Goal: Task Accomplishment & Management: Complete application form

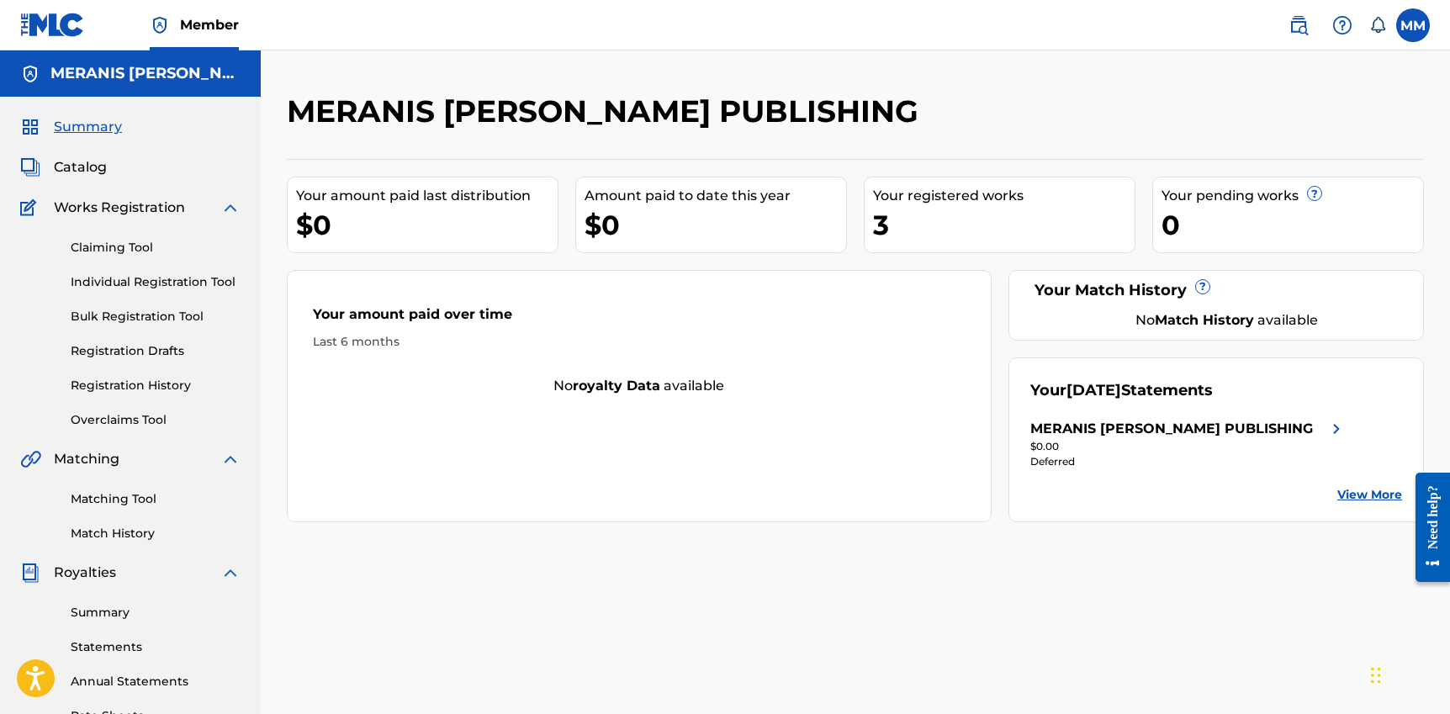
click at [84, 169] on span "Catalog" at bounding box center [80, 167] width 53 height 20
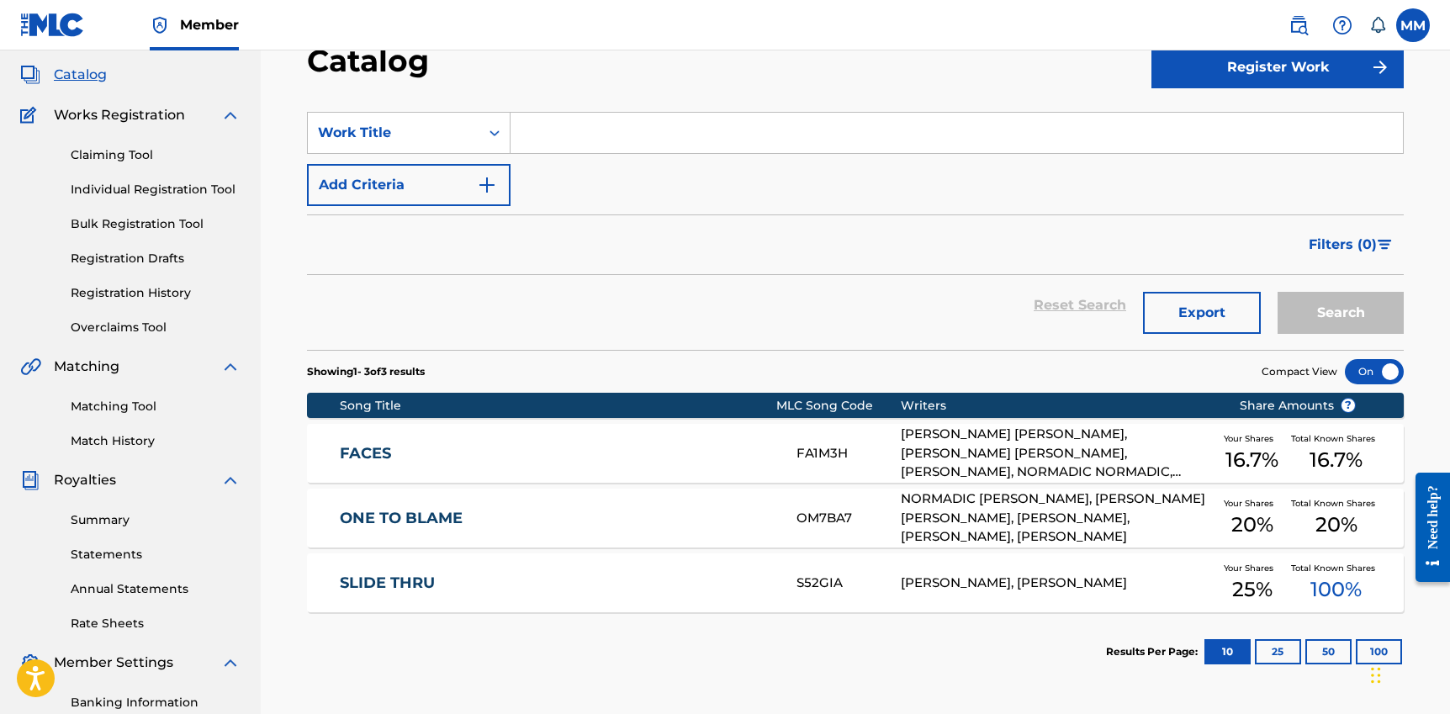
scroll to position [93, 0]
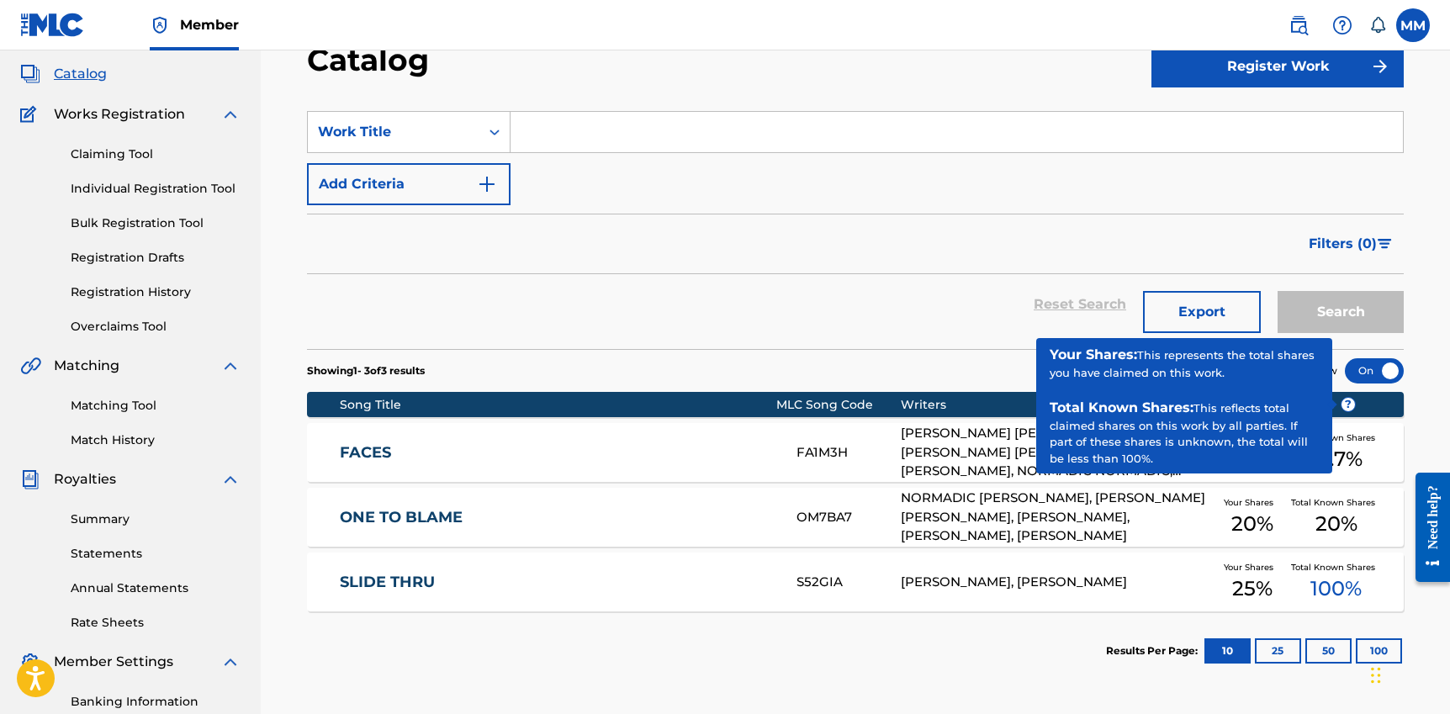
click at [1345, 406] on span "?" at bounding box center [1347, 404] width 13 height 13
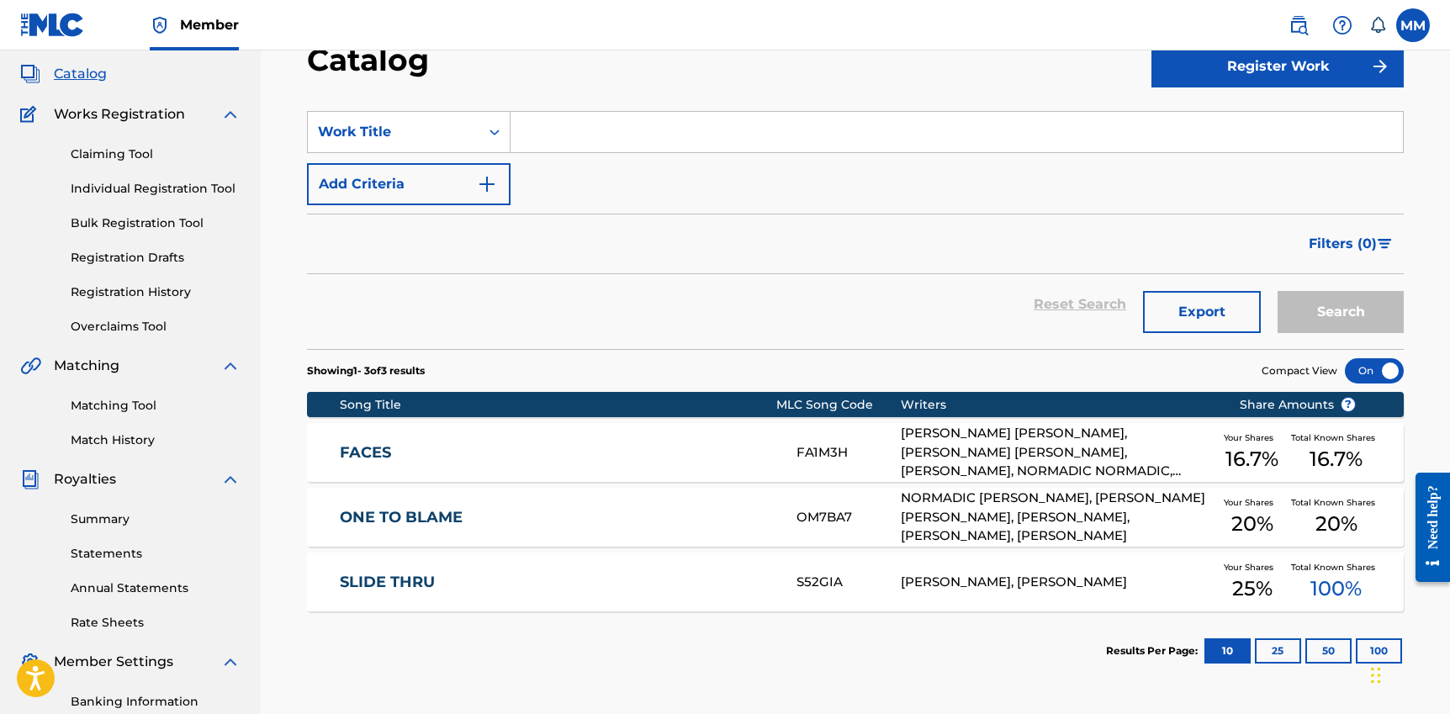
scroll to position [94, 0]
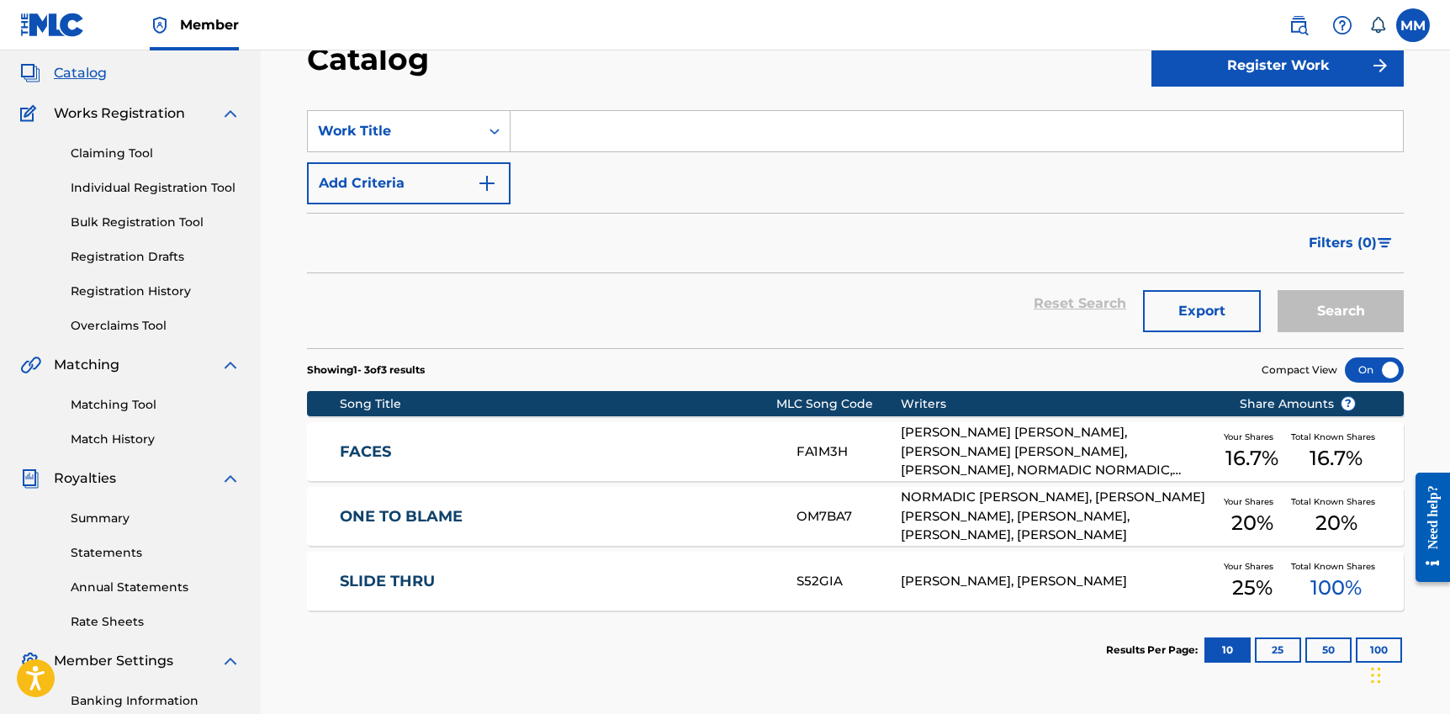
click at [1221, 82] on button "Register Work" at bounding box center [1277, 66] width 252 height 42
click at [1192, 145] on link "By File Upload" at bounding box center [1277, 160] width 252 height 40
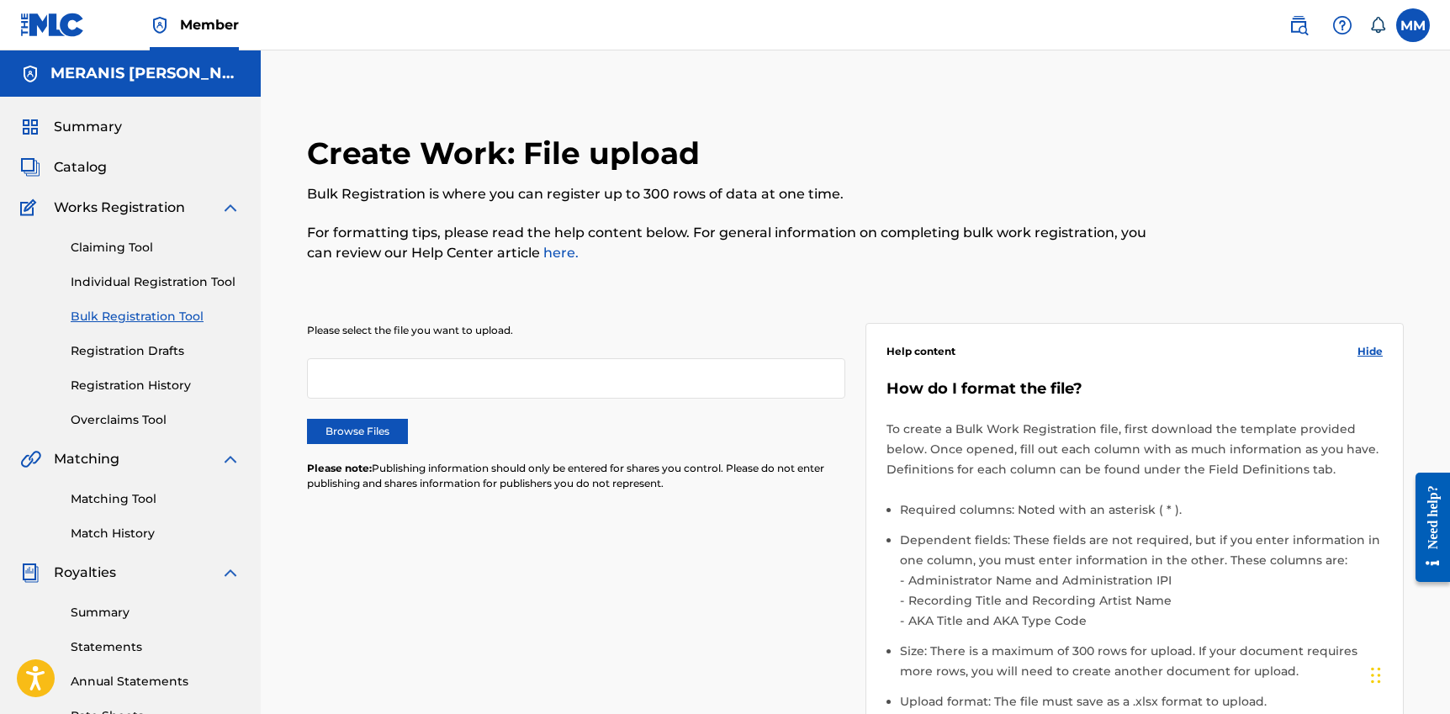
scroll to position [94, 0]
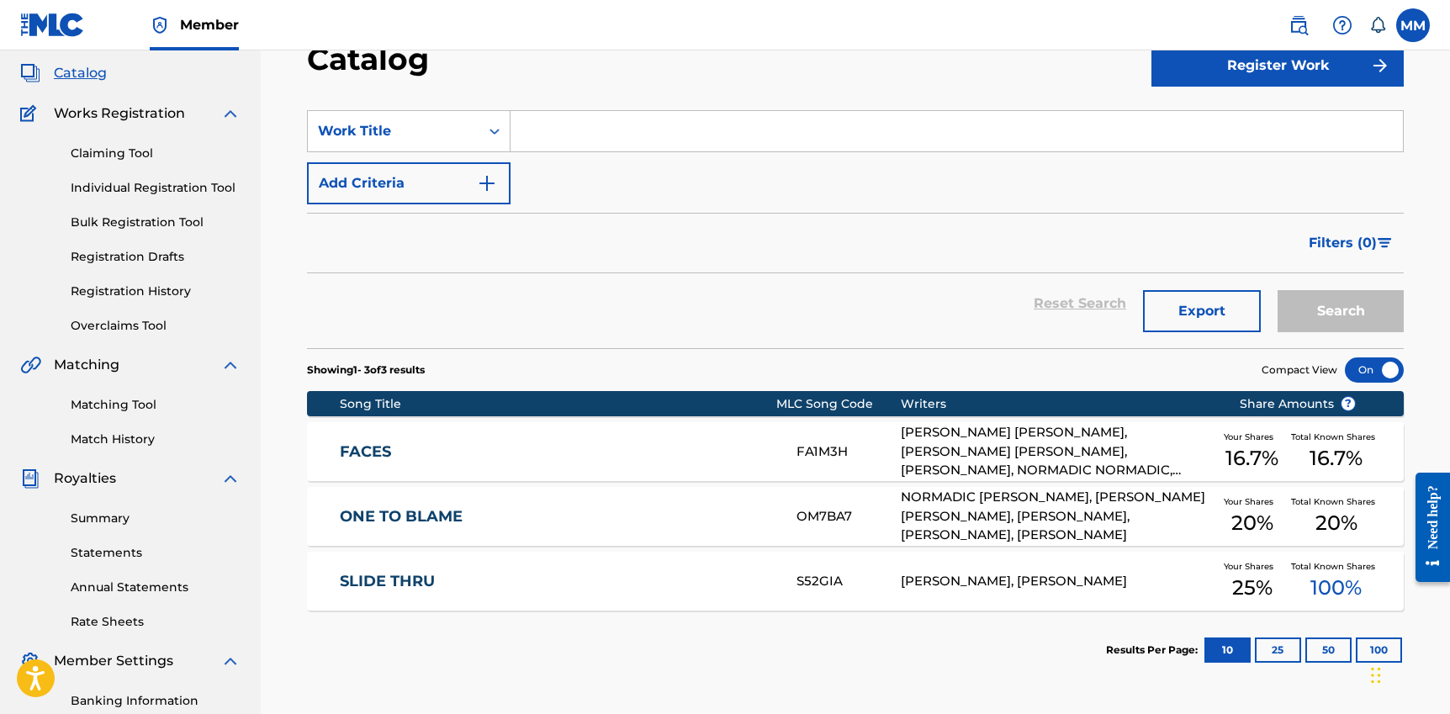
click at [1250, 74] on button "Register Work" at bounding box center [1277, 66] width 252 height 42
click at [1240, 116] on link "Individual" at bounding box center [1277, 120] width 252 height 40
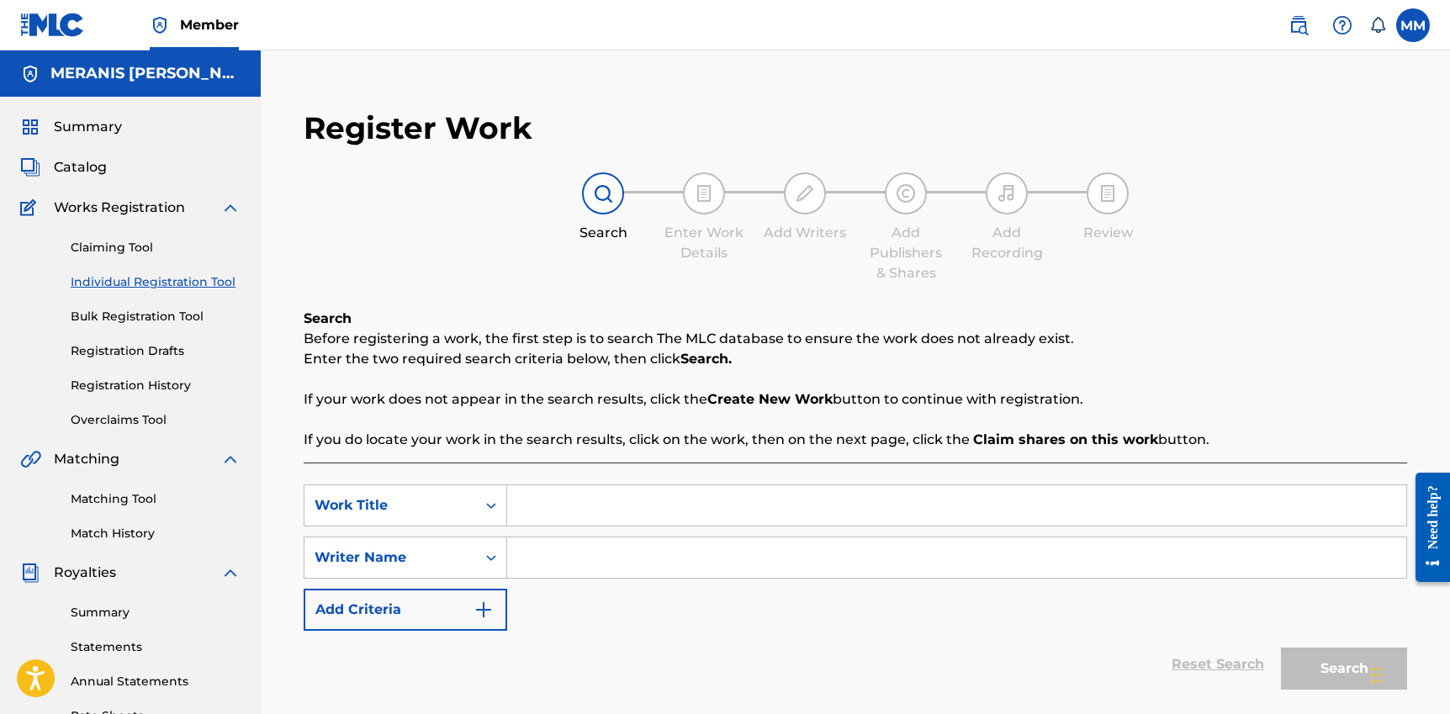
click at [558, 495] on input "Search Form" at bounding box center [956, 505] width 899 height 40
type input "Home"
click at [530, 553] on input "Search Form" at bounding box center [956, 557] width 899 height 40
click at [472, 612] on button "Add Criteria" at bounding box center [406, 610] width 204 height 42
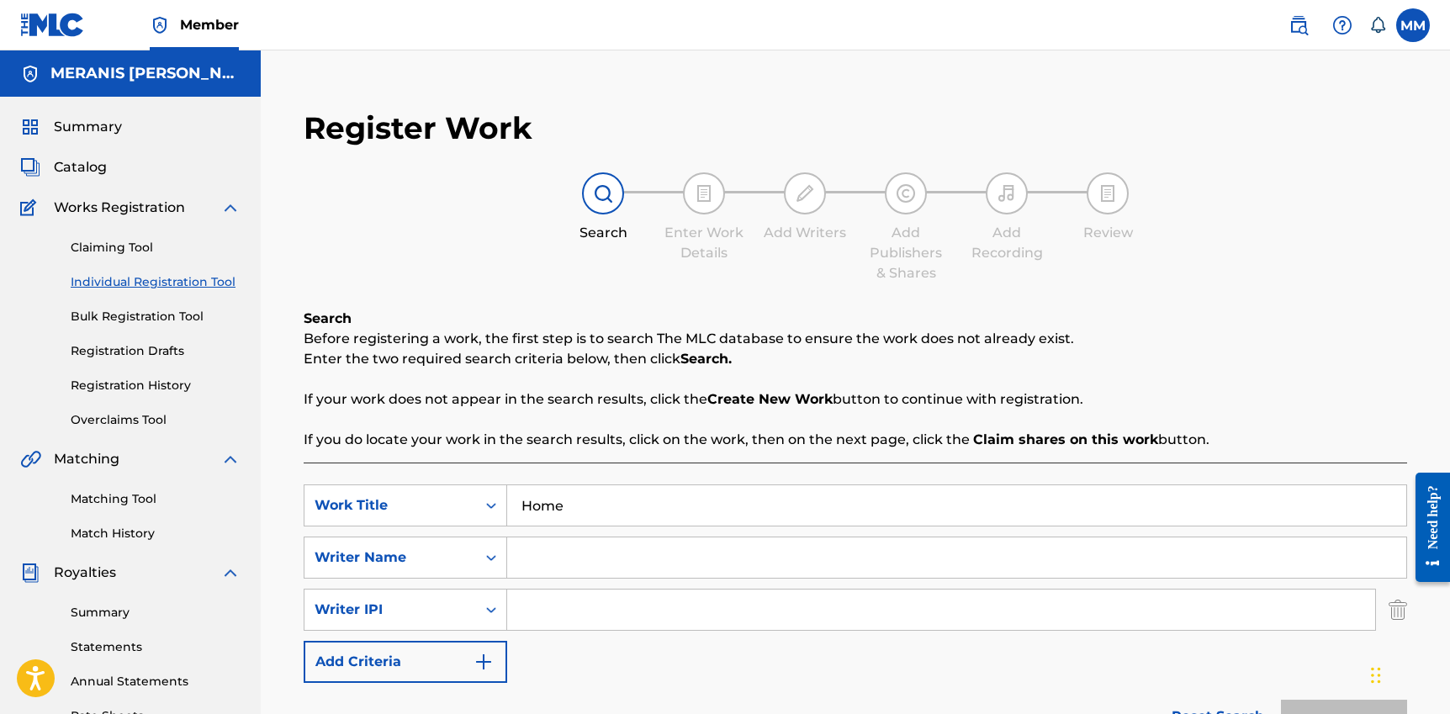
click at [463, 658] on button "Add Criteria" at bounding box center [406, 662] width 204 height 42
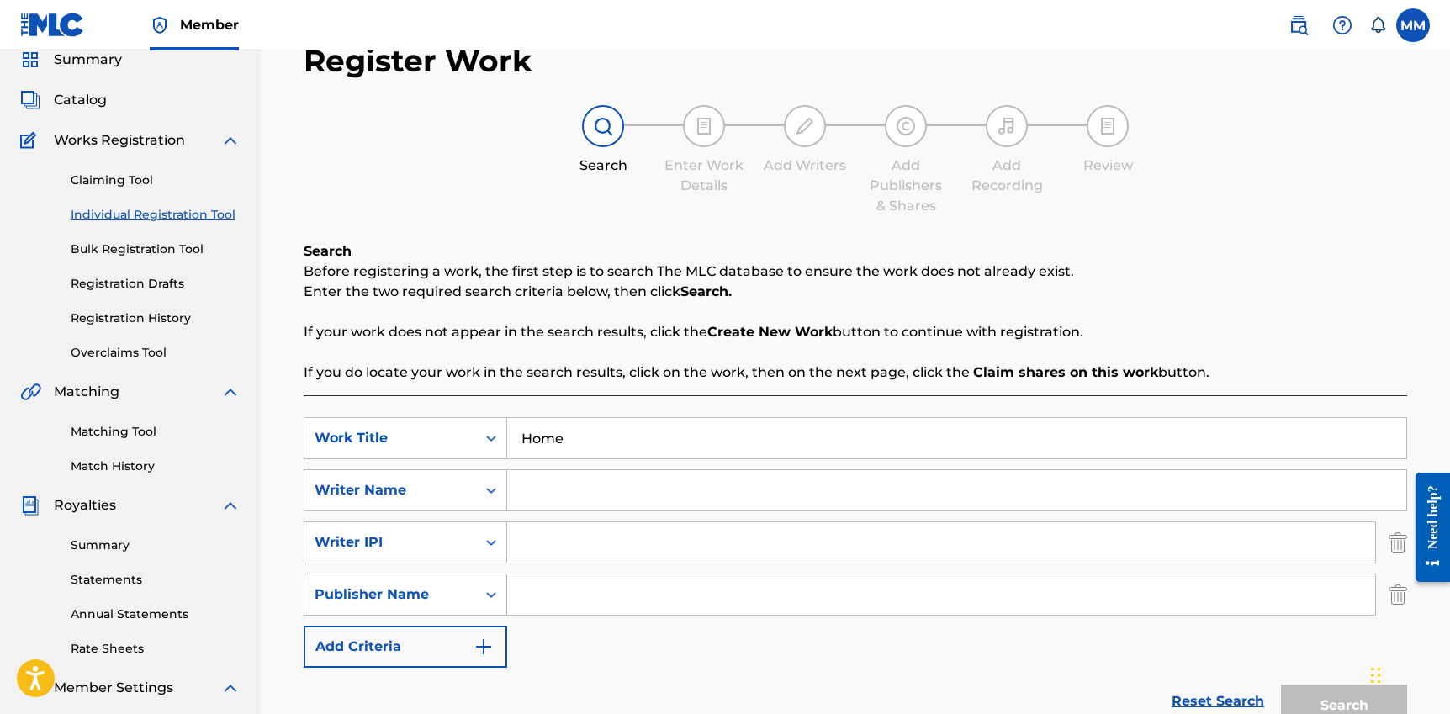
click at [461, 656] on button "Add Criteria" at bounding box center [406, 647] width 204 height 42
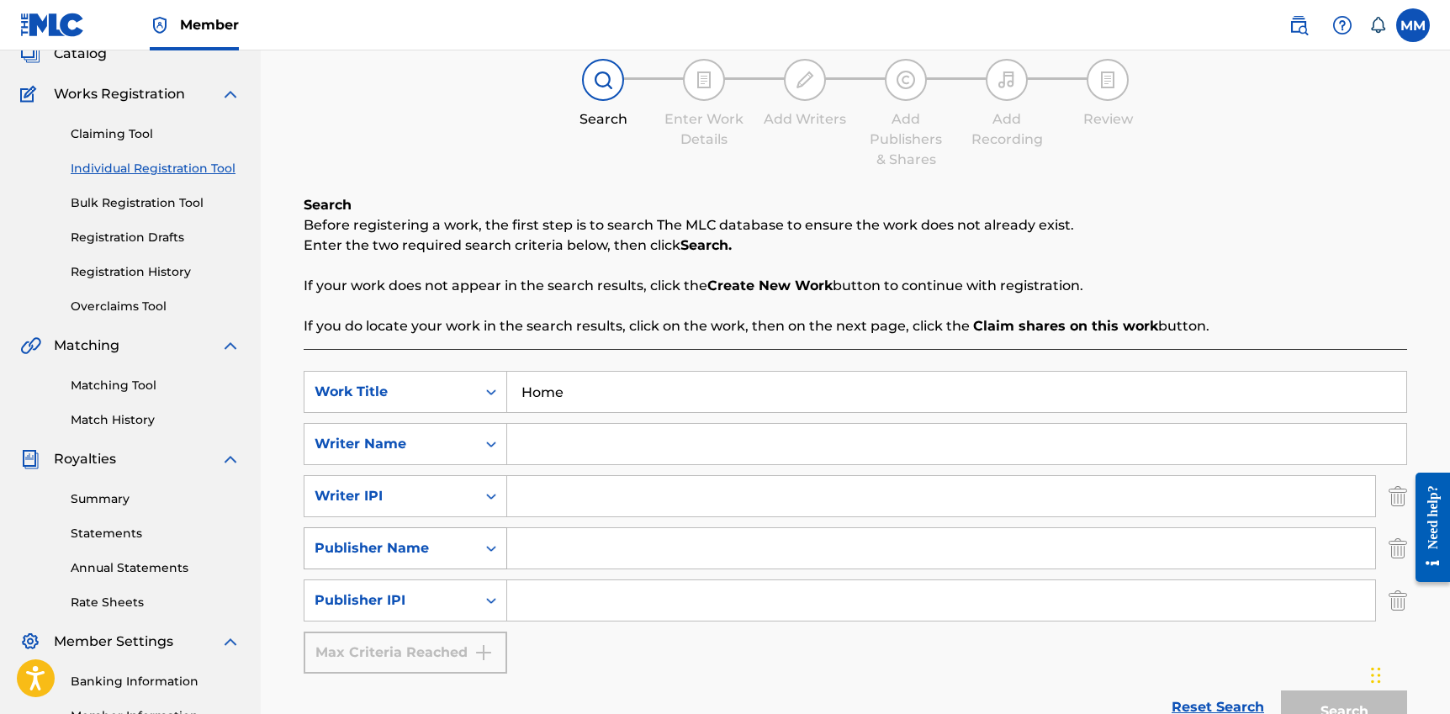
scroll to position [113, 0]
click at [547, 457] on input "Search Form" at bounding box center [956, 445] width 899 height 40
type input "m"
type input "[PERSON_NAME]"
click at [610, 534] on input "Search Form" at bounding box center [941, 549] width 868 height 40
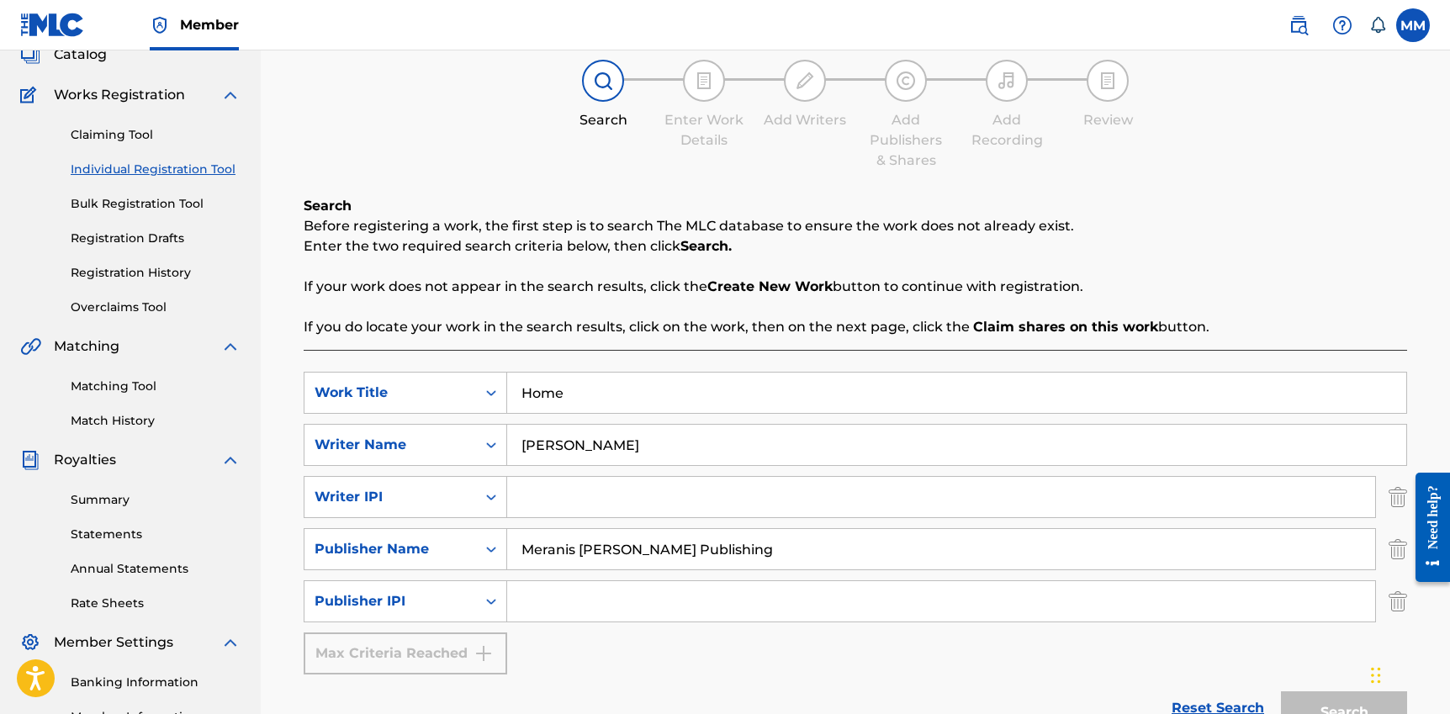
type input "Meranis [PERSON_NAME] Publishing"
click at [674, 662] on div "SearchWithCriteriaeae6fdb6-ad95-4406-9893-4e14dad176d7 Work Title Home SearchWi…" at bounding box center [855, 523] width 1103 height 303
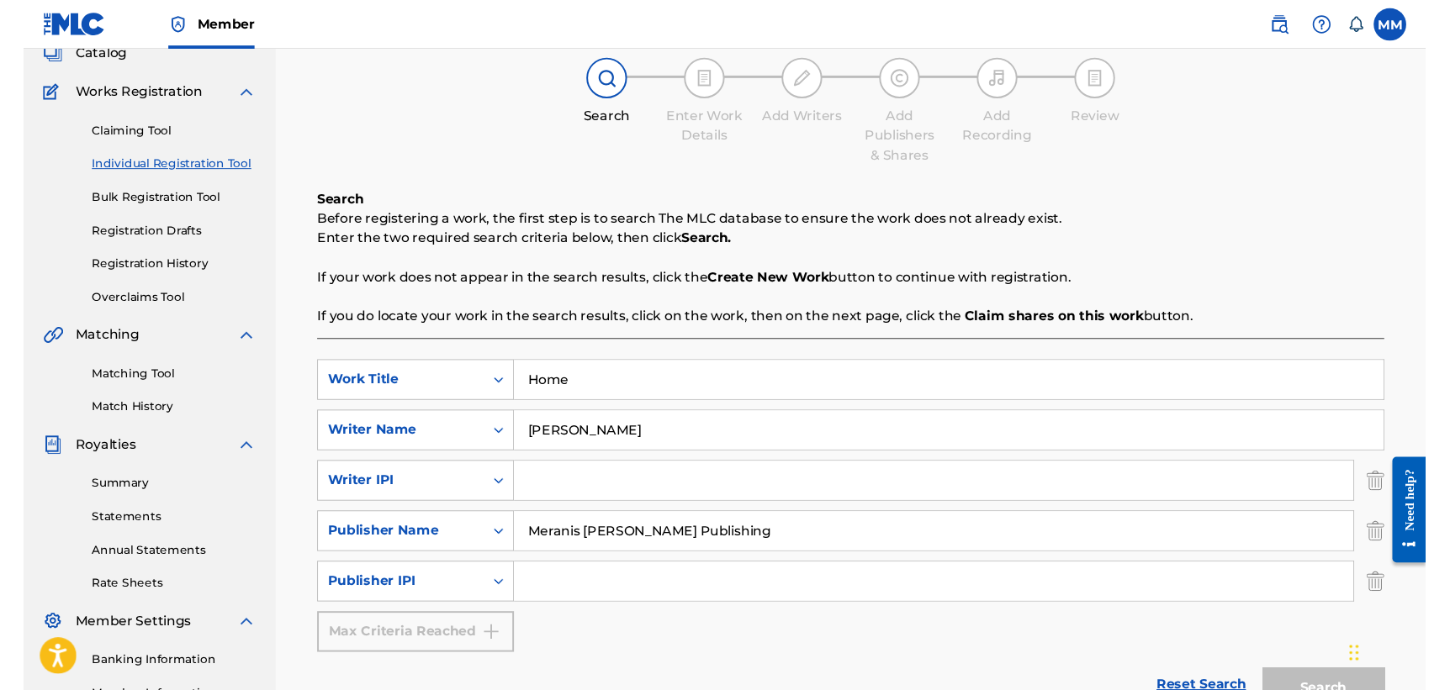
scroll to position [180, 0]
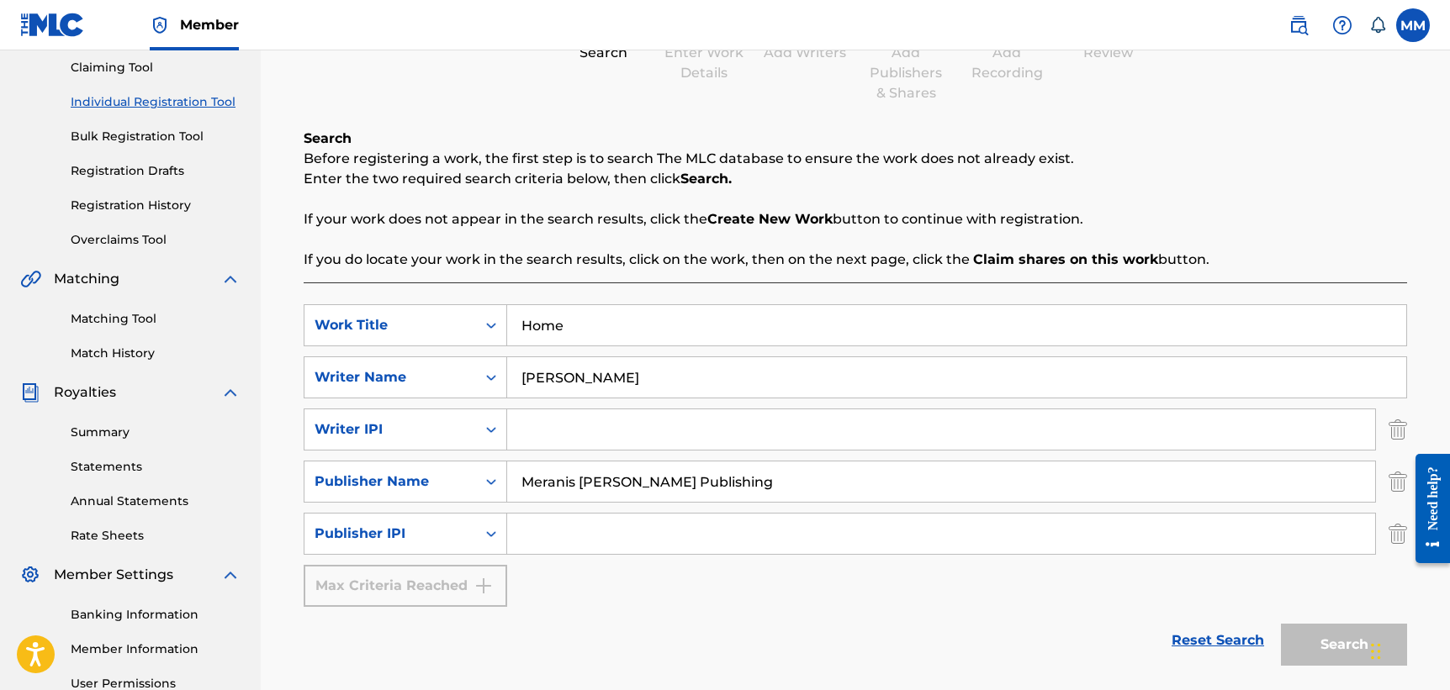
click at [611, 425] on input "Search Form" at bounding box center [941, 430] width 868 height 40
paste input "1054049091"
type input "1054049091"
click at [598, 531] on input "Search Form" at bounding box center [941, 534] width 868 height 40
paste input "1054048878"
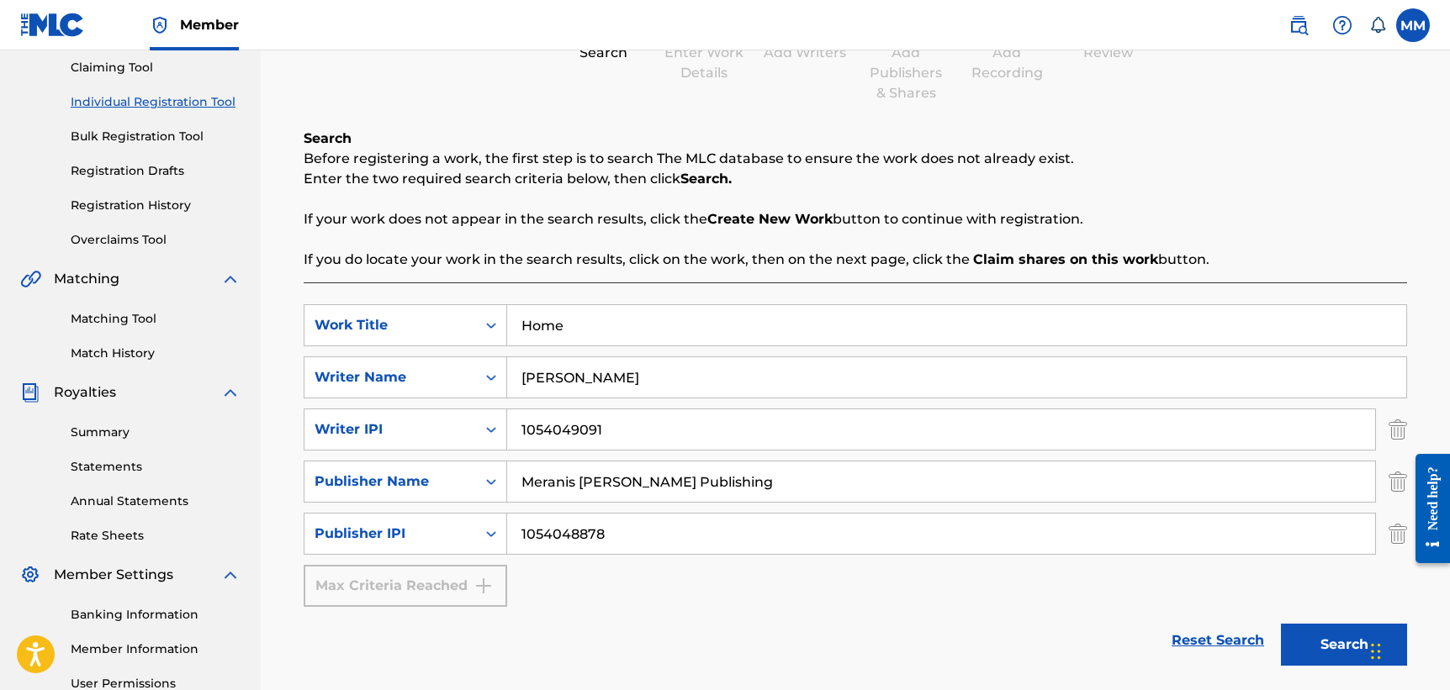
type input "1054048878"
click at [1314, 637] on button "Search" at bounding box center [1344, 645] width 126 height 42
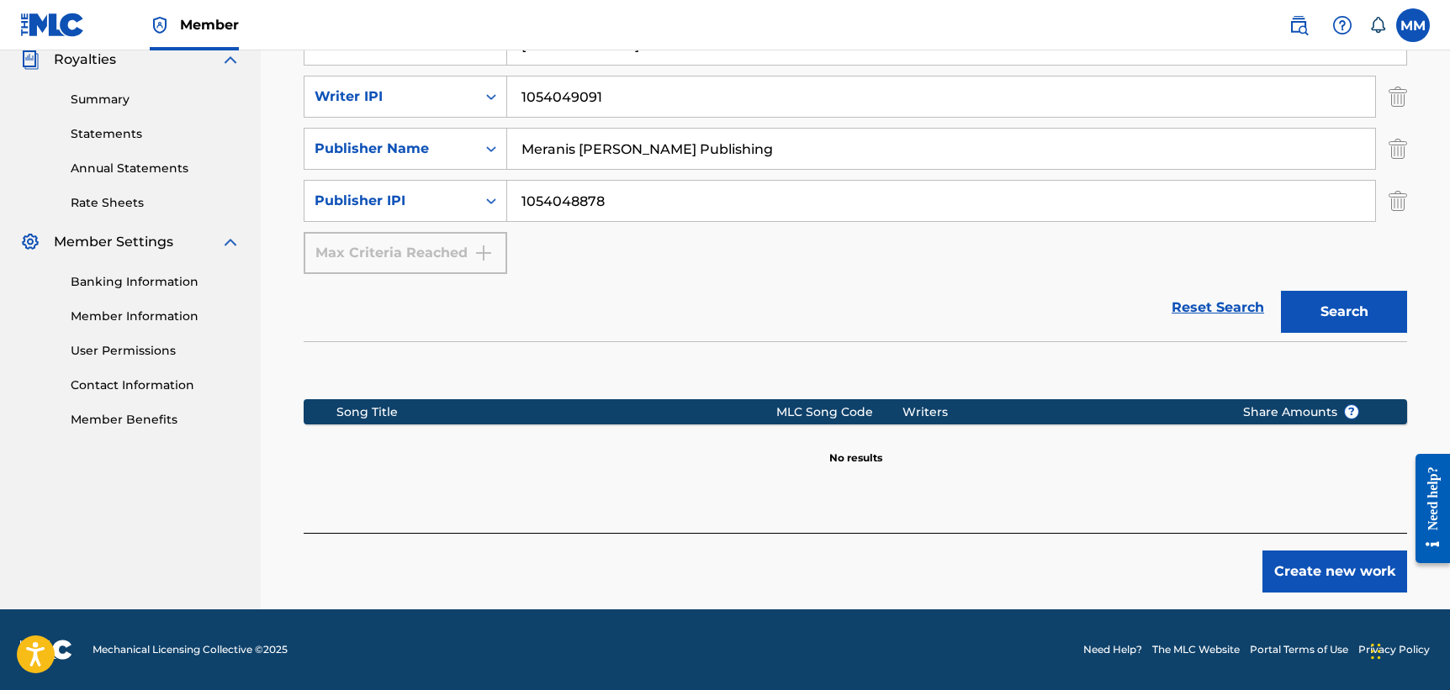
click at [1344, 569] on button "Create new work" at bounding box center [1334, 572] width 145 height 42
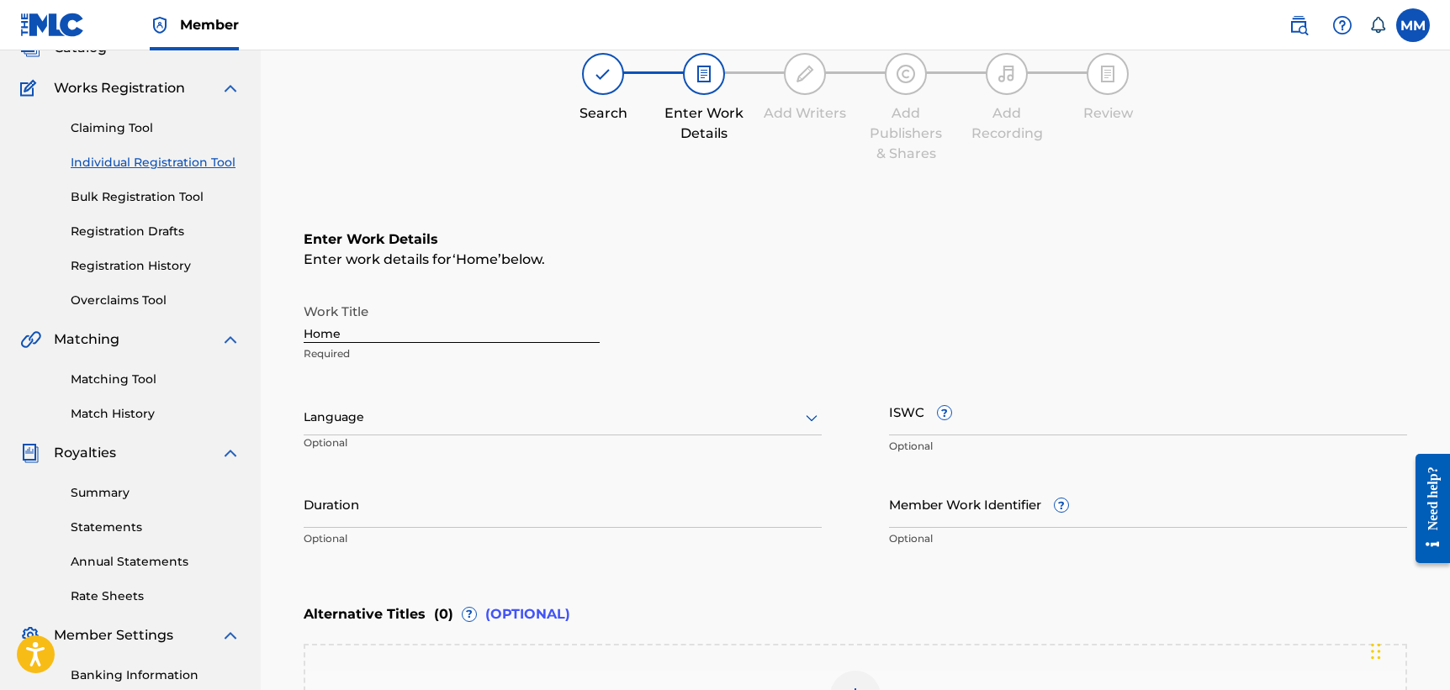
scroll to position [88, 0]
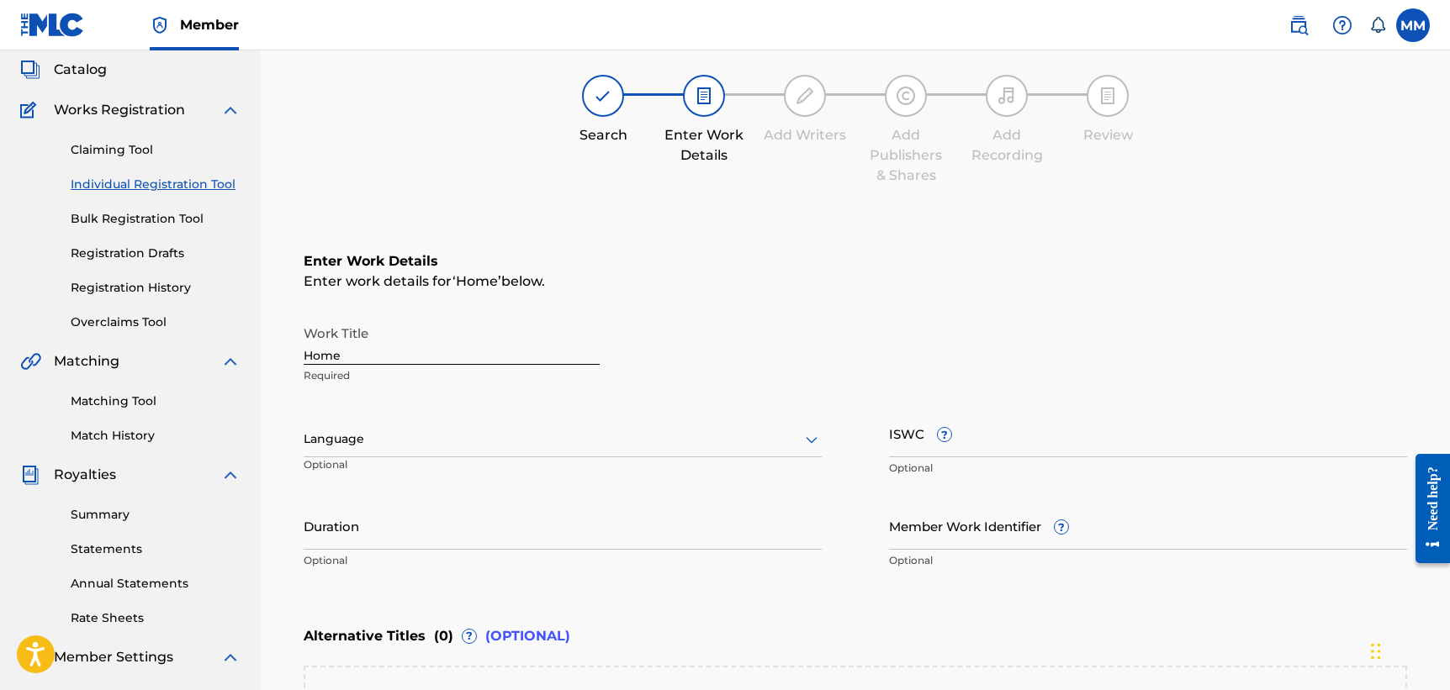
click at [731, 457] on div "Language" at bounding box center [563, 439] width 518 height 35
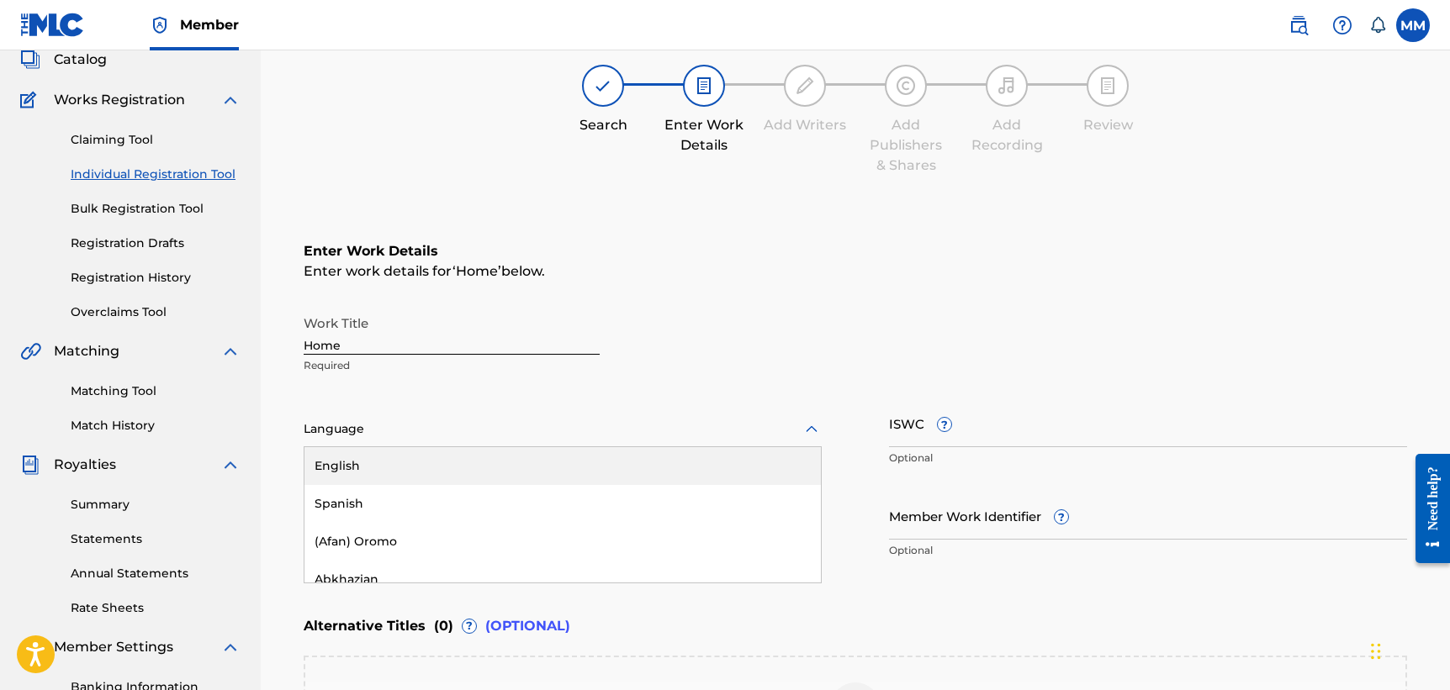
scroll to position [118, 0]
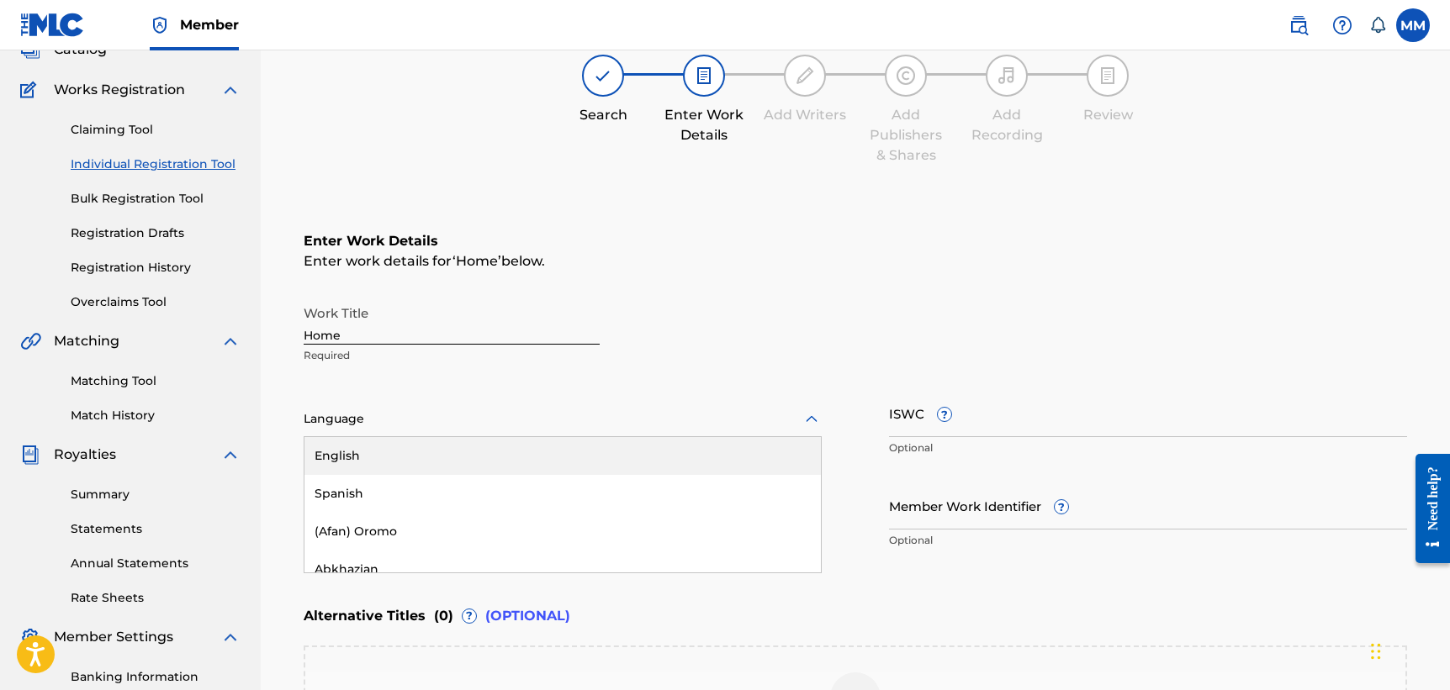
click at [497, 460] on div "English" at bounding box center [562, 456] width 516 height 38
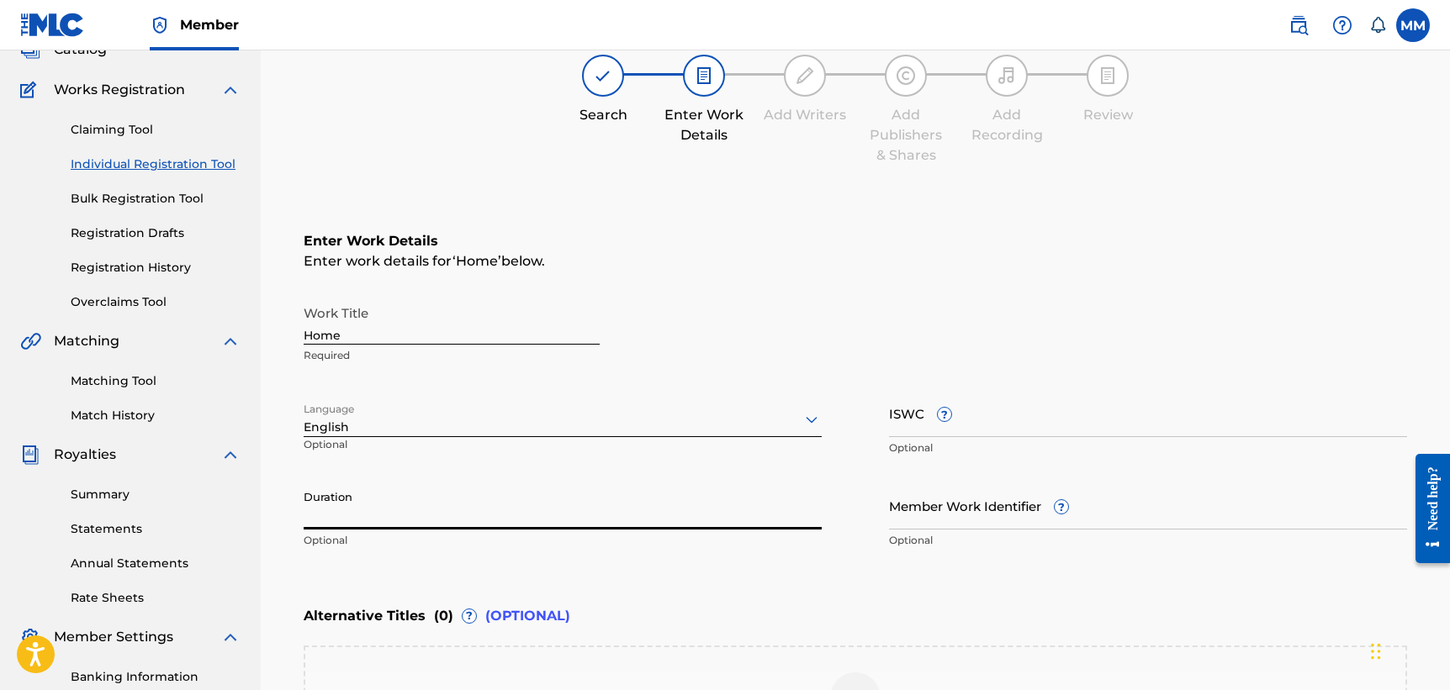
click at [480, 504] on input "Duration" at bounding box center [563, 506] width 518 height 48
type input "03:00"
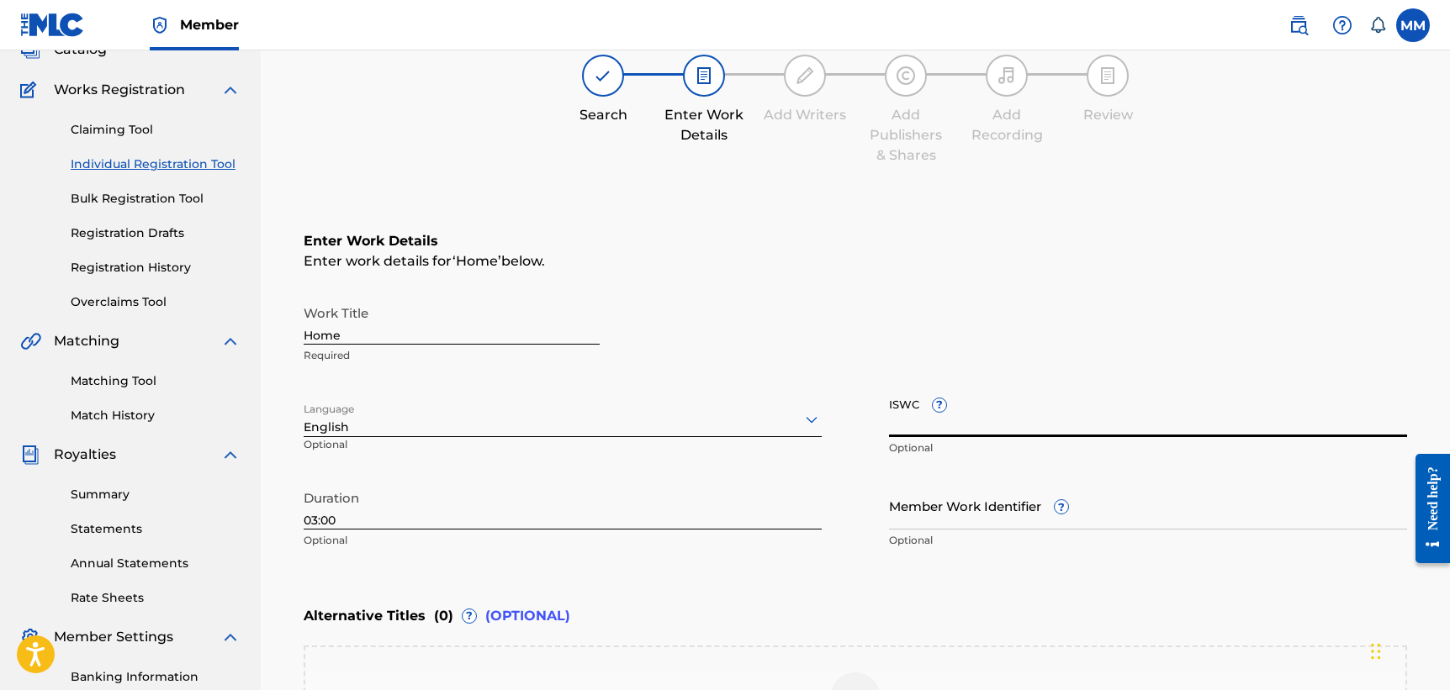
click at [1009, 404] on input "ISWC ?" at bounding box center [1148, 413] width 518 height 48
paste input "T3332889604"
type input "T3332889604"
click at [979, 593] on div "Enter Work Details Enter work details for ‘ Home ’ below. Work Title Home Requi…" at bounding box center [855, 394] width 1103 height 407
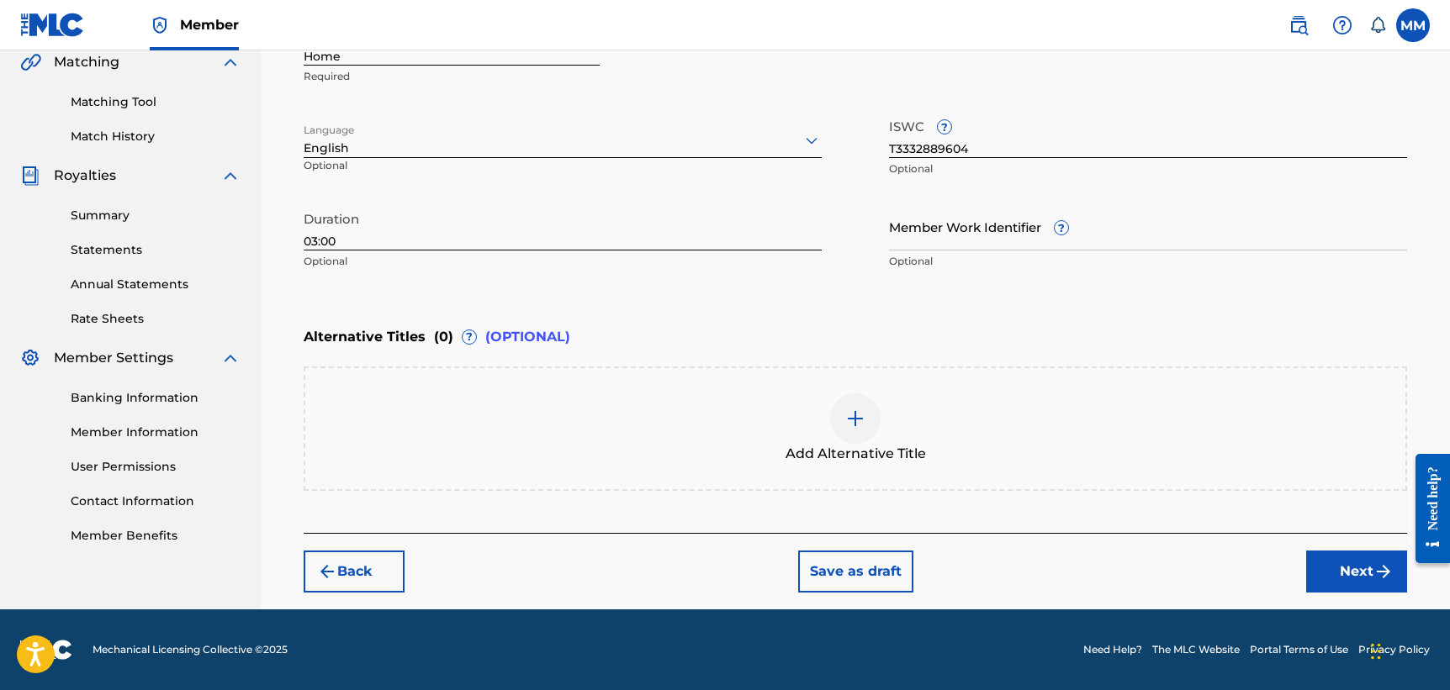
click at [1355, 583] on button "Next" at bounding box center [1356, 572] width 101 height 42
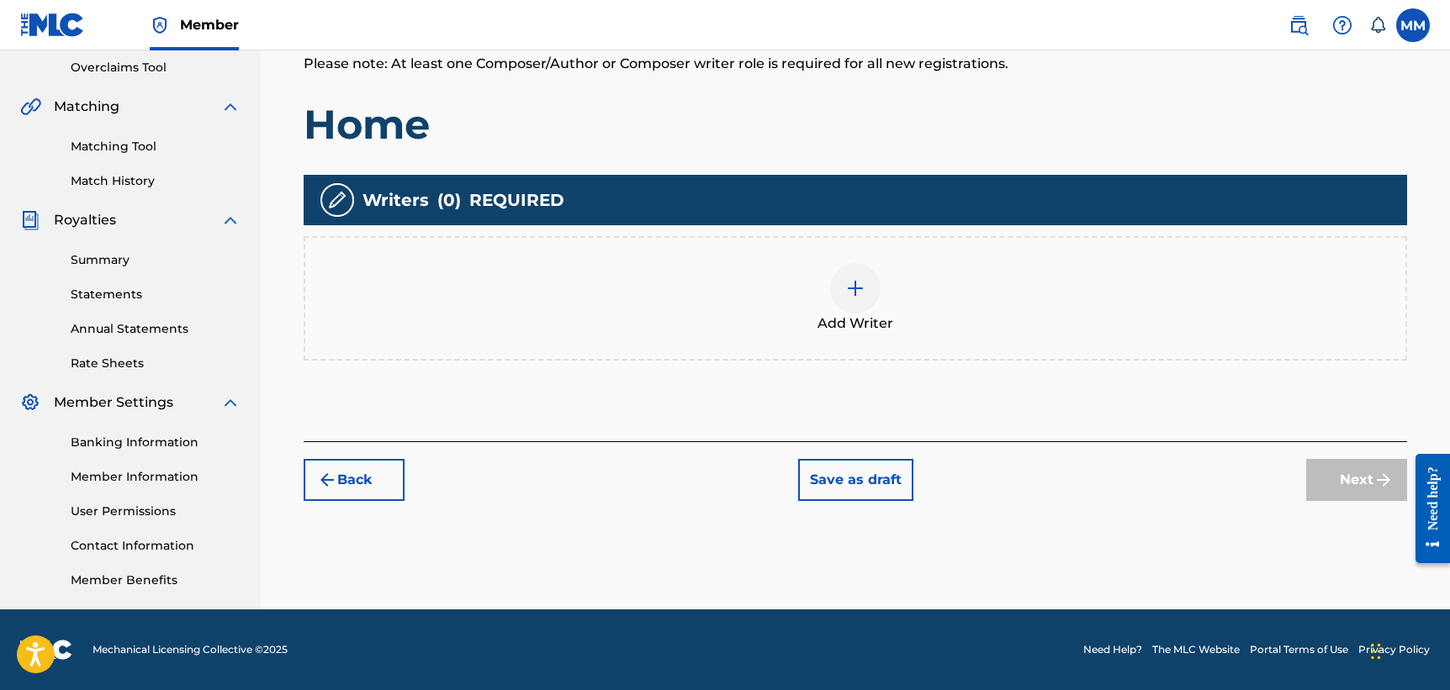
click at [848, 298] on img at bounding box center [855, 288] width 20 height 20
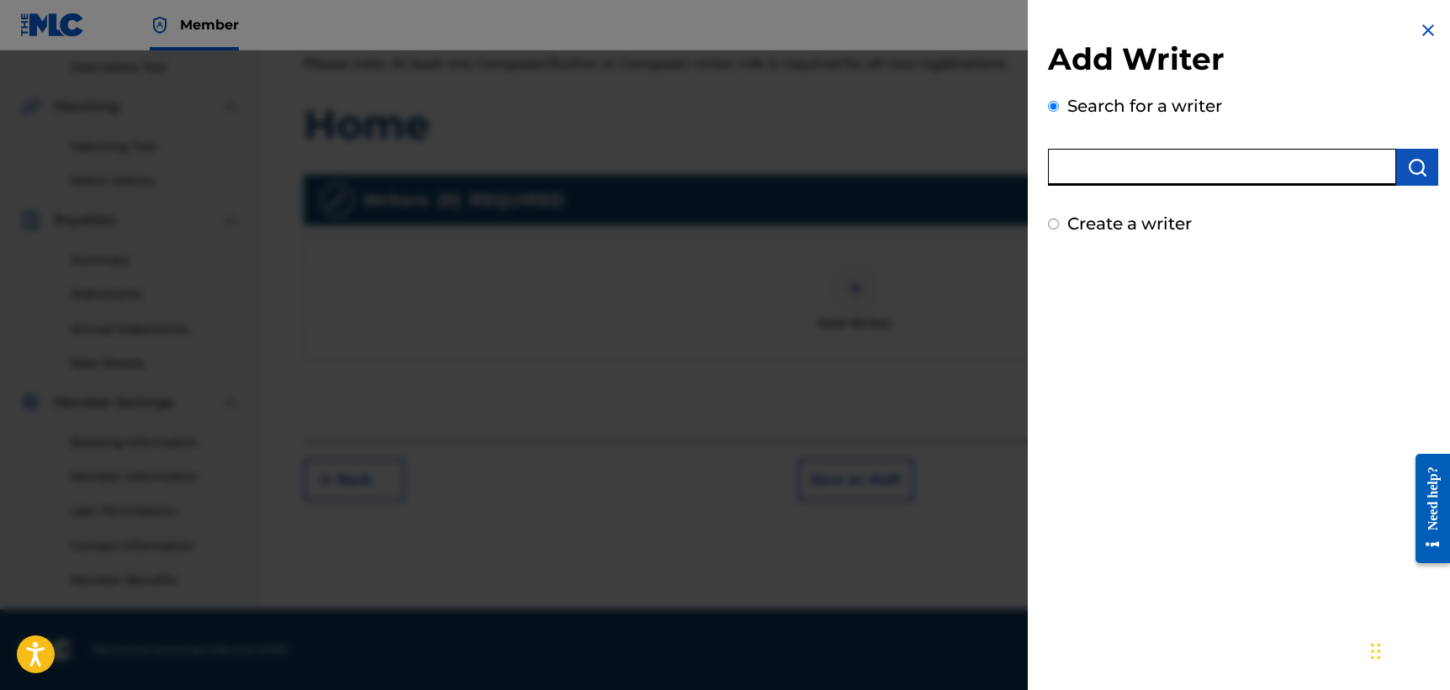
click at [1123, 170] on input "text" at bounding box center [1222, 167] width 348 height 37
type input "[PERSON_NAME]"
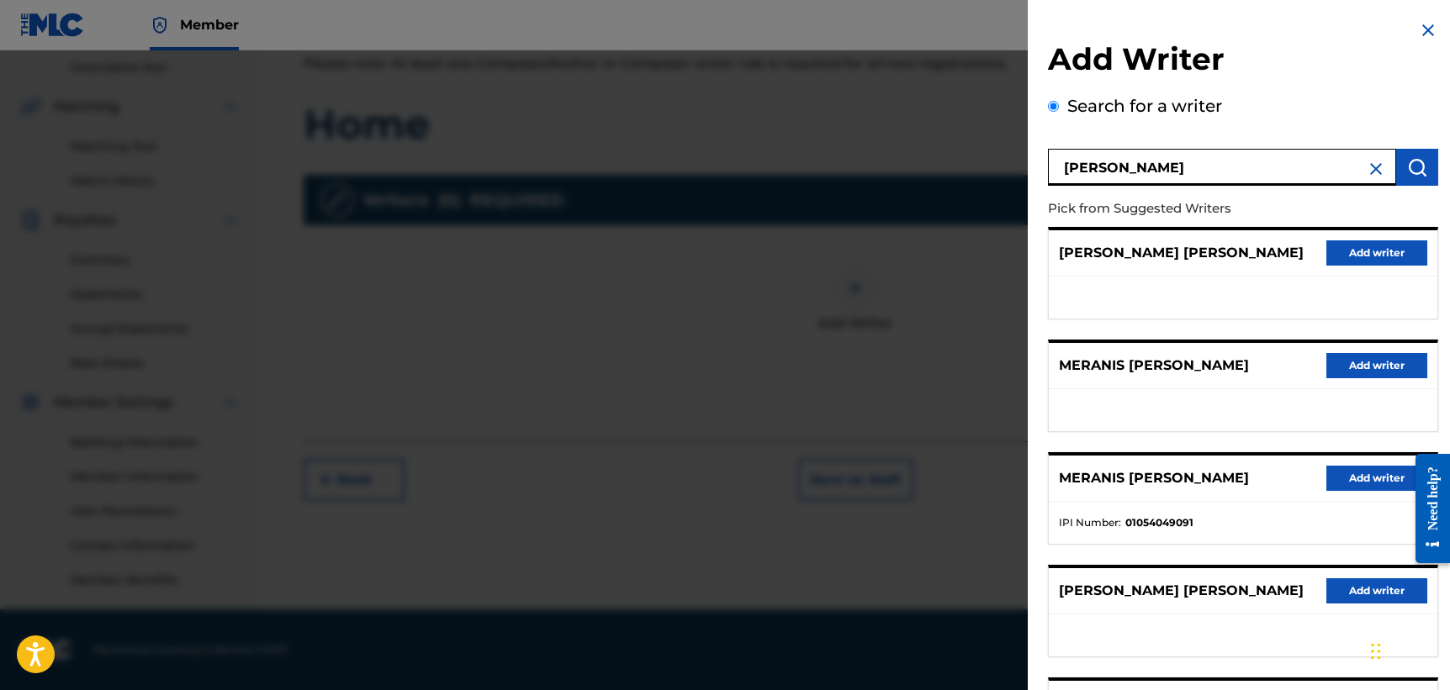
click at [1368, 478] on button "Add writer" at bounding box center [1376, 478] width 101 height 25
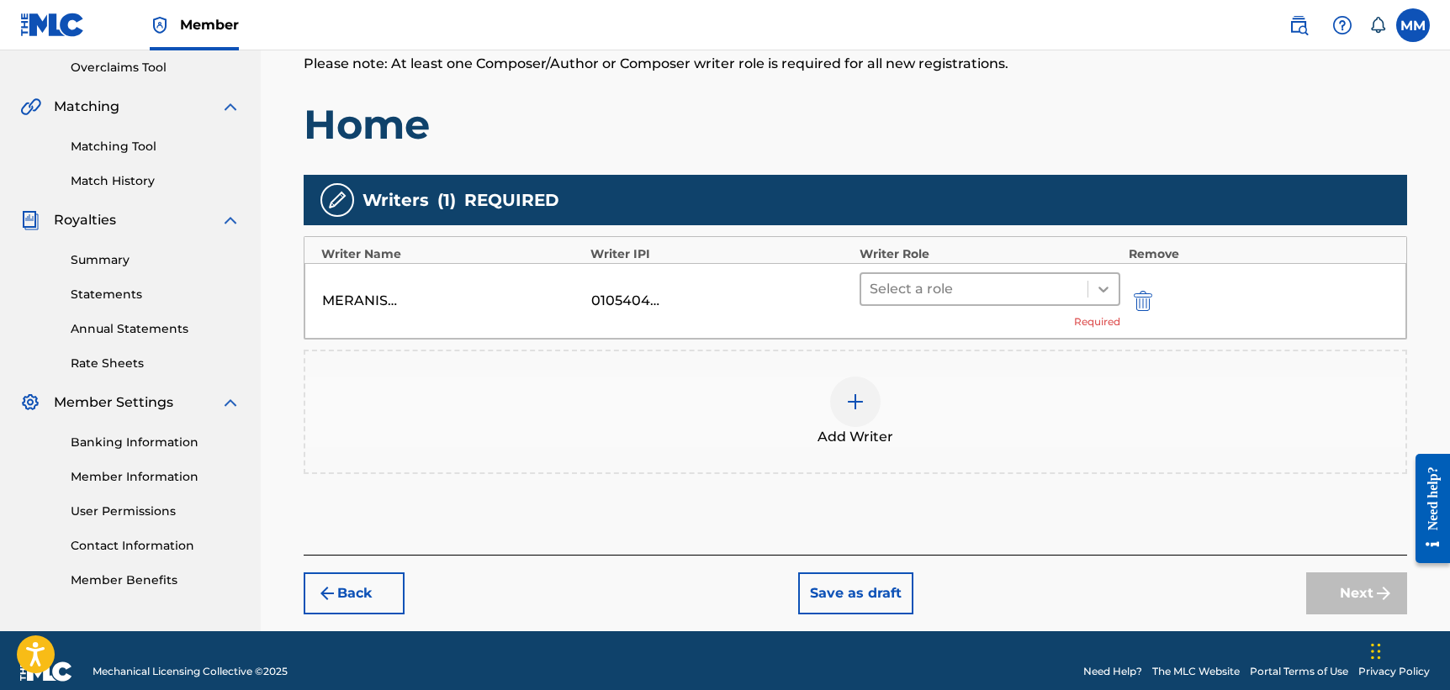
click at [1098, 292] on icon at bounding box center [1103, 289] width 17 height 17
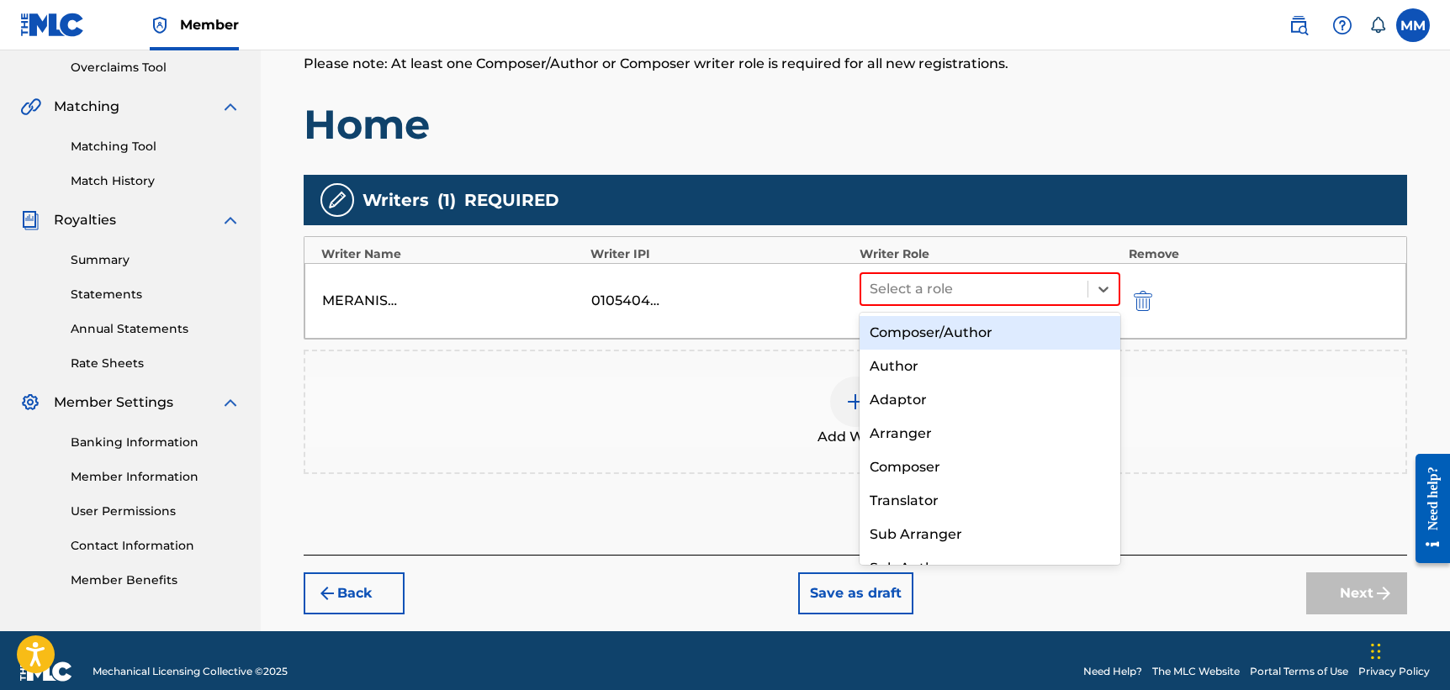
click at [996, 328] on div "Composer/Author" at bounding box center [989, 333] width 261 height 34
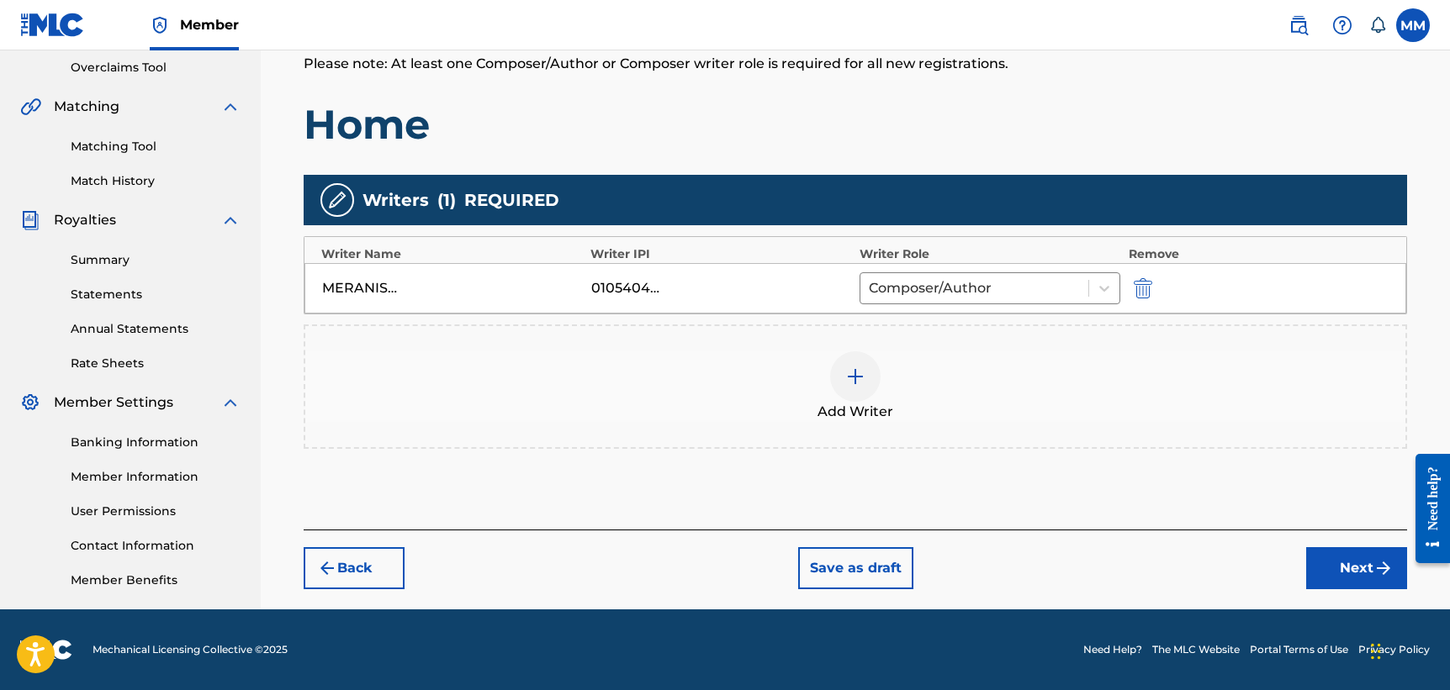
click at [869, 378] on div at bounding box center [855, 377] width 50 height 50
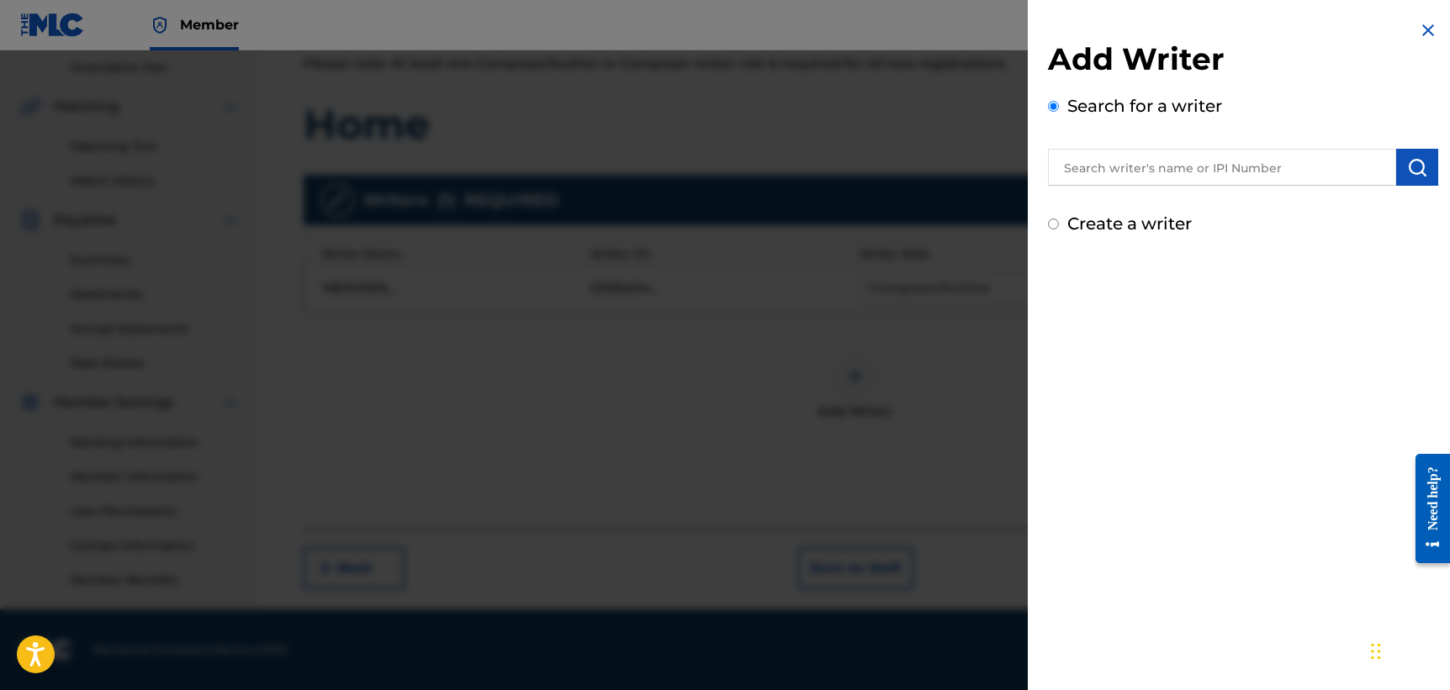
click at [1190, 160] on input "text" at bounding box center [1222, 167] width 348 height 37
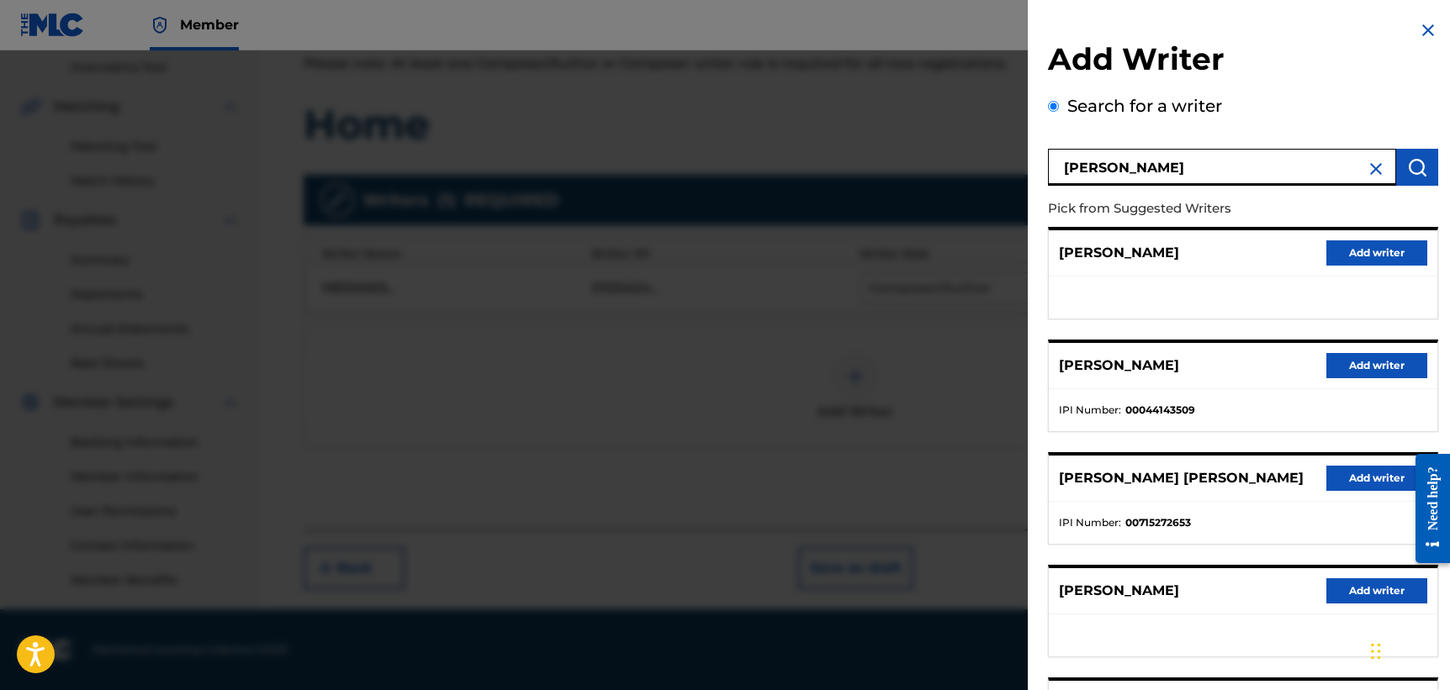
scroll to position [0, 0]
click at [1150, 171] on input "[PERSON_NAME]" at bounding box center [1222, 167] width 348 height 37
type input "[PERSON_NAME] [PERSON_NAME]"
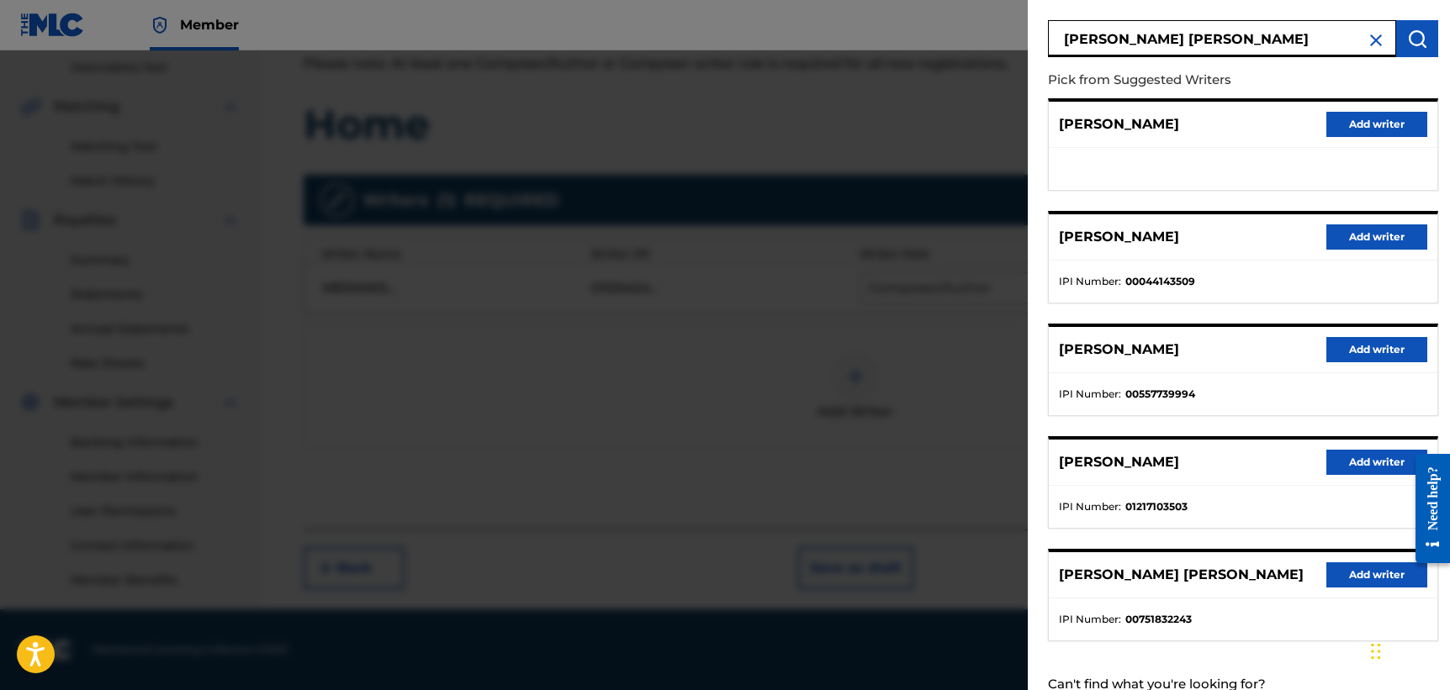
scroll to position [135, 0]
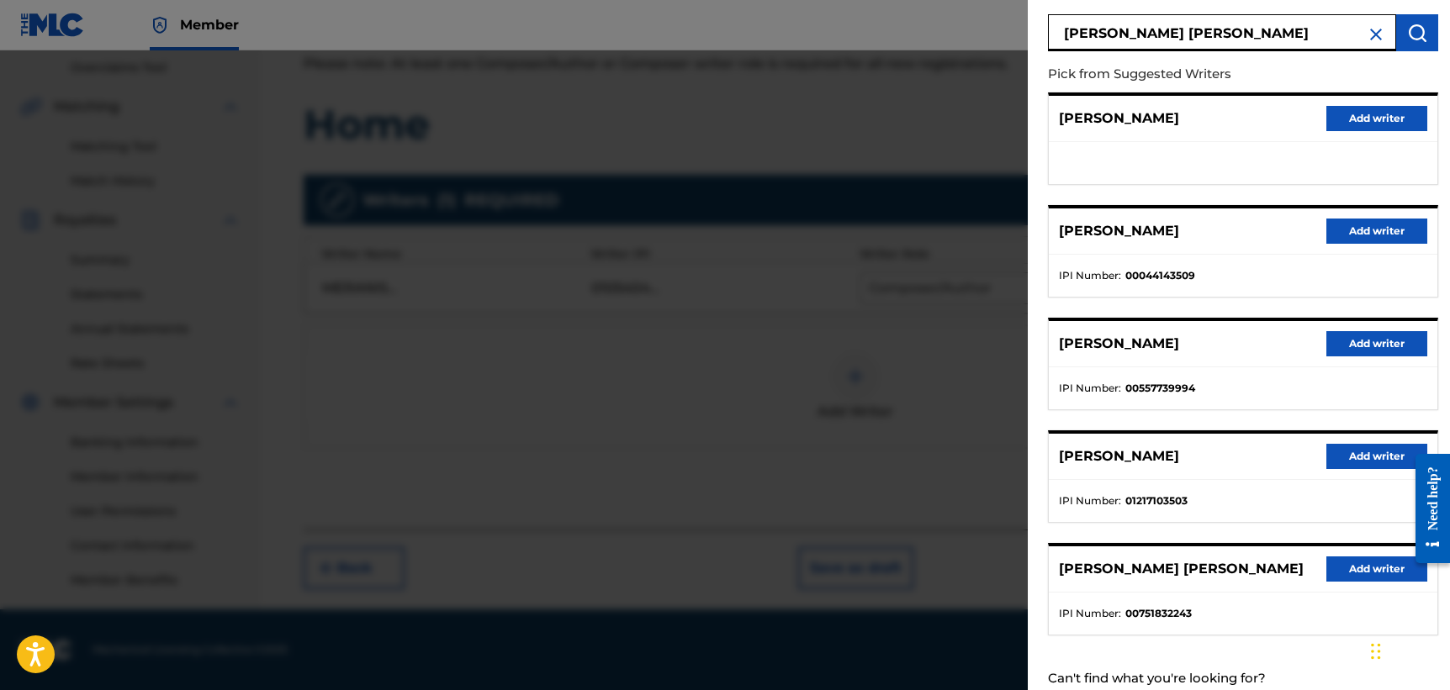
click at [1345, 573] on button "Add writer" at bounding box center [1376, 569] width 101 height 25
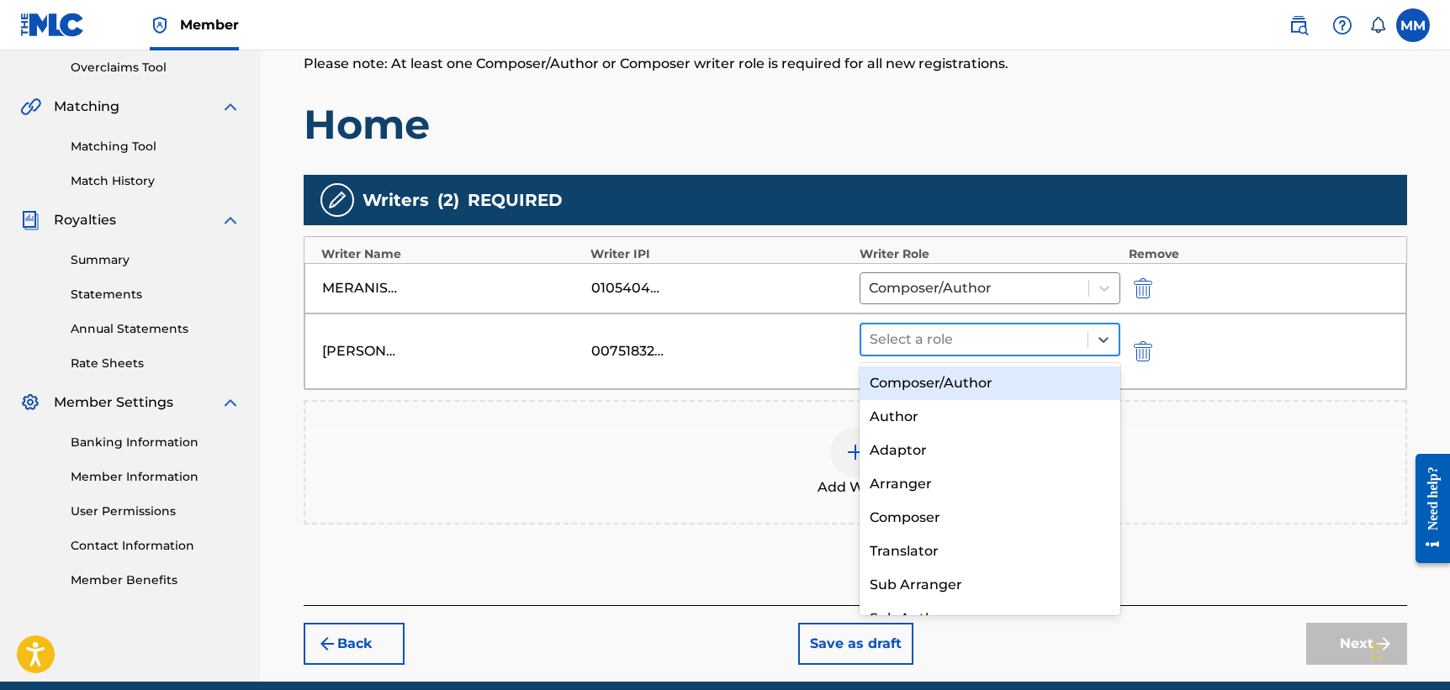
click at [1021, 341] on div at bounding box center [974, 340] width 209 height 24
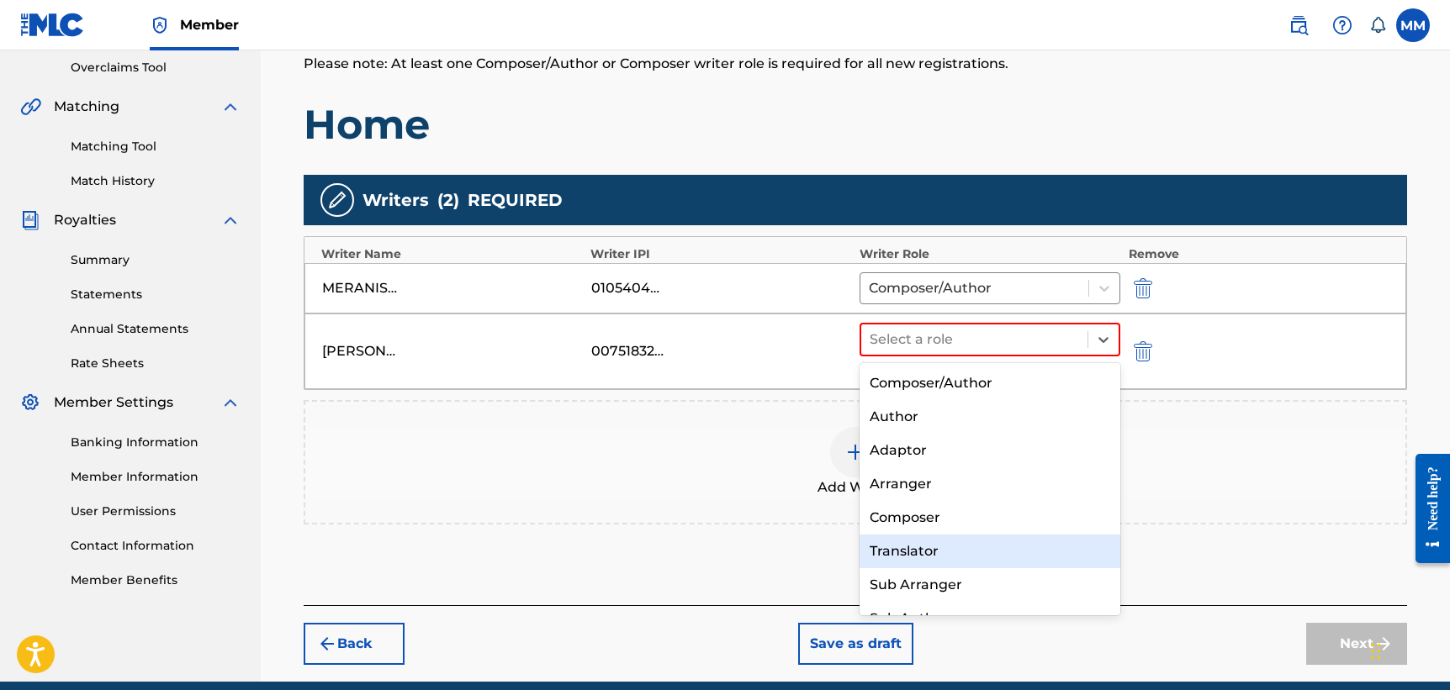
scroll to position [0, 0]
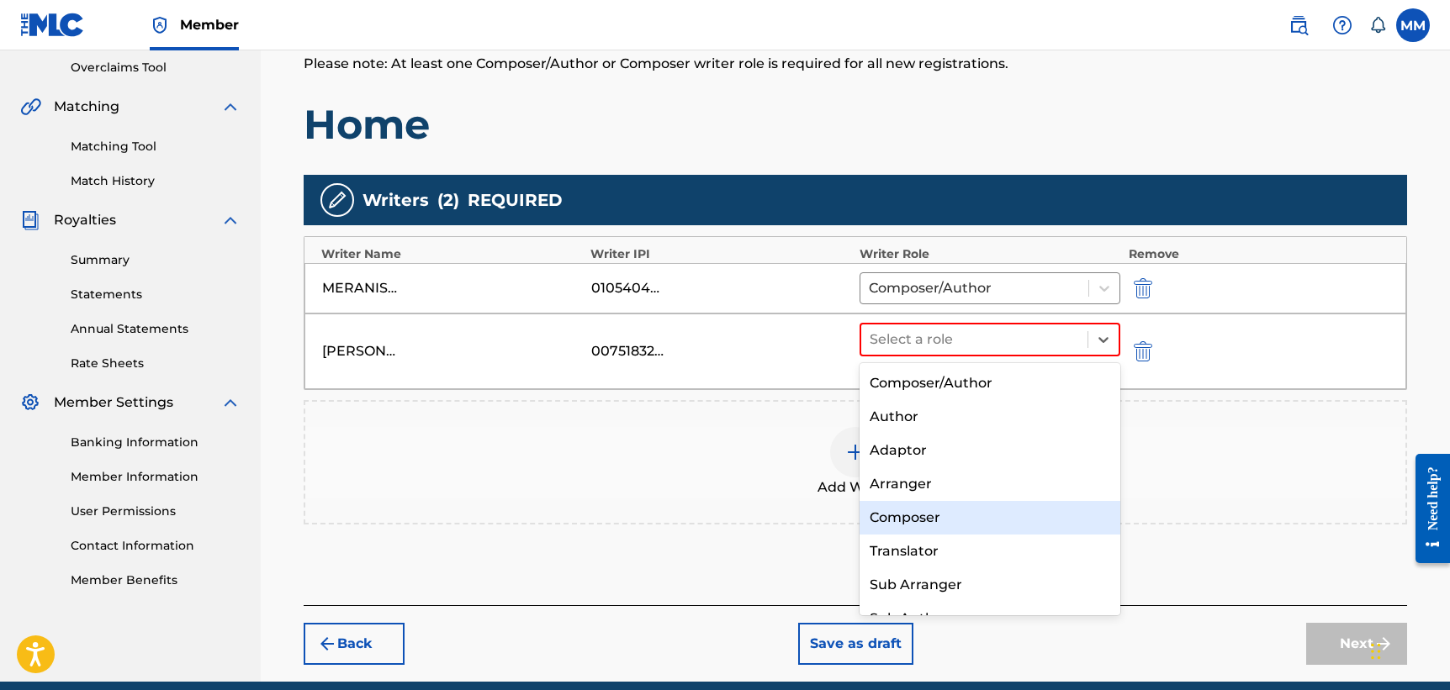
click at [1020, 523] on div "Composer" at bounding box center [989, 518] width 261 height 34
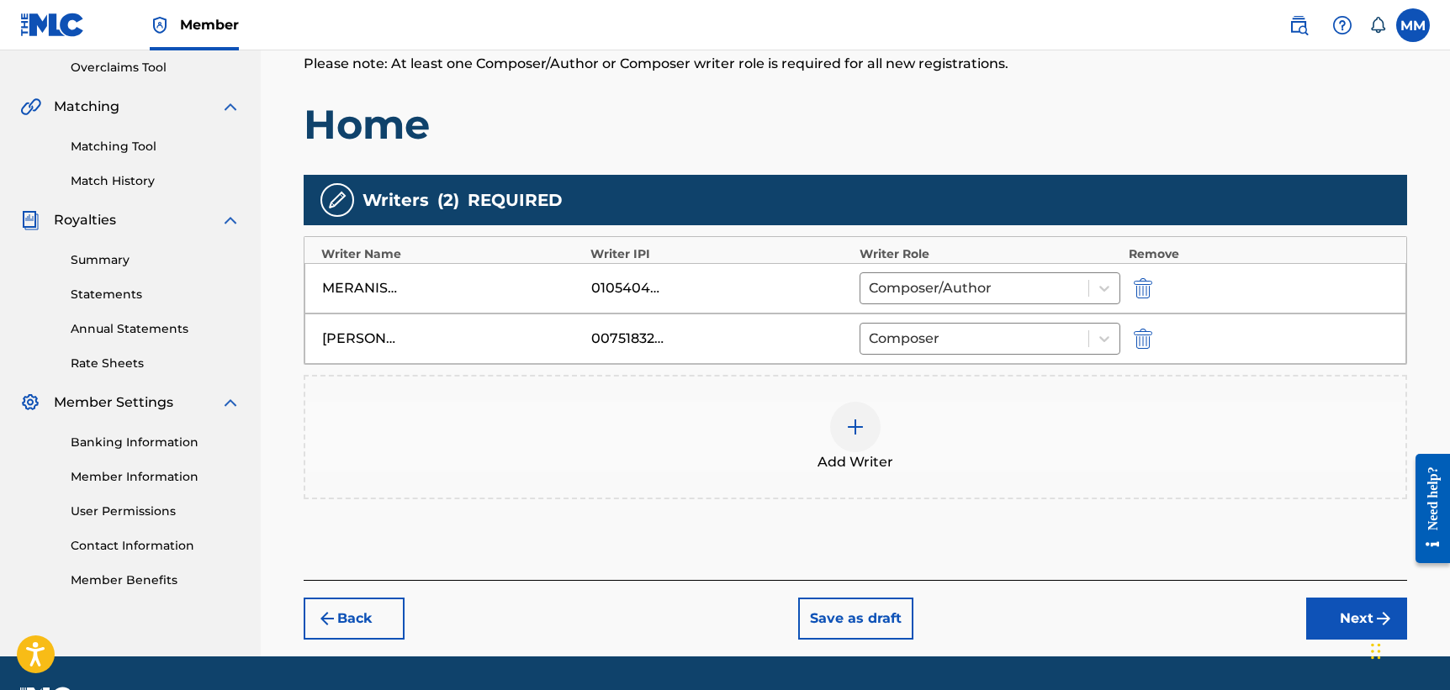
click at [1338, 617] on button "Next" at bounding box center [1356, 619] width 101 height 42
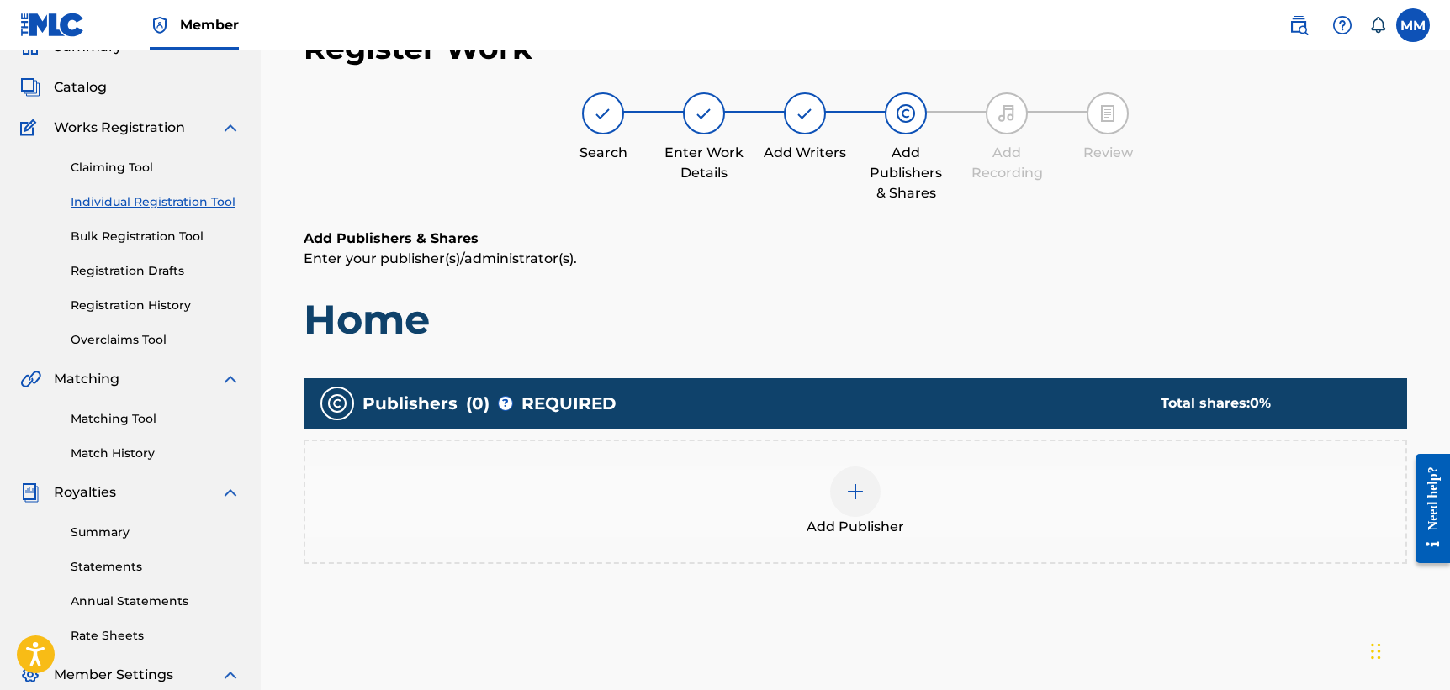
scroll to position [76, 0]
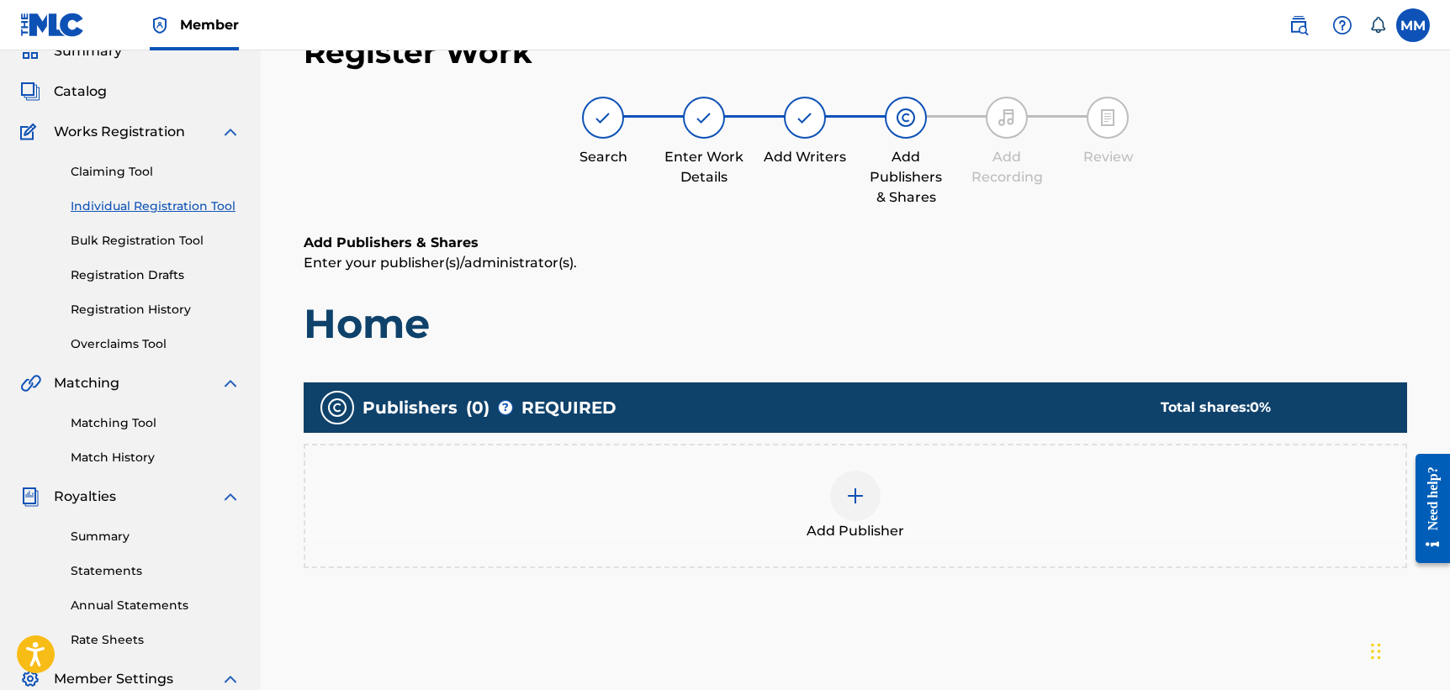
click at [846, 506] on div at bounding box center [855, 496] width 50 height 50
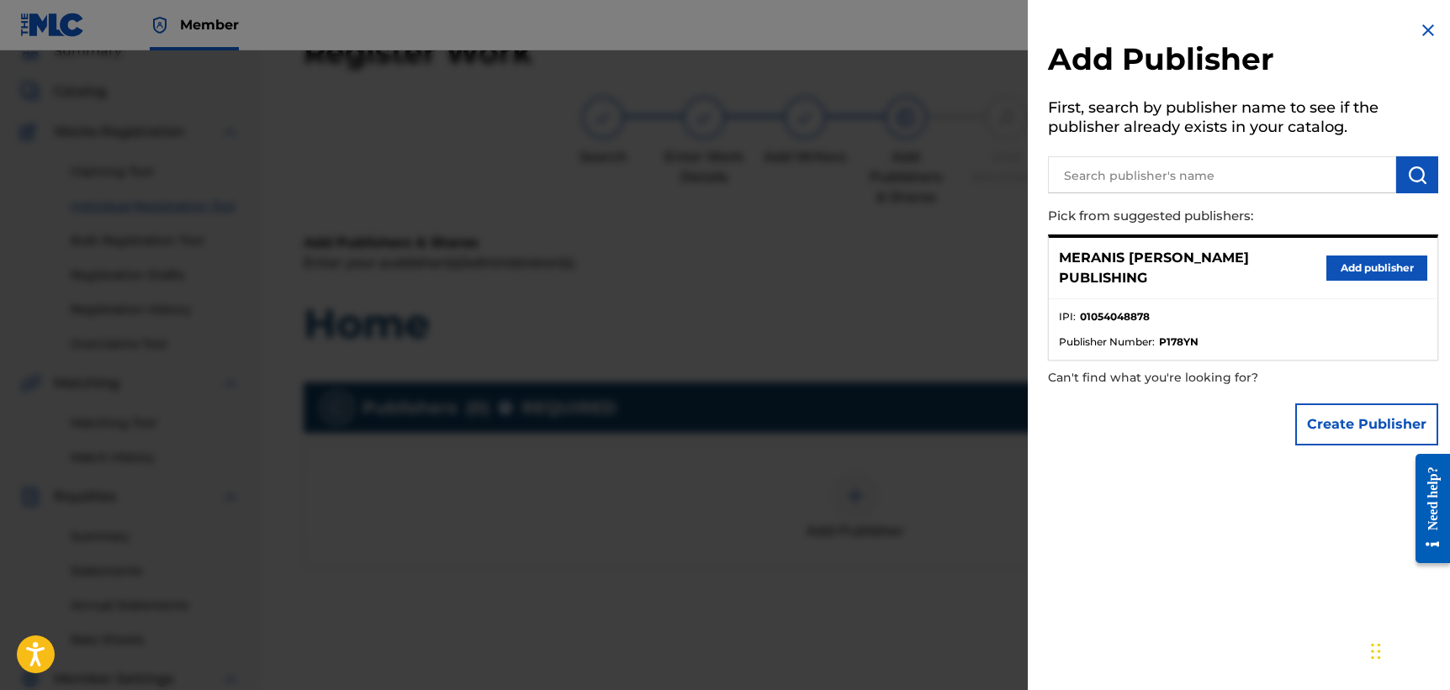
click at [1382, 260] on button "Add publisher" at bounding box center [1376, 268] width 101 height 25
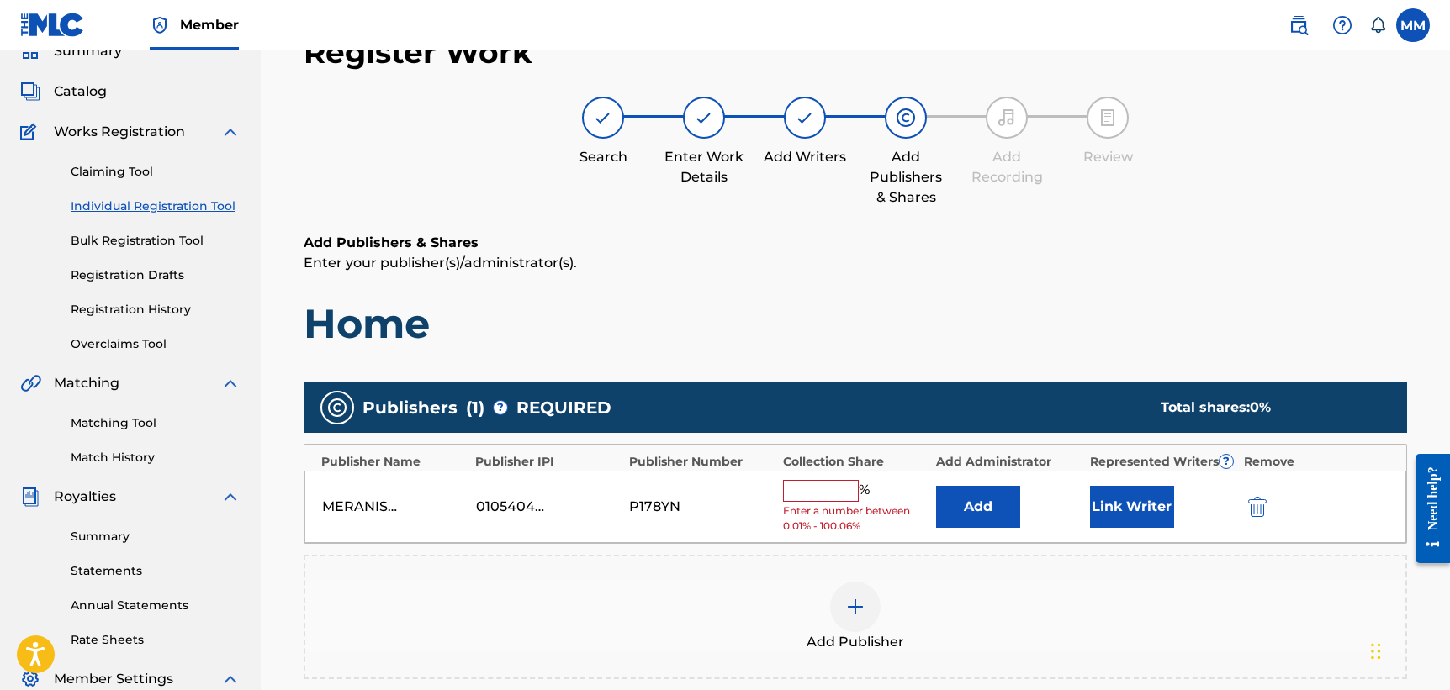
click at [817, 489] on input "text" at bounding box center [821, 491] width 76 height 22
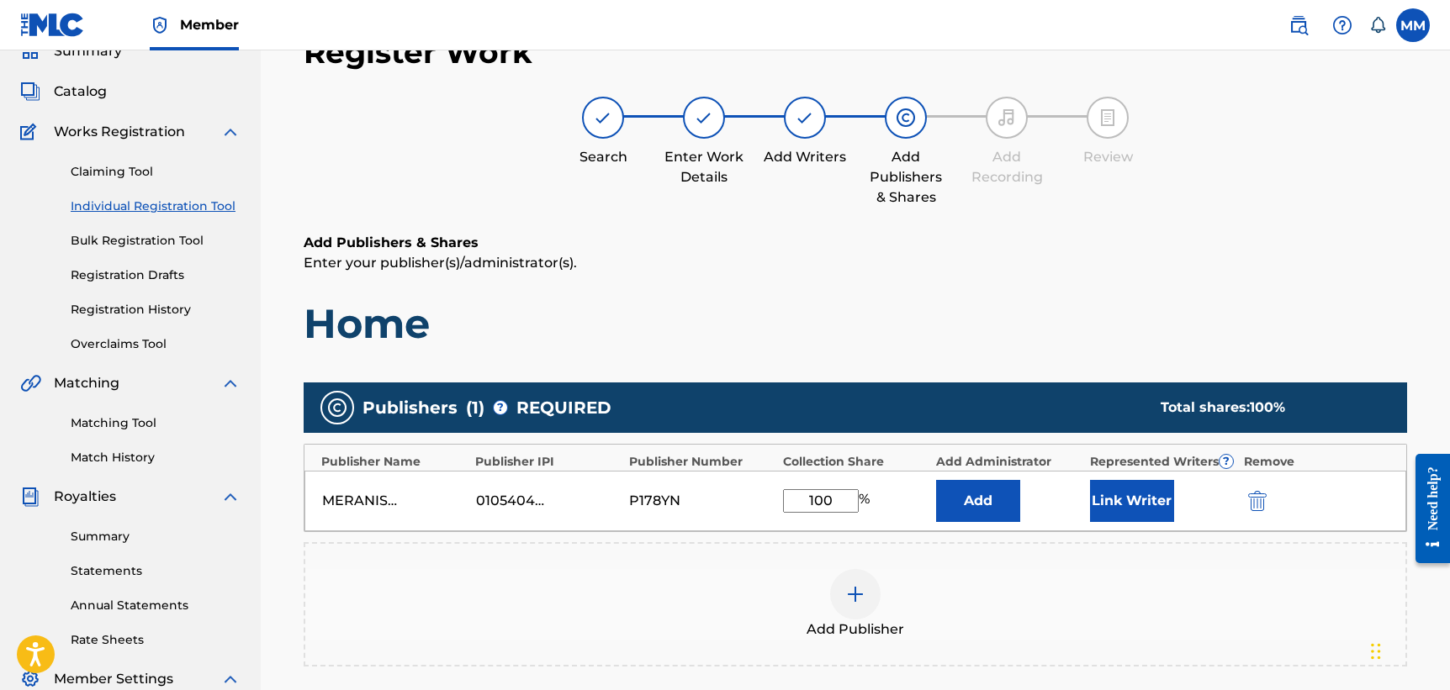
type input "100"
click at [902, 513] on div "MERANIS [PERSON_NAME] PUBLISHING 01054048878 P178YN 100 % Add Link Writer" at bounding box center [855, 501] width 1102 height 61
click at [1145, 501] on button "Link Writer" at bounding box center [1132, 501] width 84 height 42
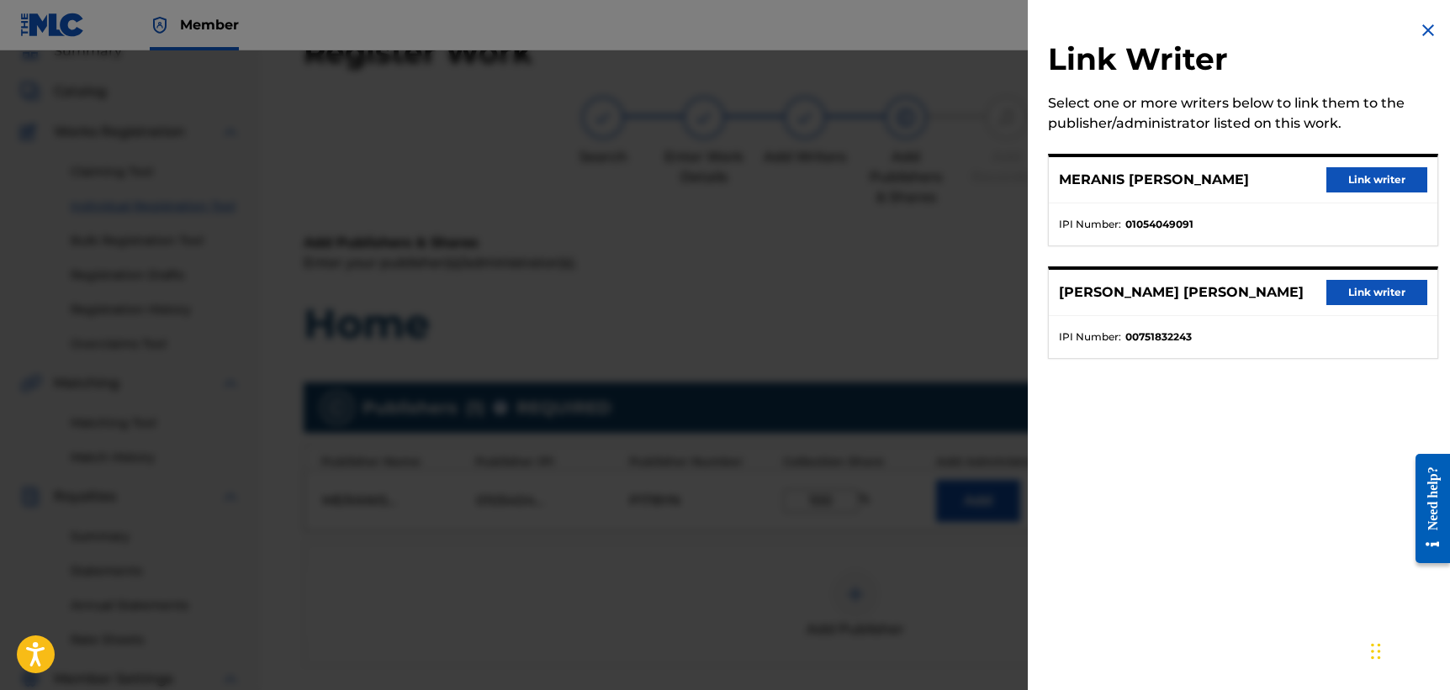
click at [1366, 172] on button "Link writer" at bounding box center [1376, 179] width 101 height 25
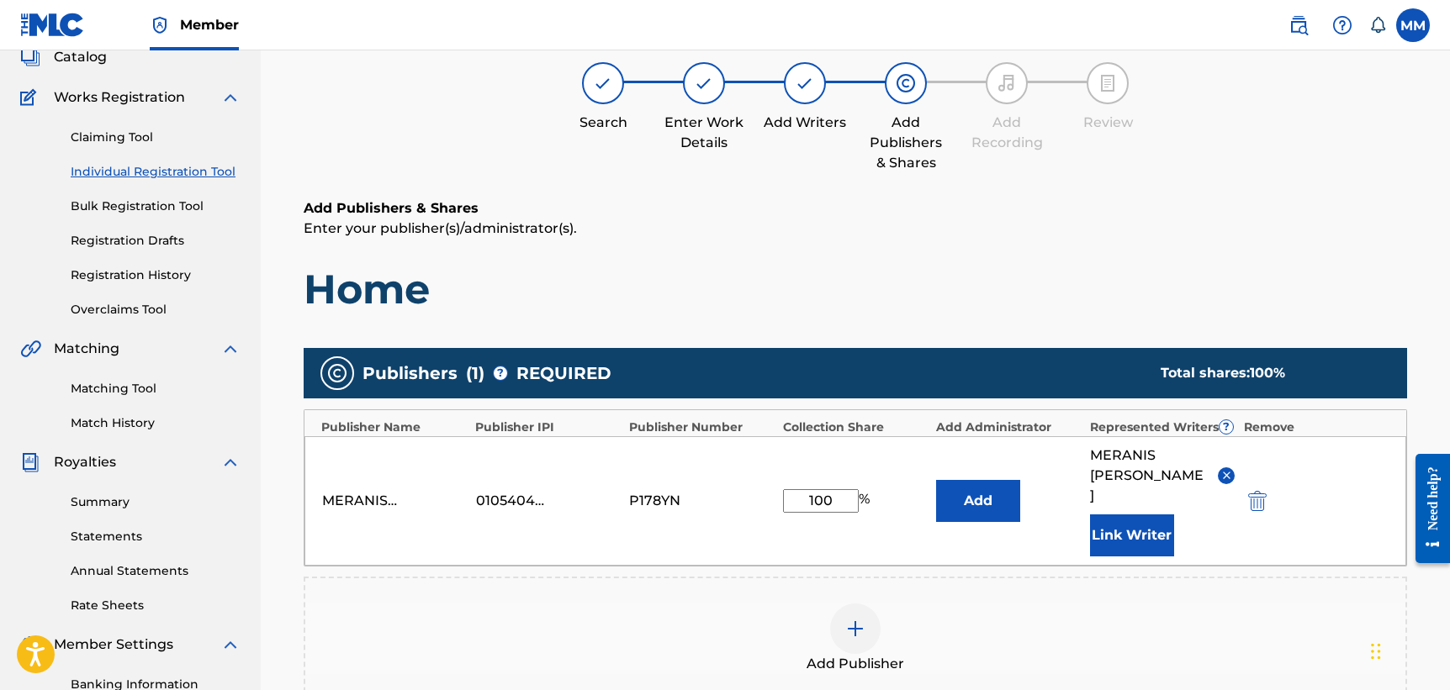
scroll to position [149, 0]
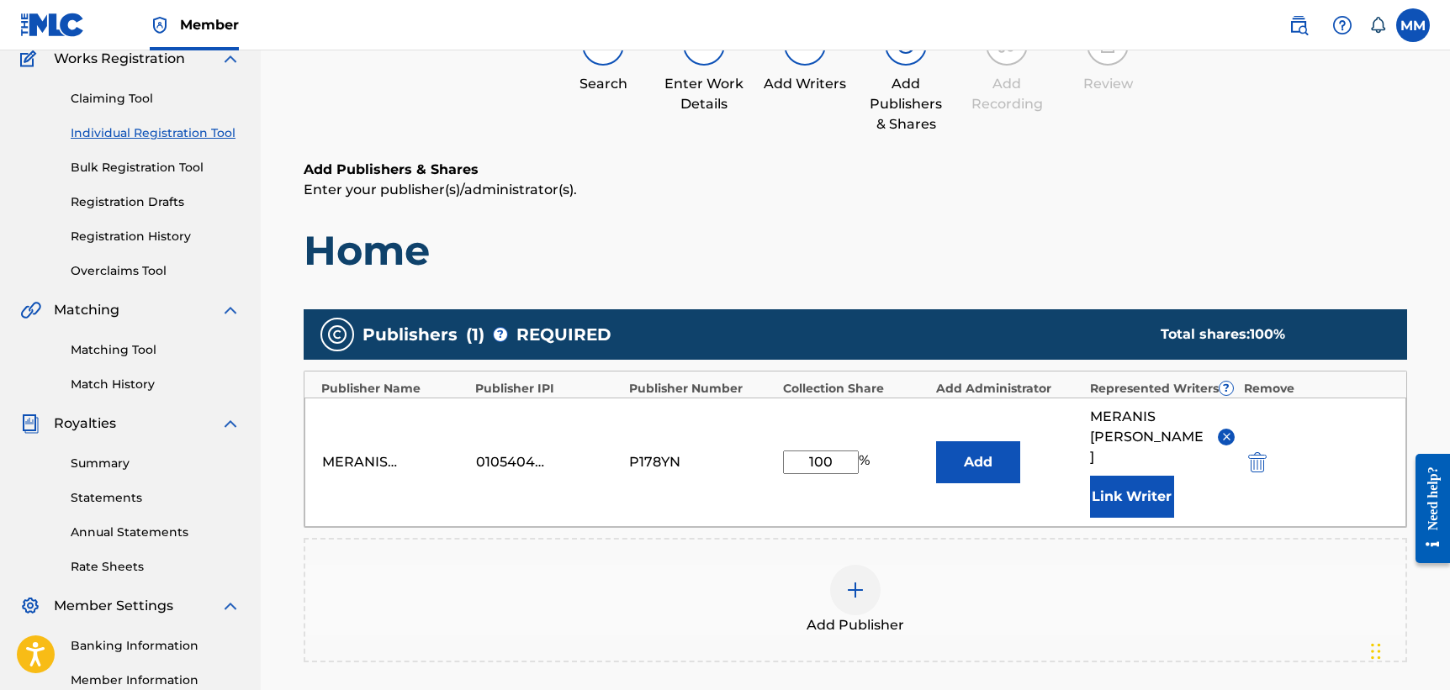
click at [864, 580] on img at bounding box center [855, 590] width 20 height 20
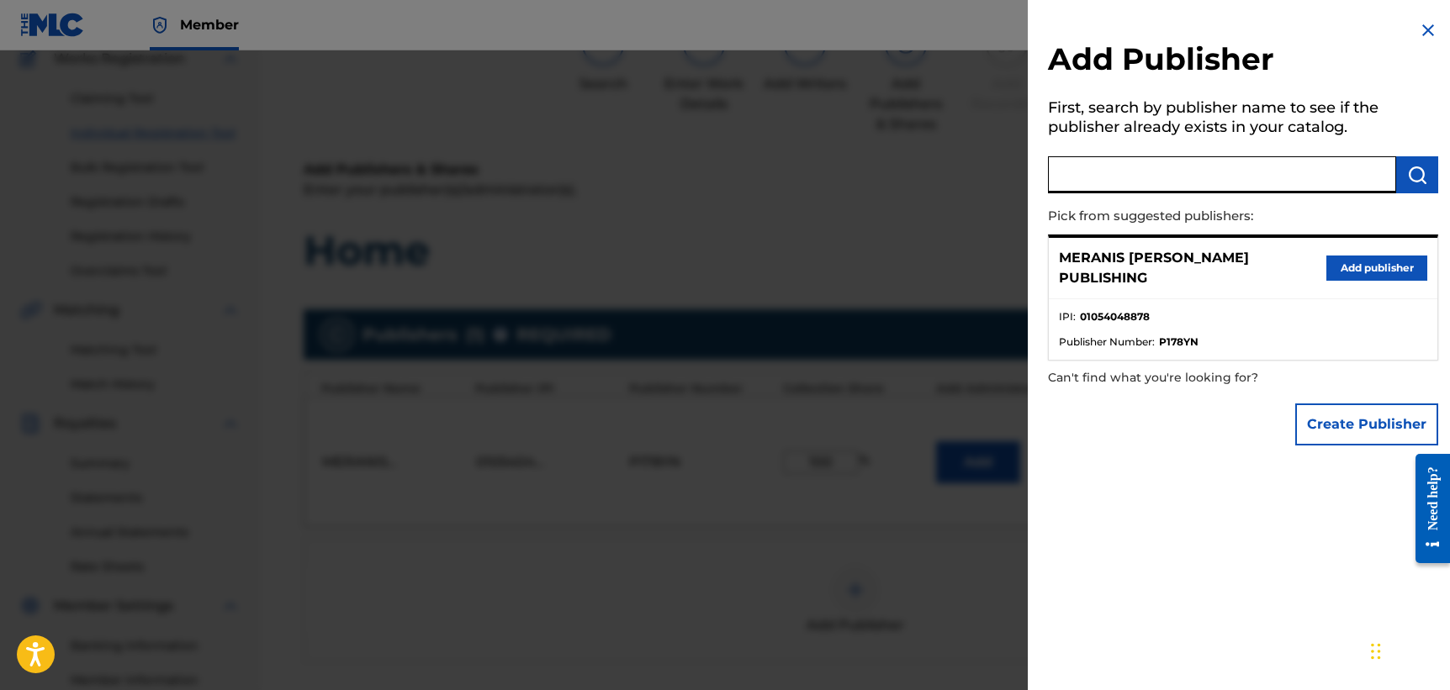
click at [1143, 167] on input "text" at bounding box center [1222, 174] width 348 height 37
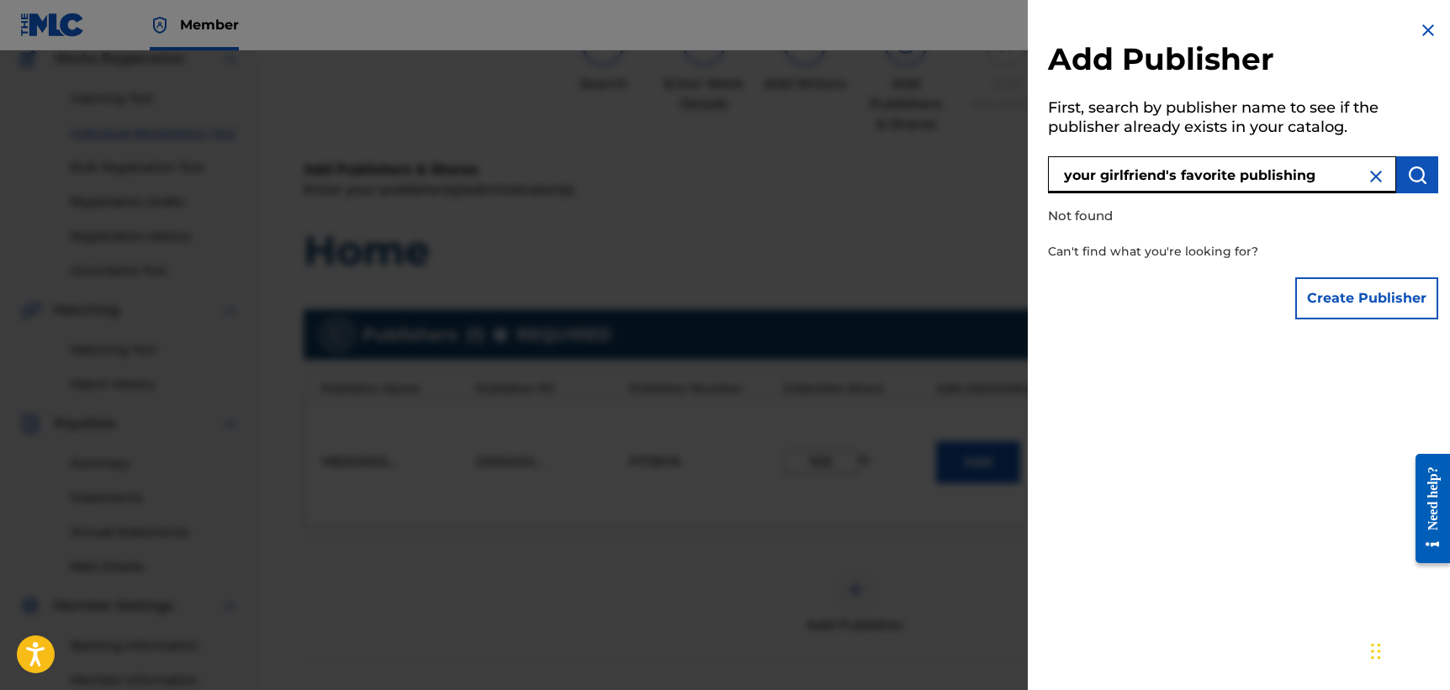
type input "your girlfriend's favorite publishing"
click at [1366, 177] on img at bounding box center [1376, 177] width 20 height 20
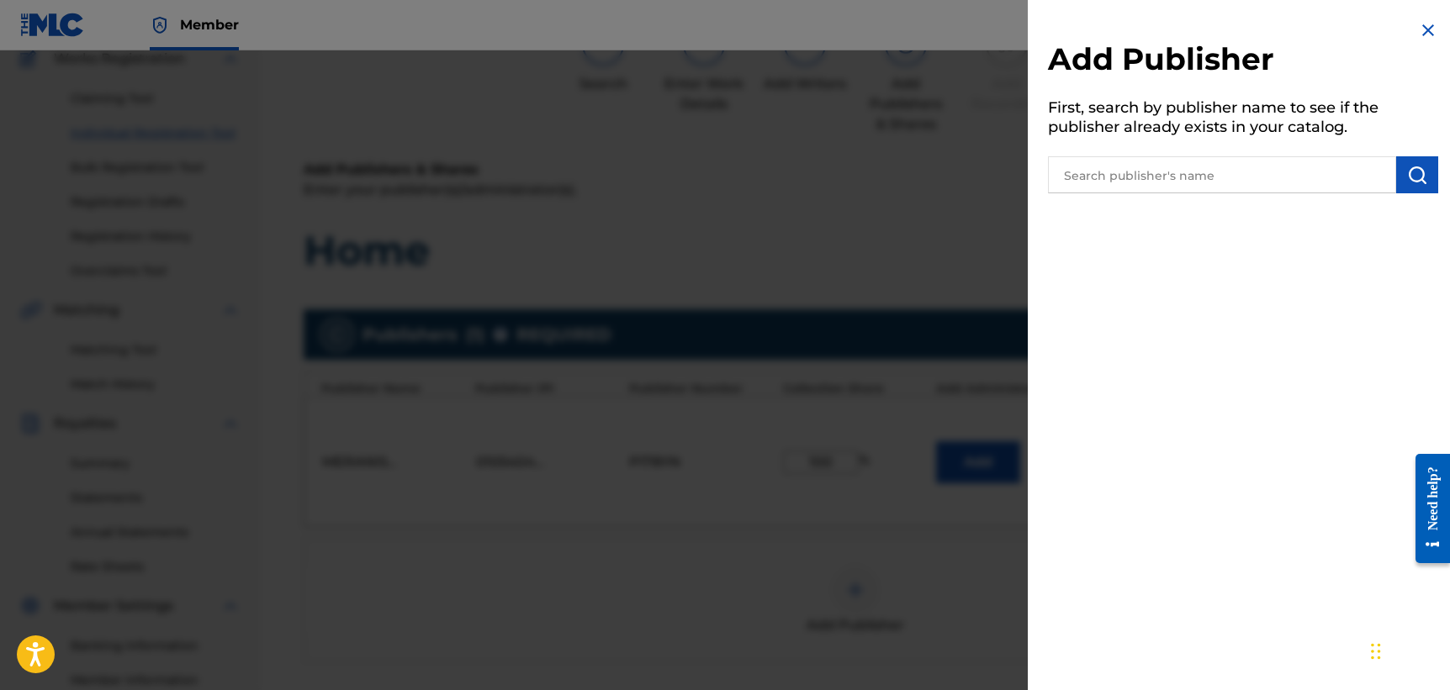
click at [889, 275] on div at bounding box center [725, 395] width 1450 height 690
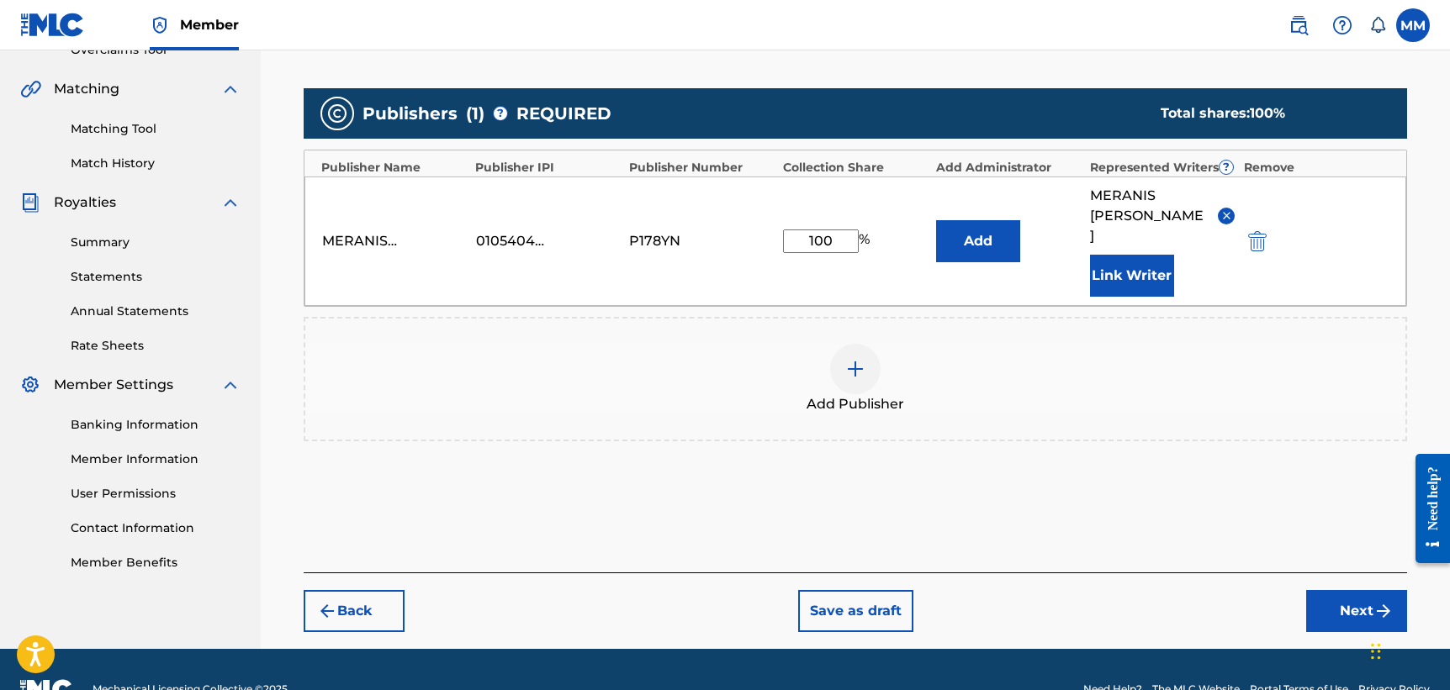
scroll to position [369, 0]
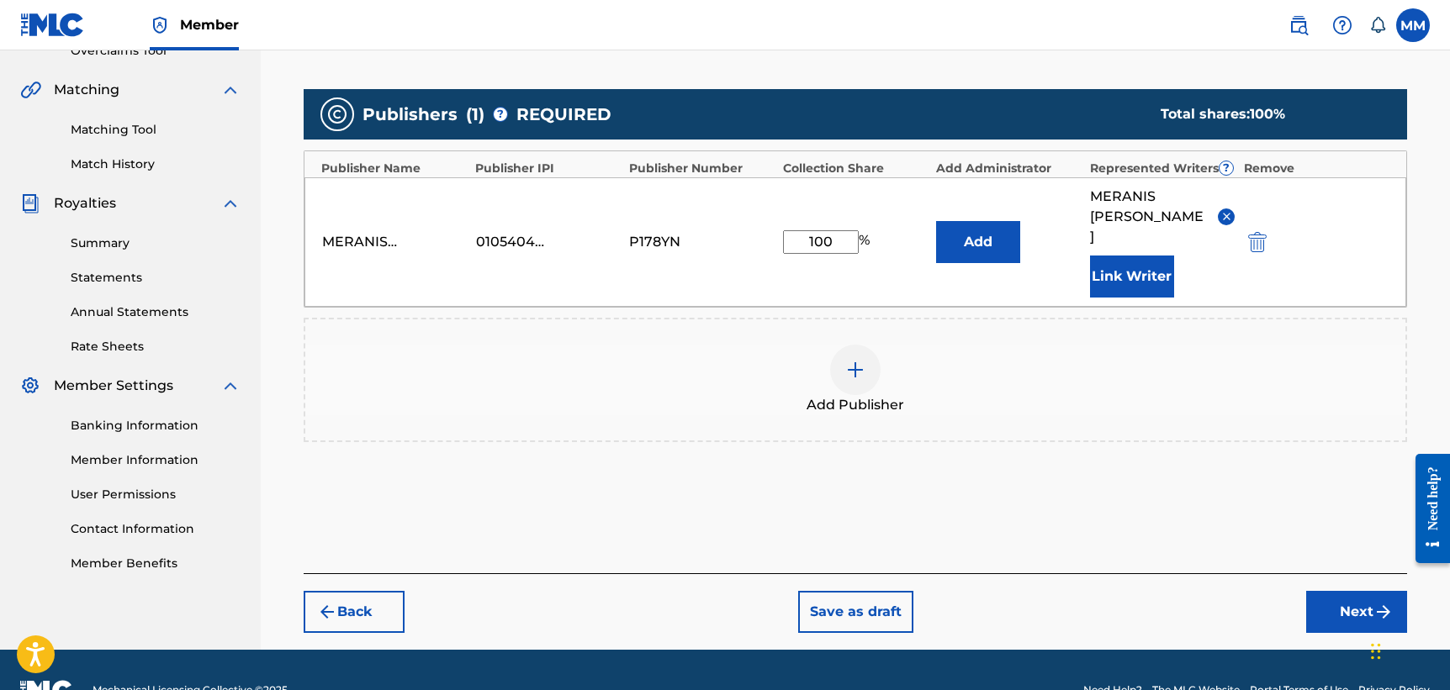
click at [1334, 591] on button "Next" at bounding box center [1356, 612] width 101 height 42
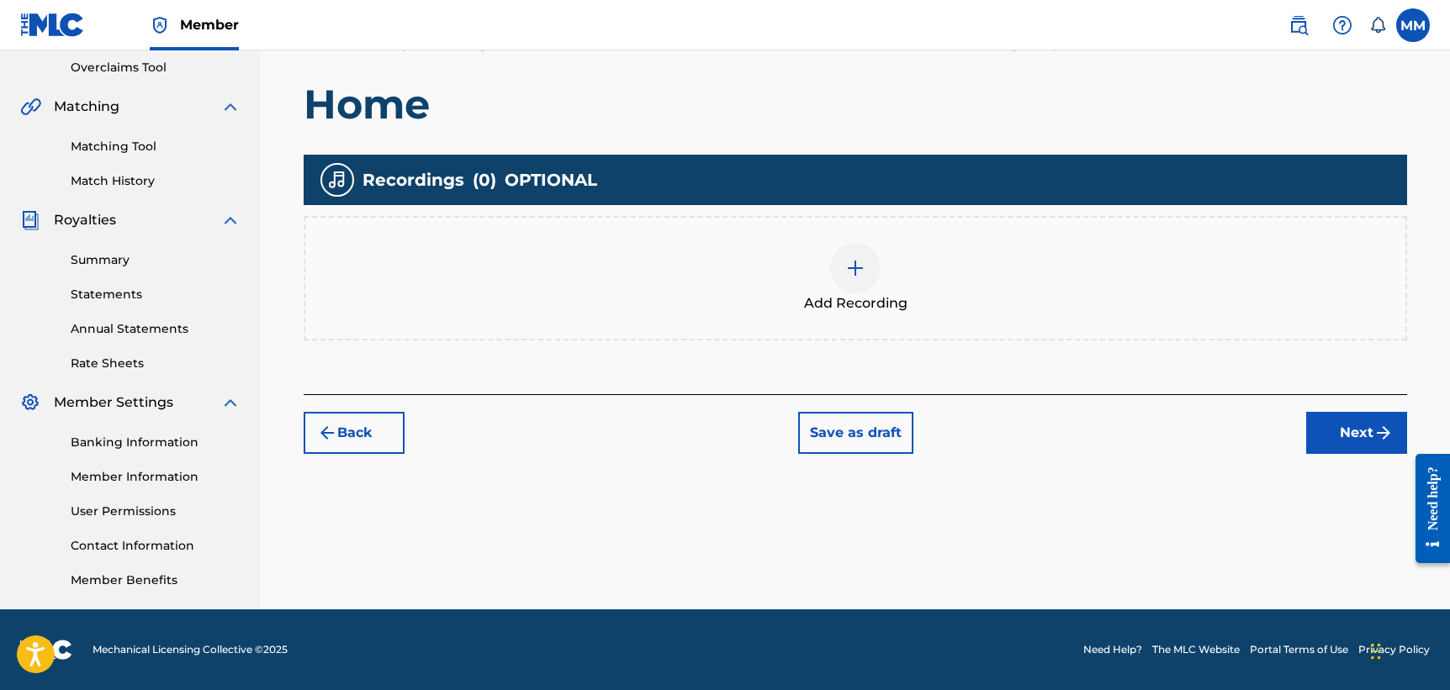
click at [857, 282] on div at bounding box center [855, 268] width 50 height 50
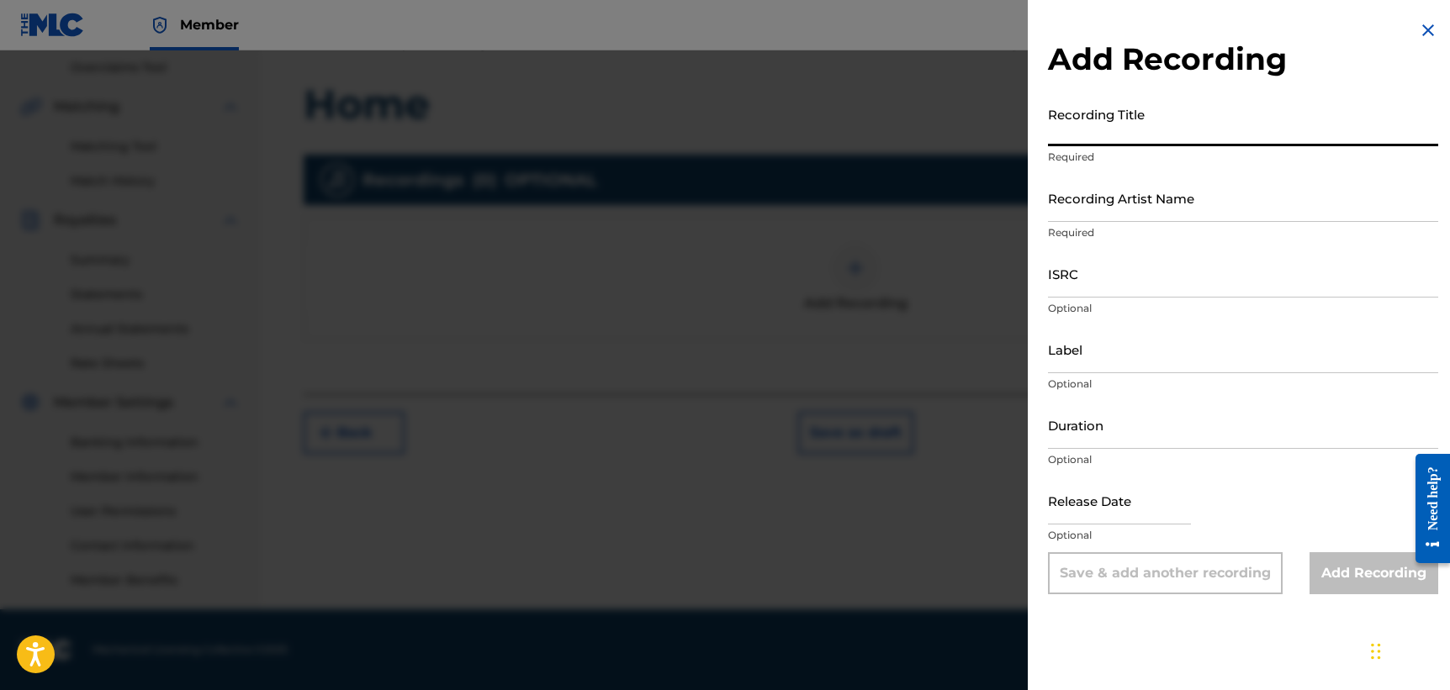
click at [1104, 125] on input "Recording Title" at bounding box center [1243, 122] width 390 height 48
type input "Home"
click at [1129, 209] on input "Recording Artist Name" at bounding box center [1243, 198] width 390 height 48
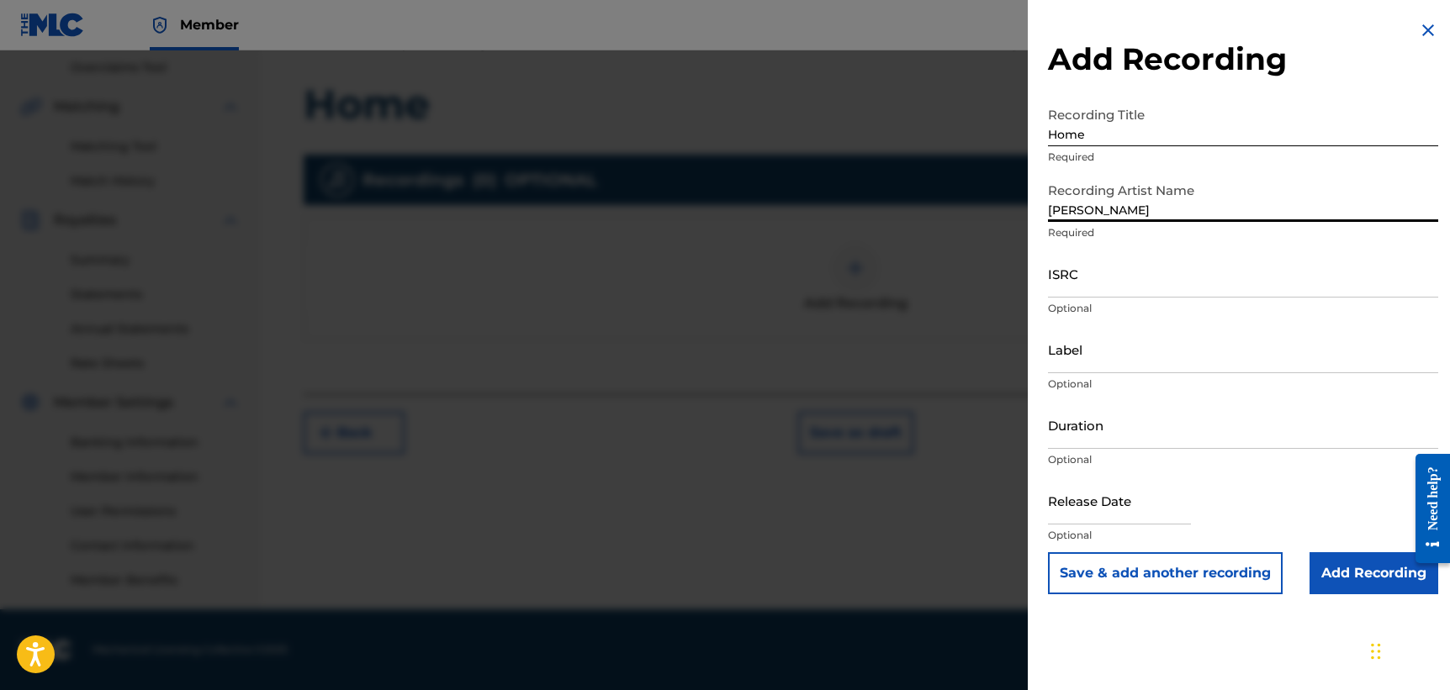
type input "[PERSON_NAME]"
click at [1129, 283] on input "ISRC" at bounding box center [1243, 274] width 390 height 48
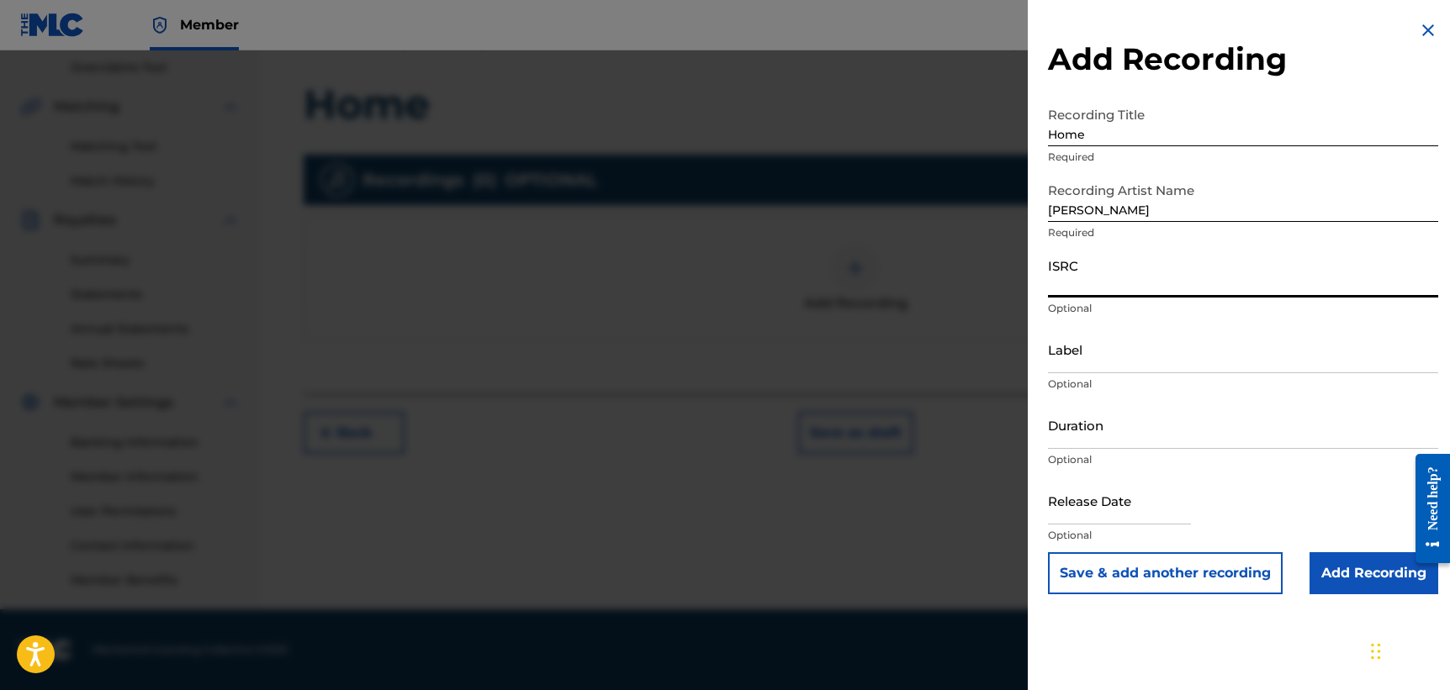
paste input "QZNMT2587538"
type input "QZNMT2587538"
click at [1172, 438] on input "Duration" at bounding box center [1243, 425] width 390 height 48
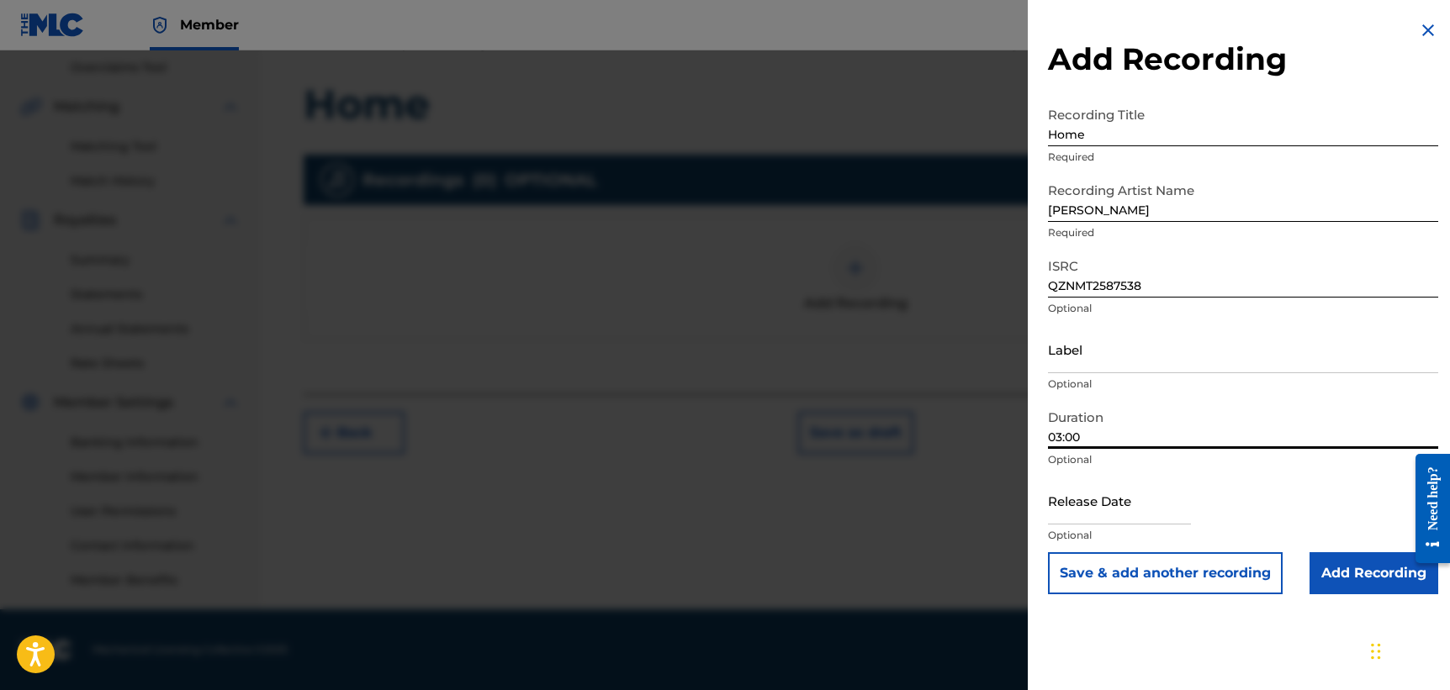
type input "03:00"
click at [1160, 510] on input "text" at bounding box center [1119, 501] width 143 height 48
select select "7"
select select "2025"
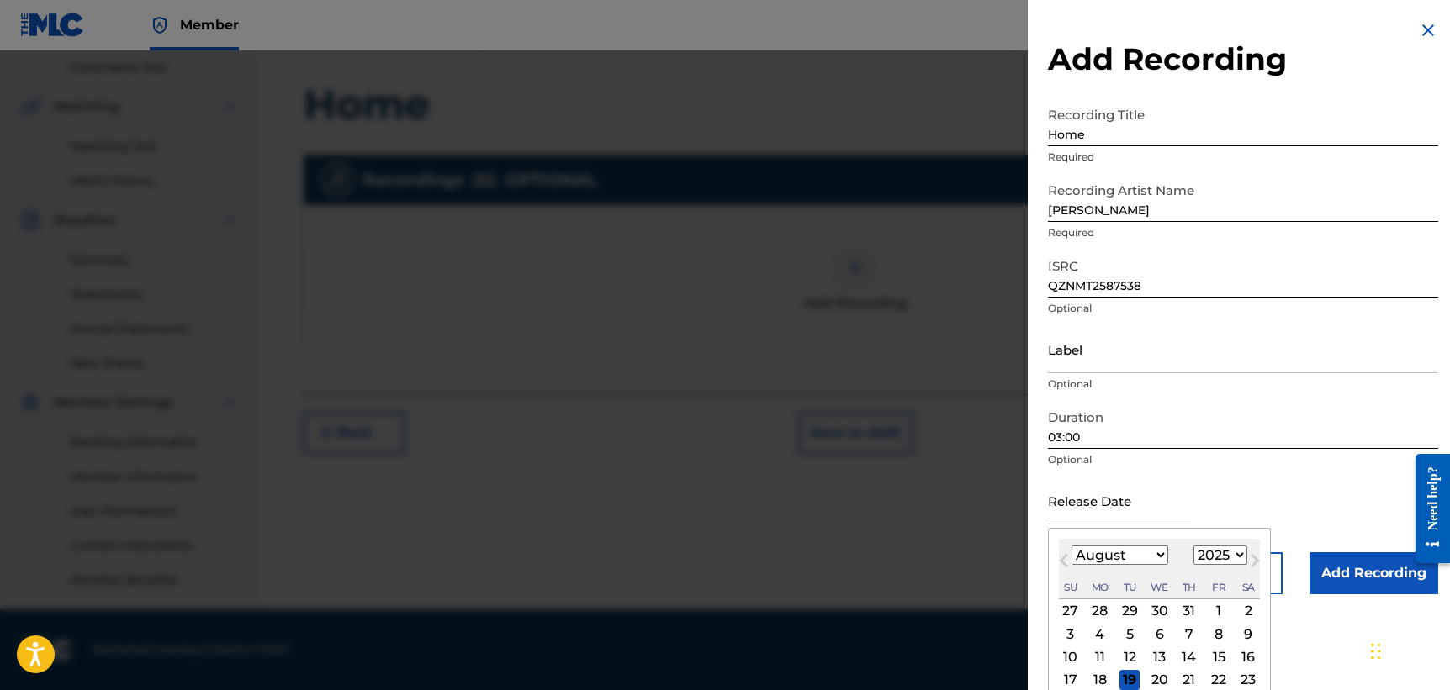
select select "6"
click at [1183, 681] on div "24" at bounding box center [1189, 680] width 20 height 20
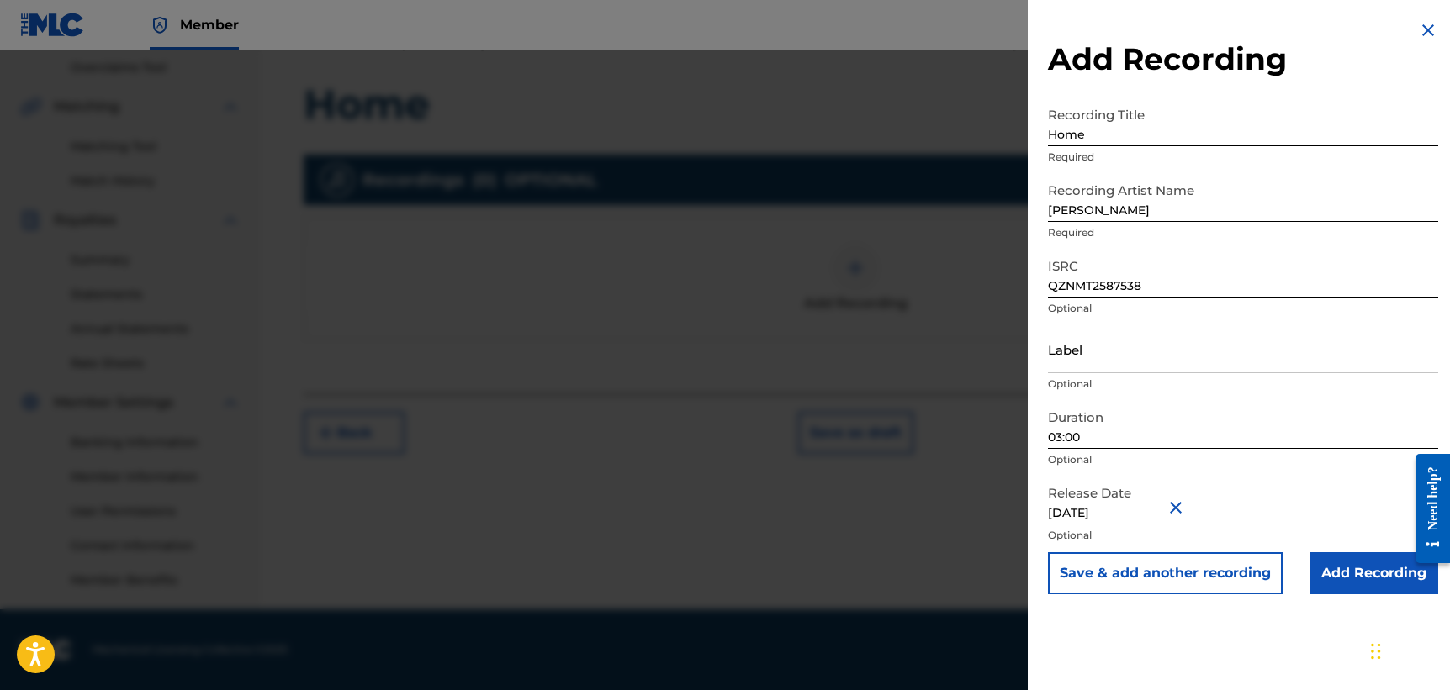
type input "[DATE]"
click at [1328, 570] on input "Add Recording" at bounding box center [1373, 573] width 129 height 42
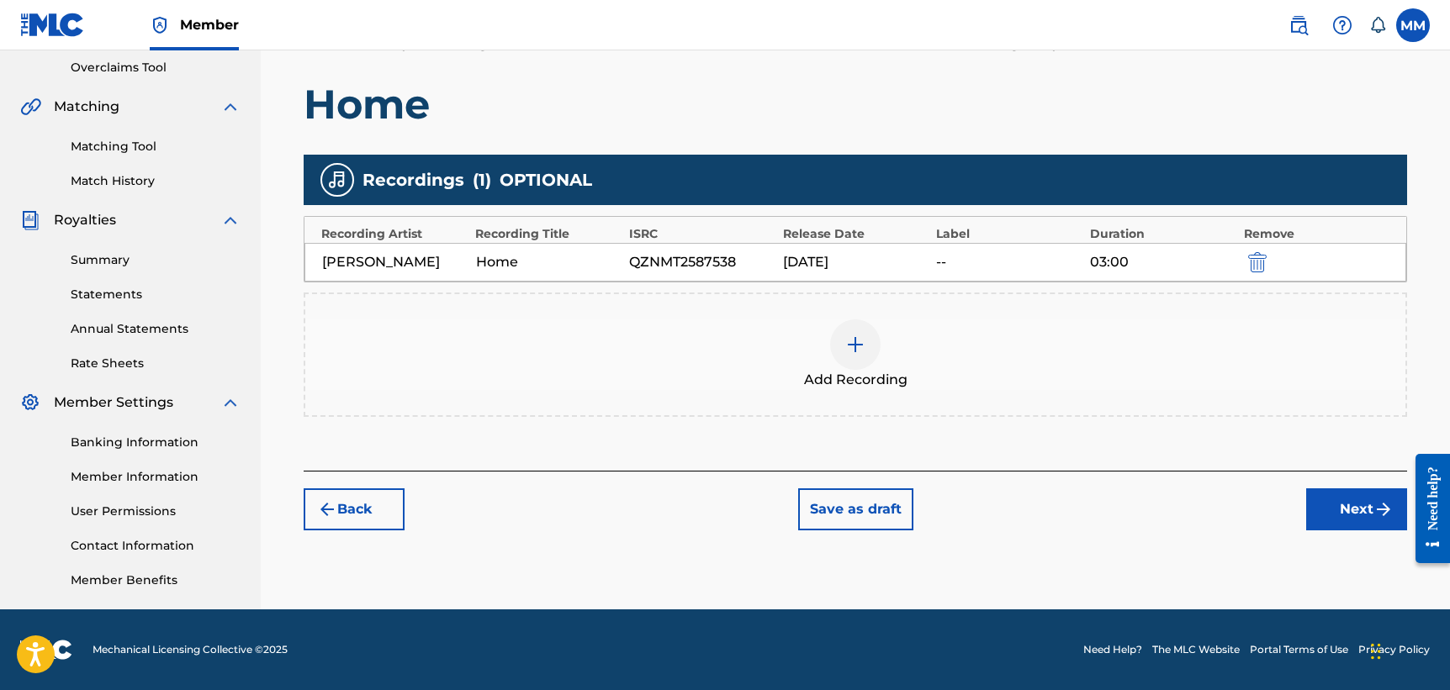
click at [1340, 499] on button "Next" at bounding box center [1356, 510] width 101 height 42
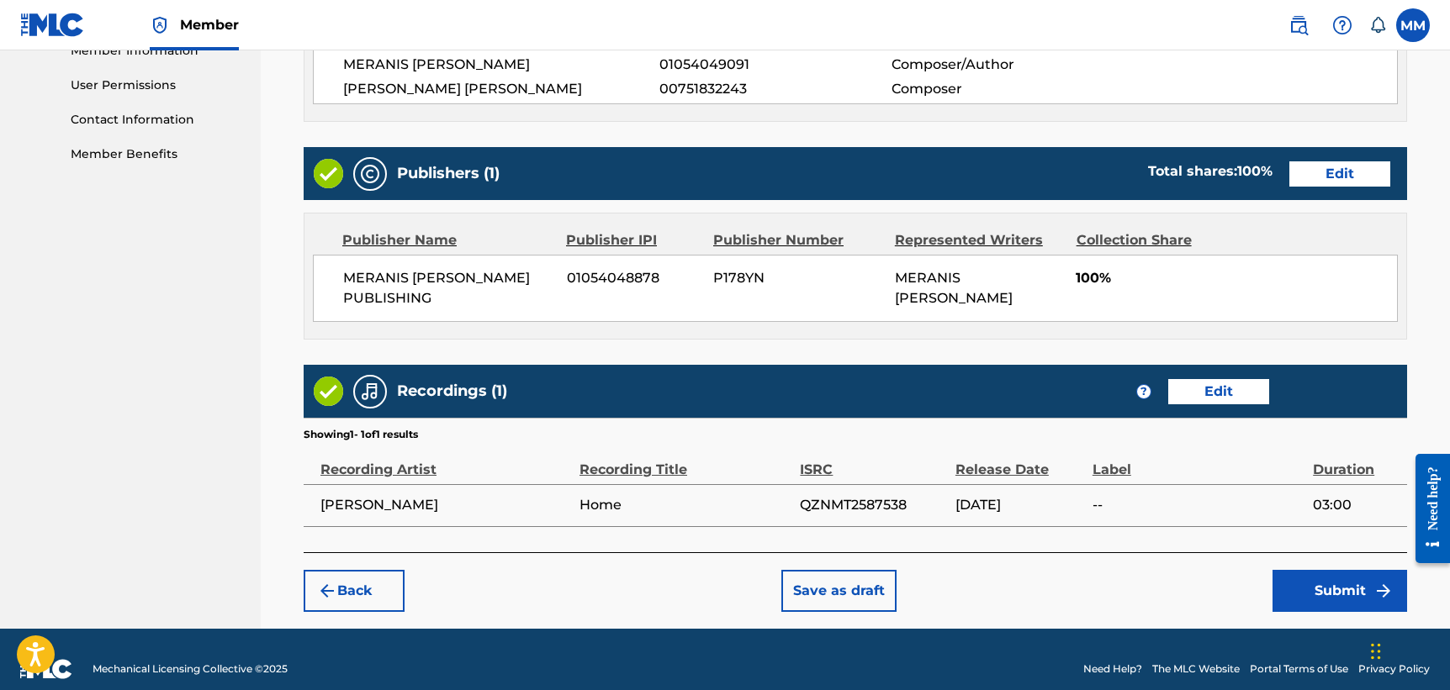
scroll to position [778, 0]
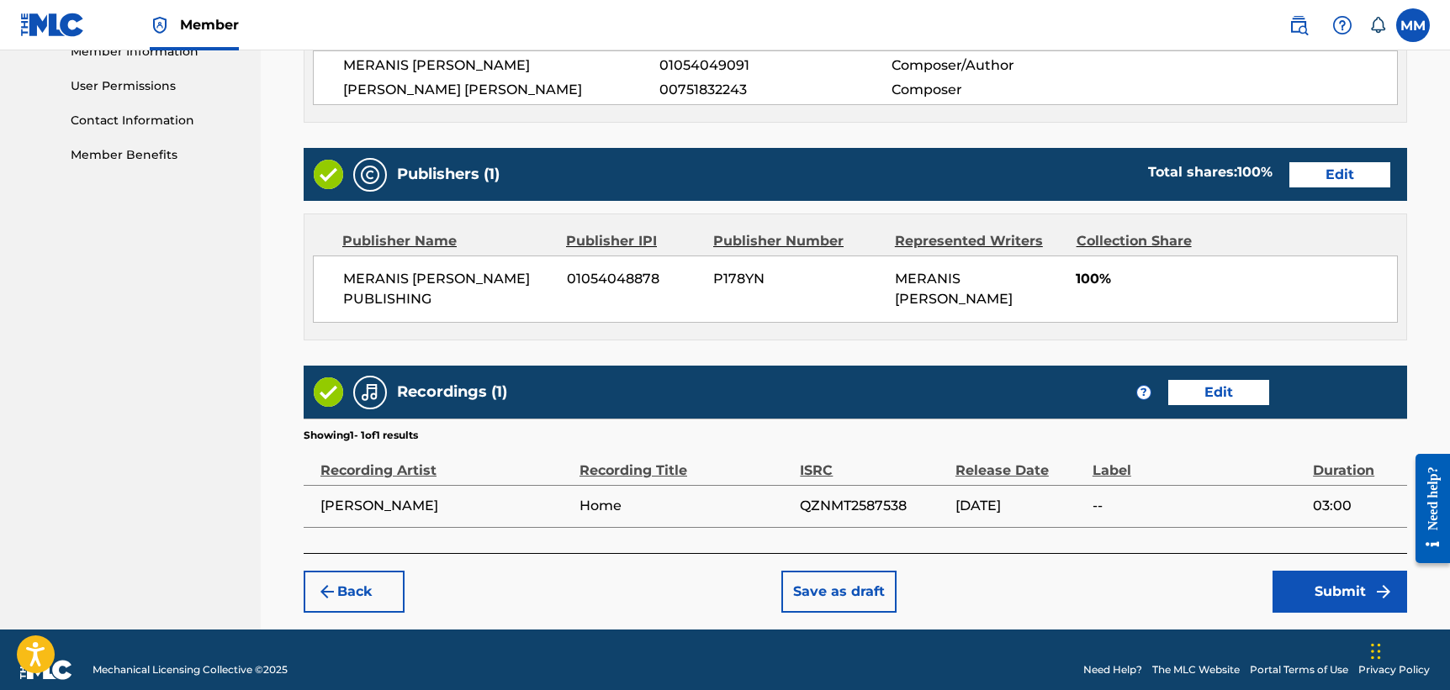
click at [1329, 583] on button "Submit" at bounding box center [1339, 592] width 135 height 42
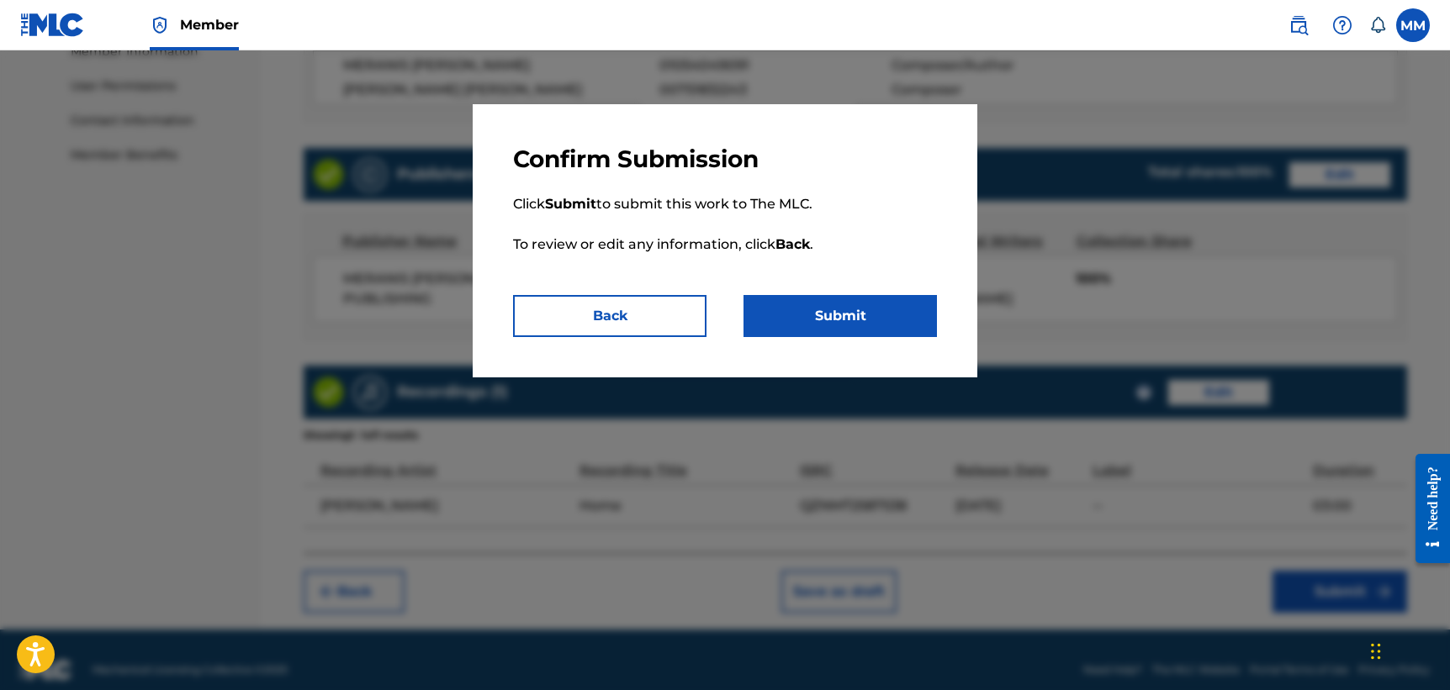
click at [847, 312] on button "Submit" at bounding box center [839, 316] width 193 height 42
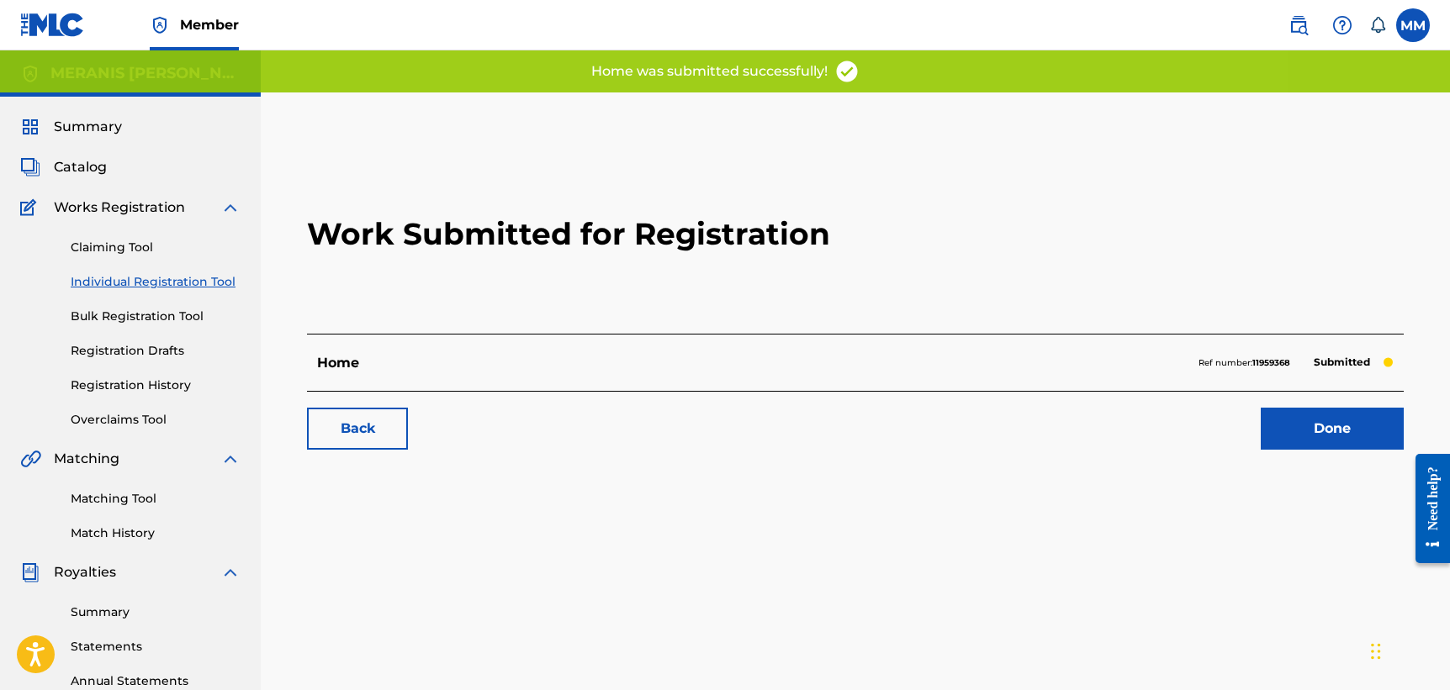
click at [1330, 429] on link "Done" at bounding box center [1332, 429] width 143 height 42
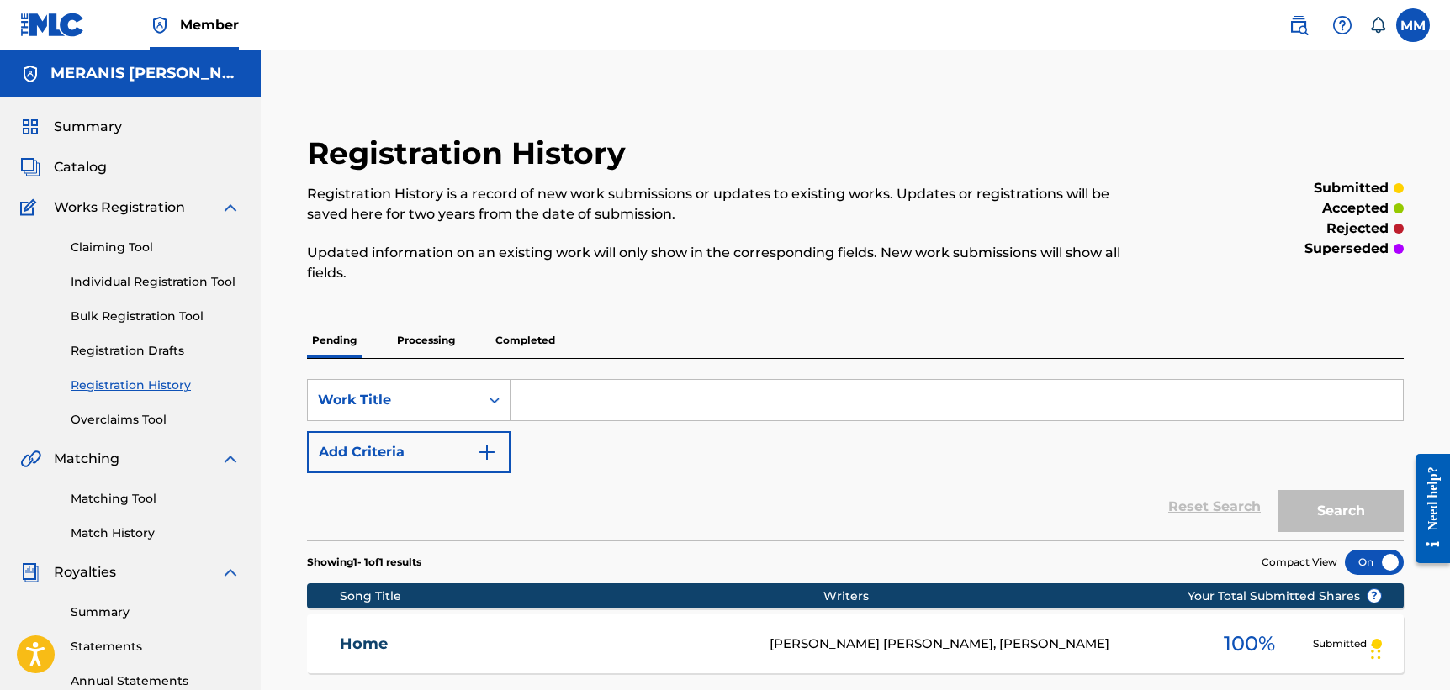
click at [586, 384] on input "Search Form" at bounding box center [956, 400] width 892 height 40
click at [1057, 420] on div "Search Form" at bounding box center [956, 400] width 893 height 42
click at [161, 198] on span "Works Registration" at bounding box center [119, 208] width 131 height 20
click at [80, 131] on span "Summary" at bounding box center [88, 127] width 68 height 20
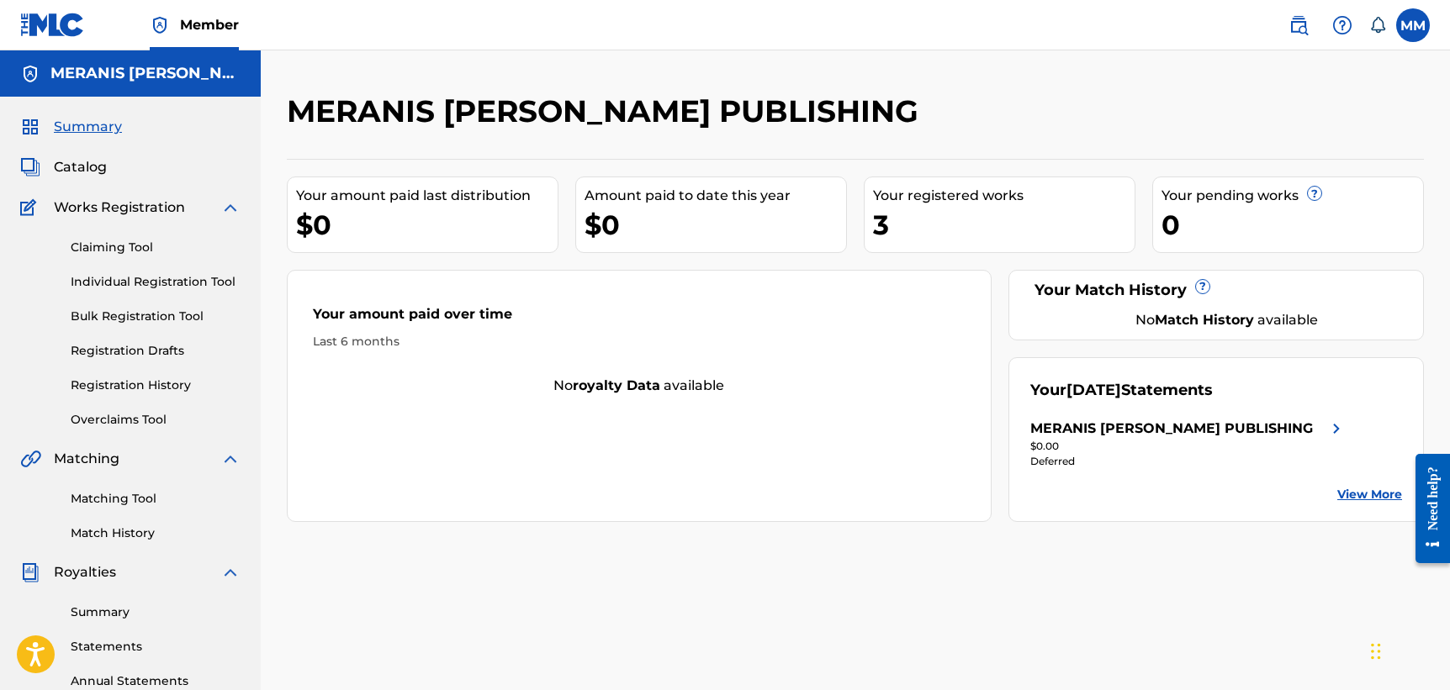
click at [104, 172] on span "Catalog" at bounding box center [80, 167] width 53 height 20
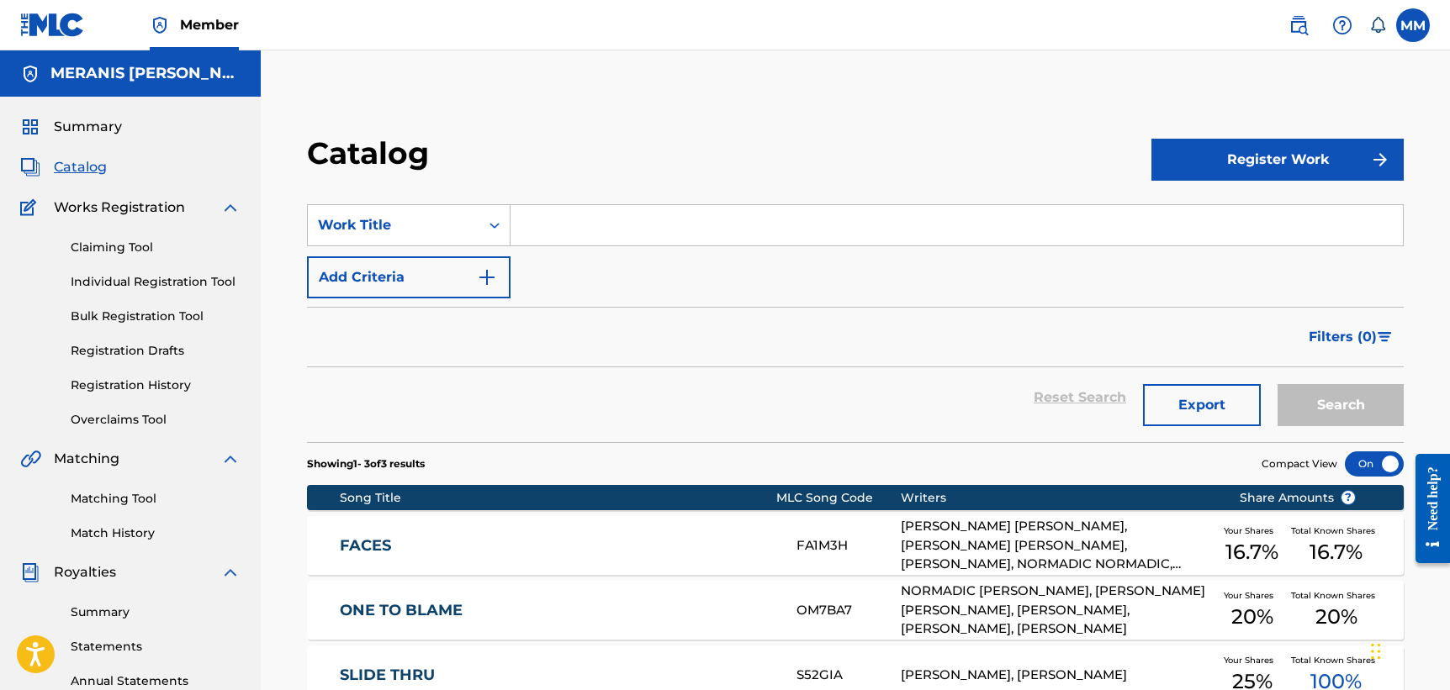
click at [1231, 145] on button "Register Work" at bounding box center [1277, 160] width 252 height 42
click at [1210, 215] on link "Individual" at bounding box center [1277, 214] width 252 height 40
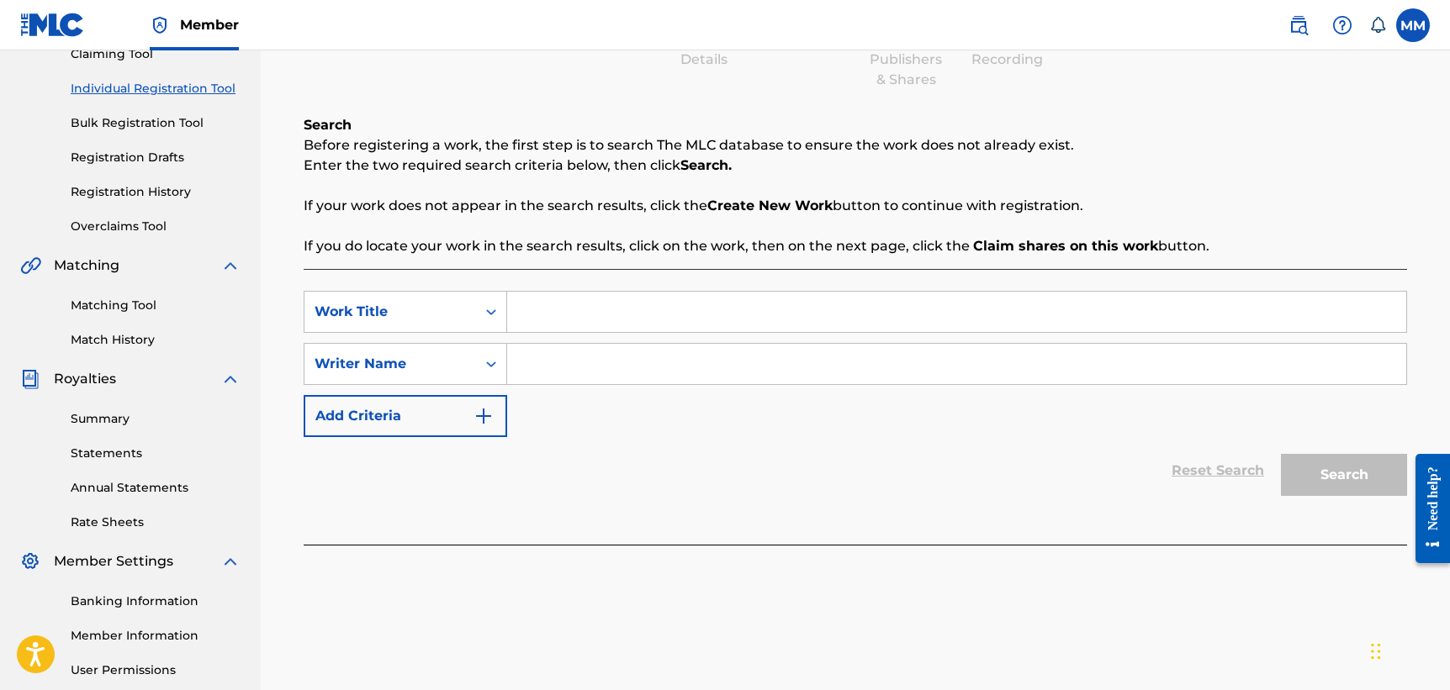
scroll to position [18, 0]
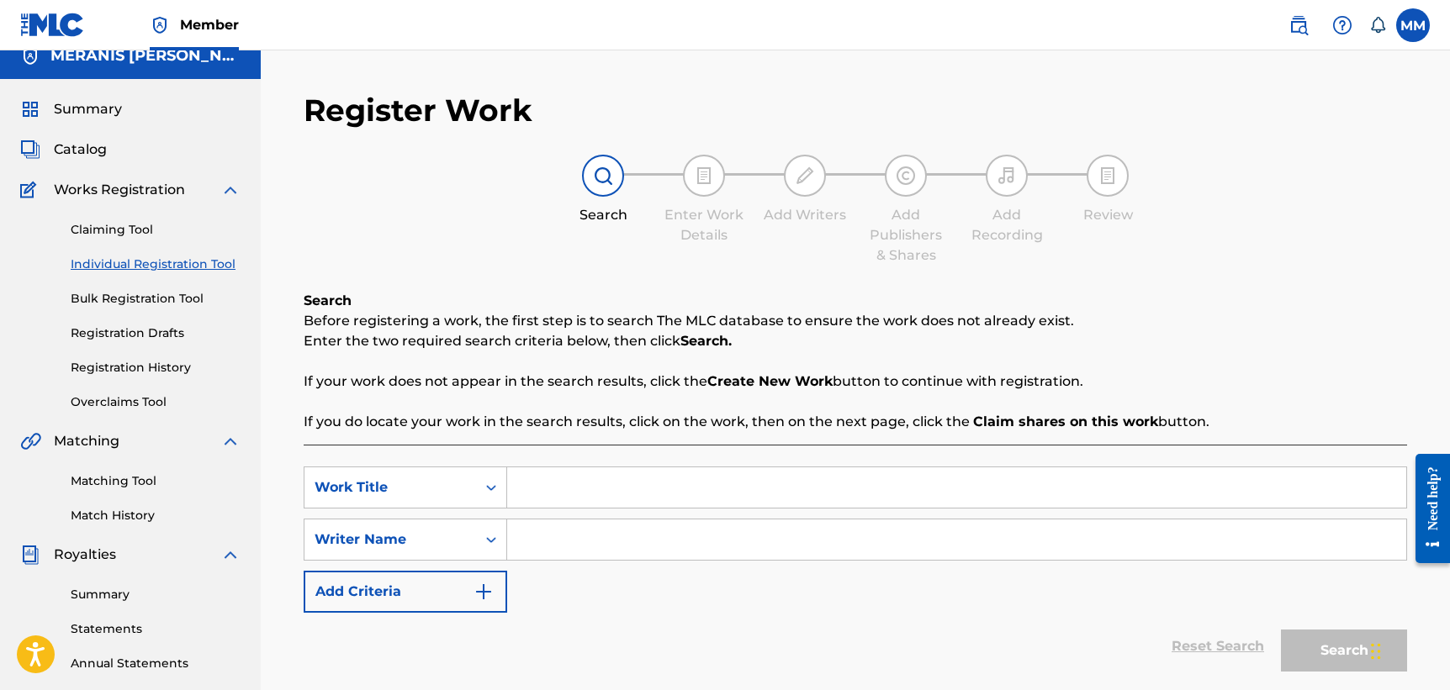
click at [615, 478] on input "Search Form" at bounding box center [956, 488] width 899 height 40
type input "I Need A Sign"
click at [582, 543] on input "Search Form" at bounding box center [956, 540] width 899 height 40
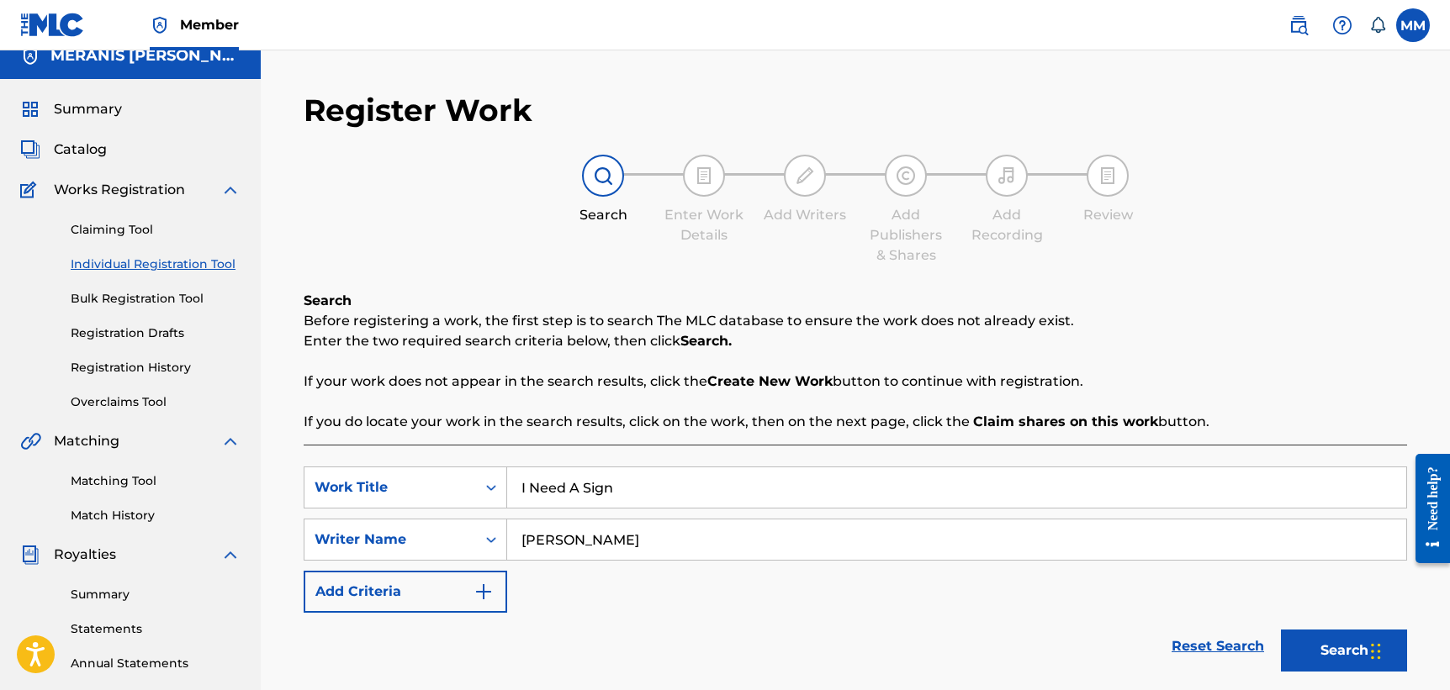
type input "[PERSON_NAME]"
click at [605, 599] on div "SearchWithCriteriaeae6fdb6-ad95-4406-9893-4e14dad176d7 Work Title I Need A Sign…" at bounding box center [855, 540] width 1103 height 146
click at [1314, 657] on button "Search" at bounding box center [1344, 651] width 126 height 42
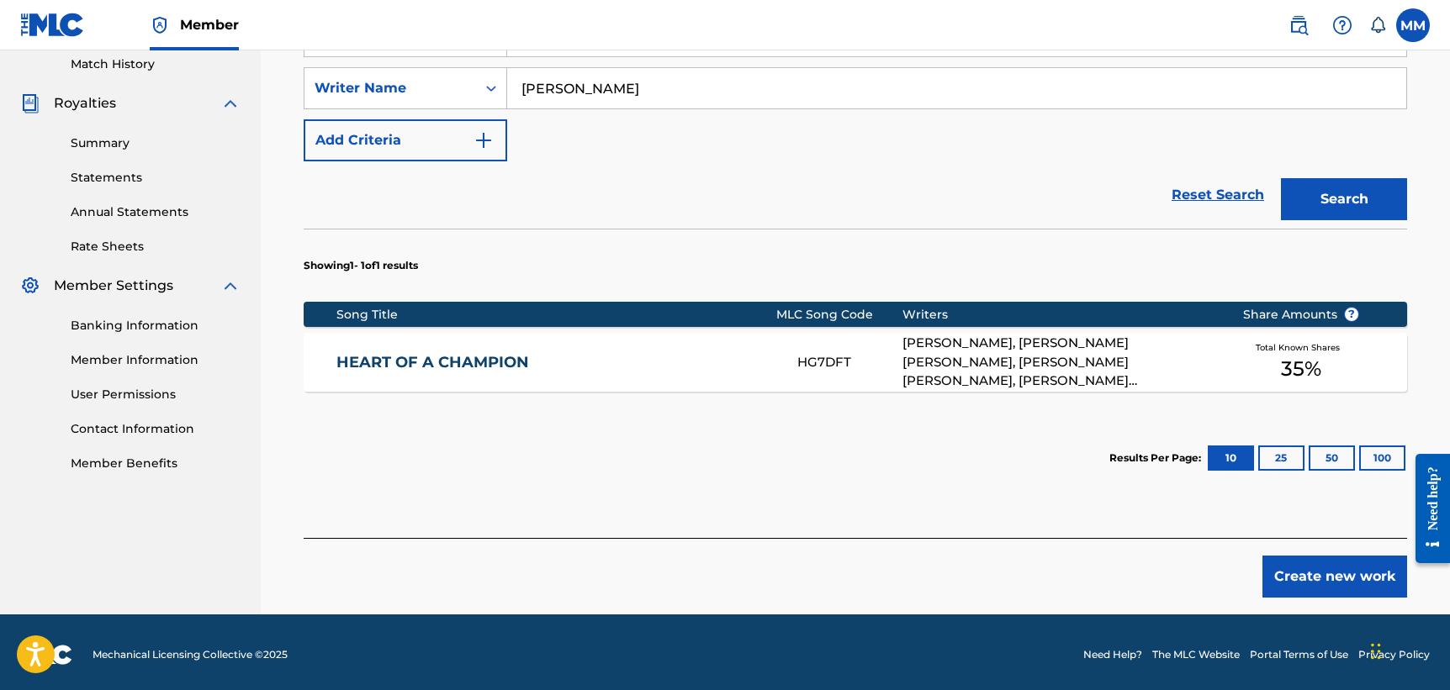
scroll to position [473, 1]
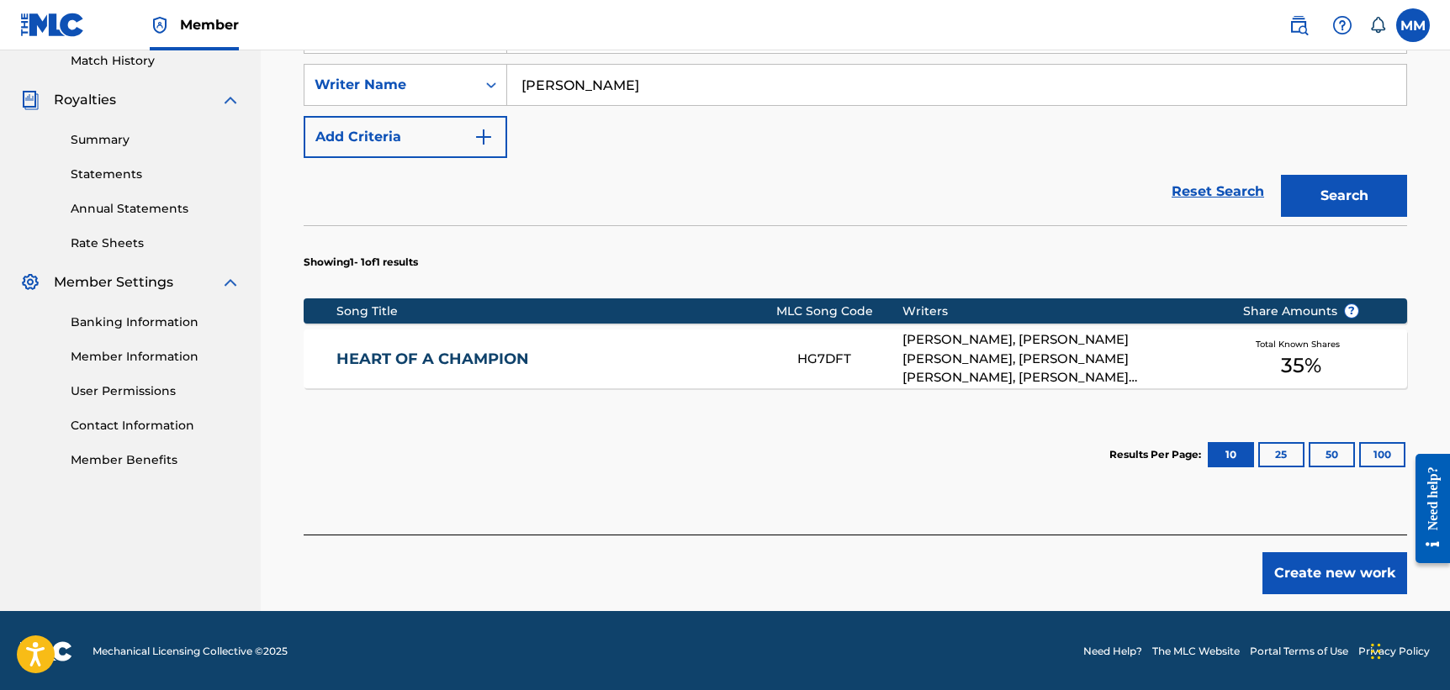
click at [1312, 576] on button "Create new work" at bounding box center [1334, 573] width 145 height 42
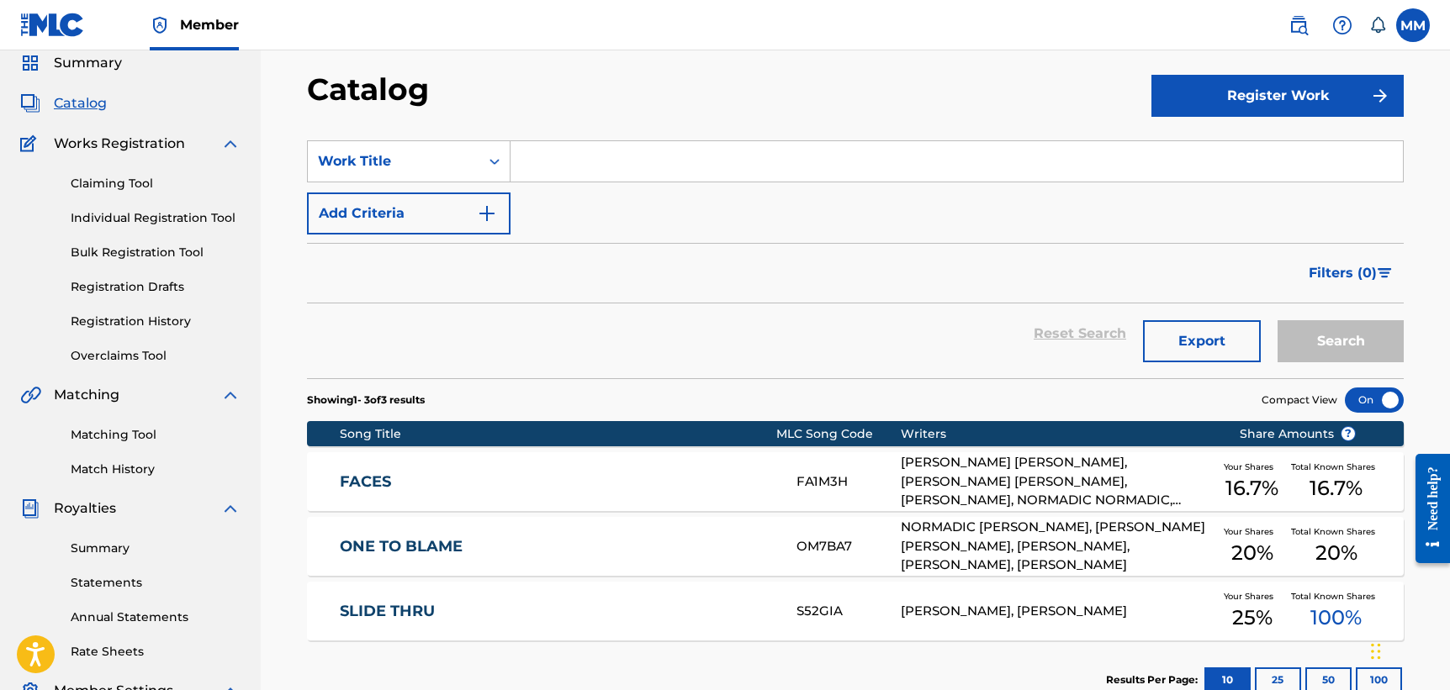
scroll to position [60, 0]
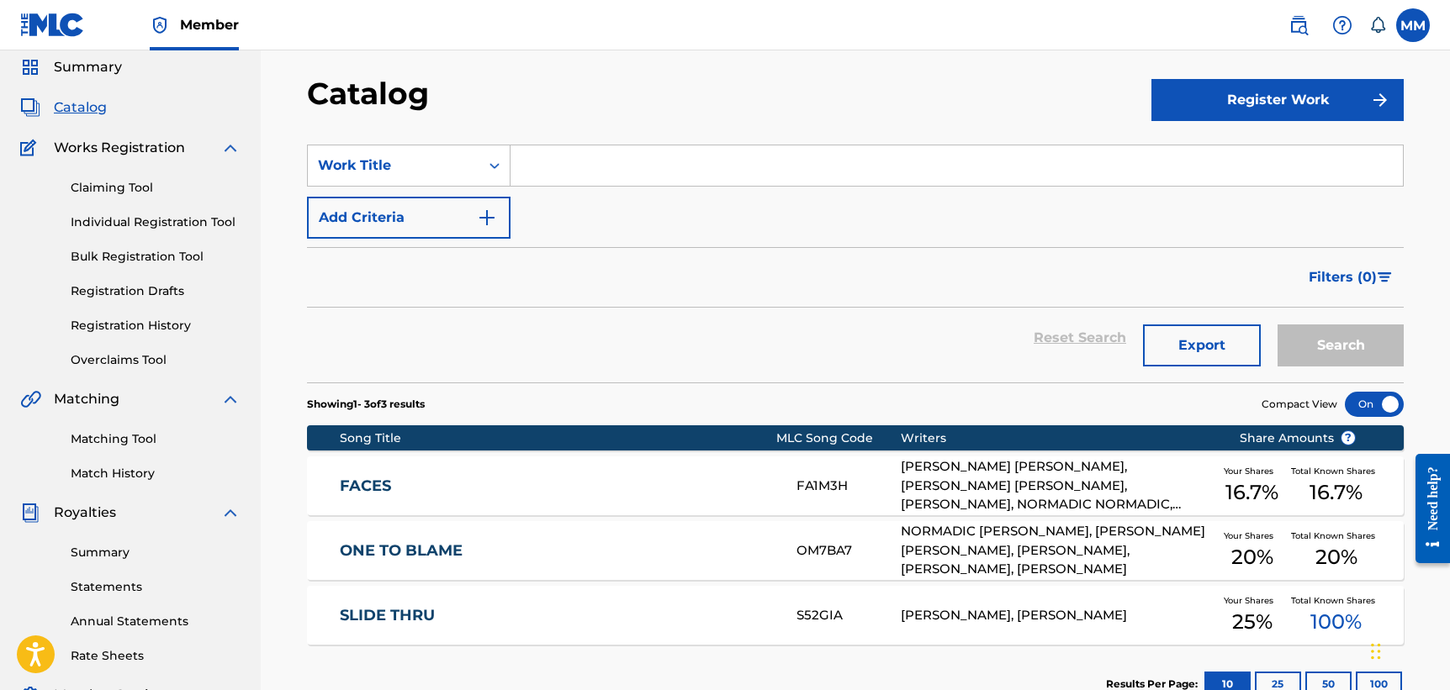
click at [1283, 107] on button "Register Work" at bounding box center [1277, 100] width 252 height 42
click at [1242, 151] on link "Individual" at bounding box center [1277, 155] width 252 height 40
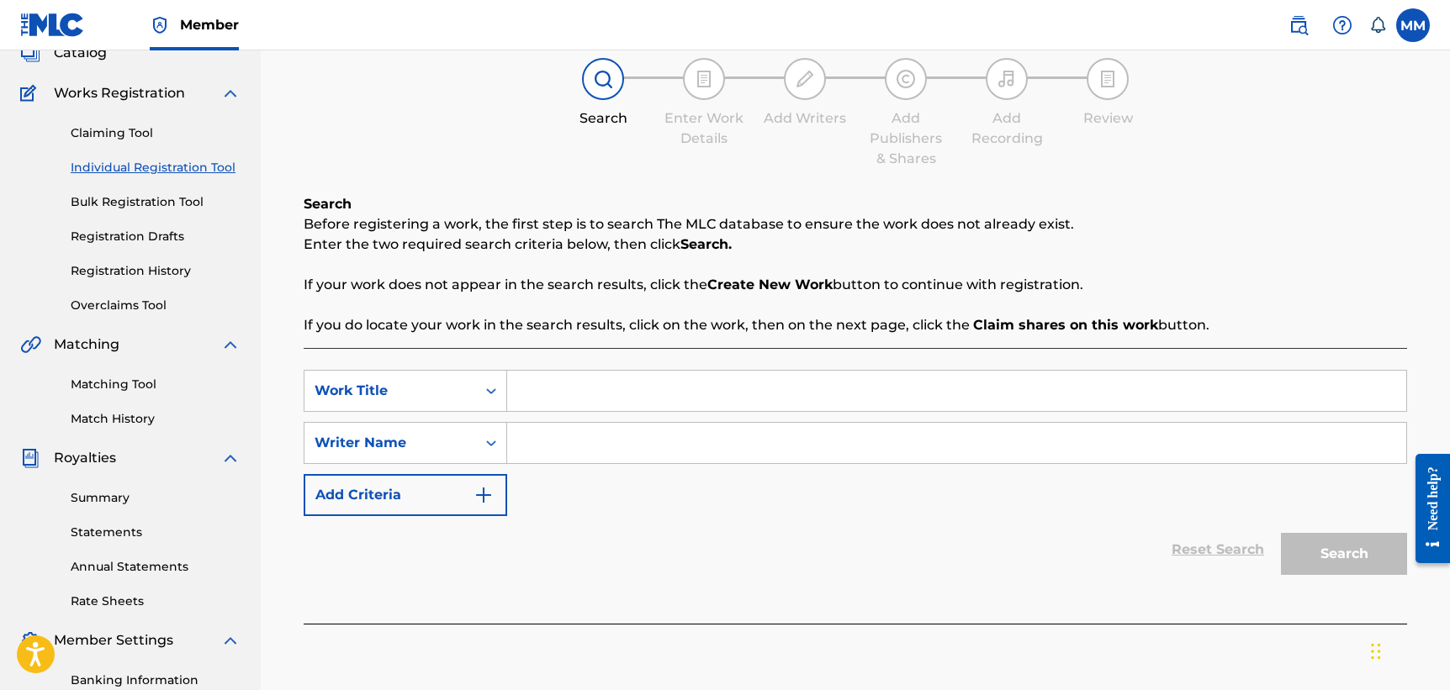
scroll to position [123, 0]
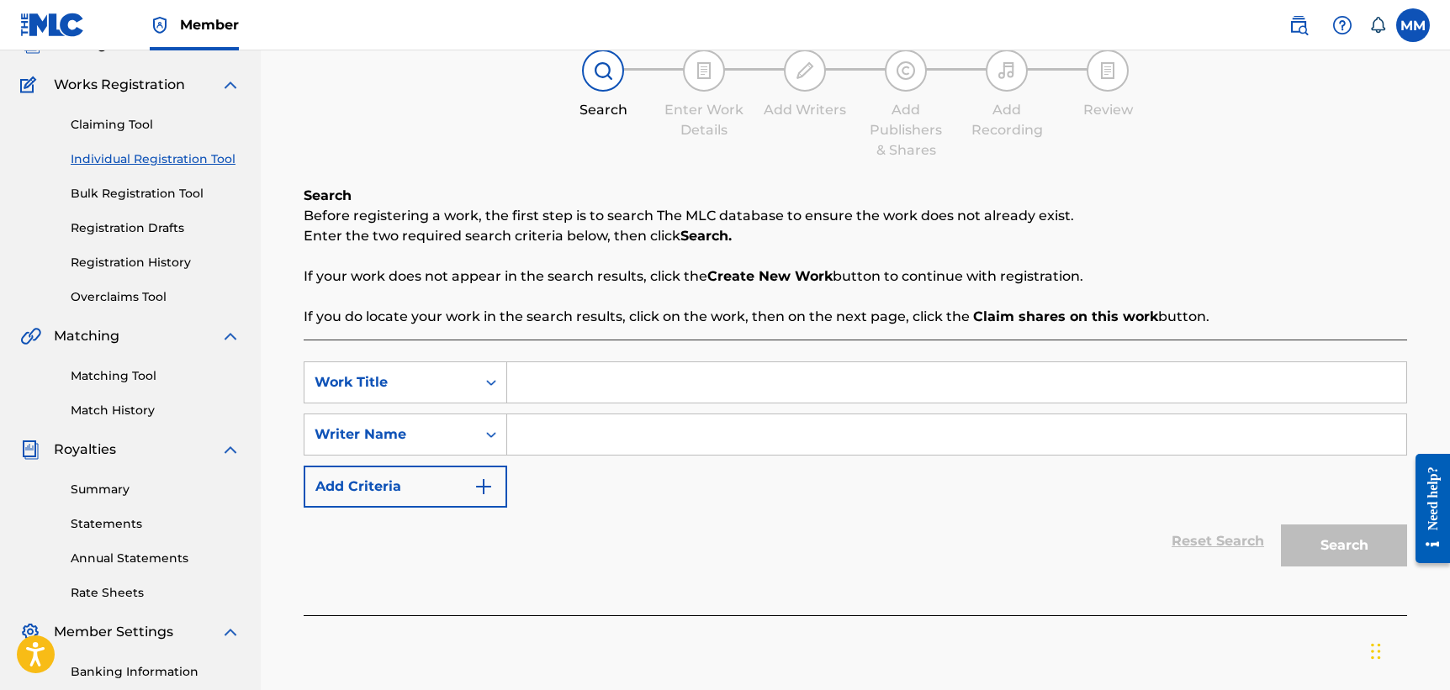
click at [767, 424] on input "Search Form" at bounding box center [956, 435] width 899 height 40
type input "[PERSON_NAME]"
click at [838, 550] on div "Reset Search Search" at bounding box center [855, 541] width 1103 height 67
click at [796, 383] on input "Search Form" at bounding box center [956, 382] width 899 height 40
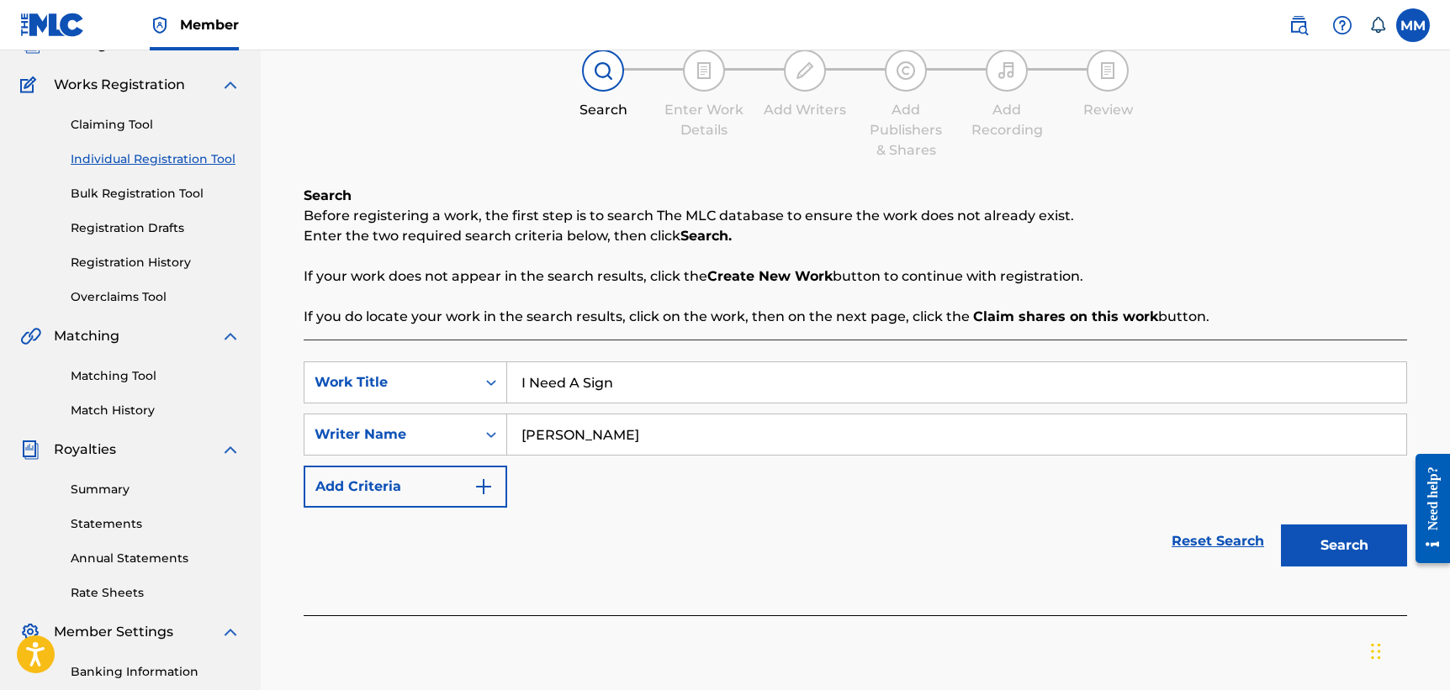
type input "I Need A Sign"
click at [593, 427] on input "[PERSON_NAME]" at bounding box center [956, 435] width 899 height 40
type input "[PERSON_NAME]"
click at [1351, 552] on button "Search" at bounding box center [1344, 546] width 126 height 42
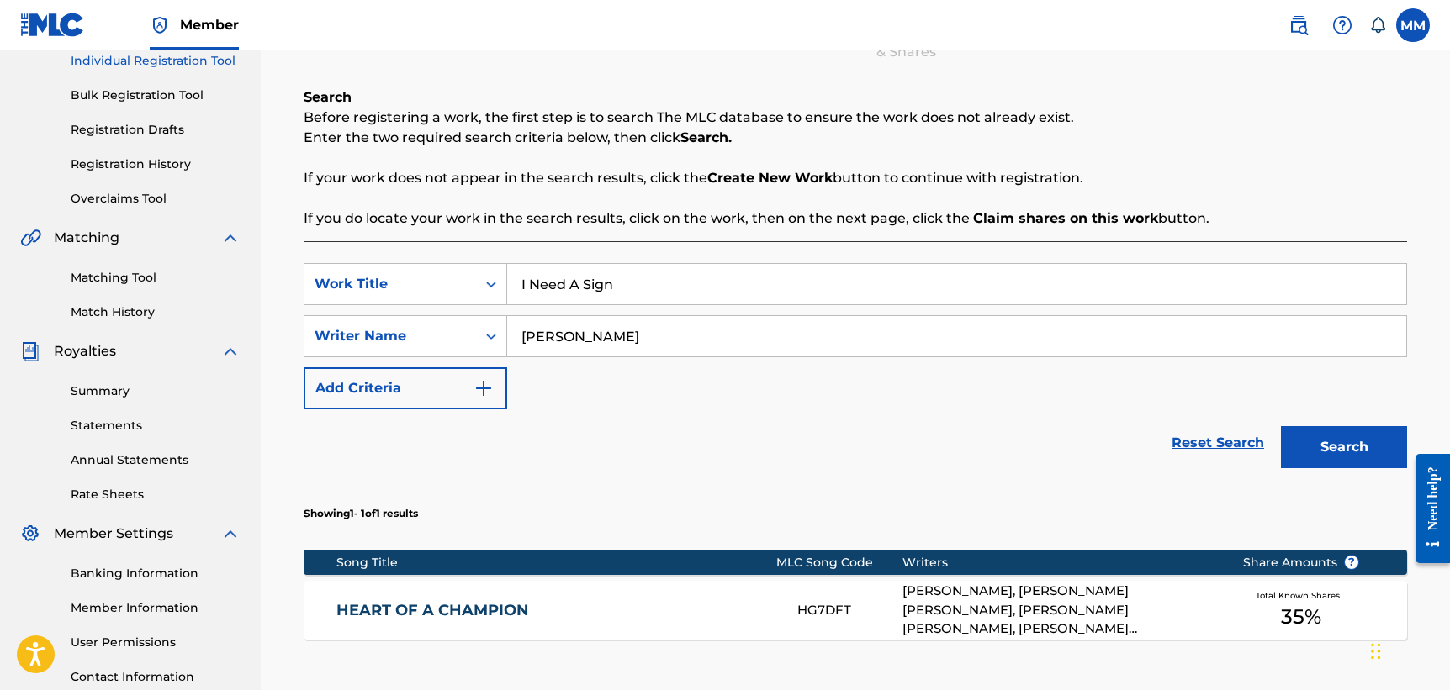
scroll to position [254, 0]
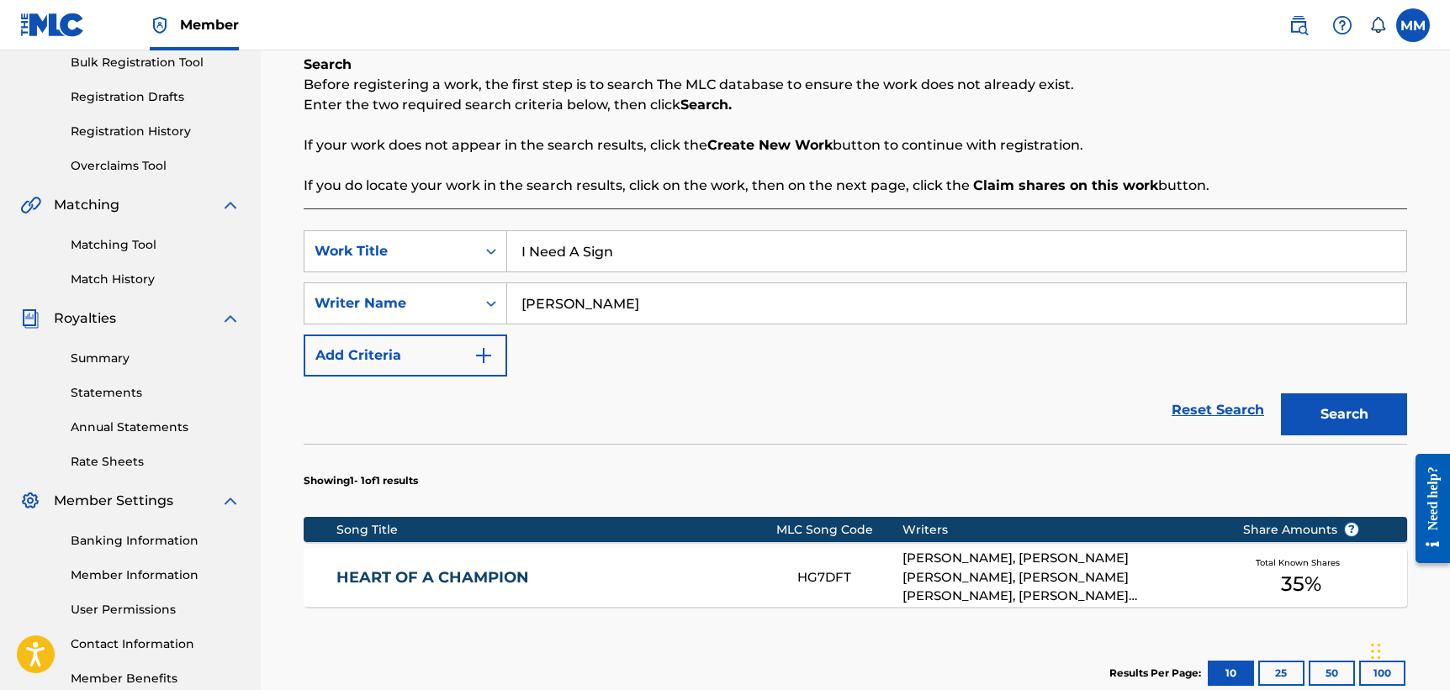
click at [1143, 589] on div "[PERSON_NAME], [PERSON_NAME] [PERSON_NAME], [PERSON_NAME] [PERSON_NAME], [PERSO…" at bounding box center [1059, 577] width 315 height 57
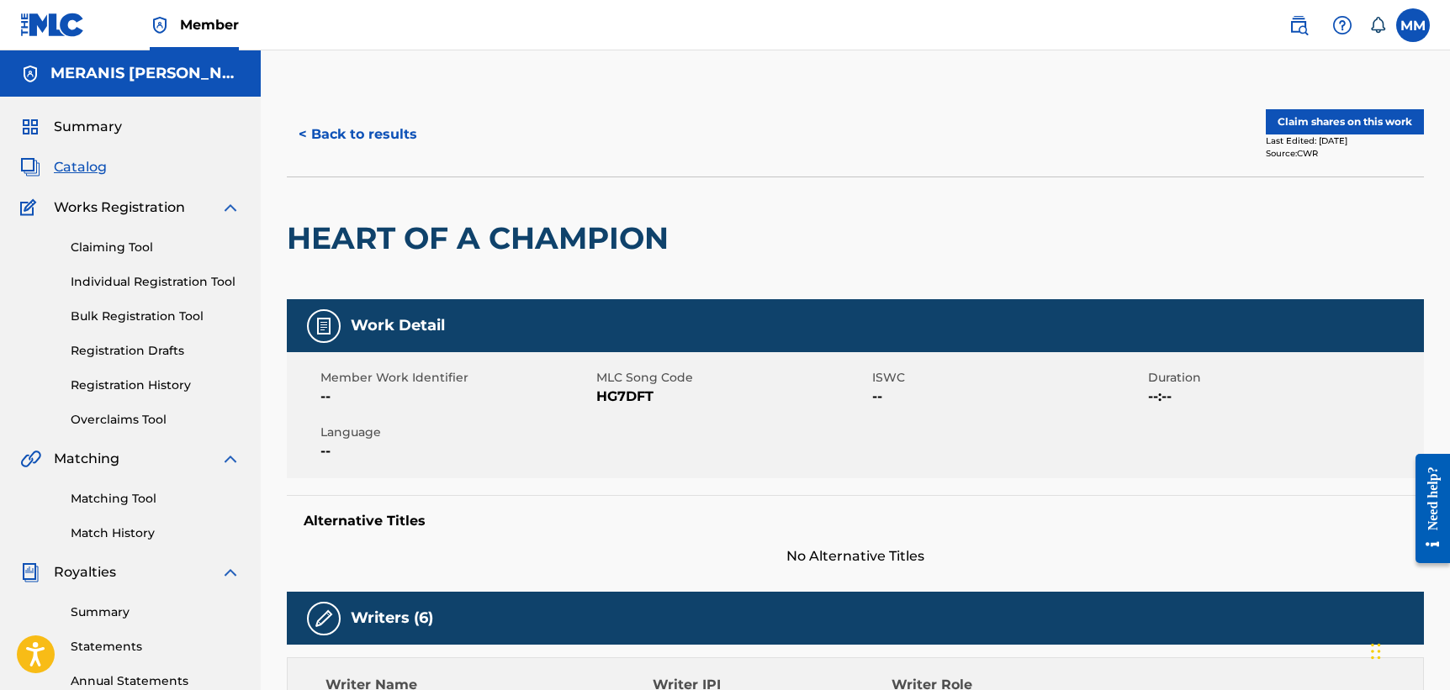
click at [1326, 118] on button "Claim shares on this work" at bounding box center [1345, 121] width 158 height 25
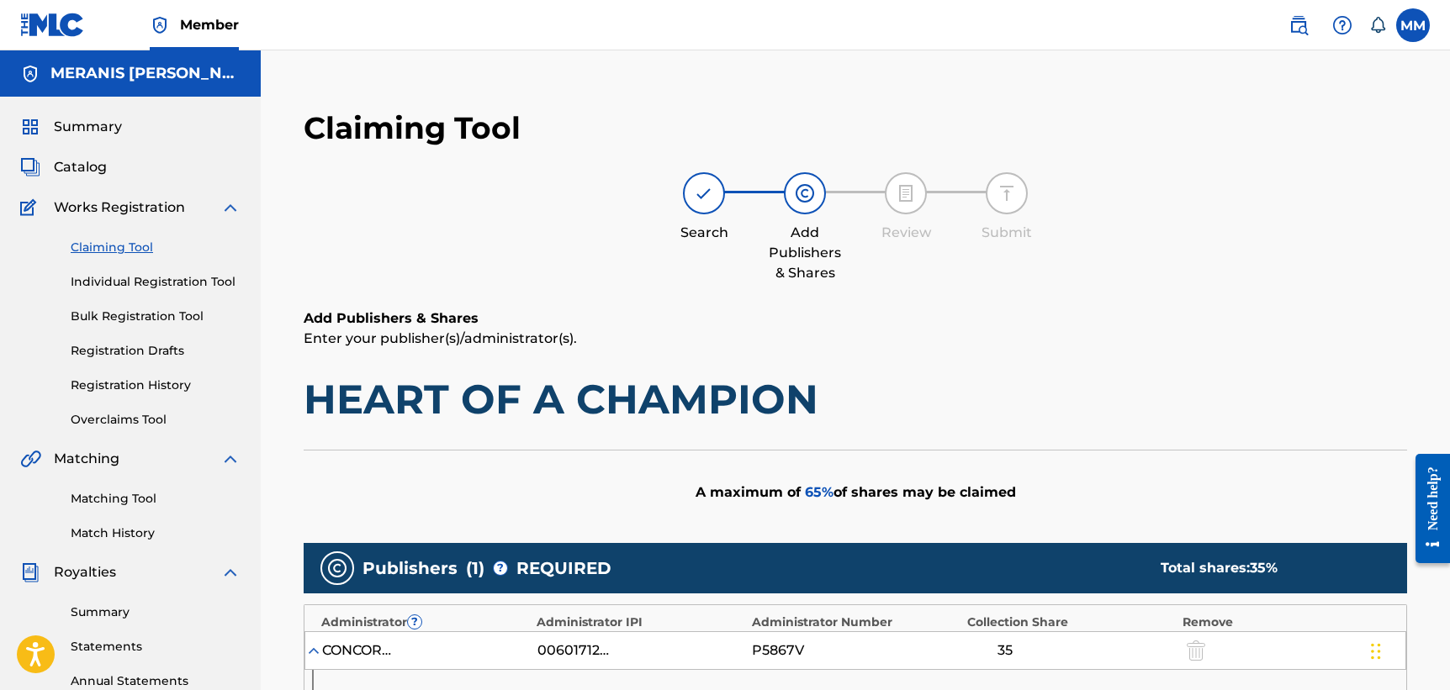
click at [108, 132] on span "Summary" at bounding box center [88, 127] width 68 height 20
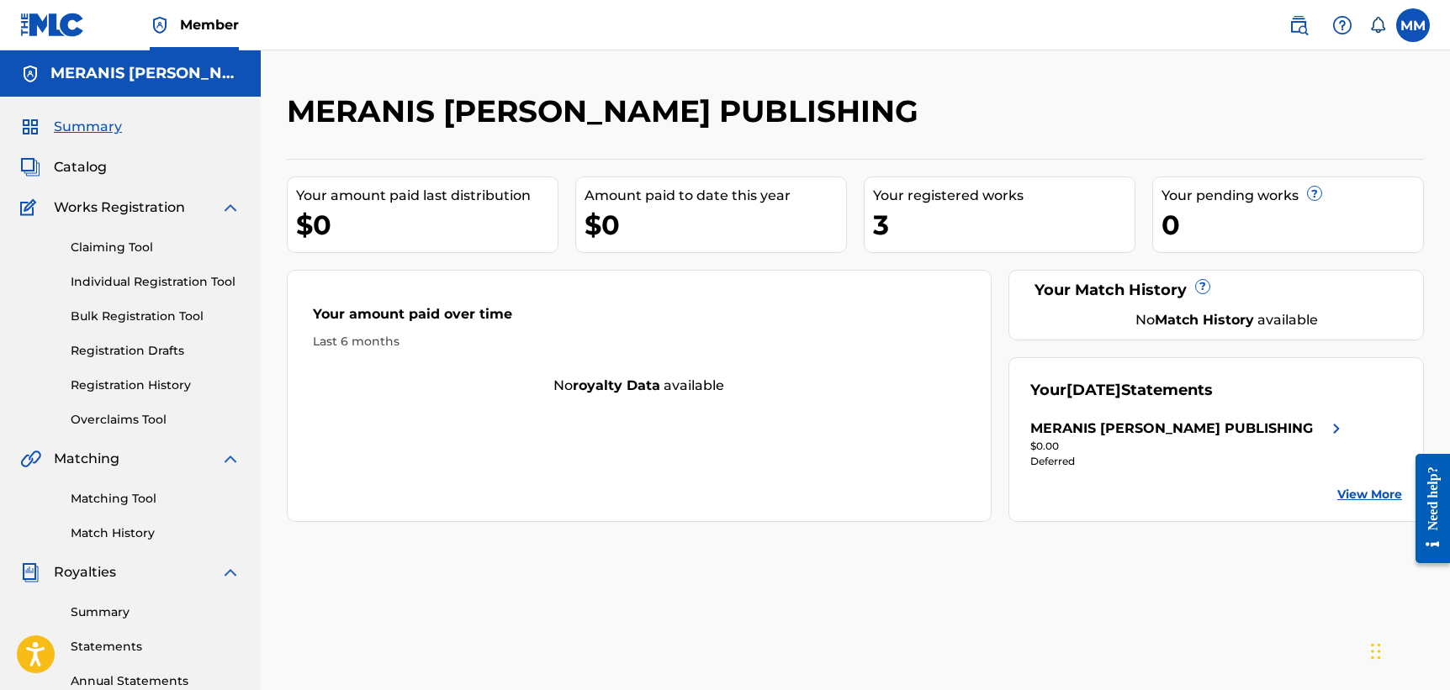
click at [66, 167] on span "Catalog" at bounding box center [80, 167] width 53 height 20
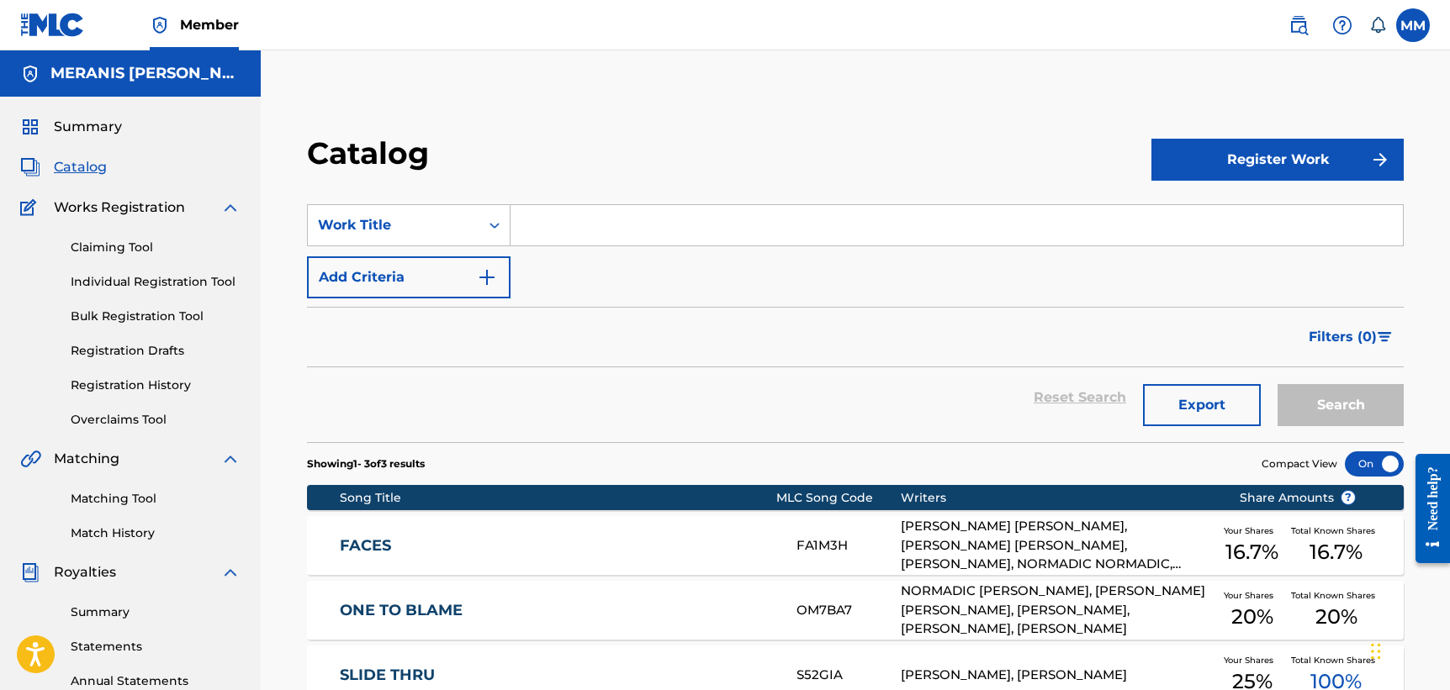
click at [1223, 171] on button "Register Work" at bounding box center [1277, 160] width 252 height 42
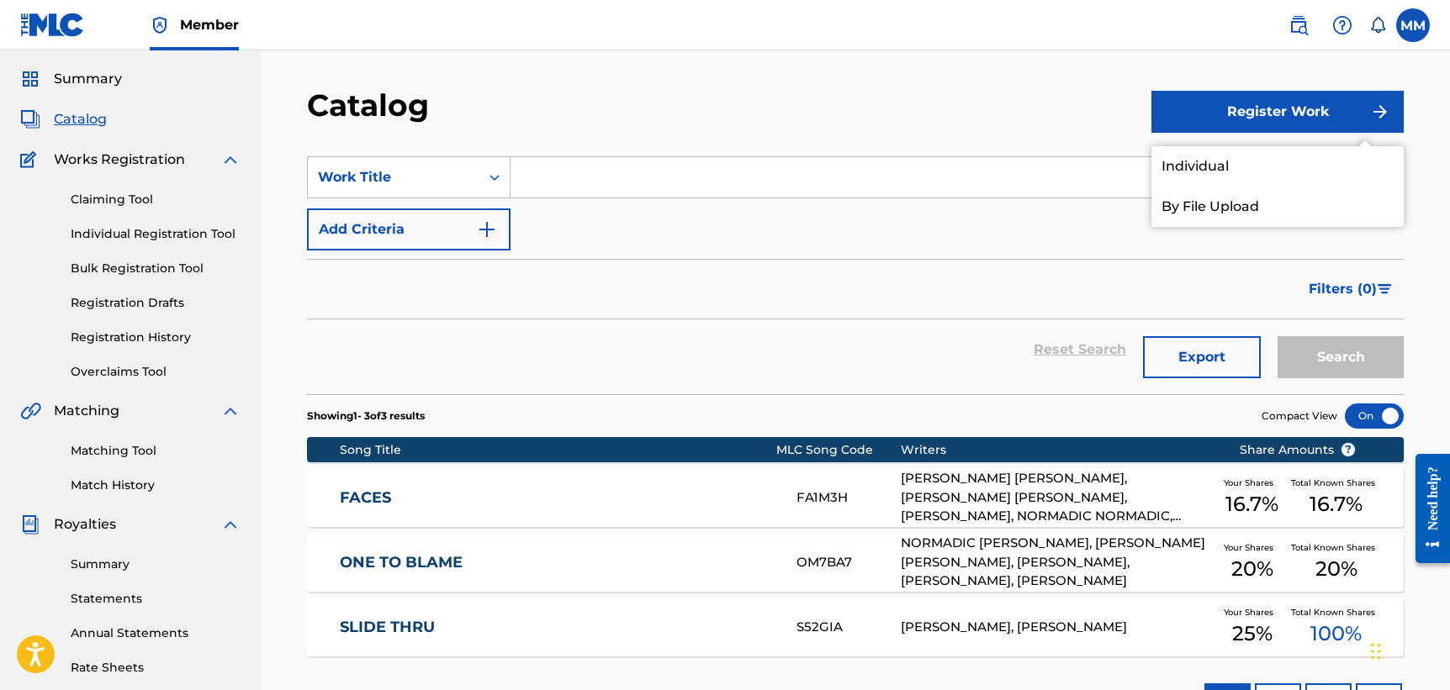
scroll to position [41, 0]
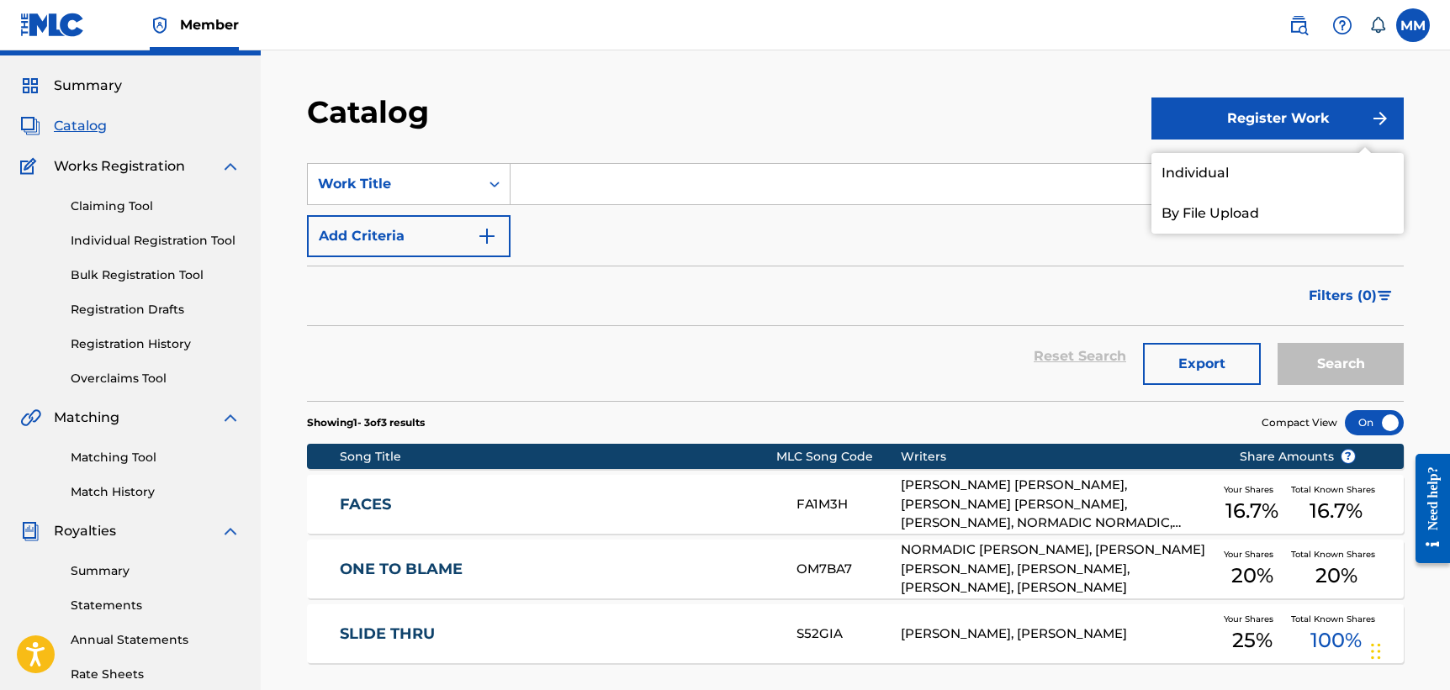
click at [1214, 182] on link "Individual" at bounding box center [1277, 173] width 252 height 40
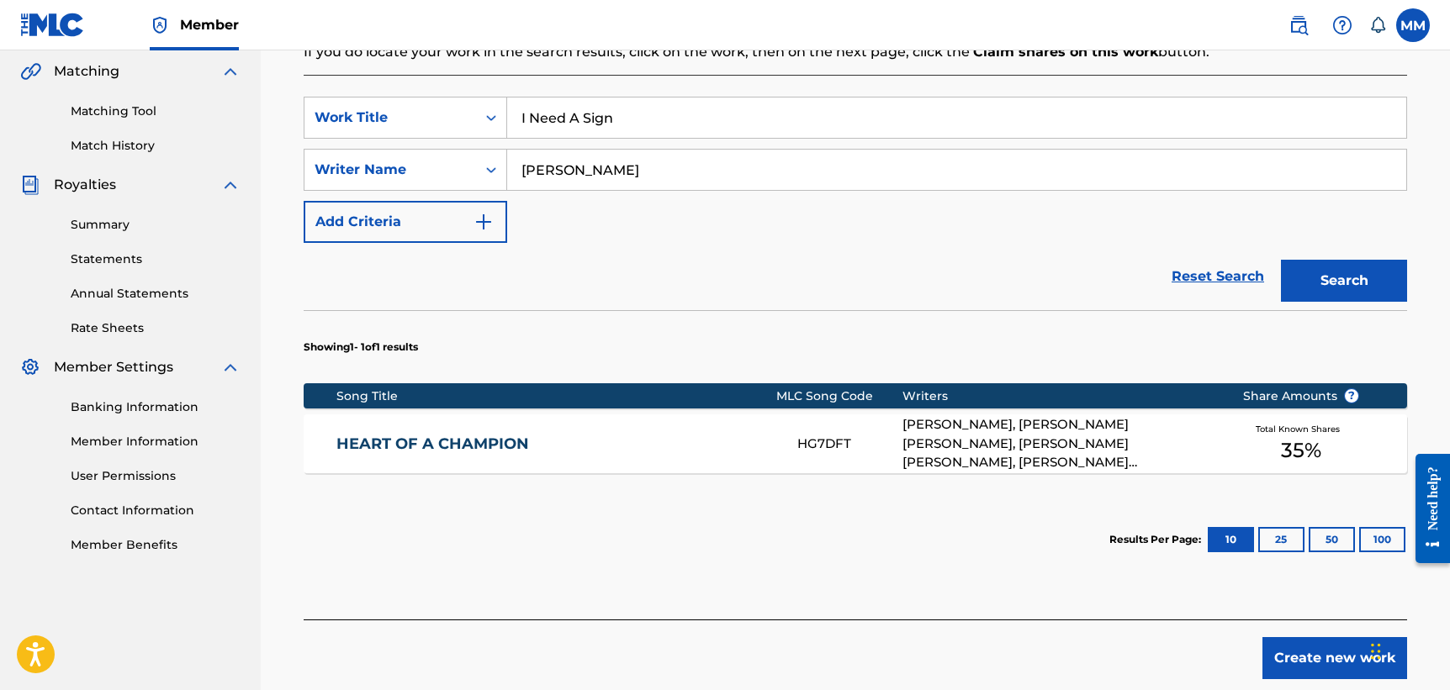
scroll to position [403, 0]
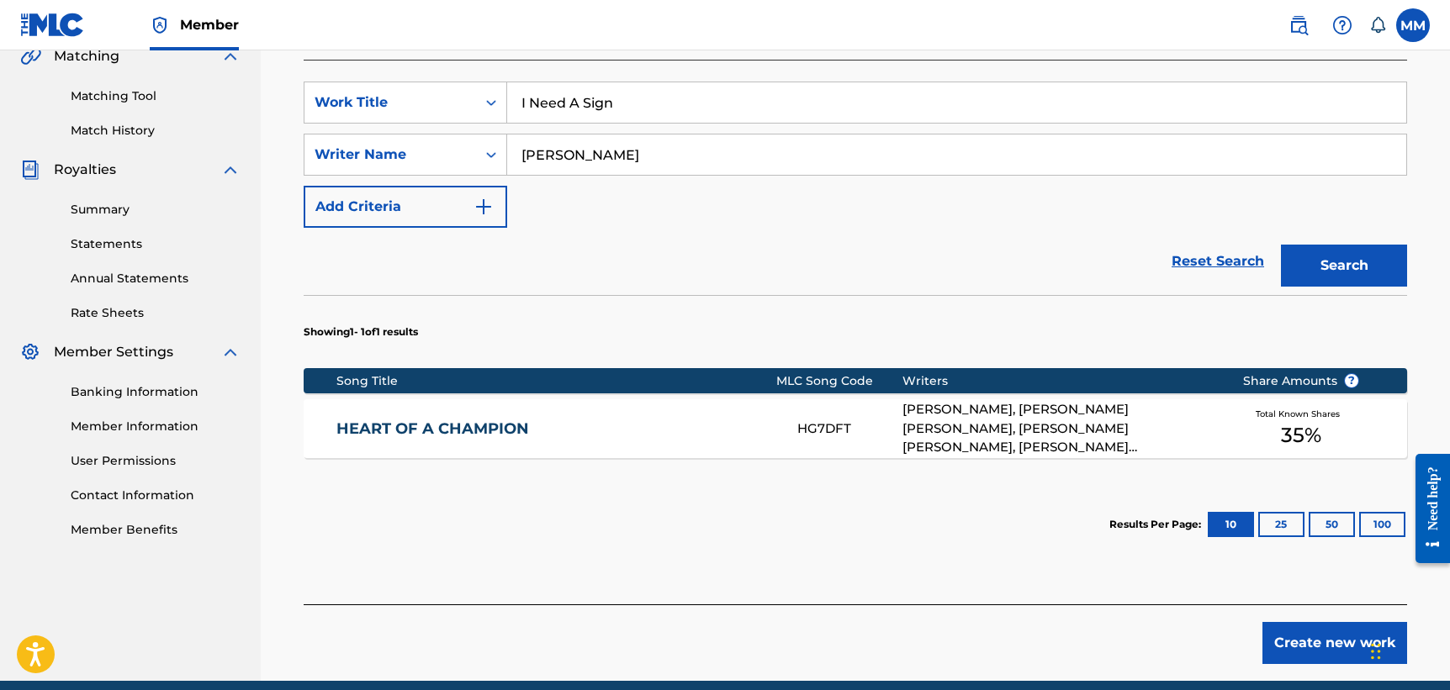
click at [1314, 632] on button "Create new work" at bounding box center [1334, 643] width 145 height 42
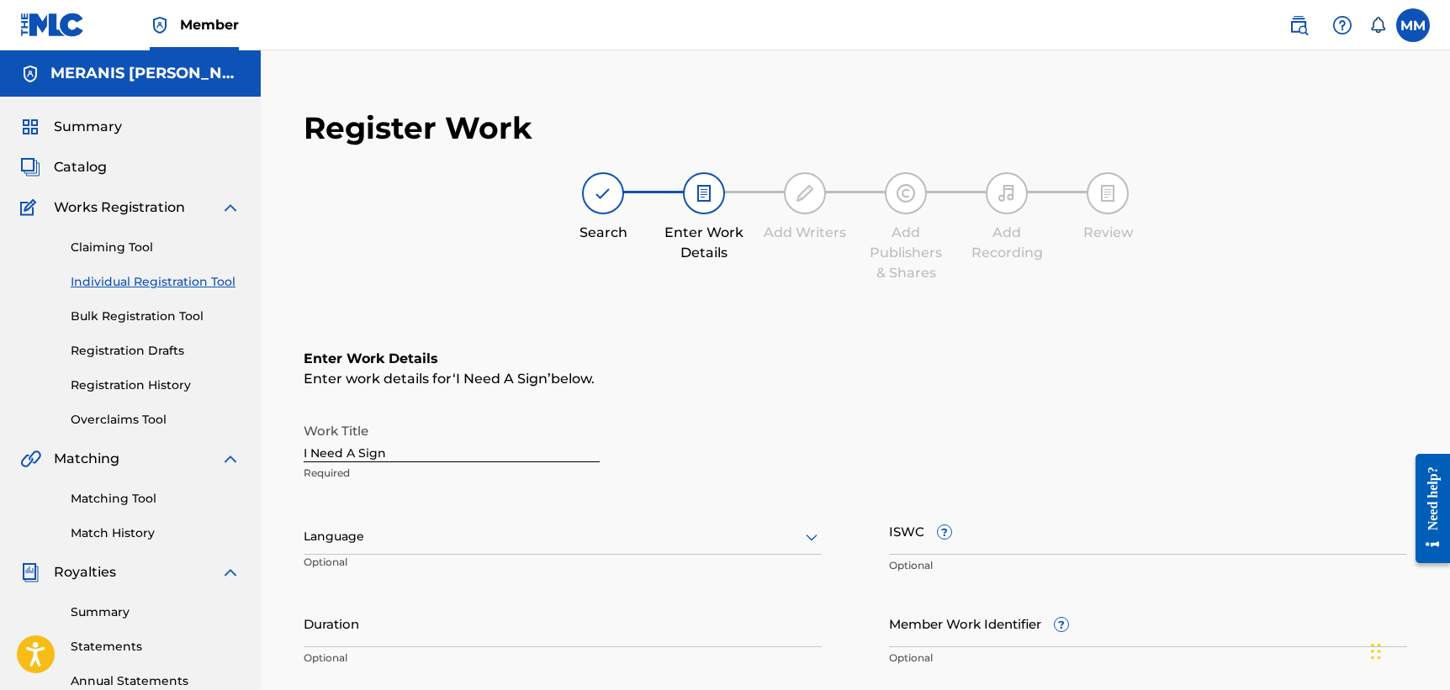
scroll to position [0, 0]
click at [414, 538] on div "Language" at bounding box center [563, 537] width 518 height 35
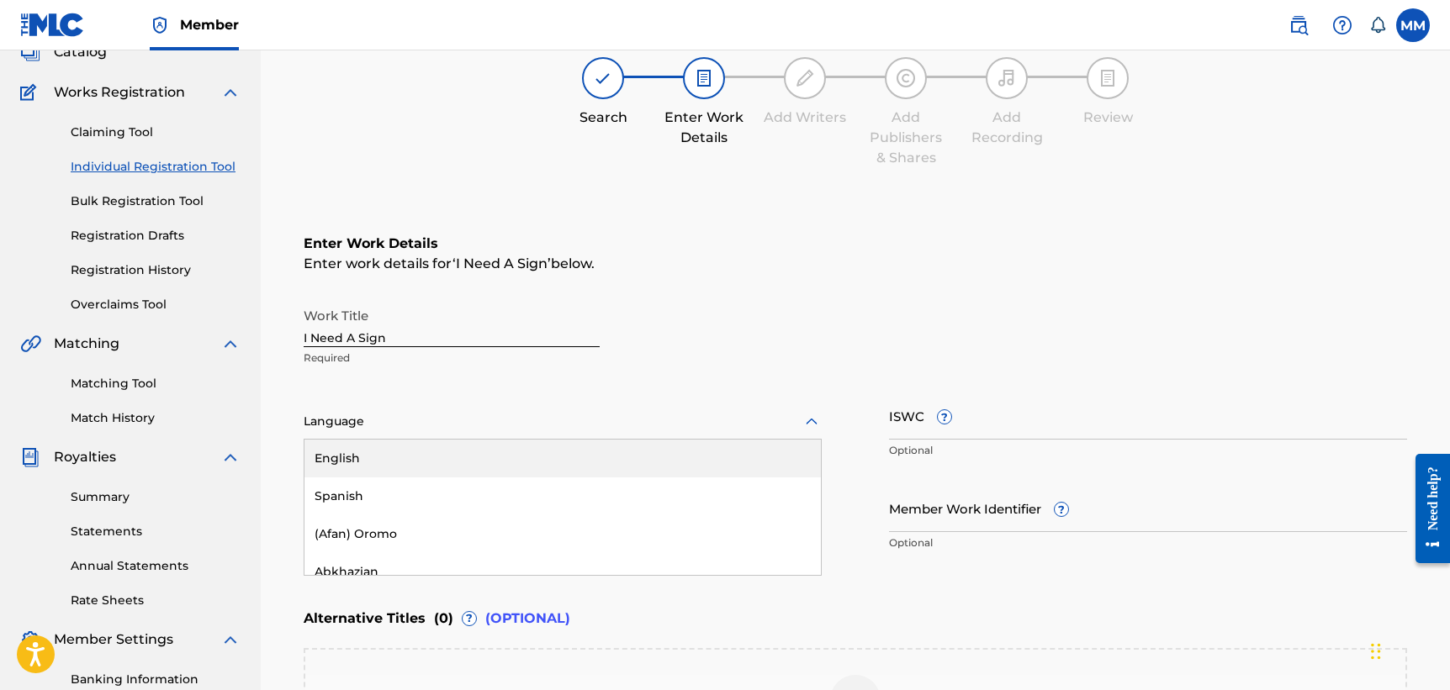
scroll to position [118, 0]
click at [386, 467] on div "English" at bounding box center [562, 456] width 516 height 38
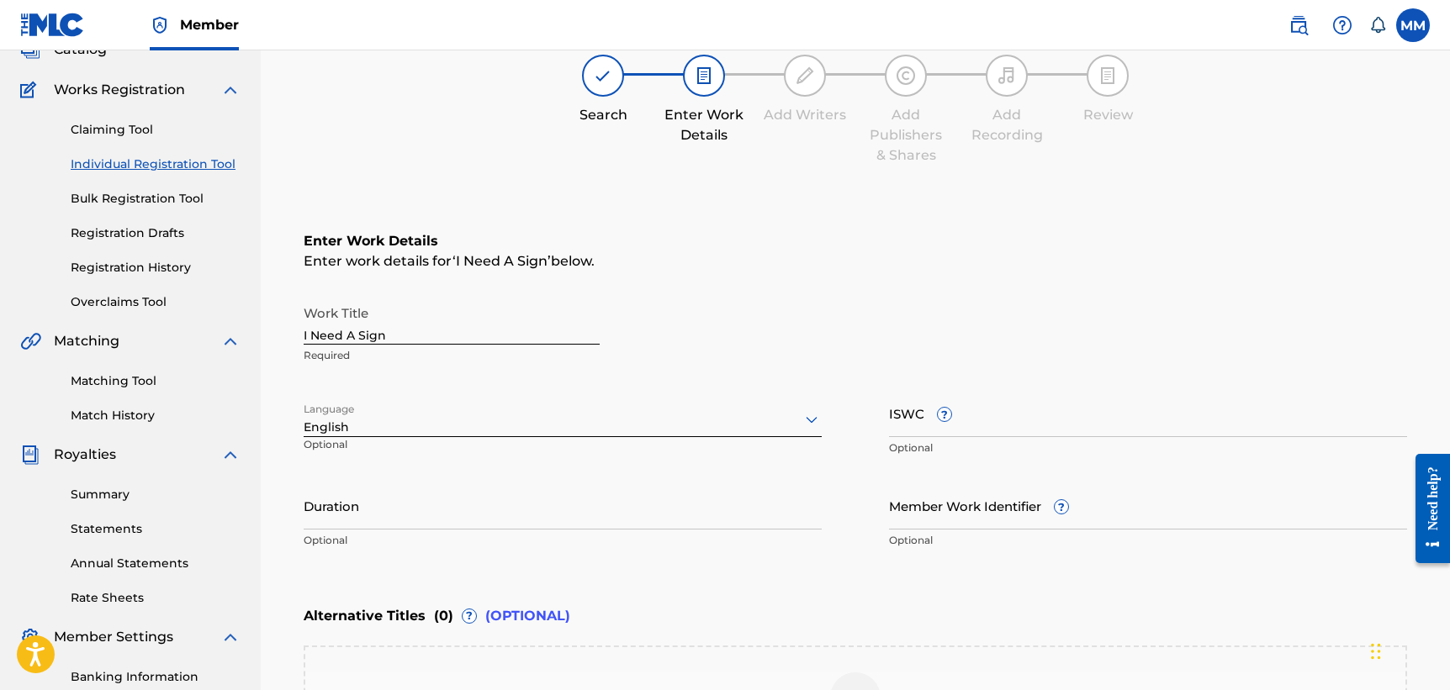
click at [899, 412] on input "ISWC ?" at bounding box center [1148, 413] width 518 height 48
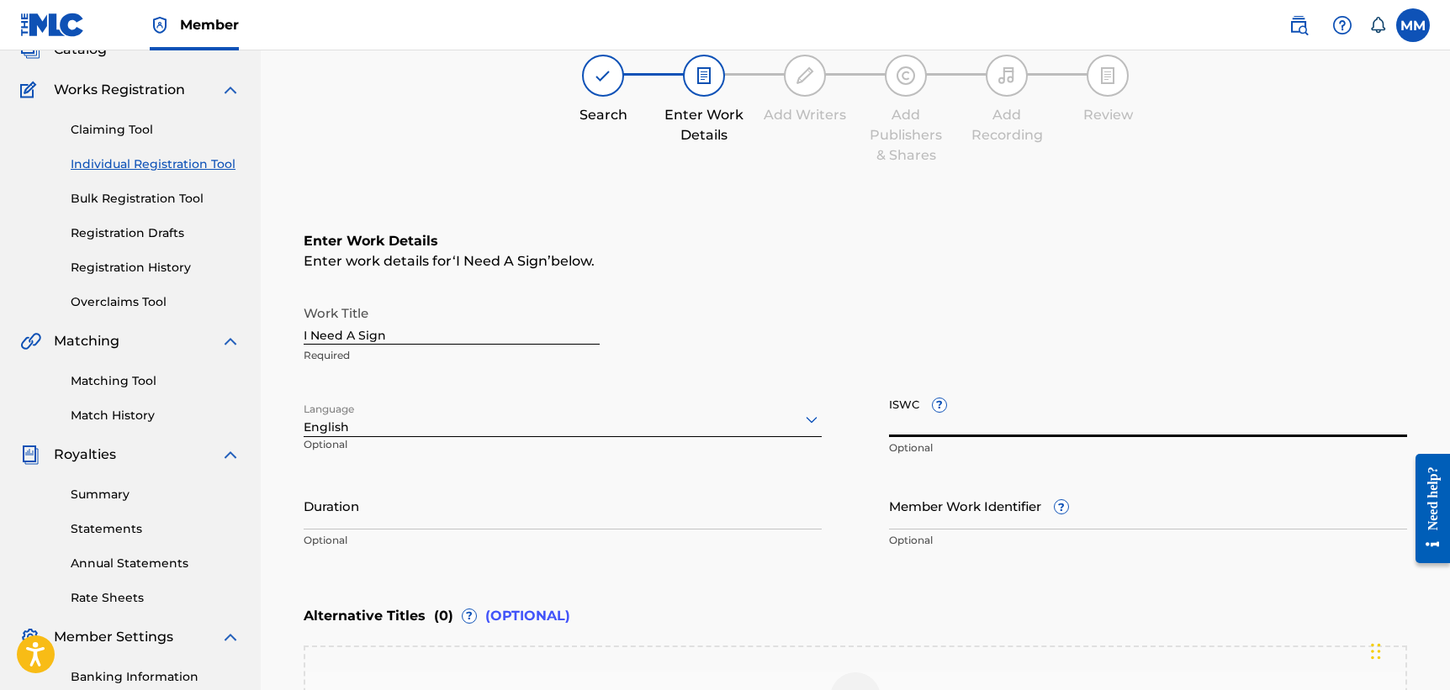
paste input "T3302799237"
type input "T3302799237"
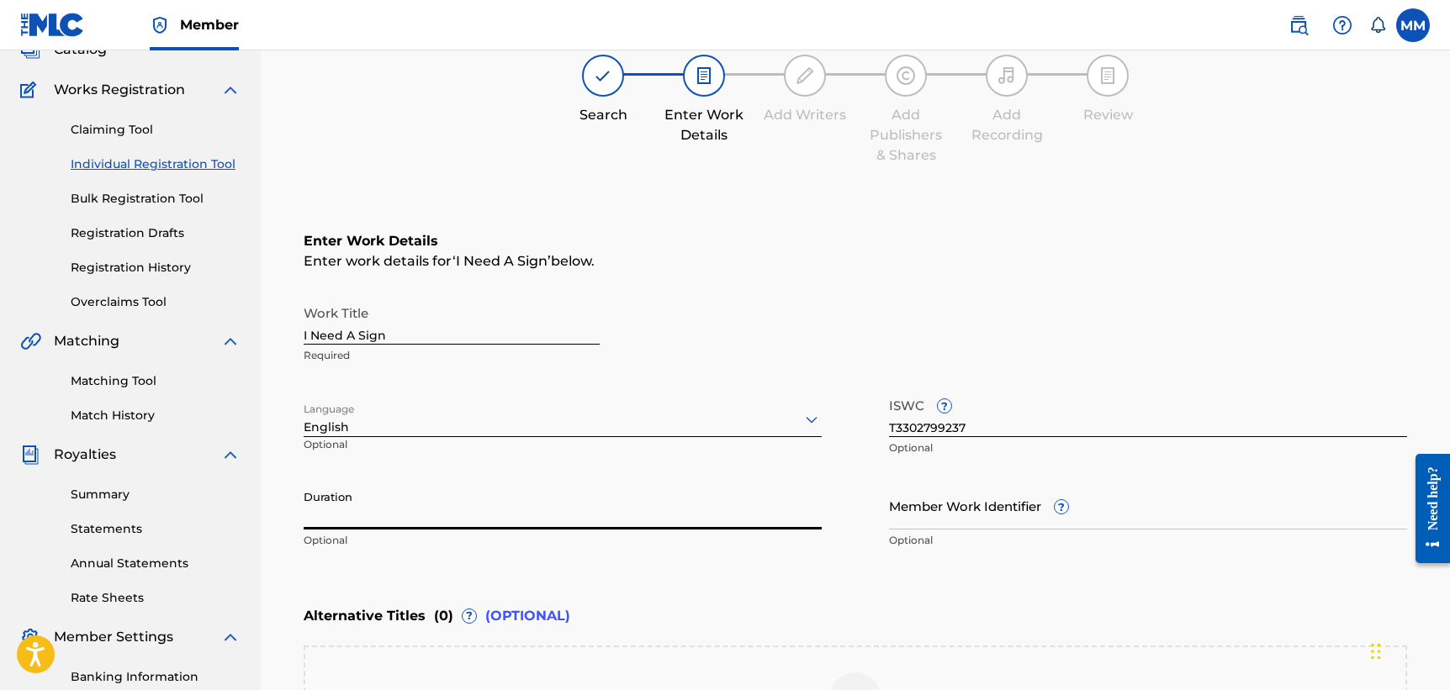
click at [640, 500] on input "Duration" at bounding box center [563, 506] width 518 height 48
type input "02:18"
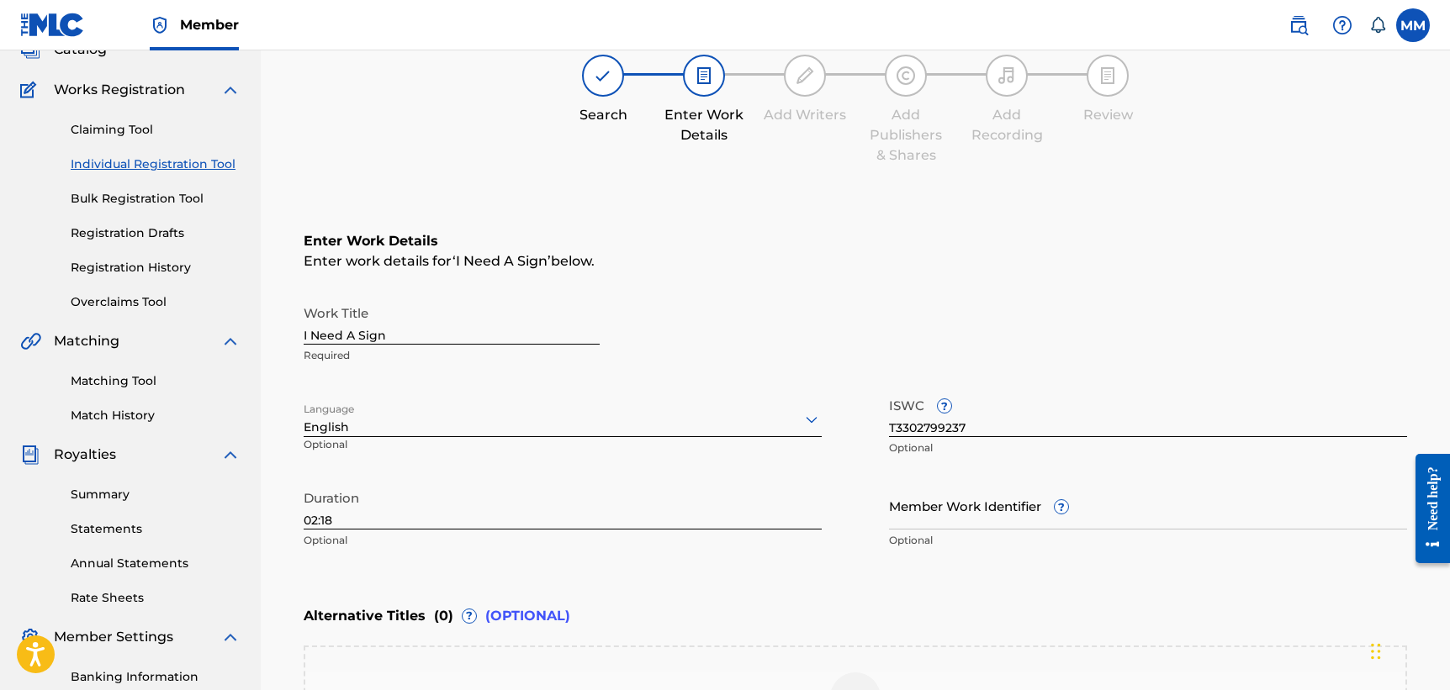
click at [843, 558] on div "Enter Work Details Enter work details for ‘ I Need A Sign ’ below. Work Title I…" at bounding box center [855, 394] width 1103 height 407
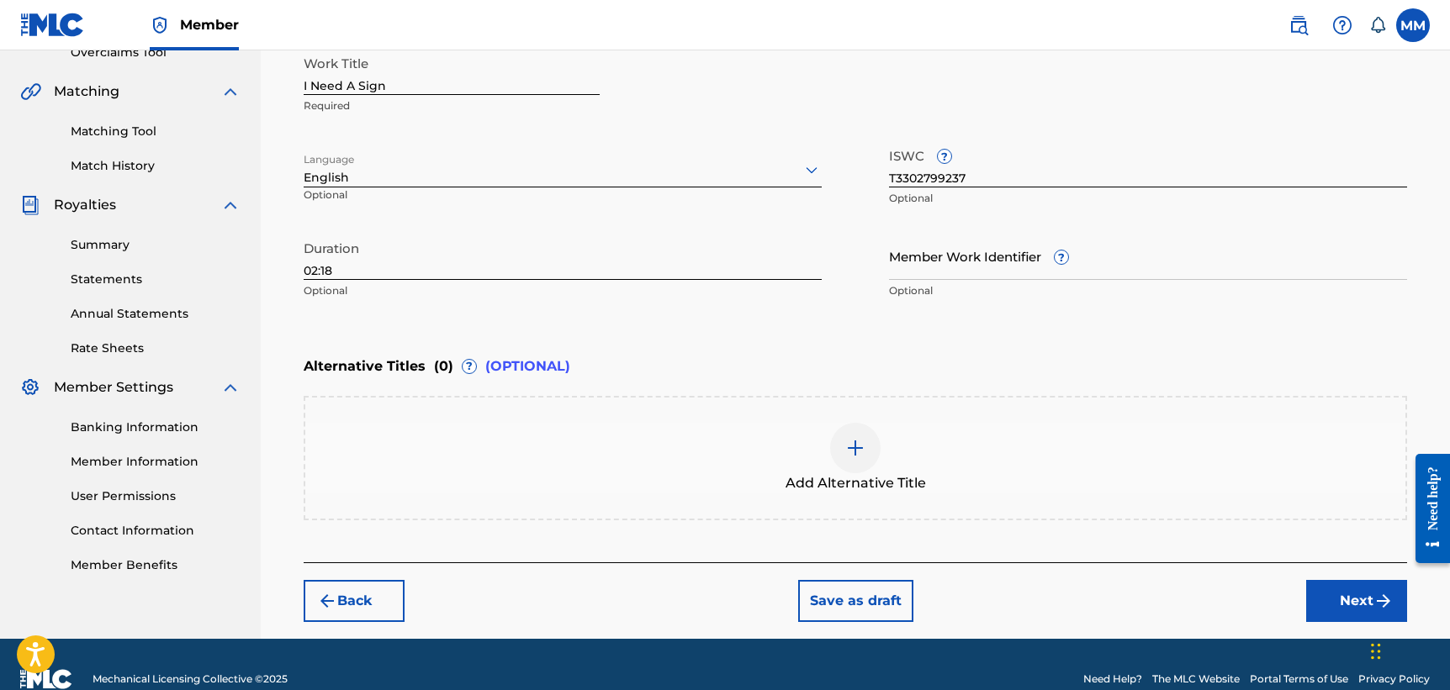
scroll to position [368, 0]
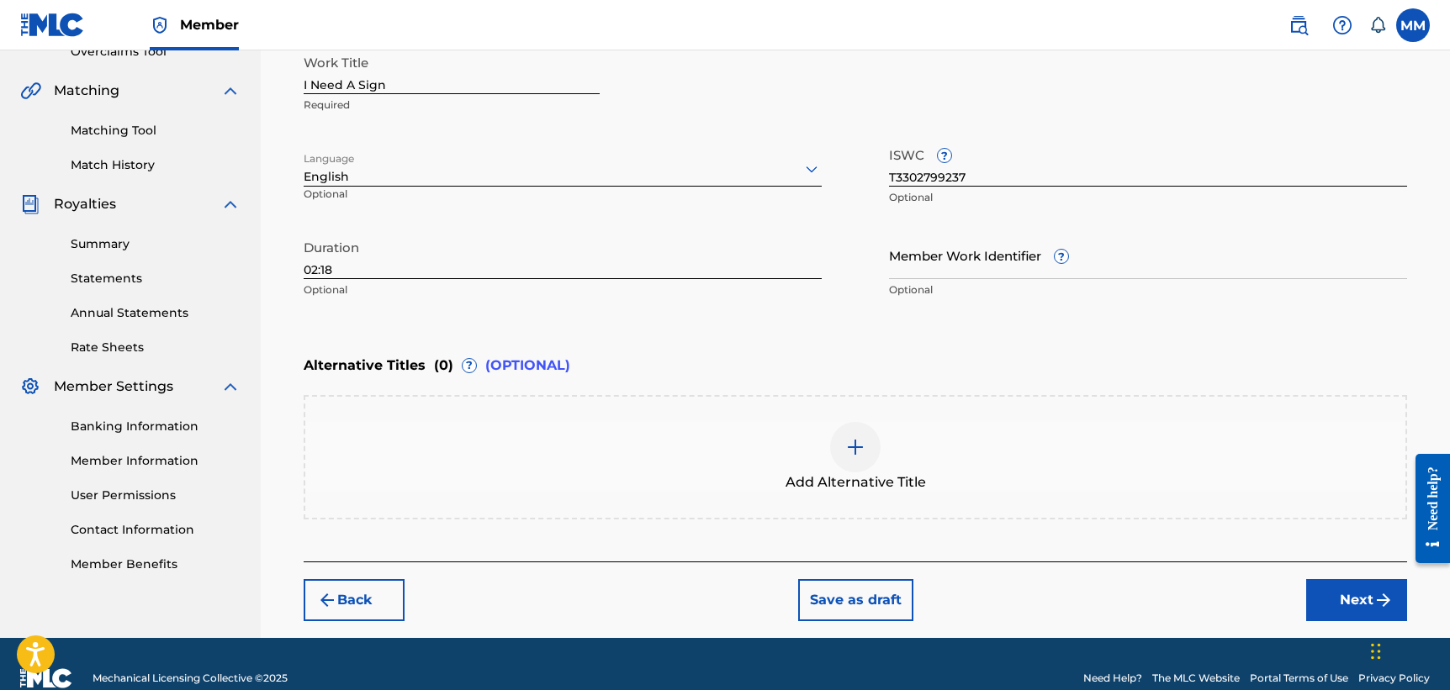
click at [1350, 593] on button "Next" at bounding box center [1356, 600] width 101 height 42
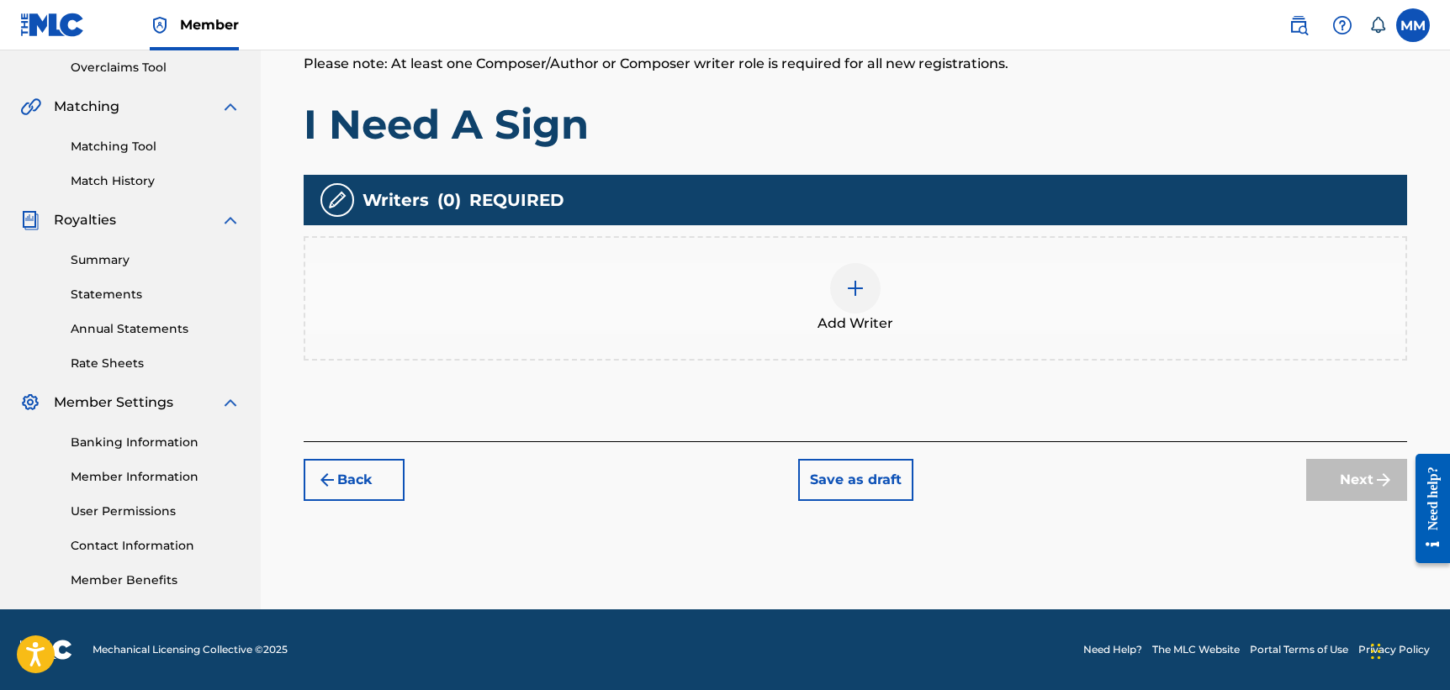
click at [859, 297] on img at bounding box center [855, 288] width 20 height 20
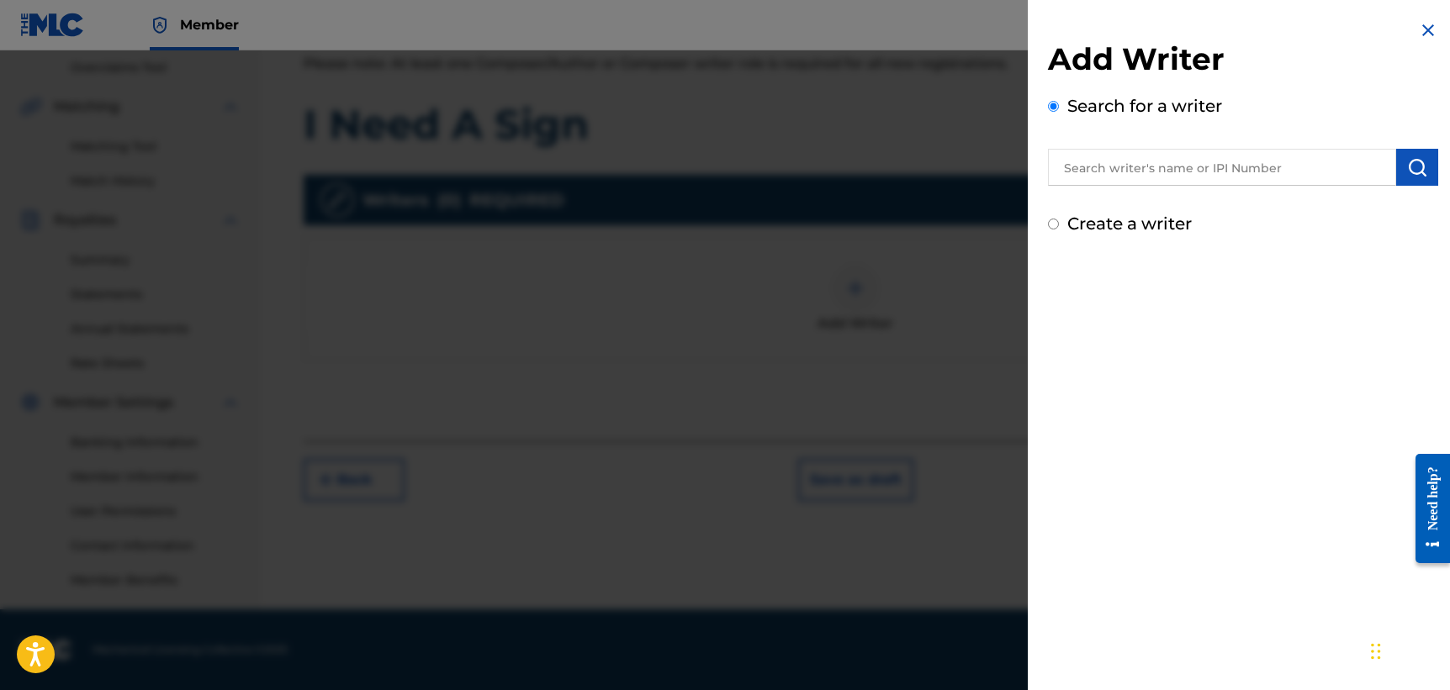
click at [1120, 170] on input "text" at bounding box center [1222, 167] width 348 height 37
type input "[PERSON_NAME]"
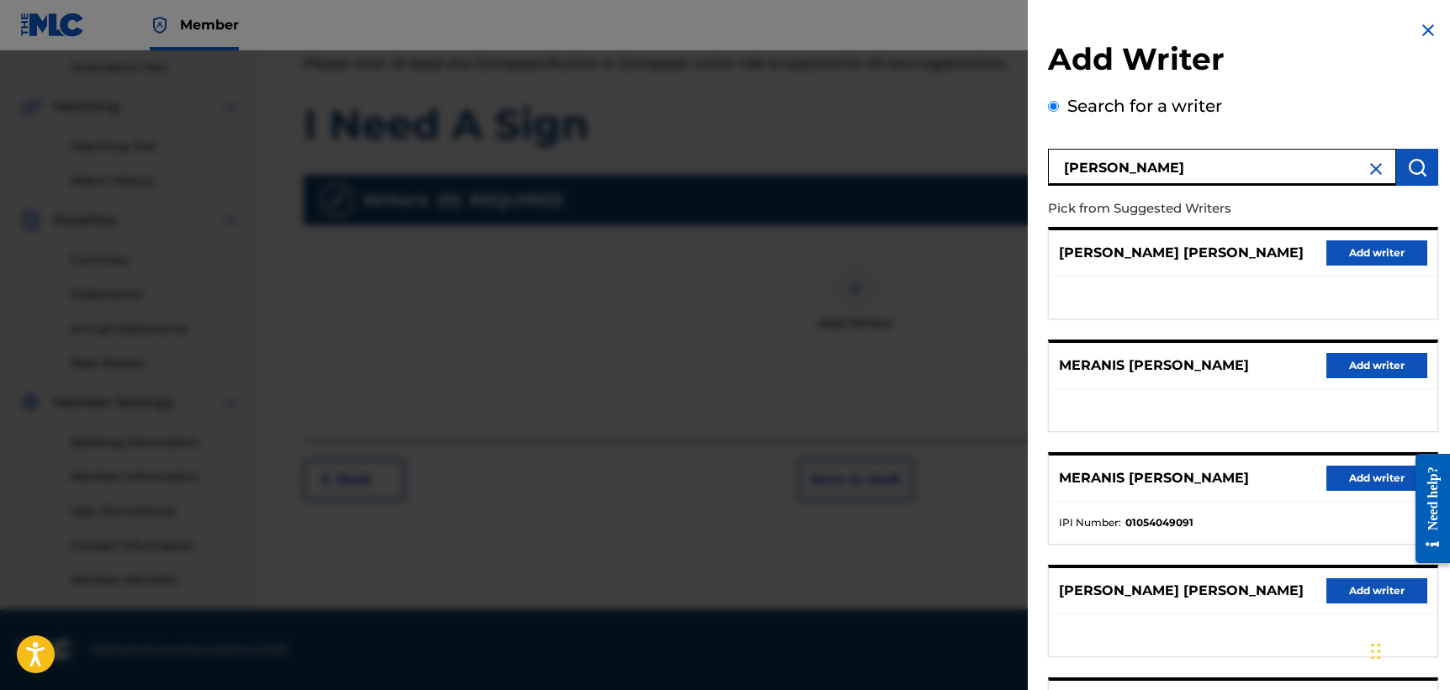
click at [1382, 485] on button "Add writer" at bounding box center [1376, 478] width 101 height 25
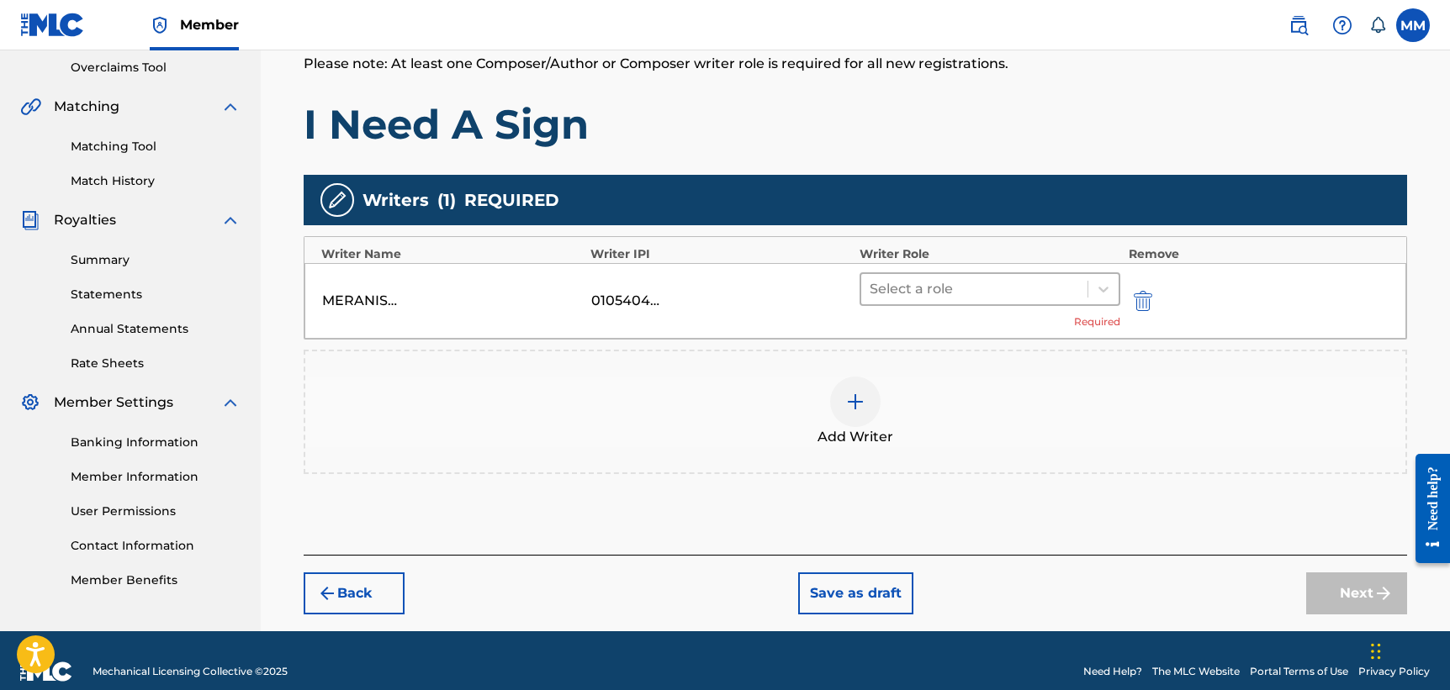
click at [1004, 296] on div at bounding box center [974, 290] width 209 height 24
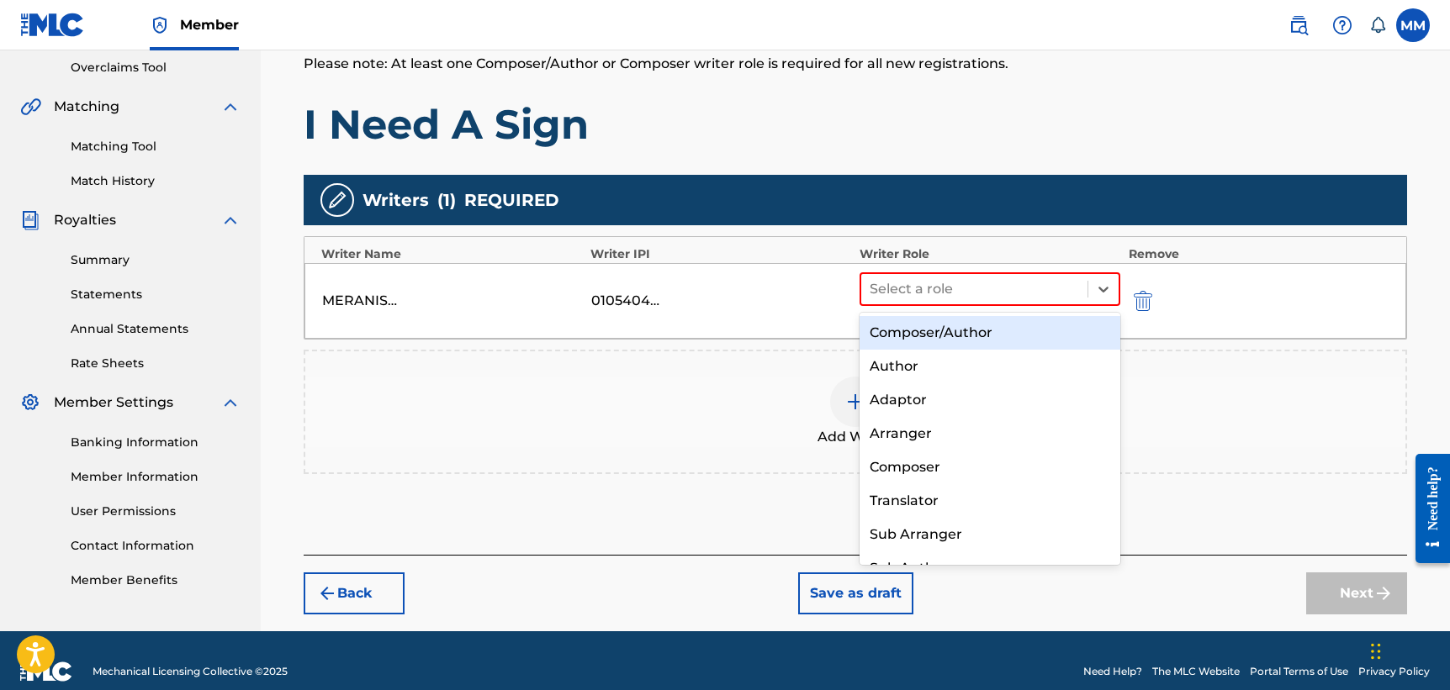
click at [970, 336] on div "Composer/Author" at bounding box center [989, 333] width 261 height 34
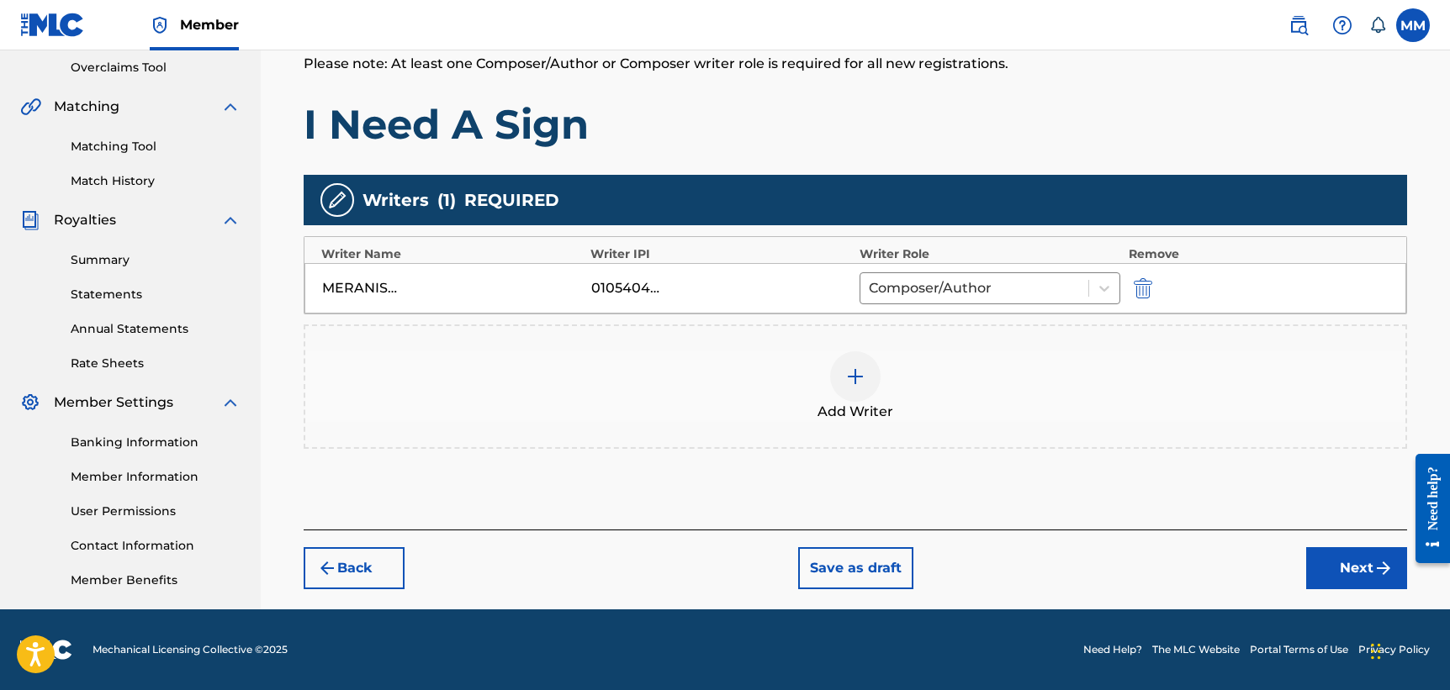
click at [851, 362] on div at bounding box center [855, 377] width 50 height 50
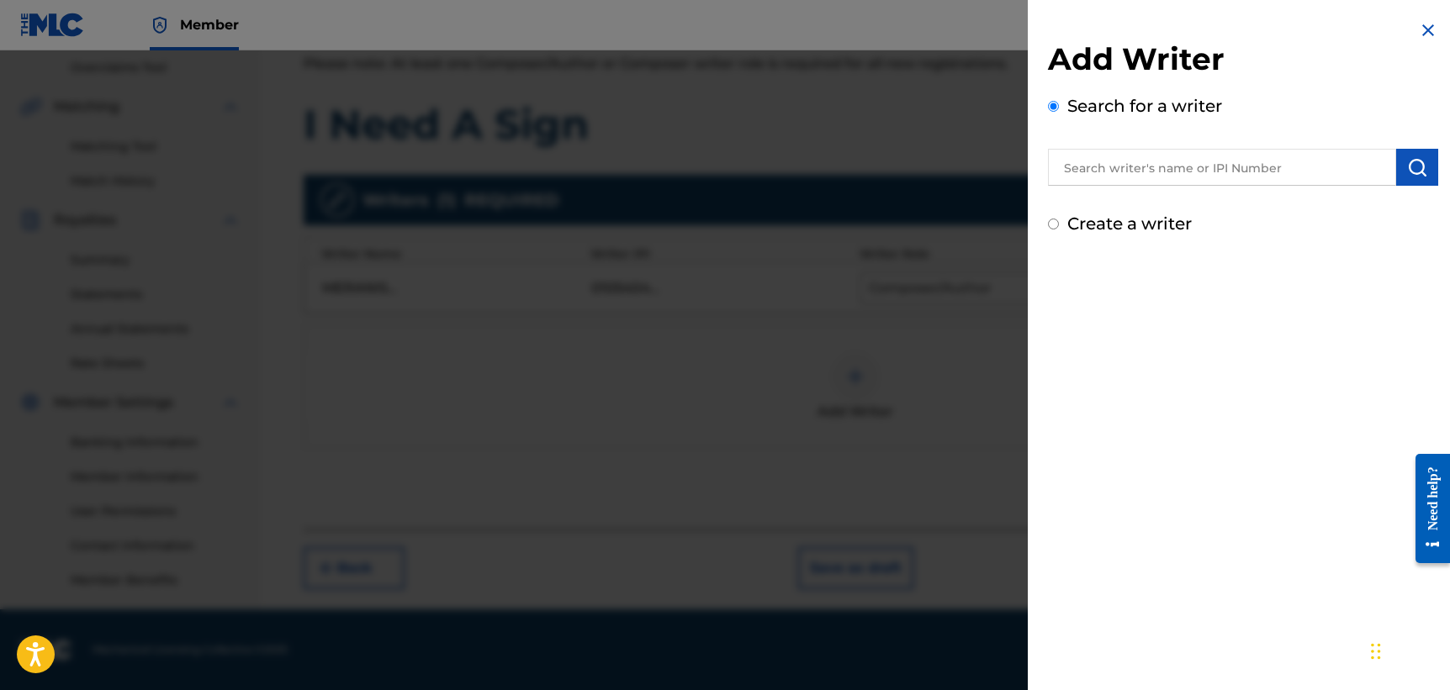
click at [1155, 159] on input "text" at bounding box center [1222, 167] width 348 height 37
paste input "00648574013"
type input "00648574013"
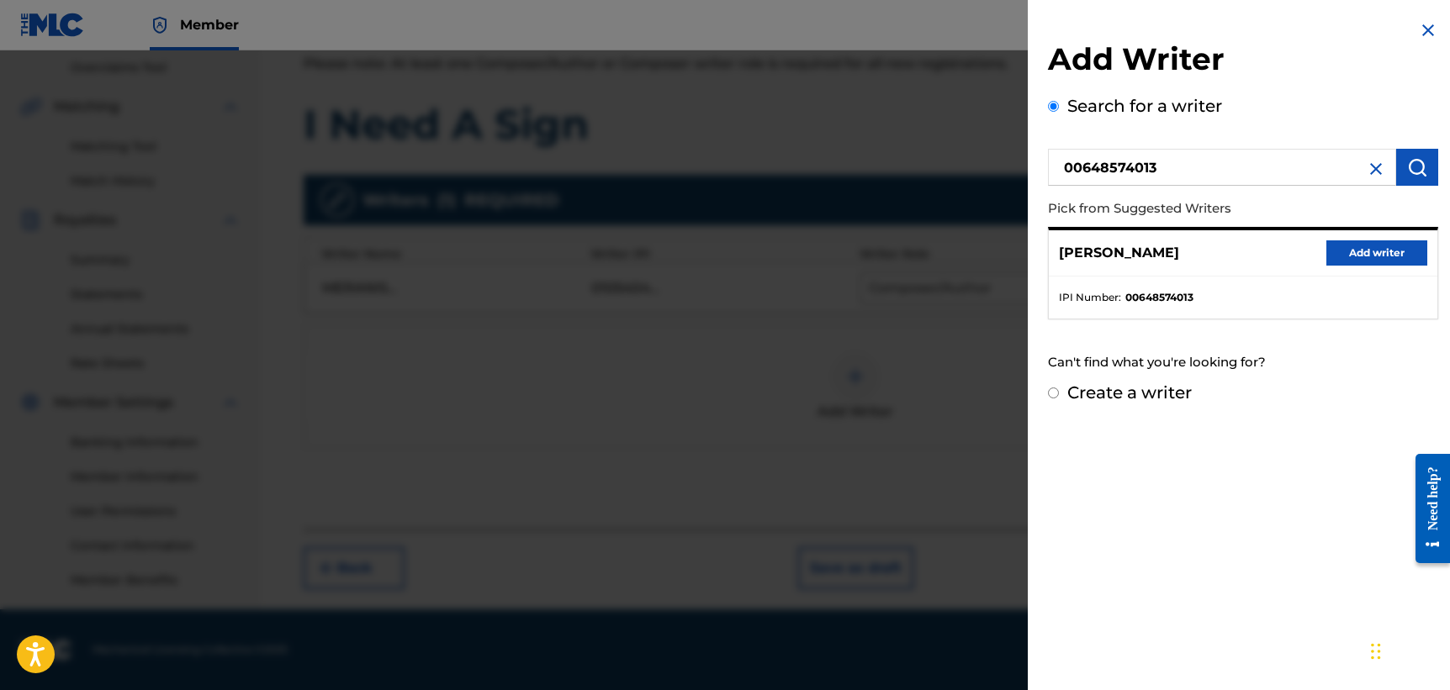
click at [1360, 247] on button "Add writer" at bounding box center [1376, 253] width 101 height 25
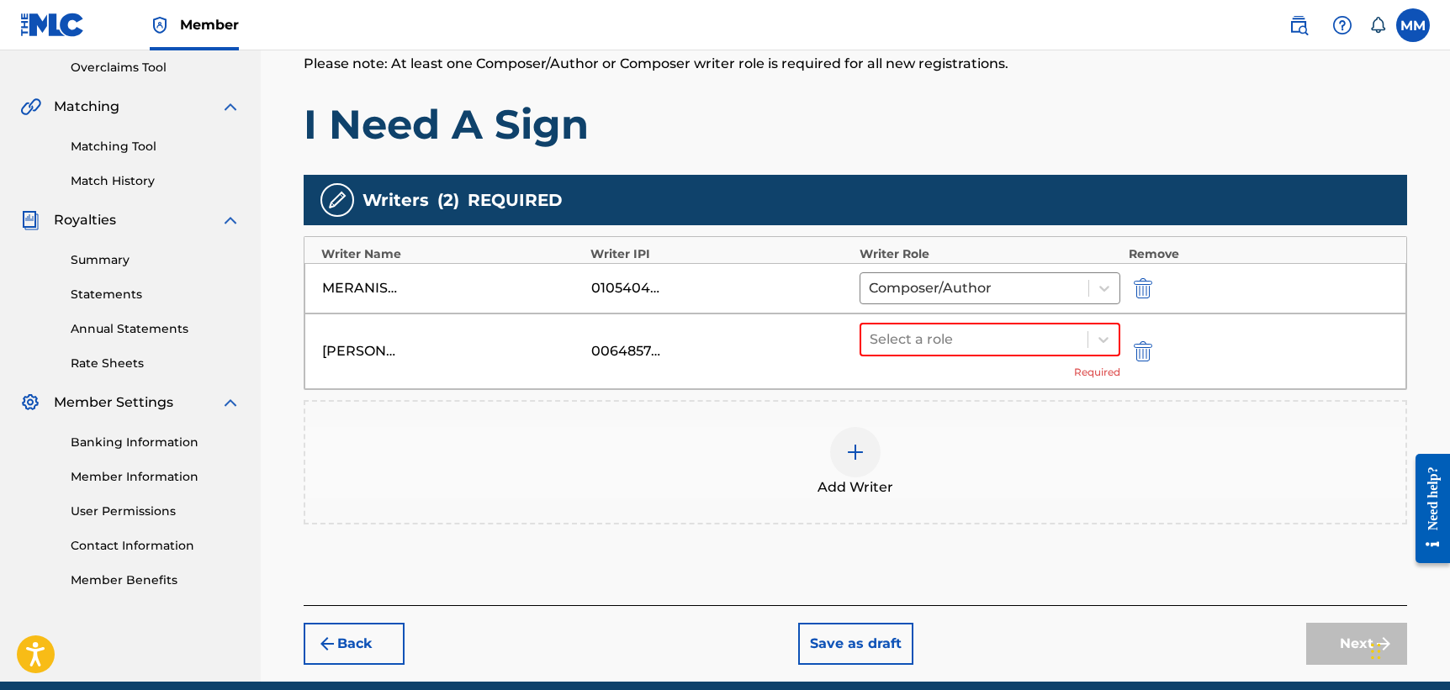
click at [1030, 321] on div "[PERSON_NAME] 00648574013 Select a role Required" at bounding box center [855, 352] width 1102 height 76
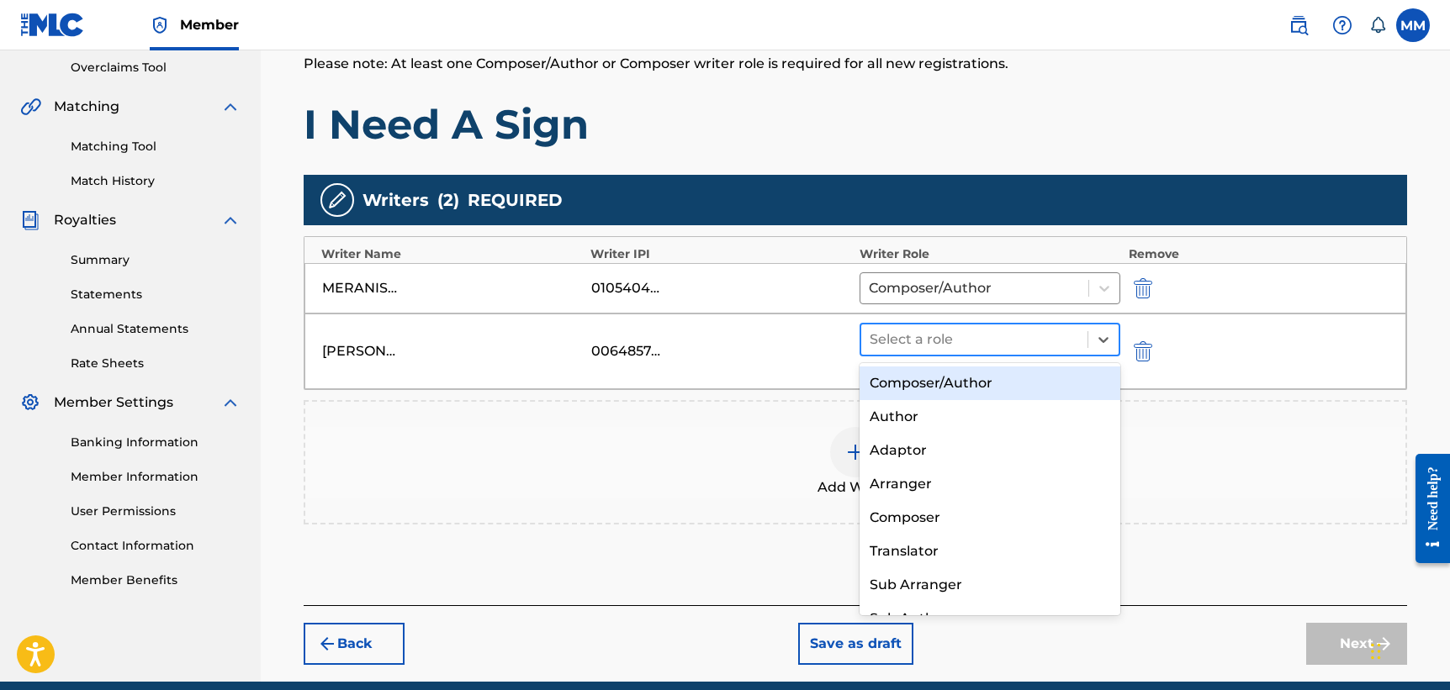
click at [1020, 332] on div at bounding box center [974, 340] width 209 height 24
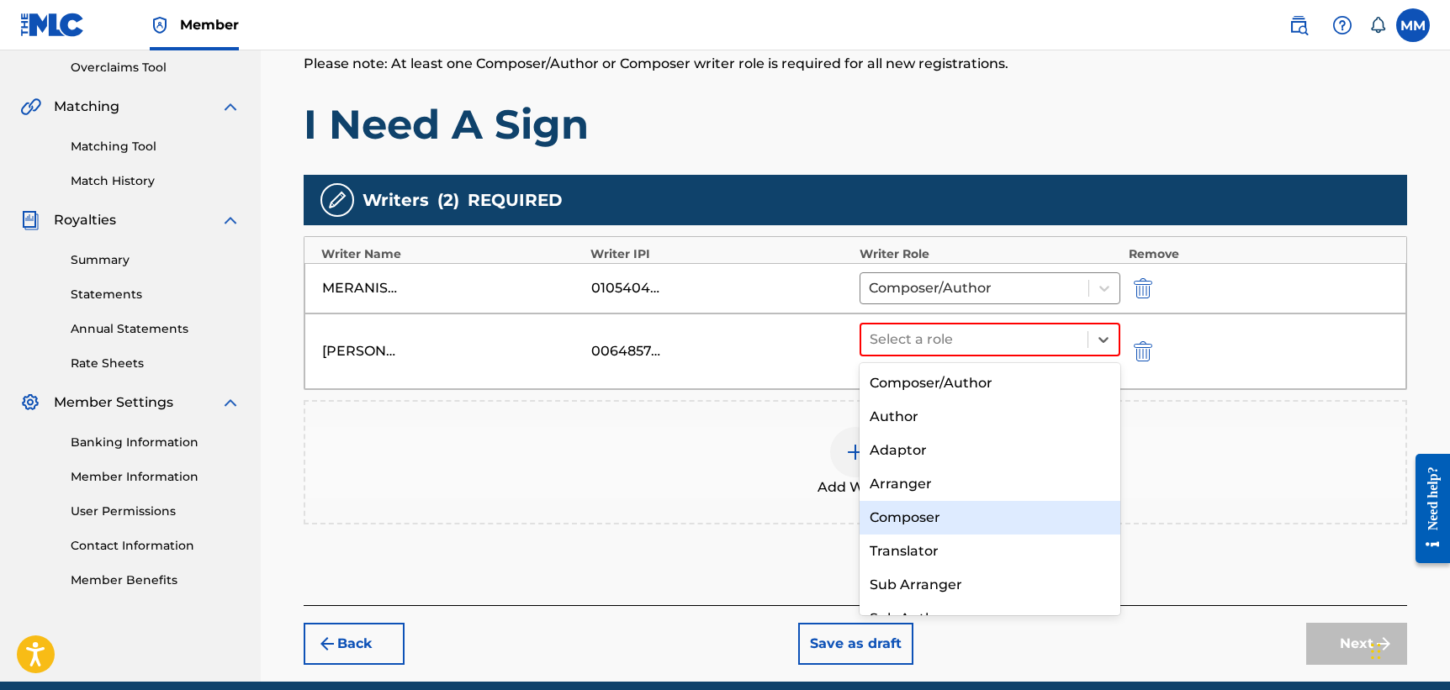
click at [981, 511] on div "Composer" at bounding box center [989, 518] width 261 height 34
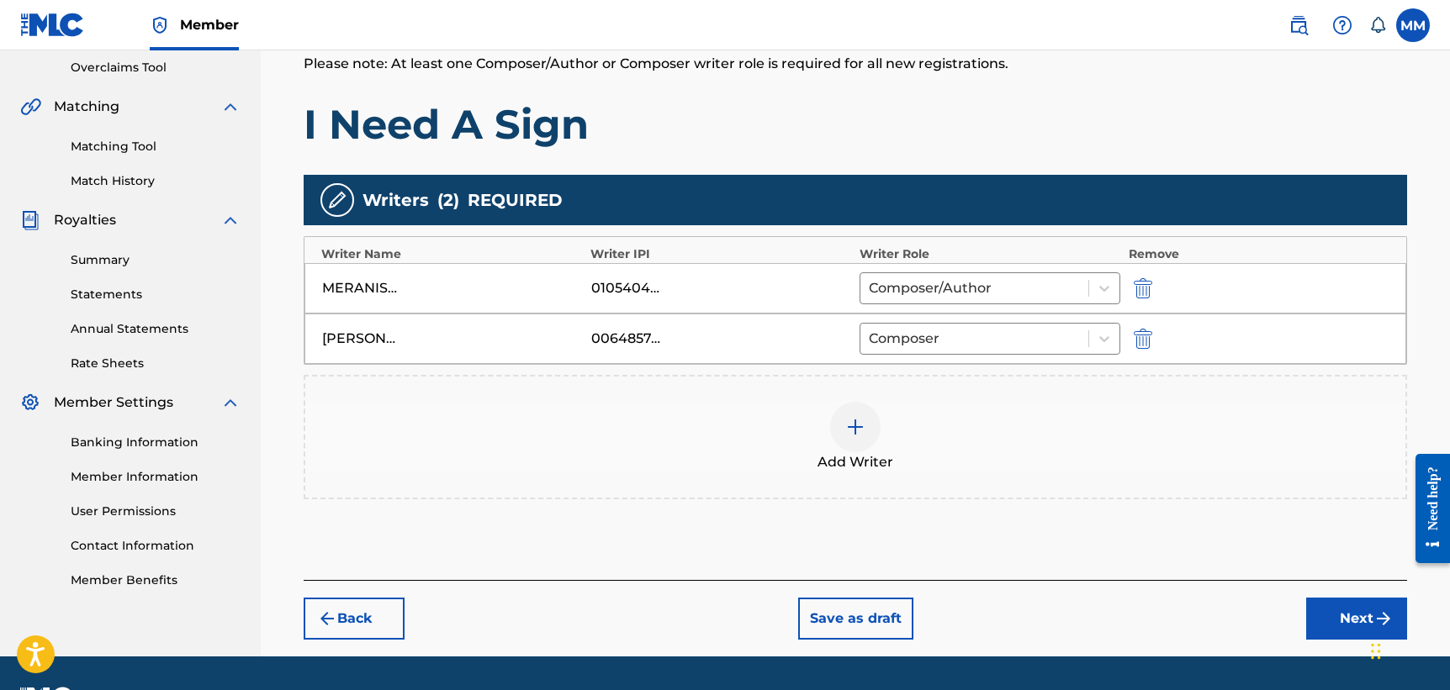
click at [864, 436] on img at bounding box center [855, 427] width 20 height 20
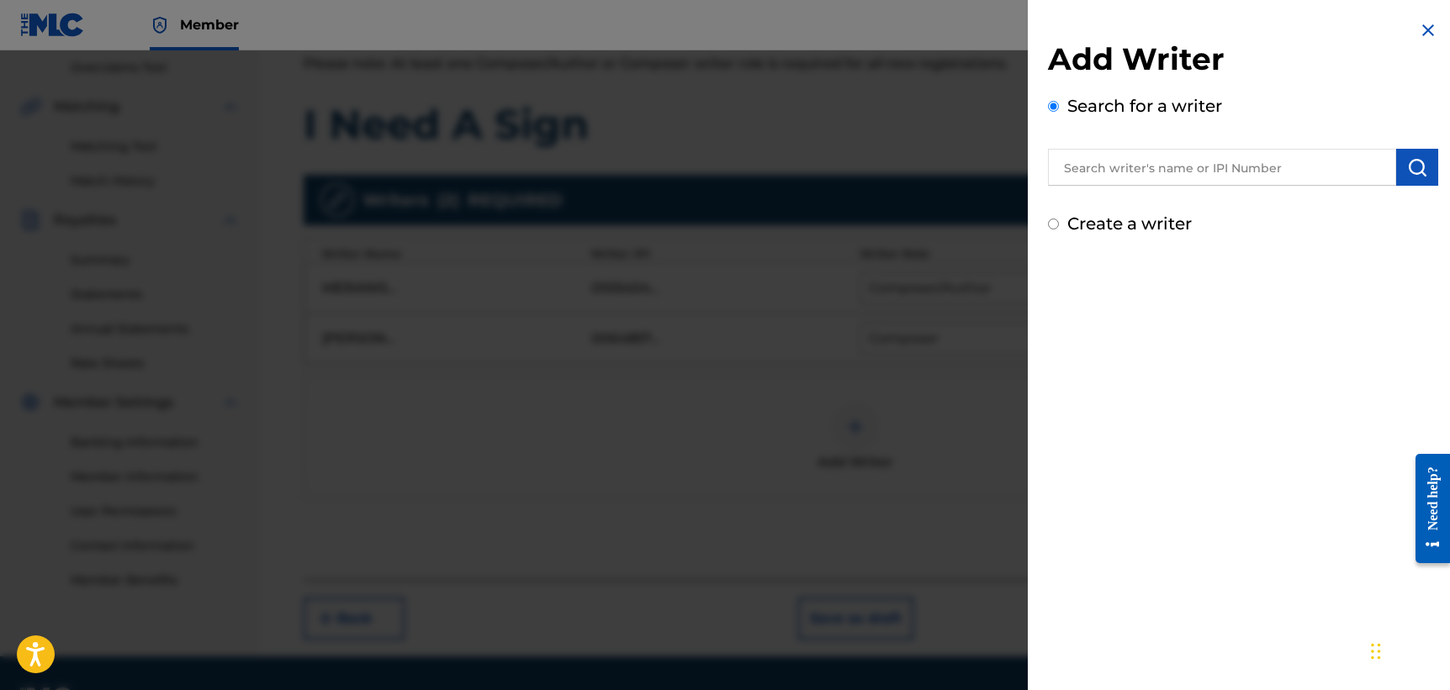
click at [1090, 174] on input "text" at bounding box center [1222, 167] width 348 height 37
paste input "424404982"
click at [1409, 169] on img "submit" at bounding box center [1417, 167] width 20 height 20
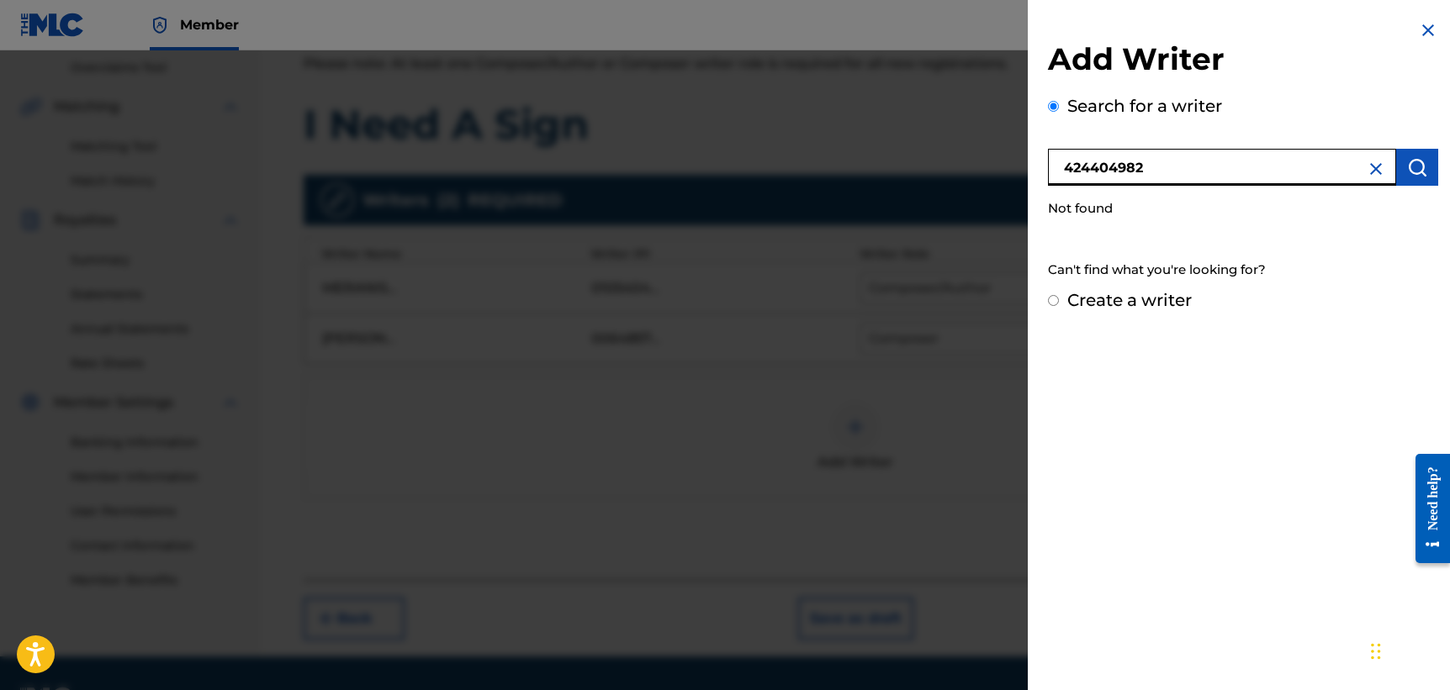
click at [1052, 161] on input "424404982" at bounding box center [1222, 167] width 348 height 37
type input "00424404982"
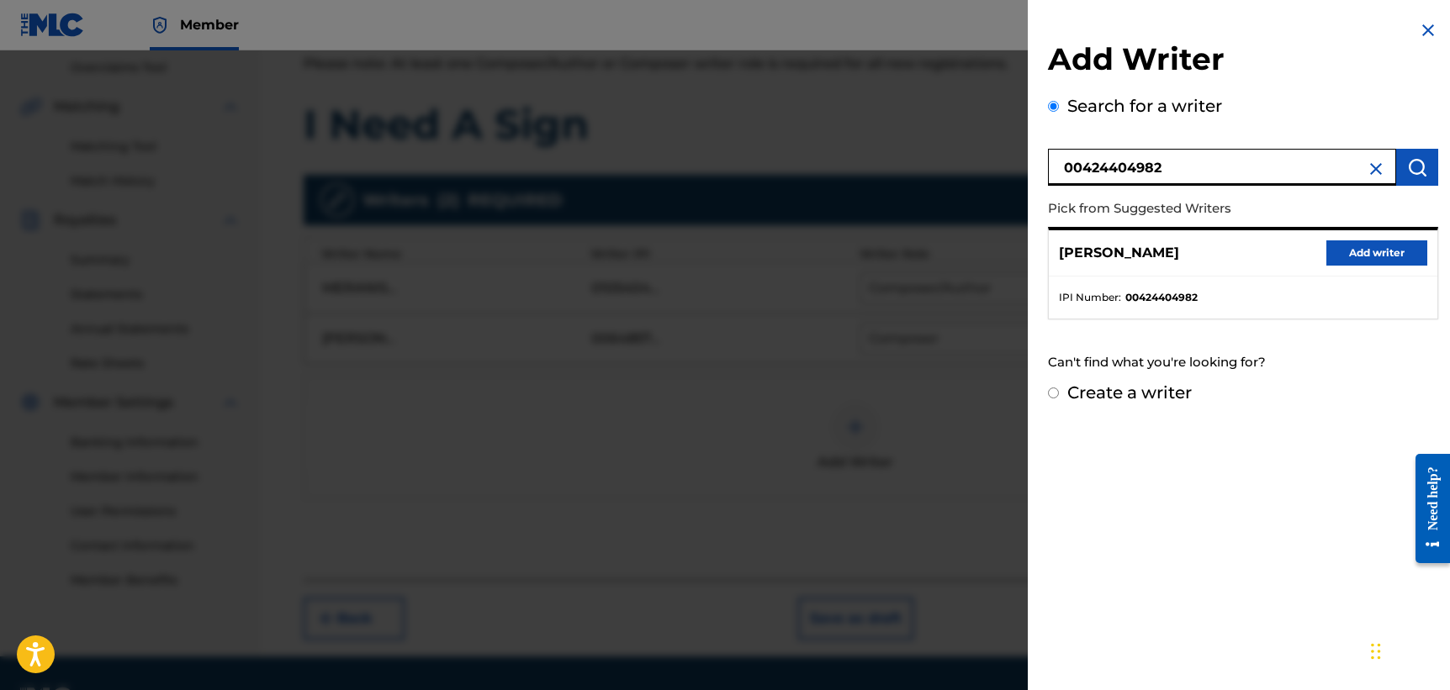
click at [1381, 254] on button "Add writer" at bounding box center [1376, 253] width 101 height 25
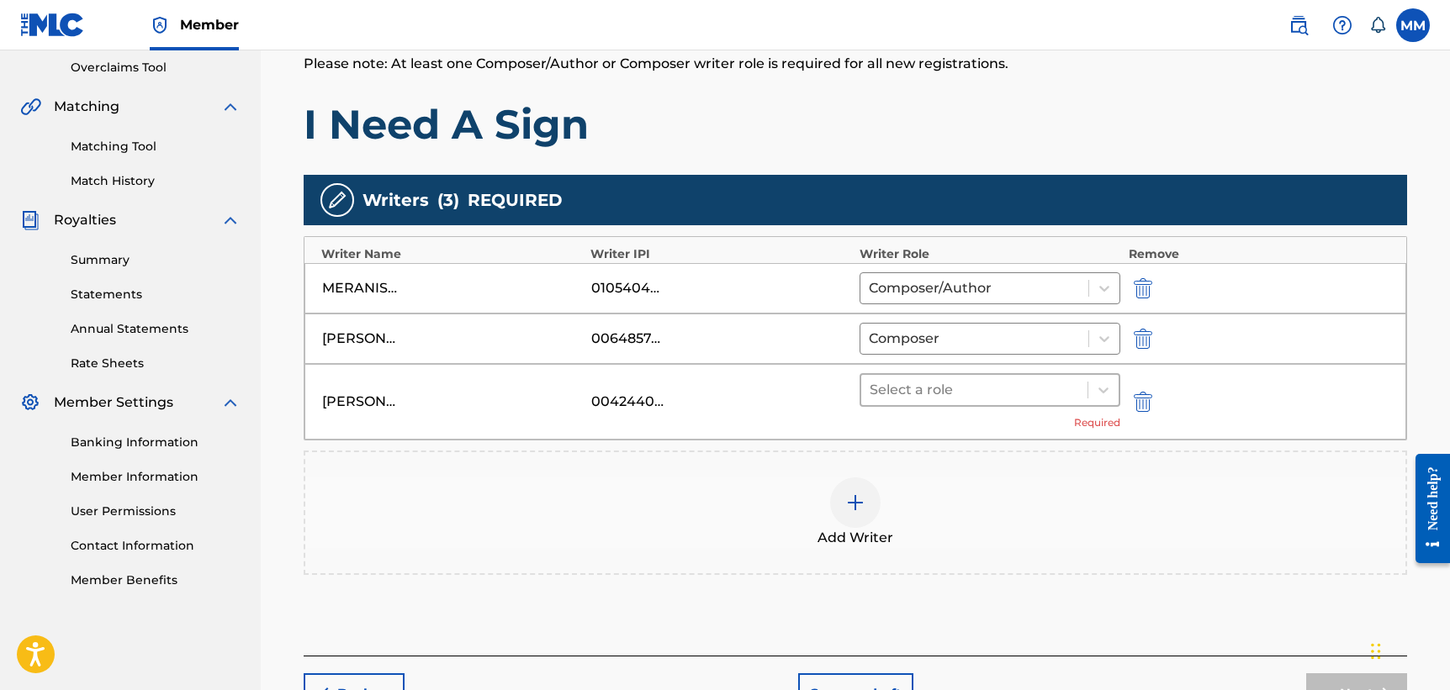
click at [1013, 396] on div at bounding box center [974, 390] width 209 height 24
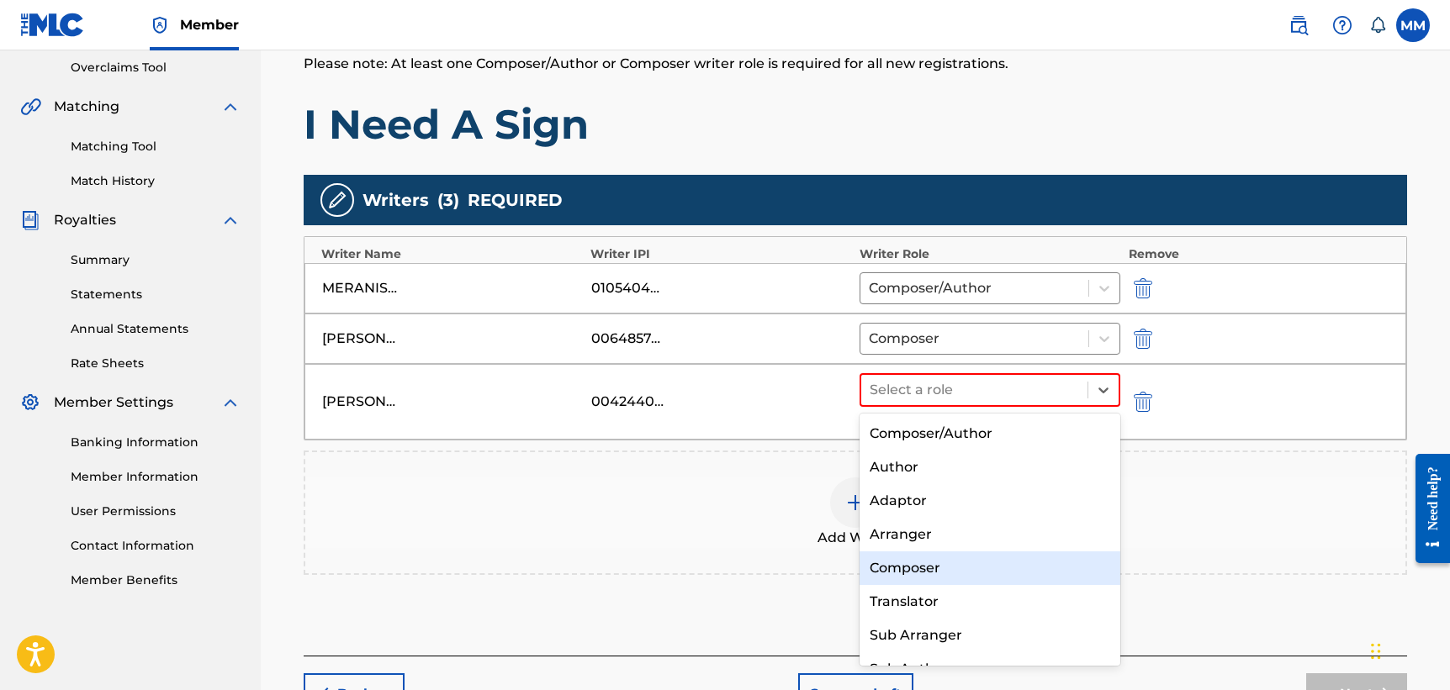
click at [954, 564] on div "Composer" at bounding box center [989, 569] width 261 height 34
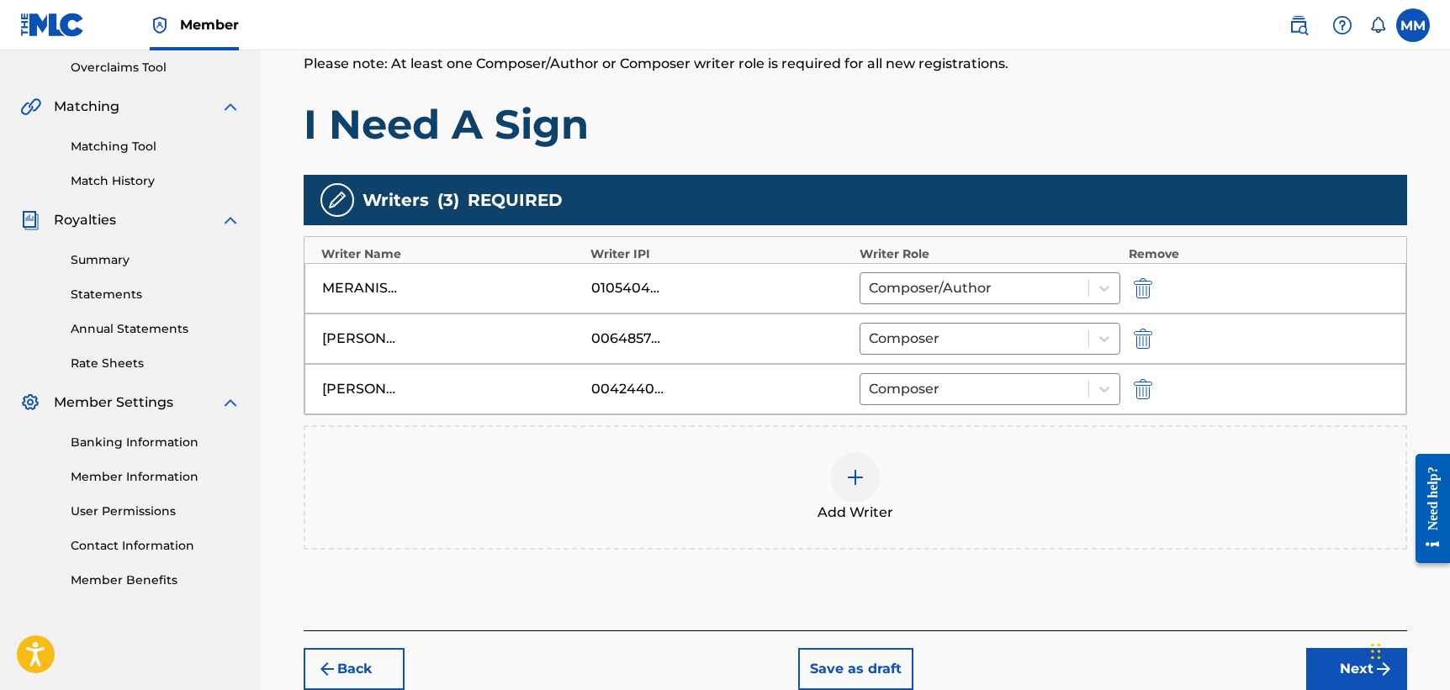
click at [874, 475] on div at bounding box center [855, 477] width 50 height 50
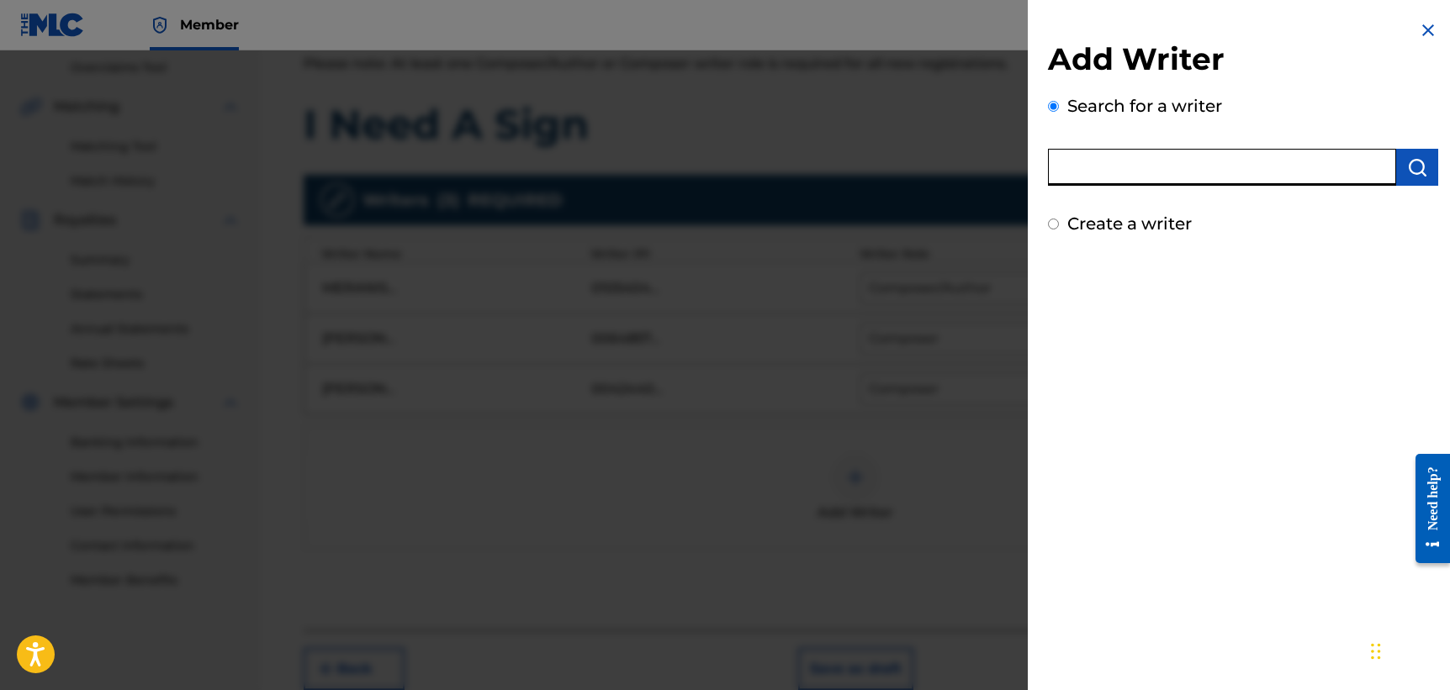
click at [1131, 159] on input "text" at bounding box center [1222, 167] width 348 height 37
paste input "00751832243"
type input "00751832243"
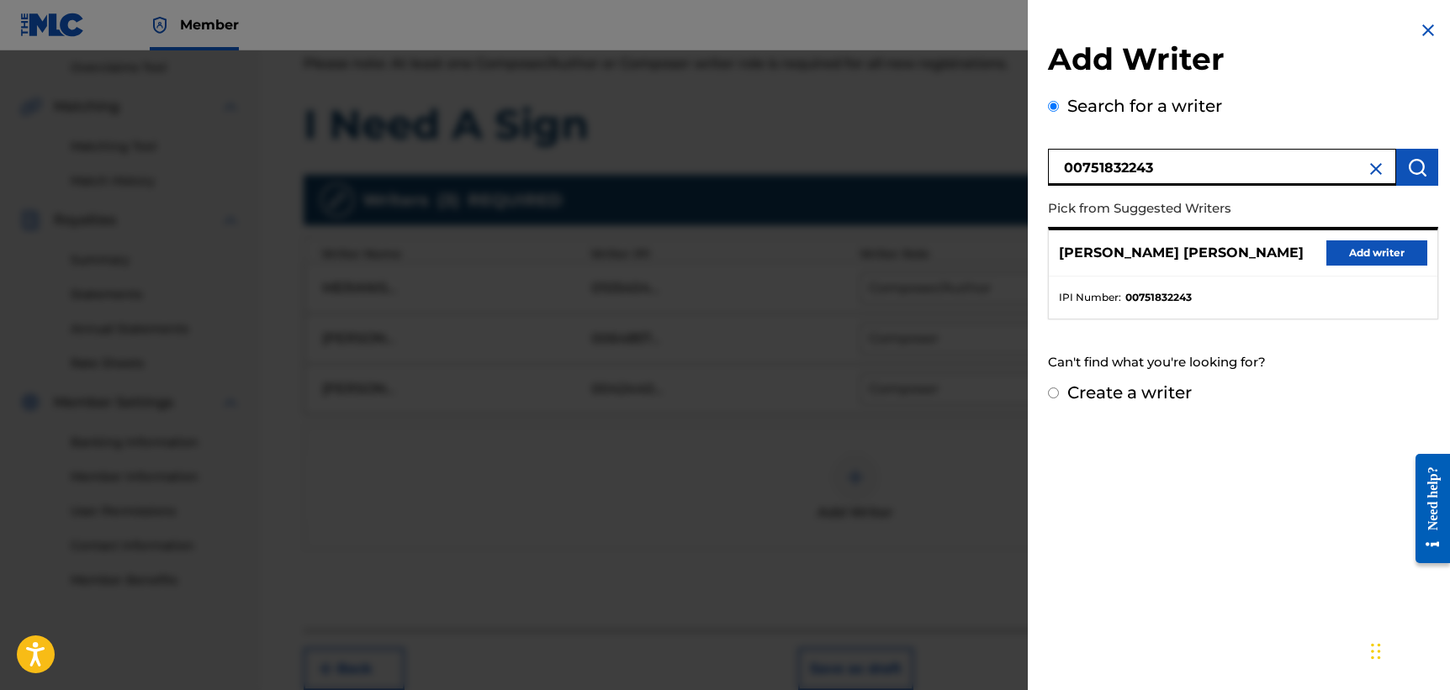
click at [1356, 258] on button "Add writer" at bounding box center [1376, 253] width 101 height 25
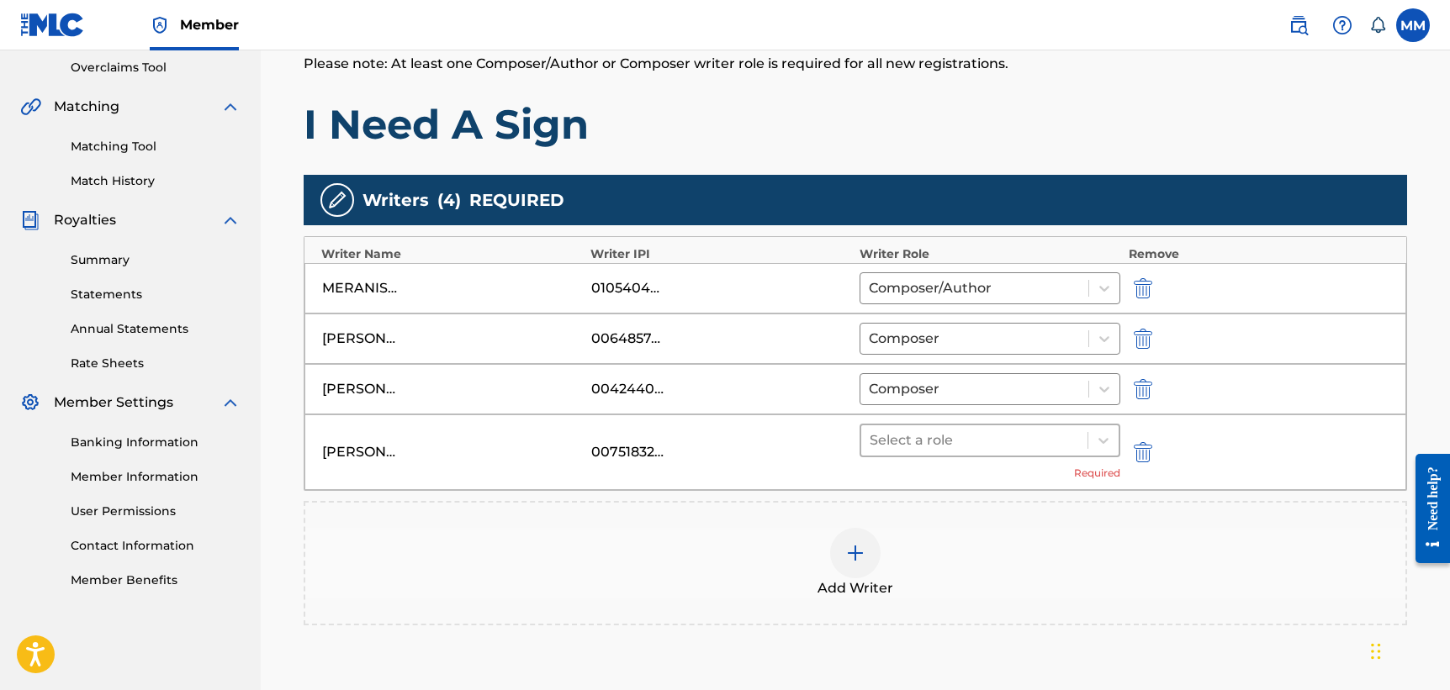
click at [962, 452] on div "Select a role" at bounding box center [974, 441] width 226 height 30
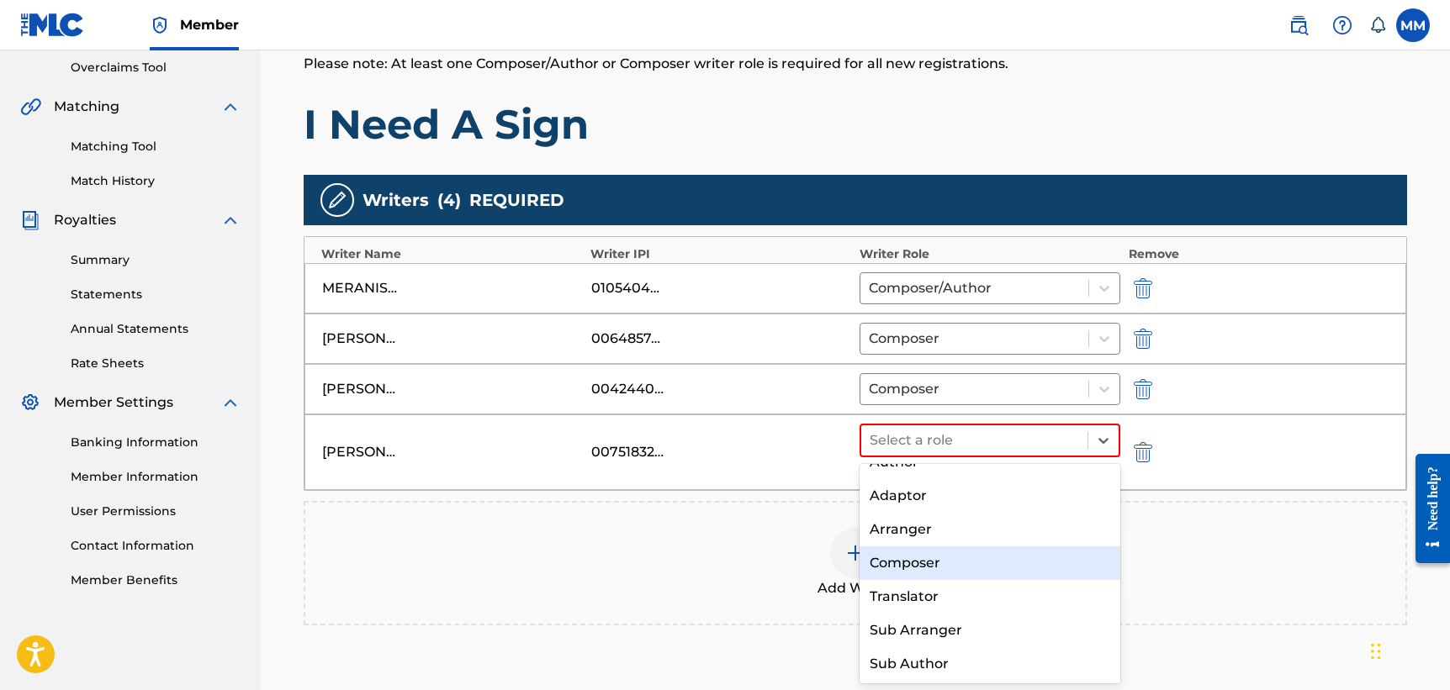
scroll to position [56, 0]
click at [936, 563] on div "Composer" at bounding box center [989, 564] width 261 height 34
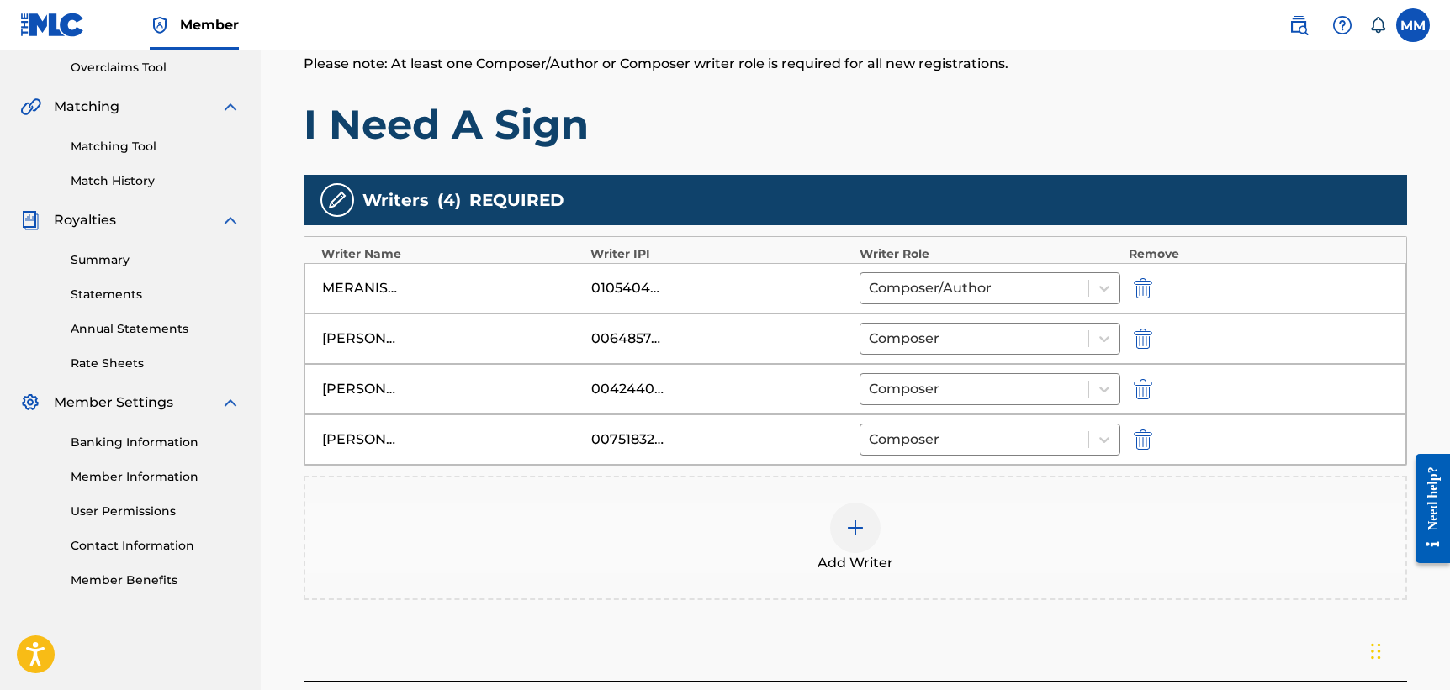
click at [873, 537] on div at bounding box center [855, 528] width 50 height 50
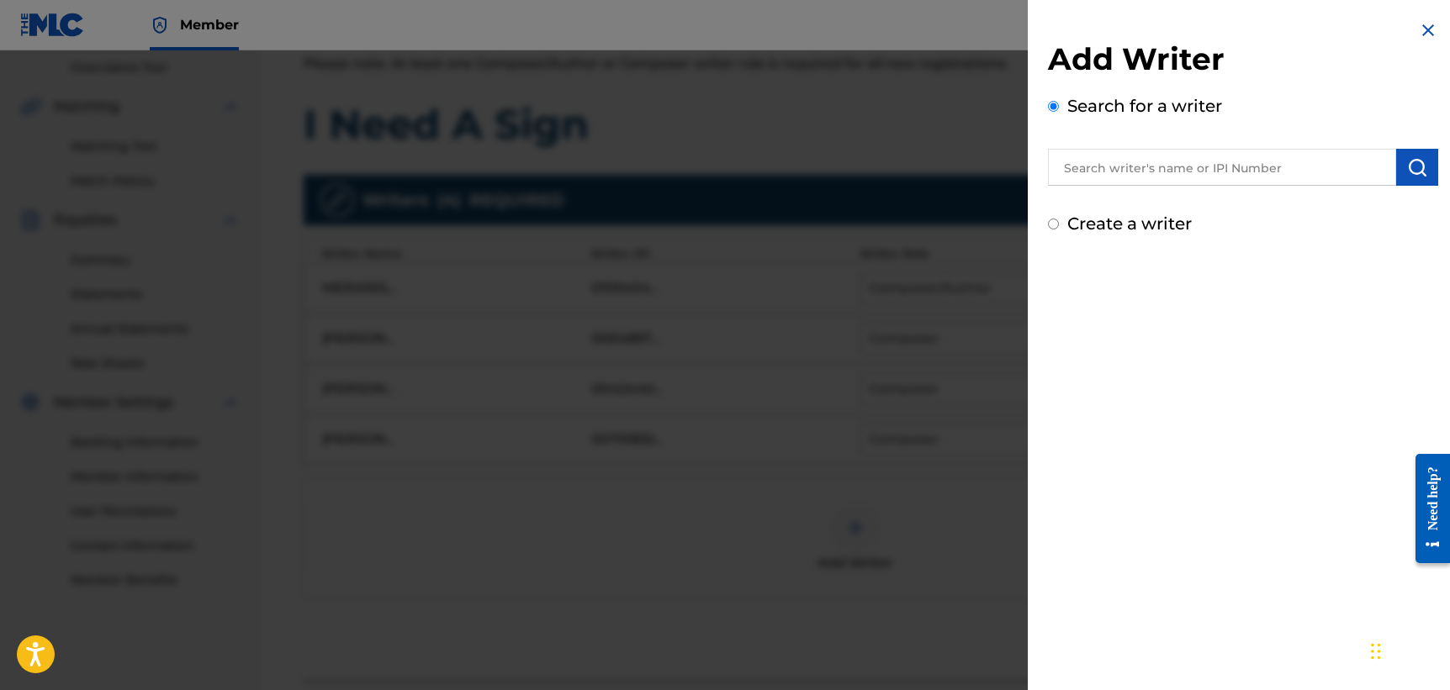
click at [1208, 149] on input "text" at bounding box center [1222, 167] width 348 height 37
paste input "01214590771"
type input "01214590771"
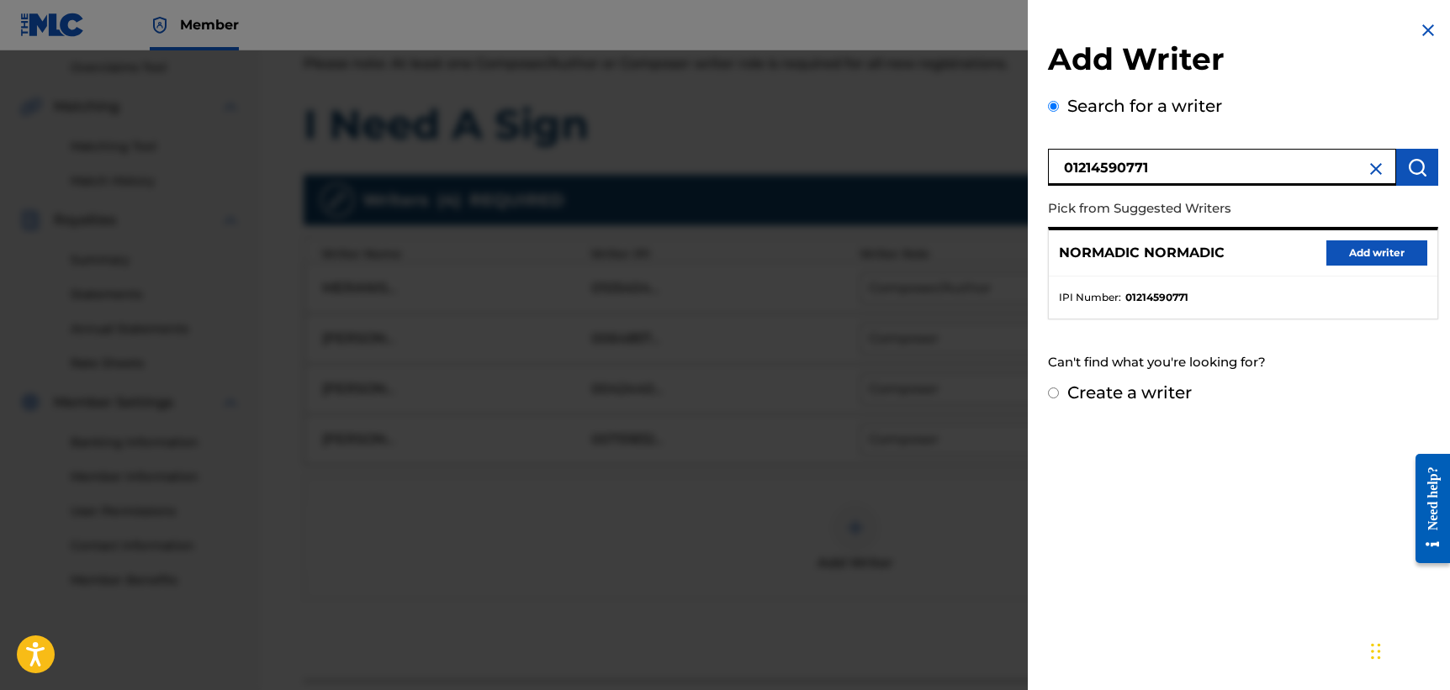
click at [1394, 253] on button "Add writer" at bounding box center [1376, 253] width 101 height 25
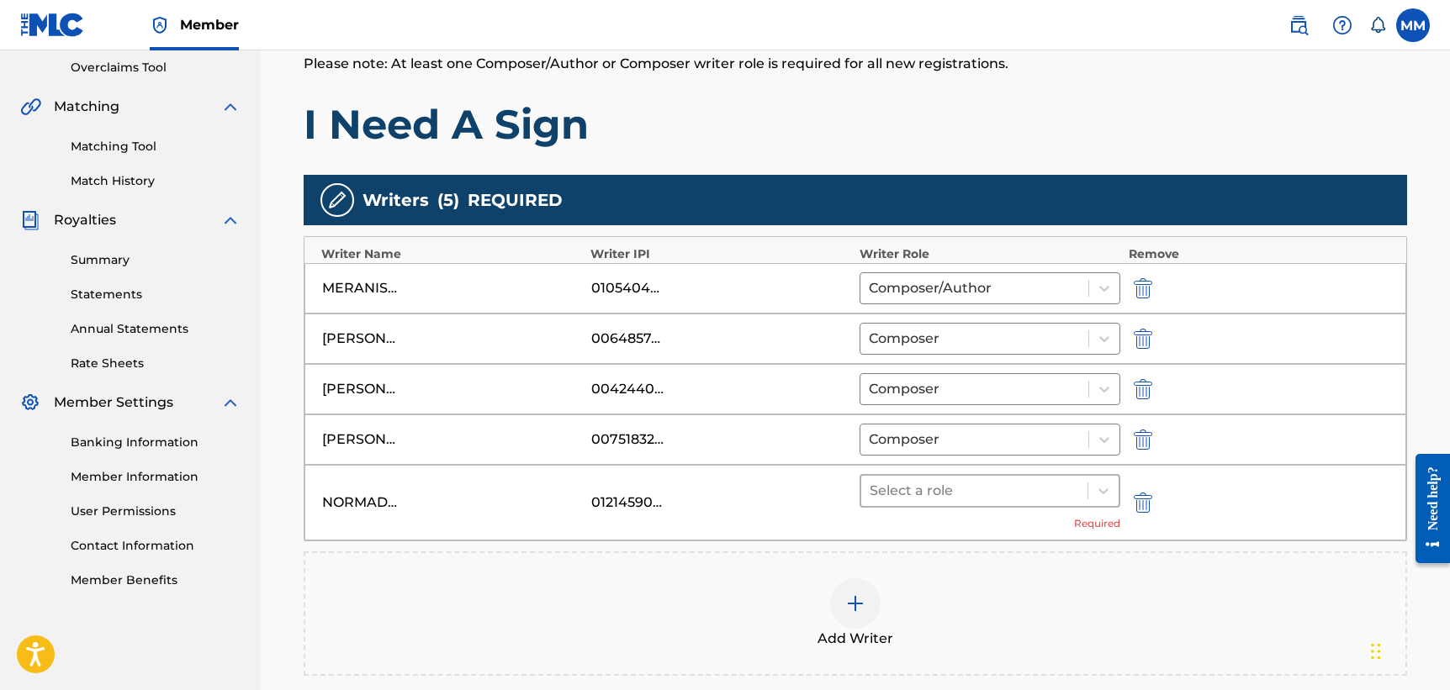
click at [991, 500] on div at bounding box center [974, 491] width 209 height 24
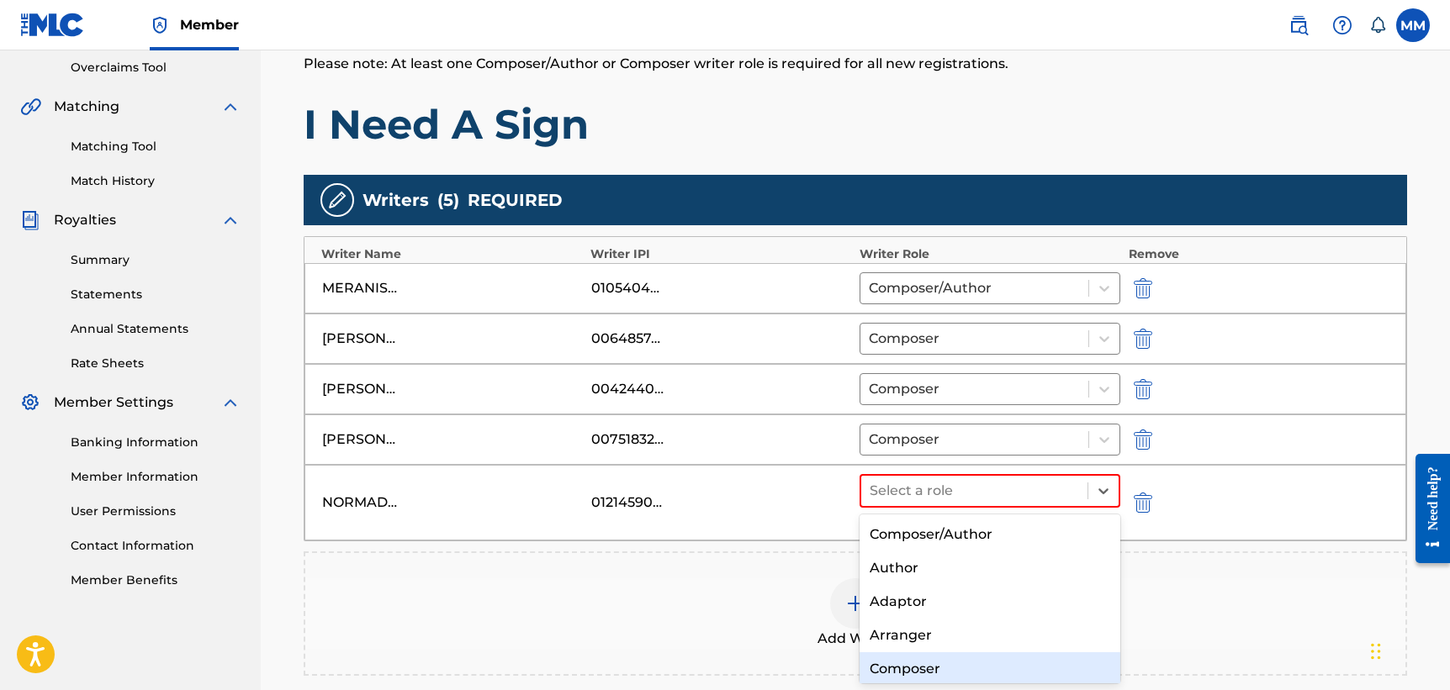
click at [938, 662] on div "Composer" at bounding box center [989, 670] width 261 height 34
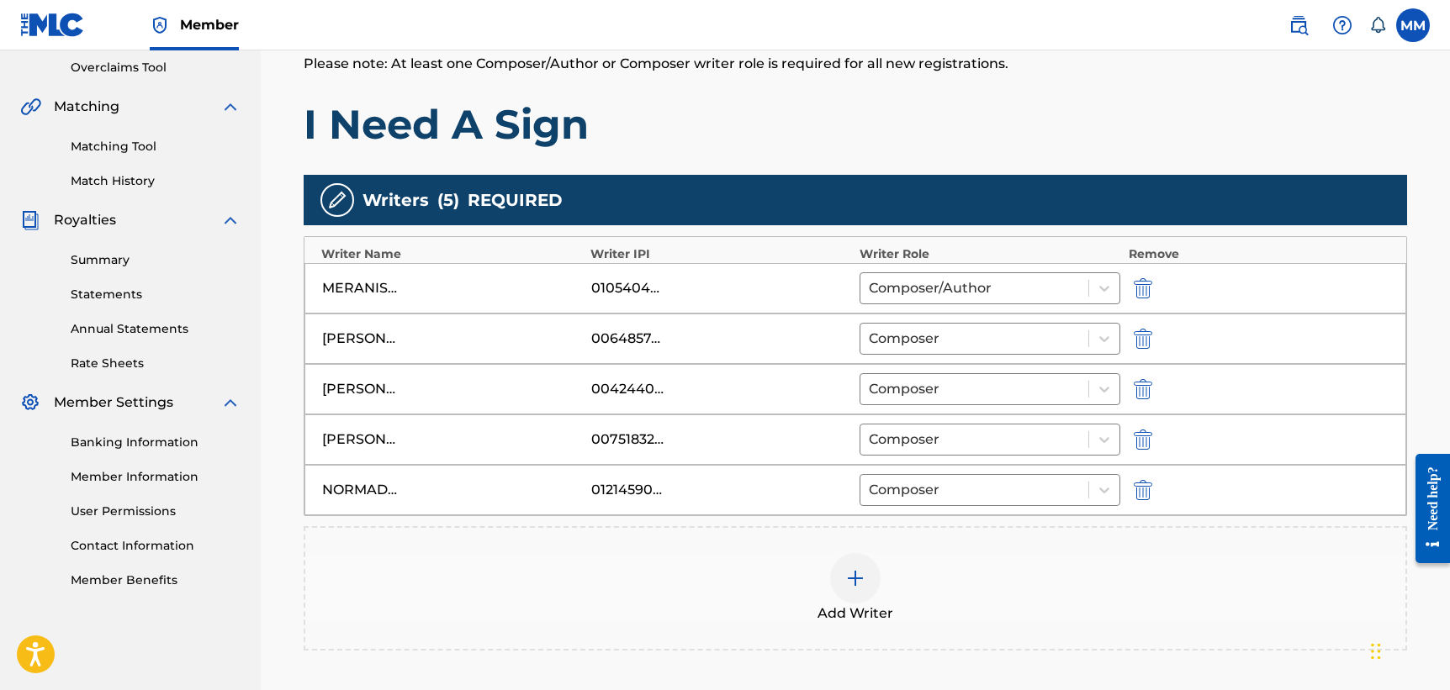
click at [865, 600] on div at bounding box center [855, 578] width 50 height 50
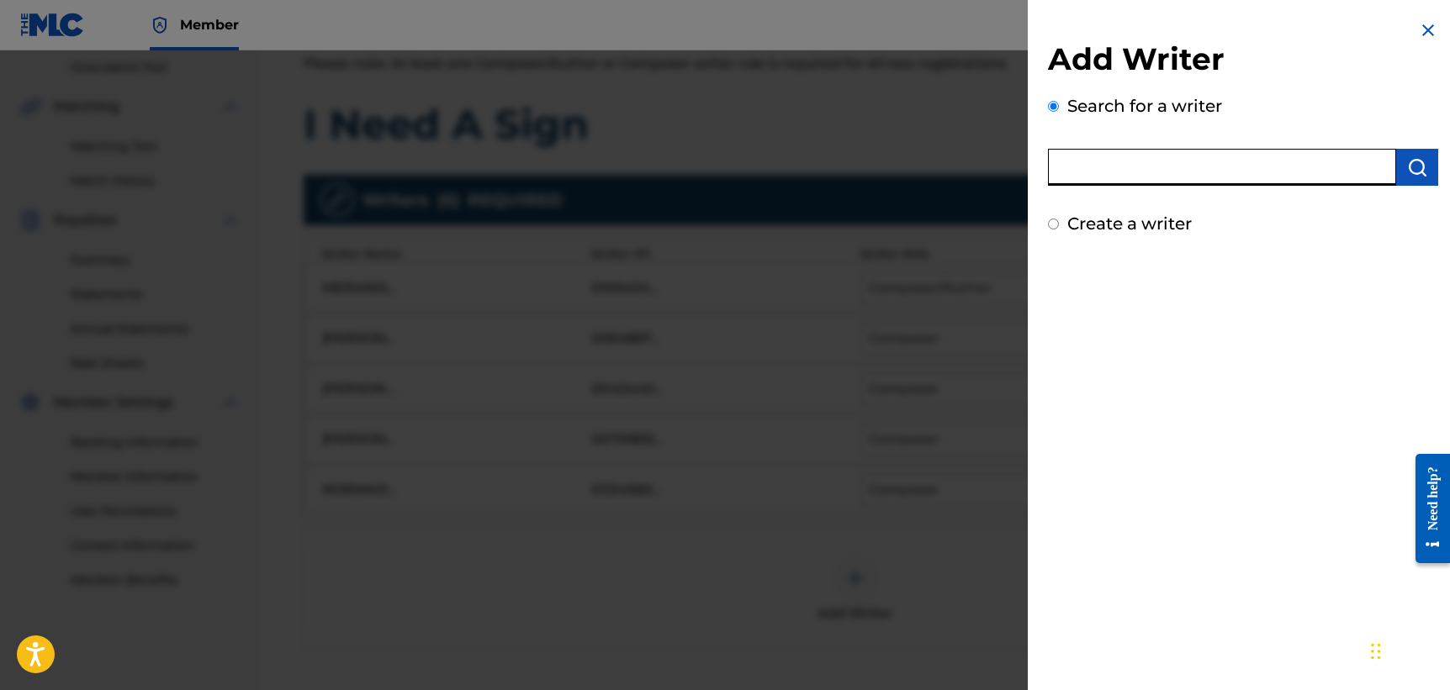
click at [1177, 151] on input "text" at bounding box center [1222, 167] width 348 height 37
paste input "01050174306"
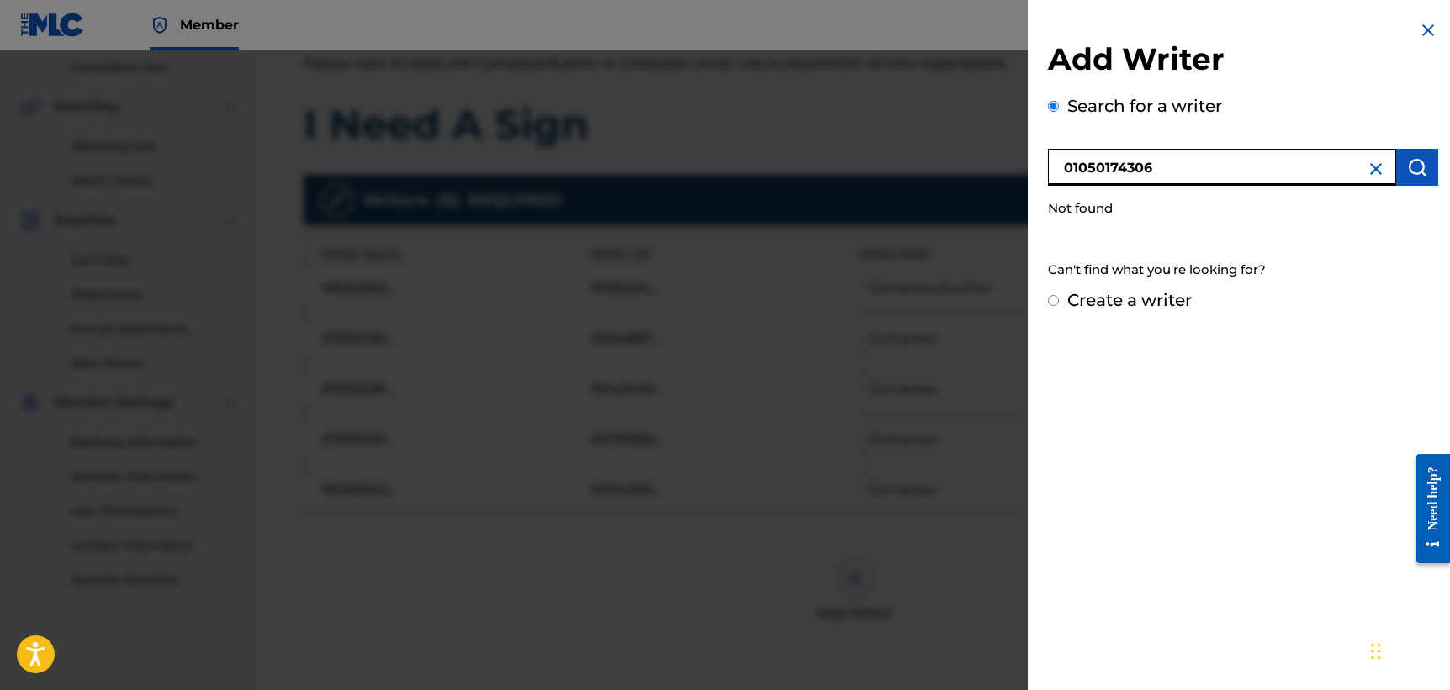
click at [1228, 182] on input "01050174306" at bounding box center [1222, 167] width 348 height 37
click at [1070, 172] on input "01050174306" at bounding box center [1222, 167] width 348 height 37
type input "01050174306"
click at [1370, 174] on img at bounding box center [1376, 169] width 20 height 20
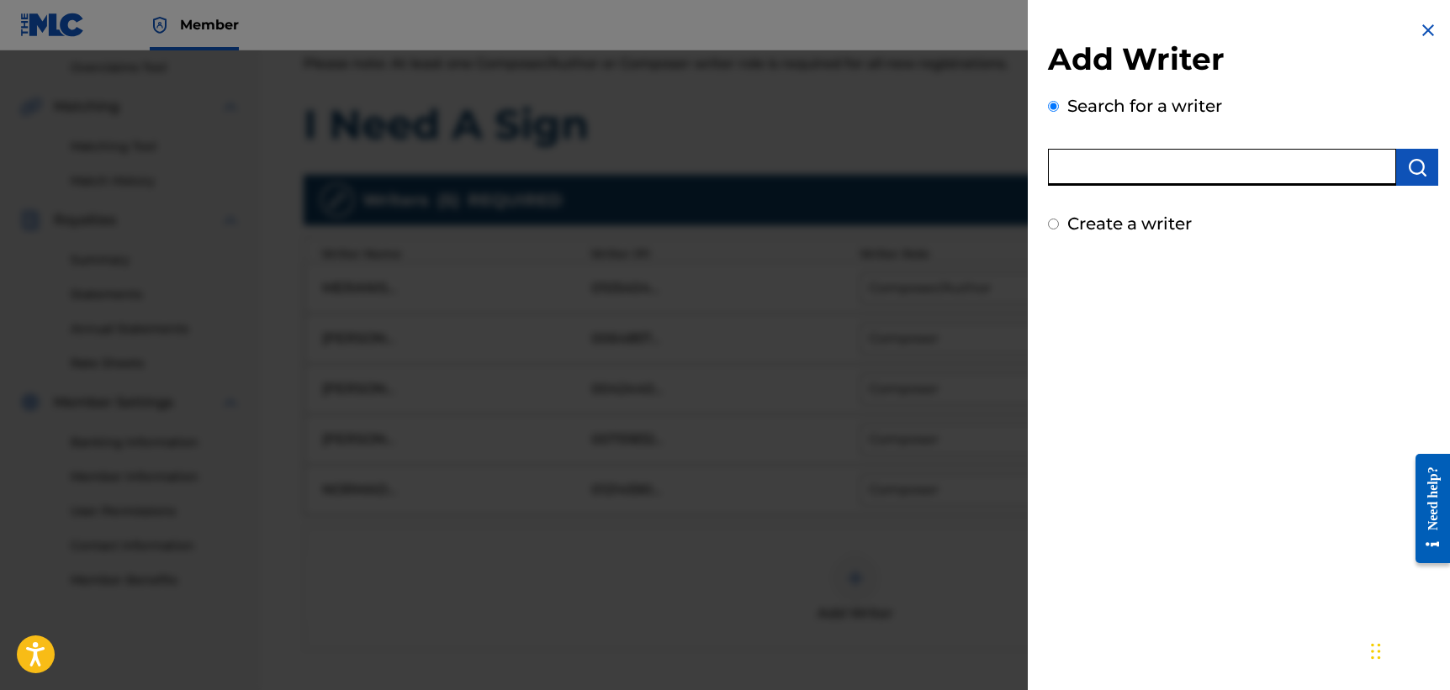
click at [1305, 171] on input "text" at bounding box center [1222, 167] width 348 height 37
type input "[PERSON_NAME] [PERSON_NAME]"
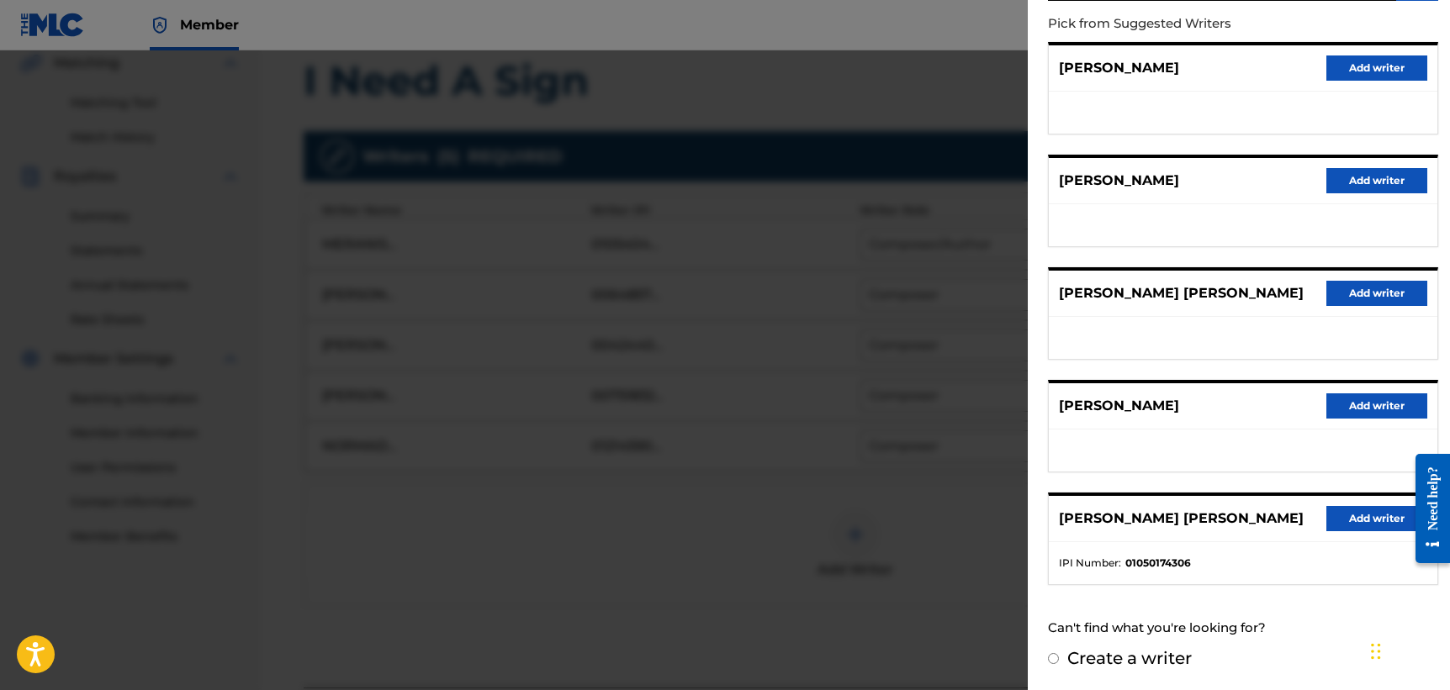
scroll to position [396, 0]
click at [1346, 524] on button "Add writer" at bounding box center [1376, 518] width 101 height 25
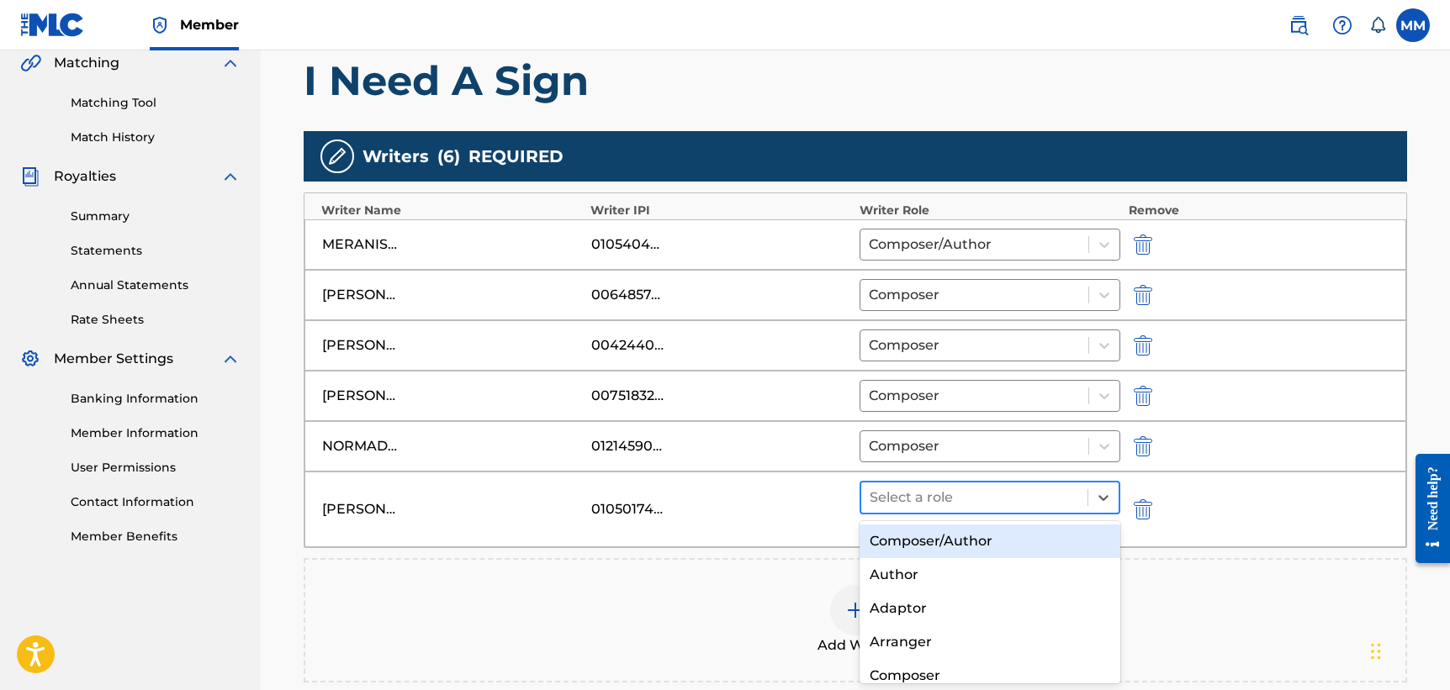
click at [994, 500] on div at bounding box center [974, 498] width 209 height 24
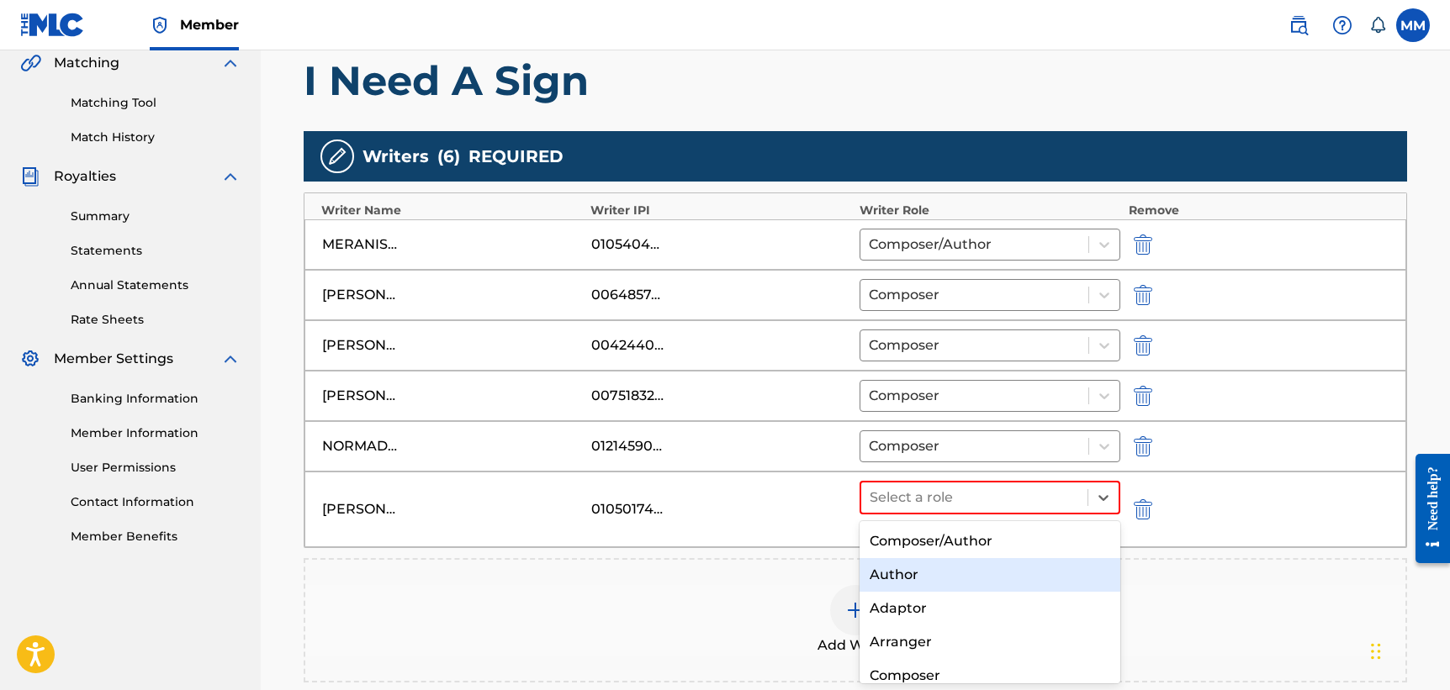
click at [983, 574] on div "Author" at bounding box center [989, 575] width 261 height 34
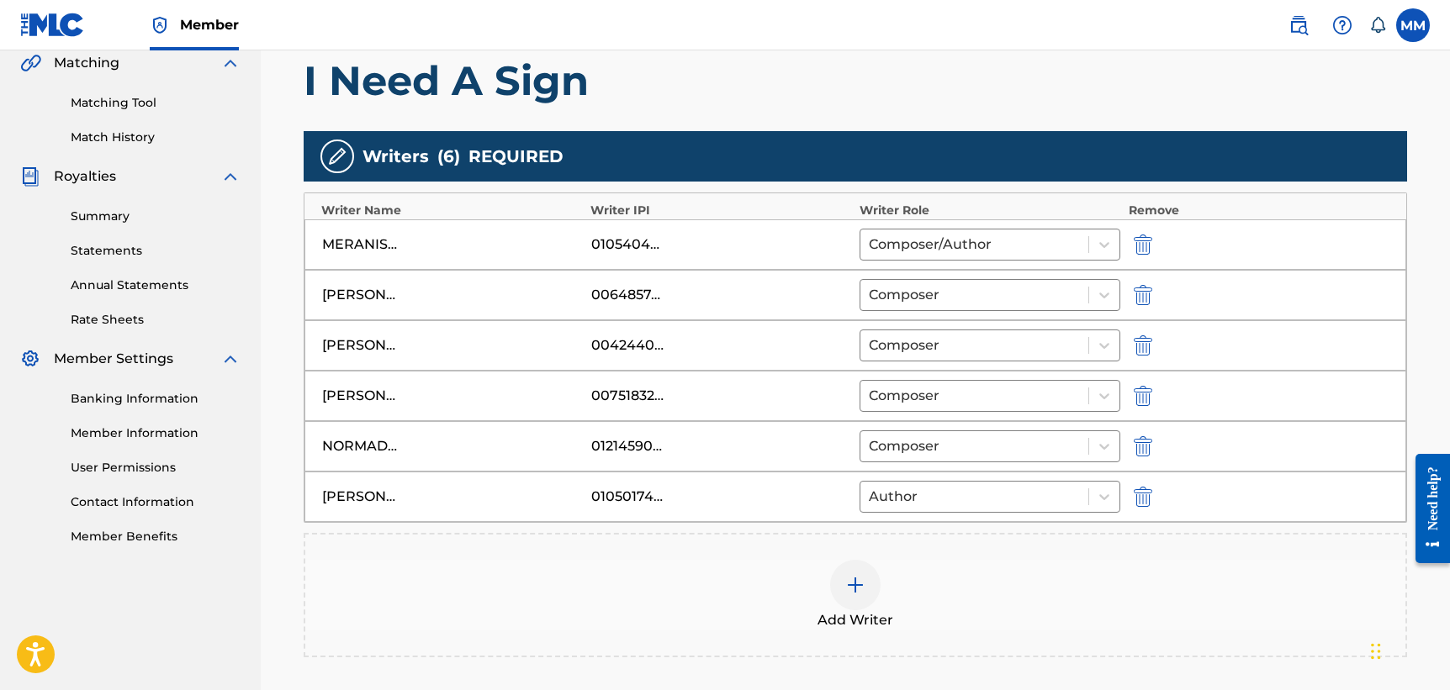
click at [1012, 583] on div "Add Writer" at bounding box center [855, 595] width 1100 height 71
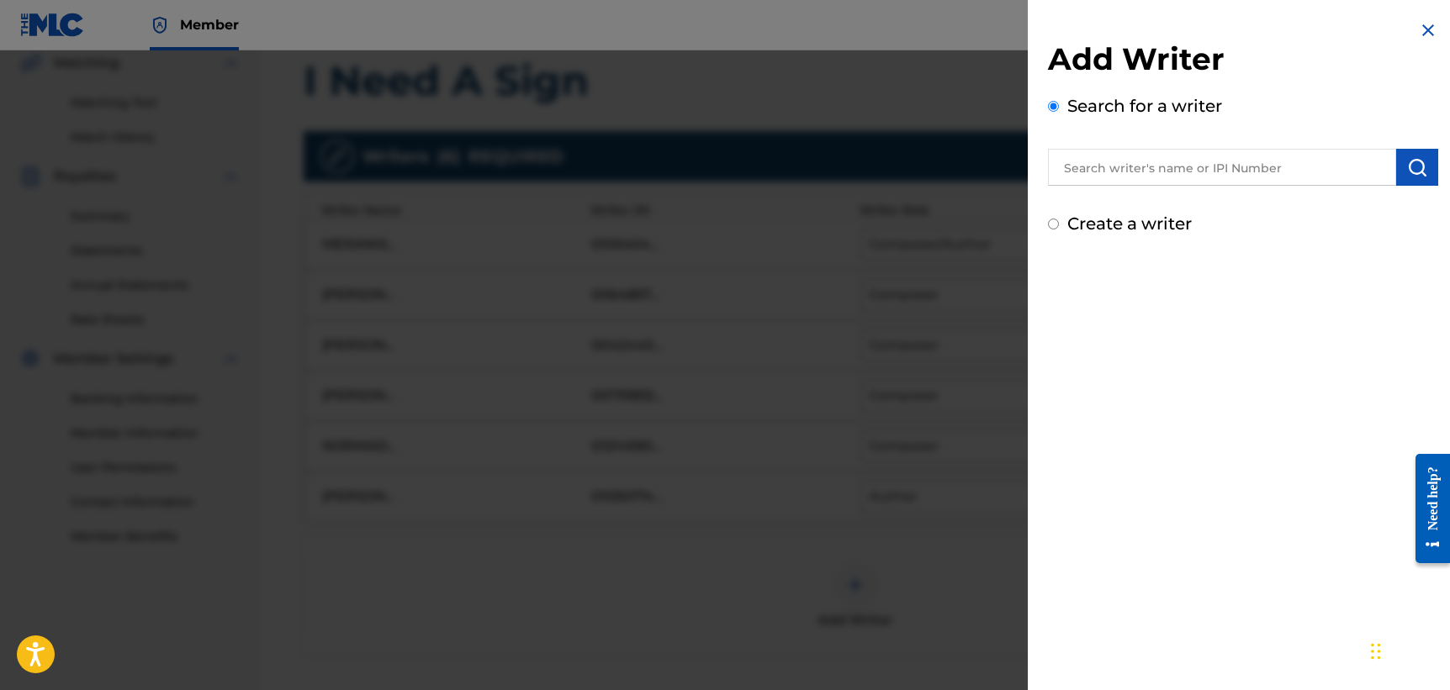
click at [980, 589] on div at bounding box center [725, 395] width 1450 height 690
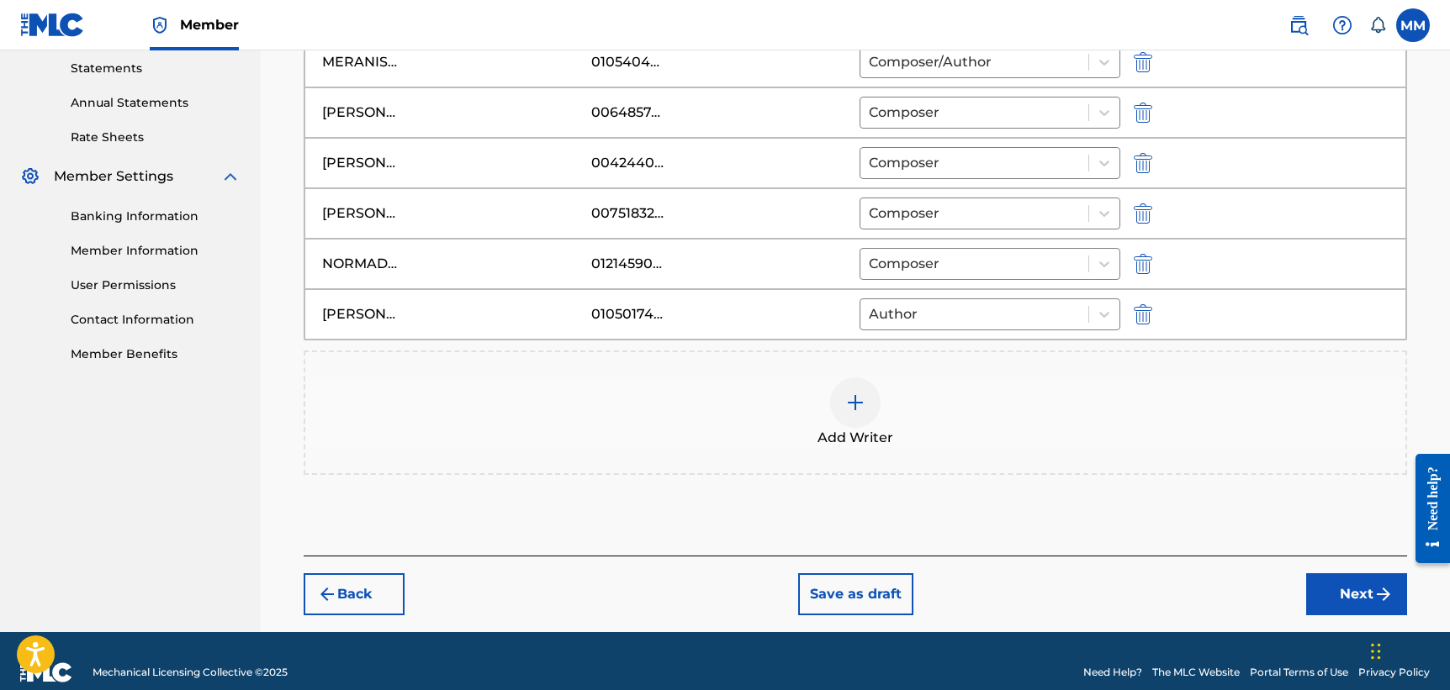
scroll to position [579, 1]
click at [1330, 595] on button "Next" at bounding box center [1356, 594] width 101 height 42
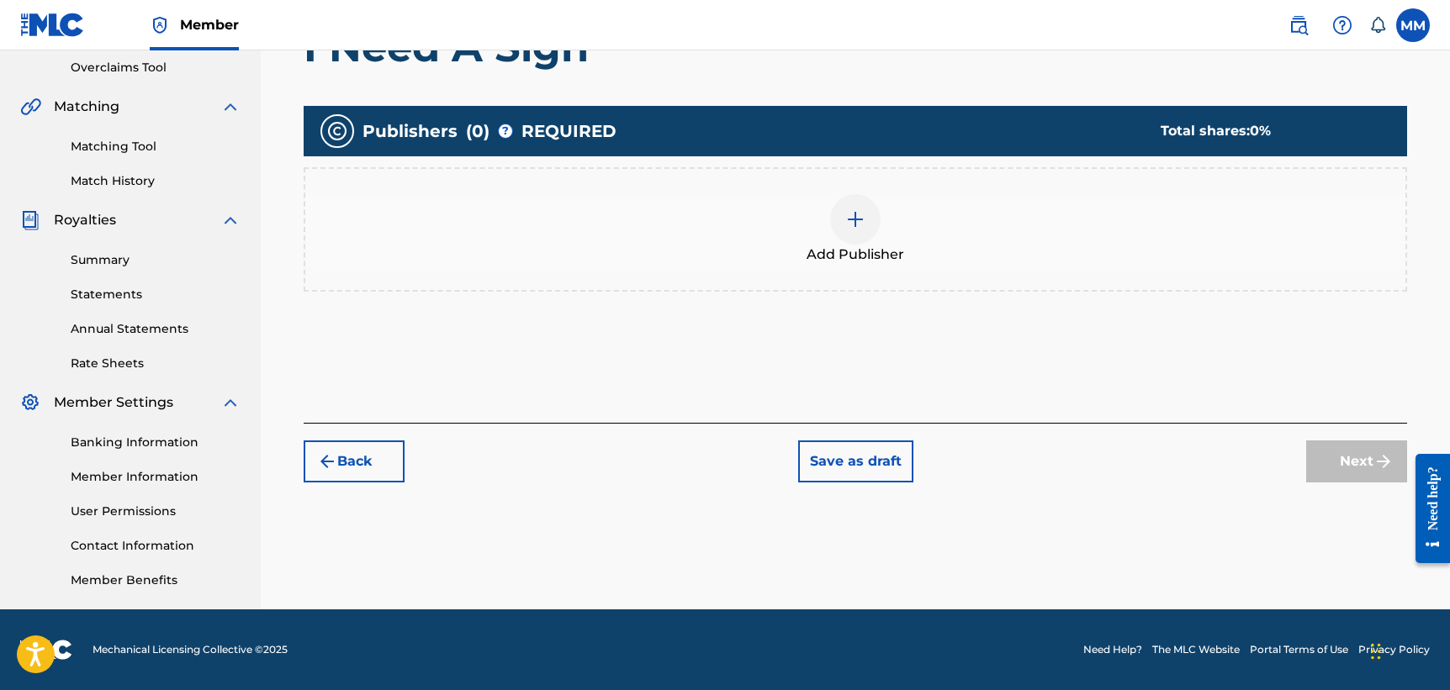
click at [867, 225] on div at bounding box center [855, 219] width 50 height 50
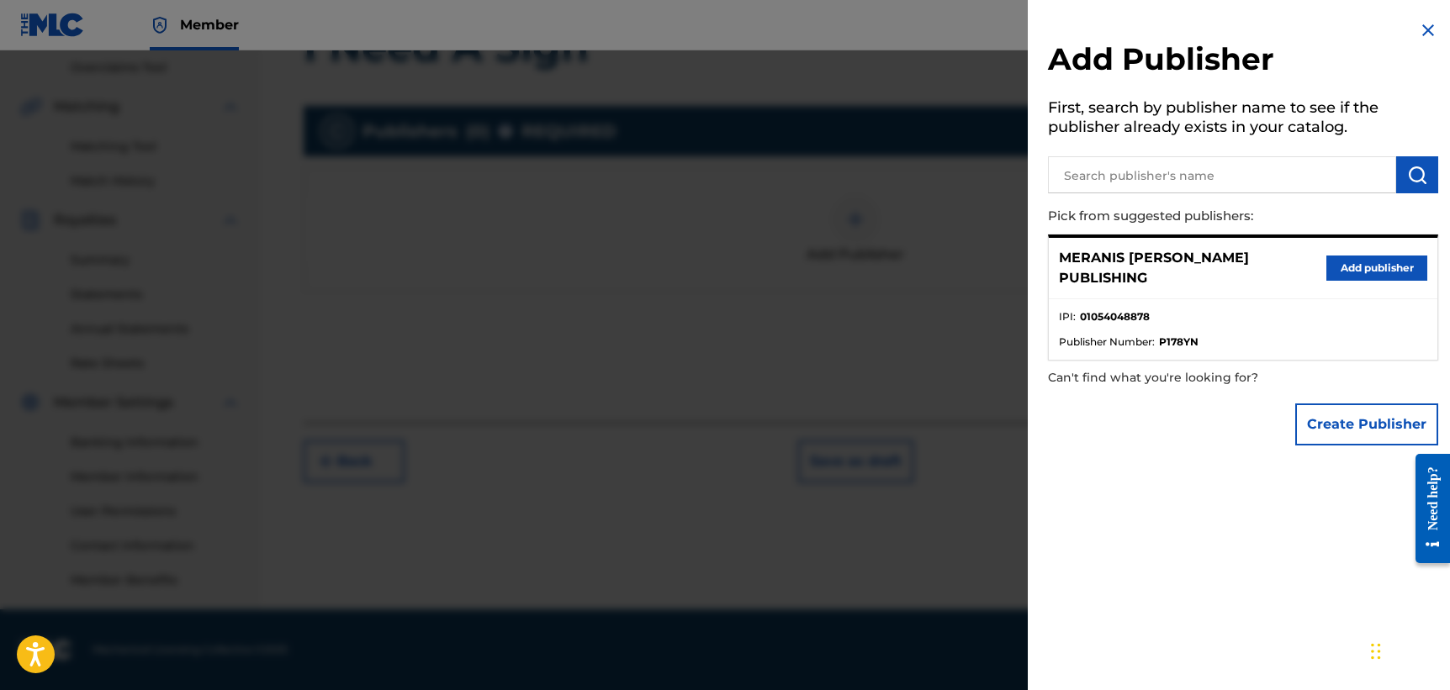
click at [1391, 257] on button "Add publisher" at bounding box center [1376, 268] width 101 height 25
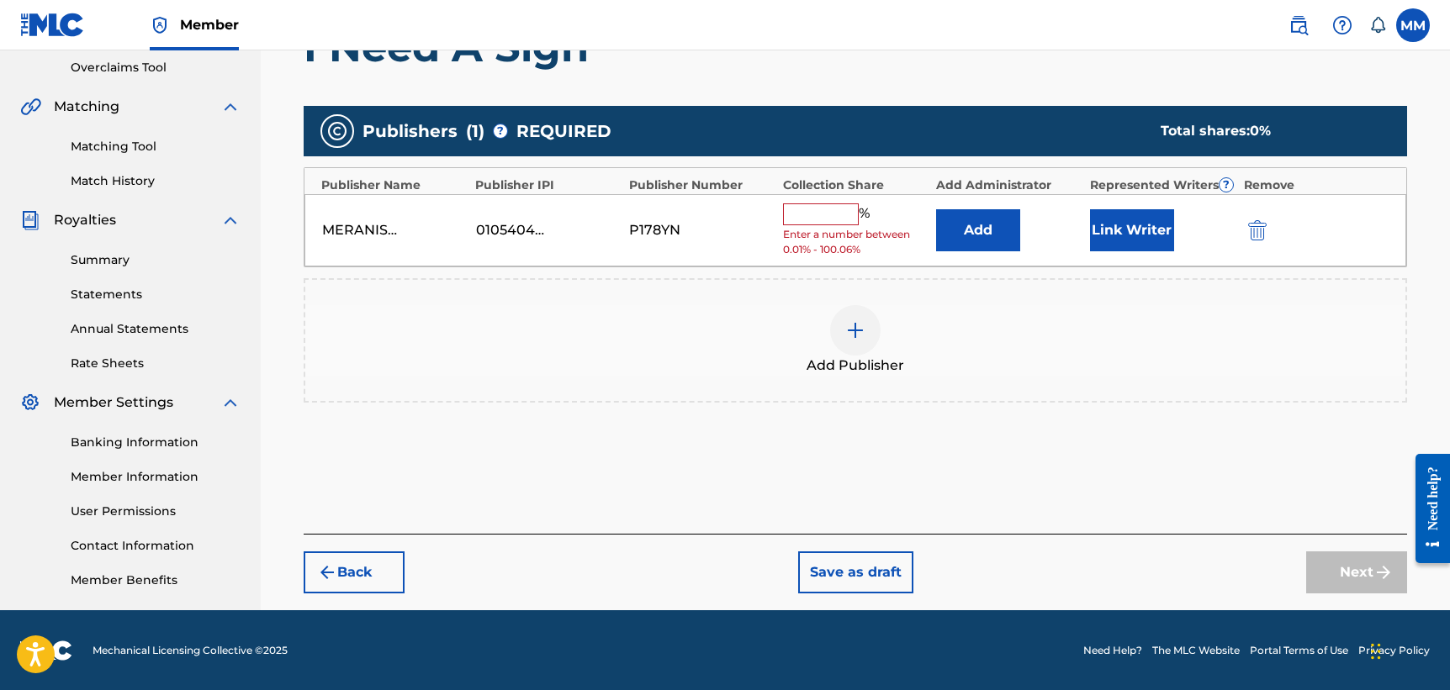
click at [1112, 229] on button "Link Writer" at bounding box center [1132, 230] width 84 height 42
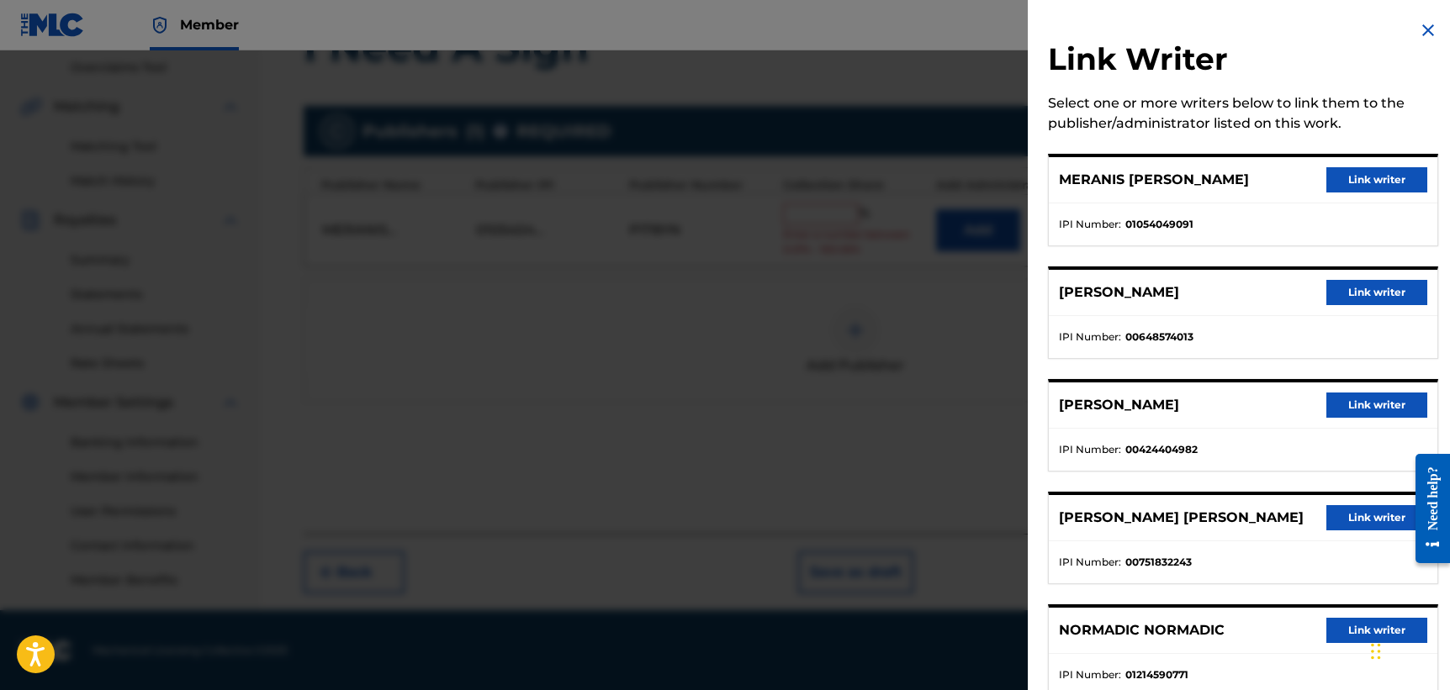
click at [1382, 177] on button "Link writer" at bounding box center [1376, 179] width 101 height 25
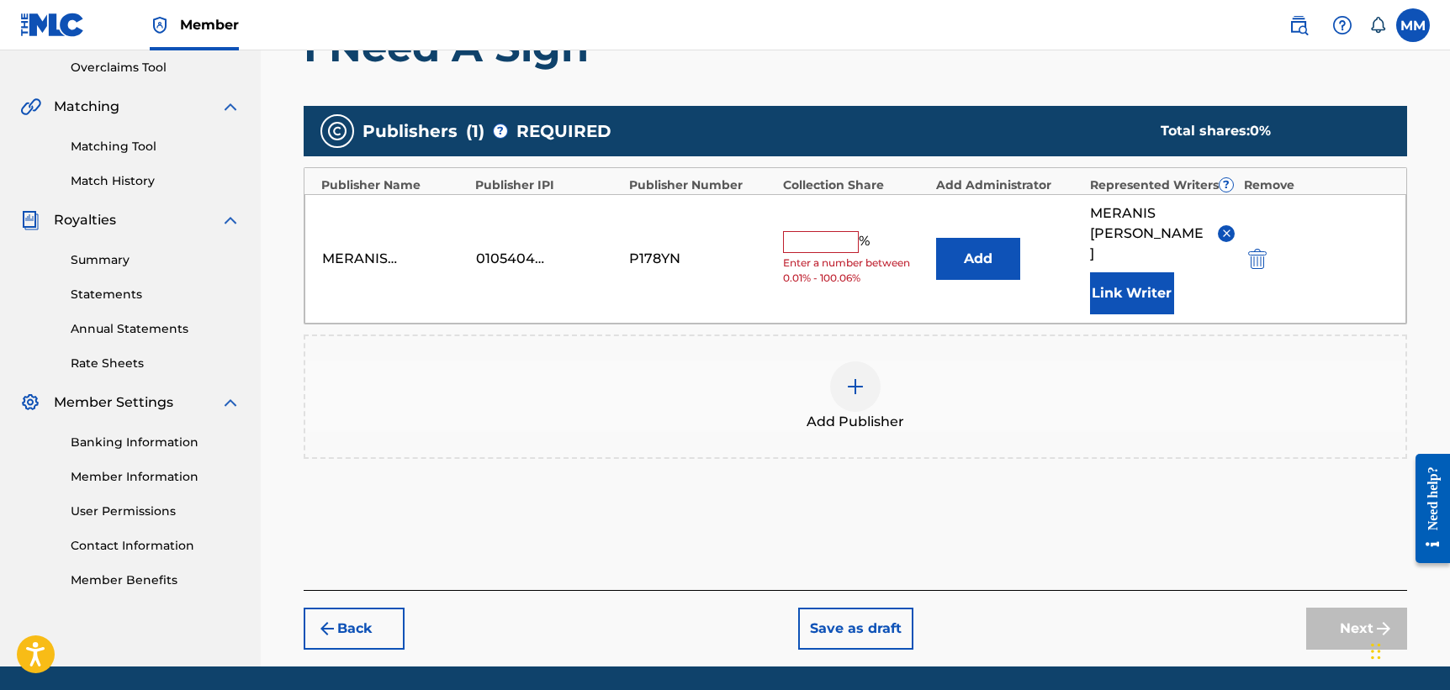
click at [808, 231] on input "text" at bounding box center [821, 242] width 76 height 22
type input "19.60"
click at [688, 365] on div "Add Publisher" at bounding box center [855, 397] width 1100 height 71
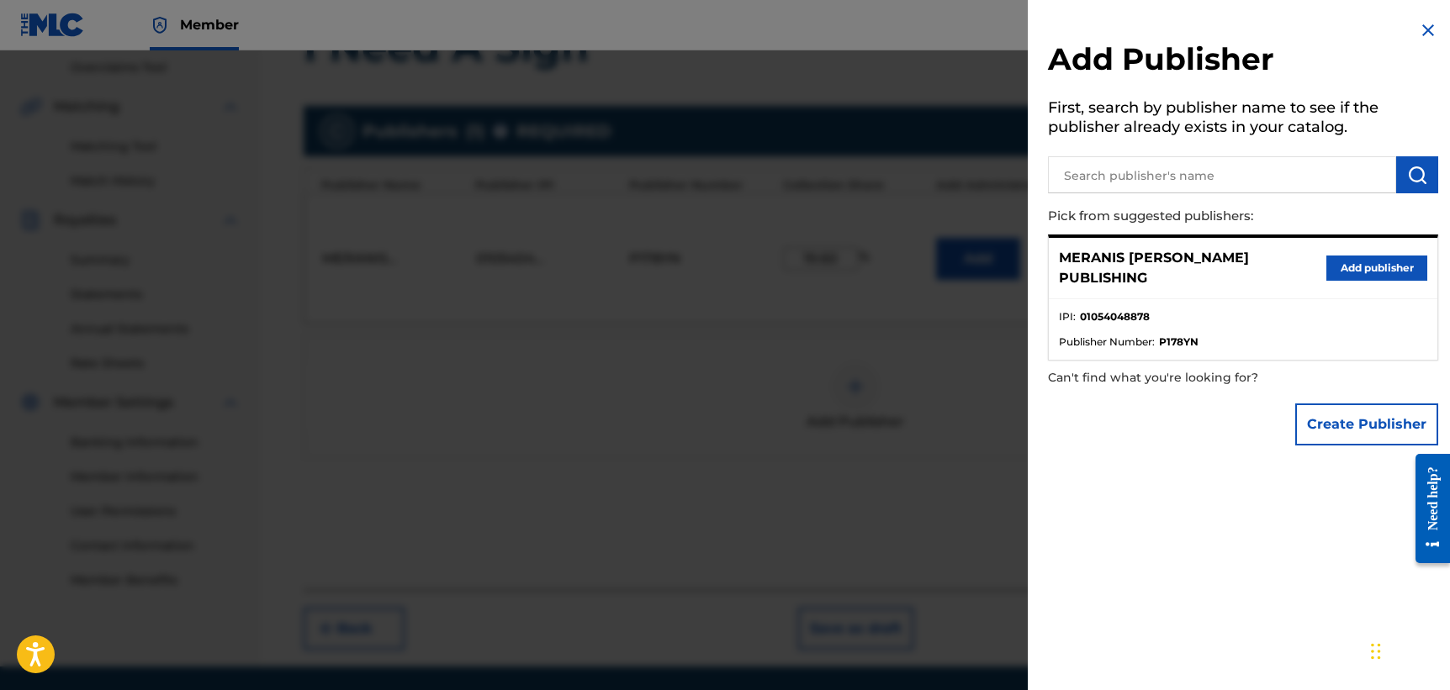
click at [689, 365] on div at bounding box center [725, 395] width 1450 height 690
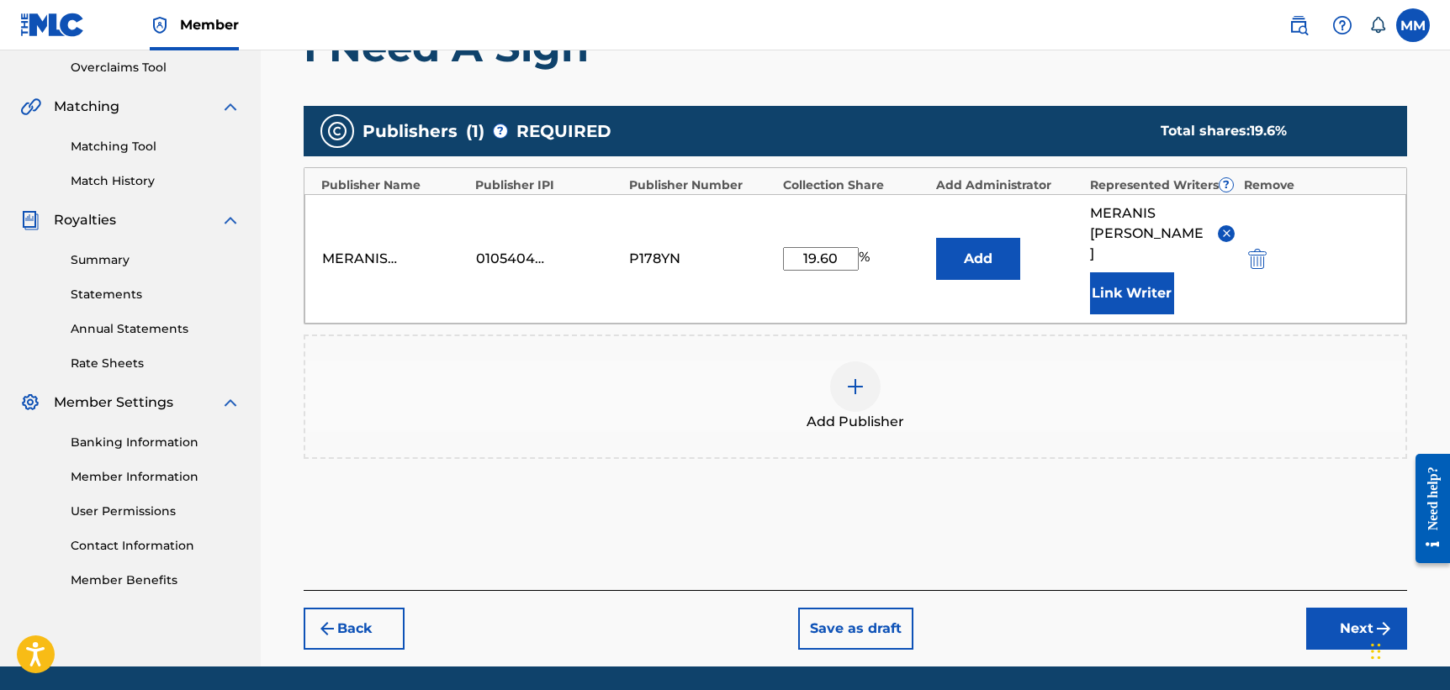
click at [856, 377] on img at bounding box center [855, 387] width 20 height 20
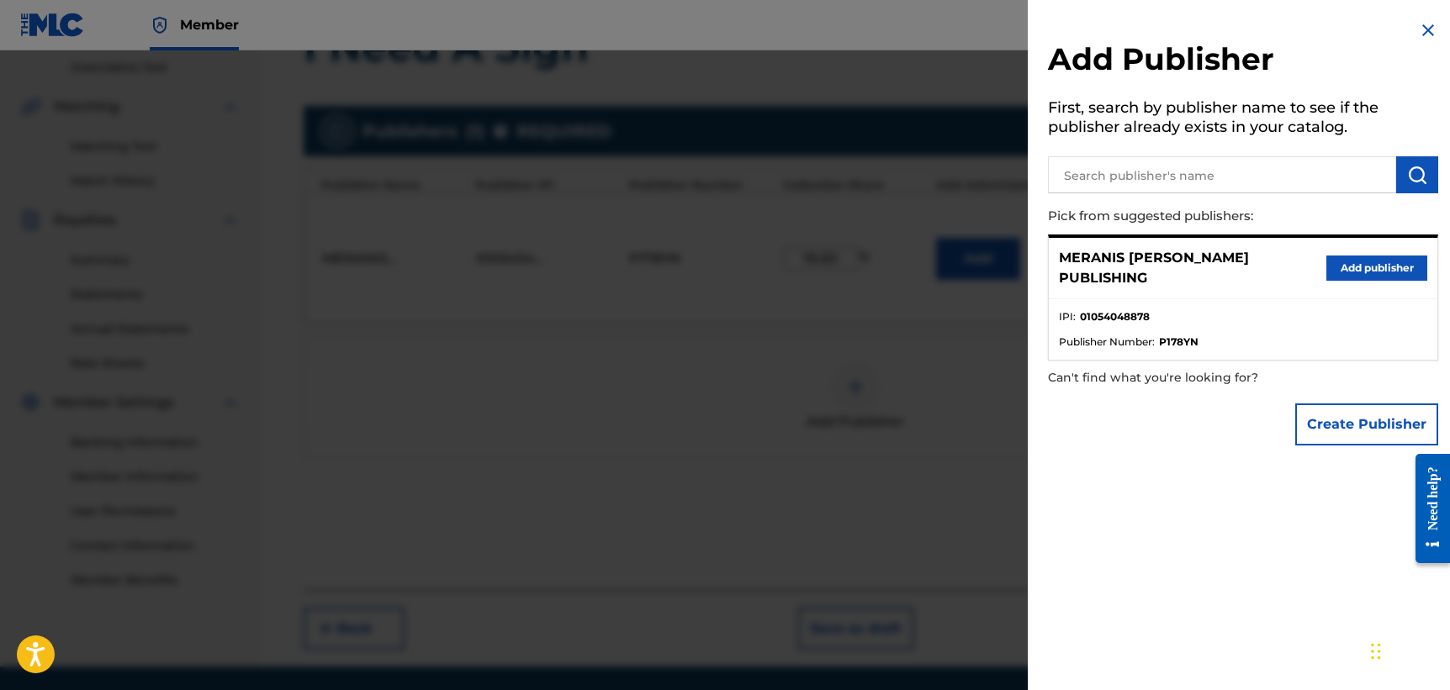
click at [1204, 170] on input "text" at bounding box center [1222, 174] width 348 height 37
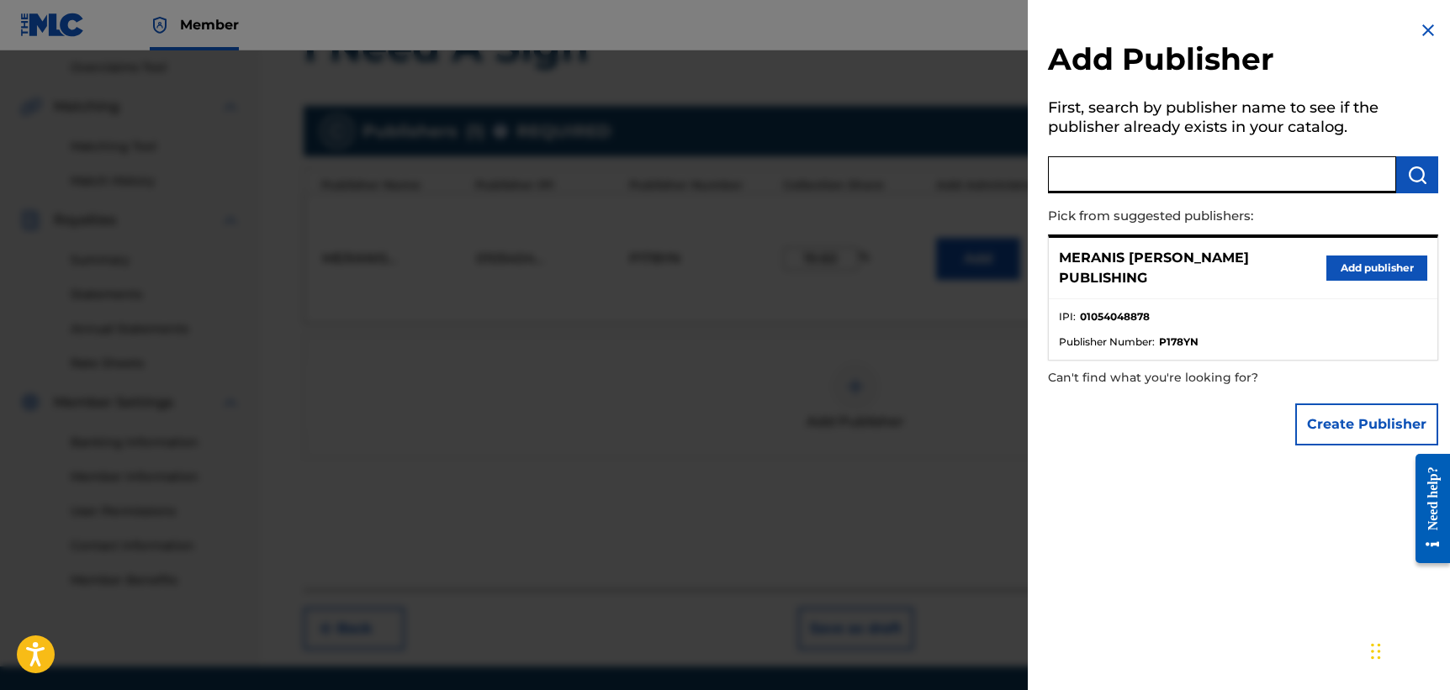
paste input "00698851277"
type input "00698851277"
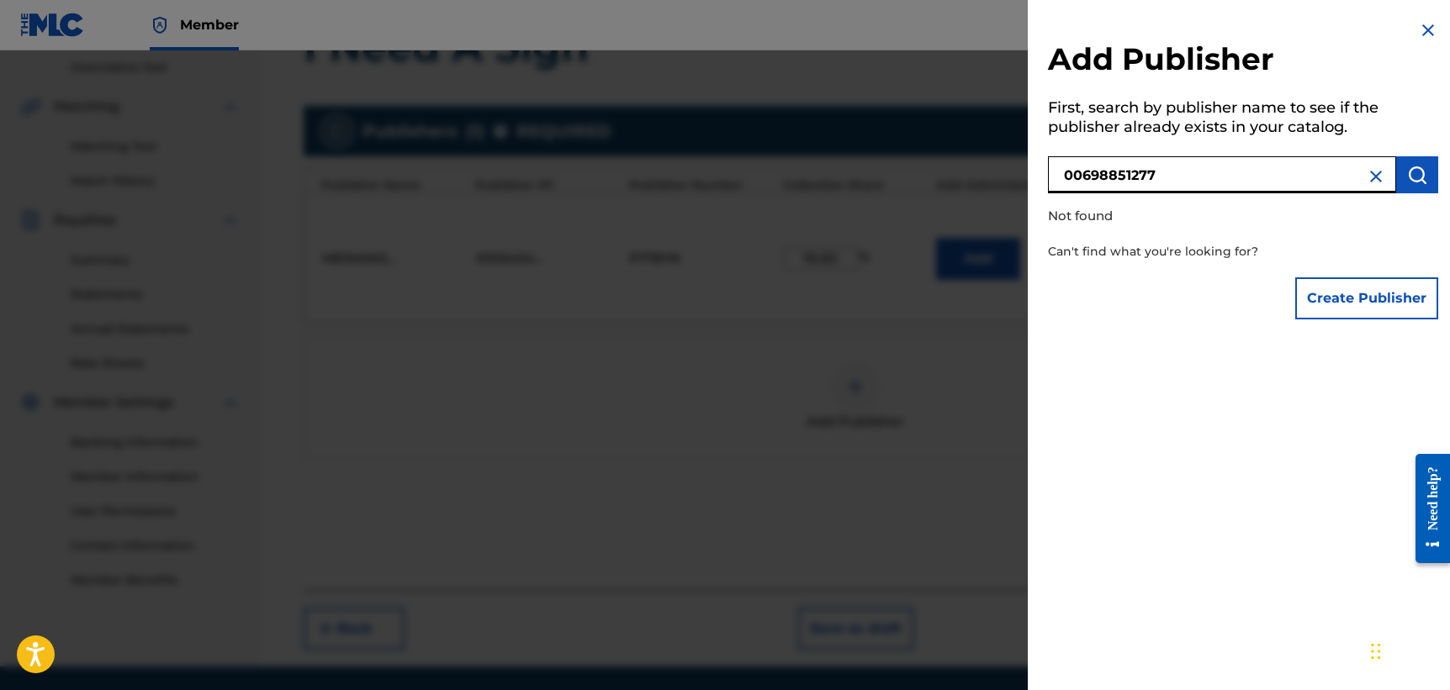
drag, startPoint x: 1212, startPoint y: 171, endPoint x: 1013, endPoint y: 175, distance: 198.5
click at [1020, 175] on div "Add Publisher First, search by publisher name to see if the publisher already e…" at bounding box center [725, 370] width 1450 height 640
paste input "[PERSON_NAME] Enterprises LLC"
type input "[PERSON_NAME] Enterprises LLC"
click at [1319, 183] on input "[PERSON_NAME] Enterprises LLC" at bounding box center [1222, 174] width 348 height 37
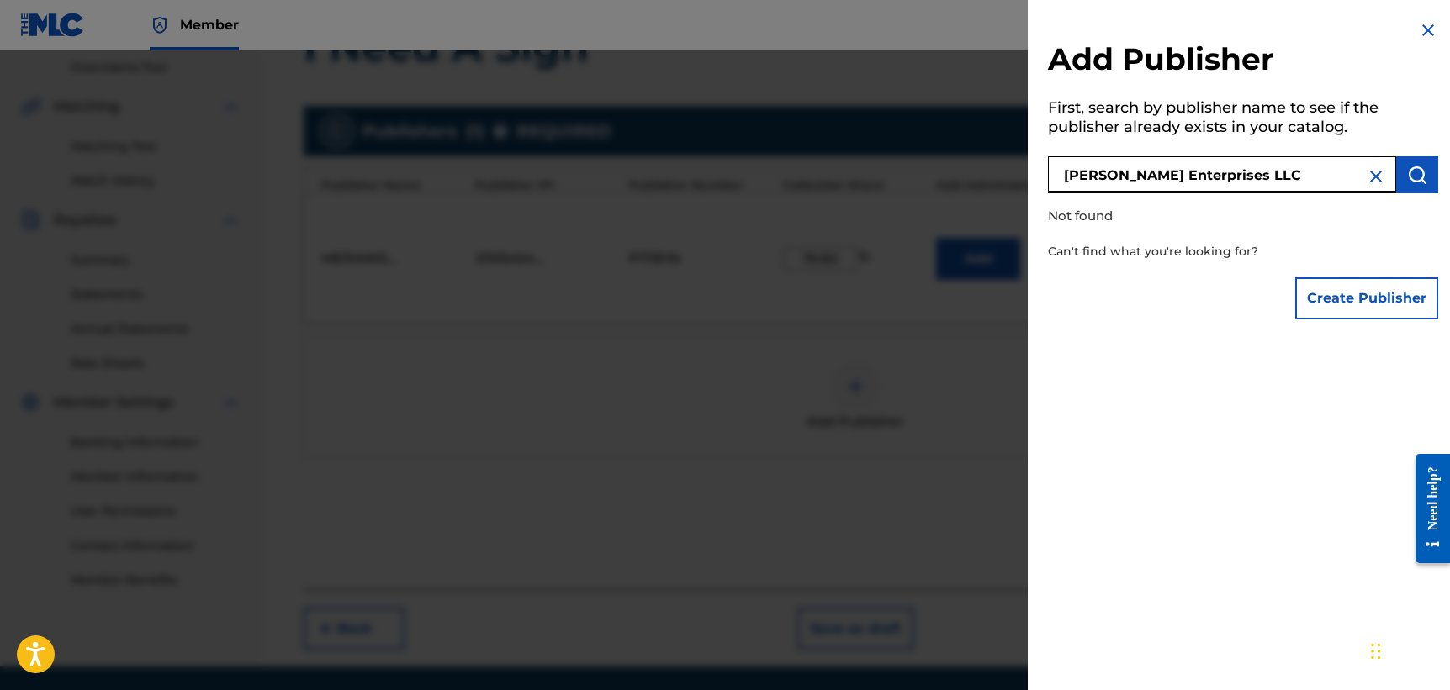
click at [1328, 304] on button "Create Publisher" at bounding box center [1366, 299] width 143 height 42
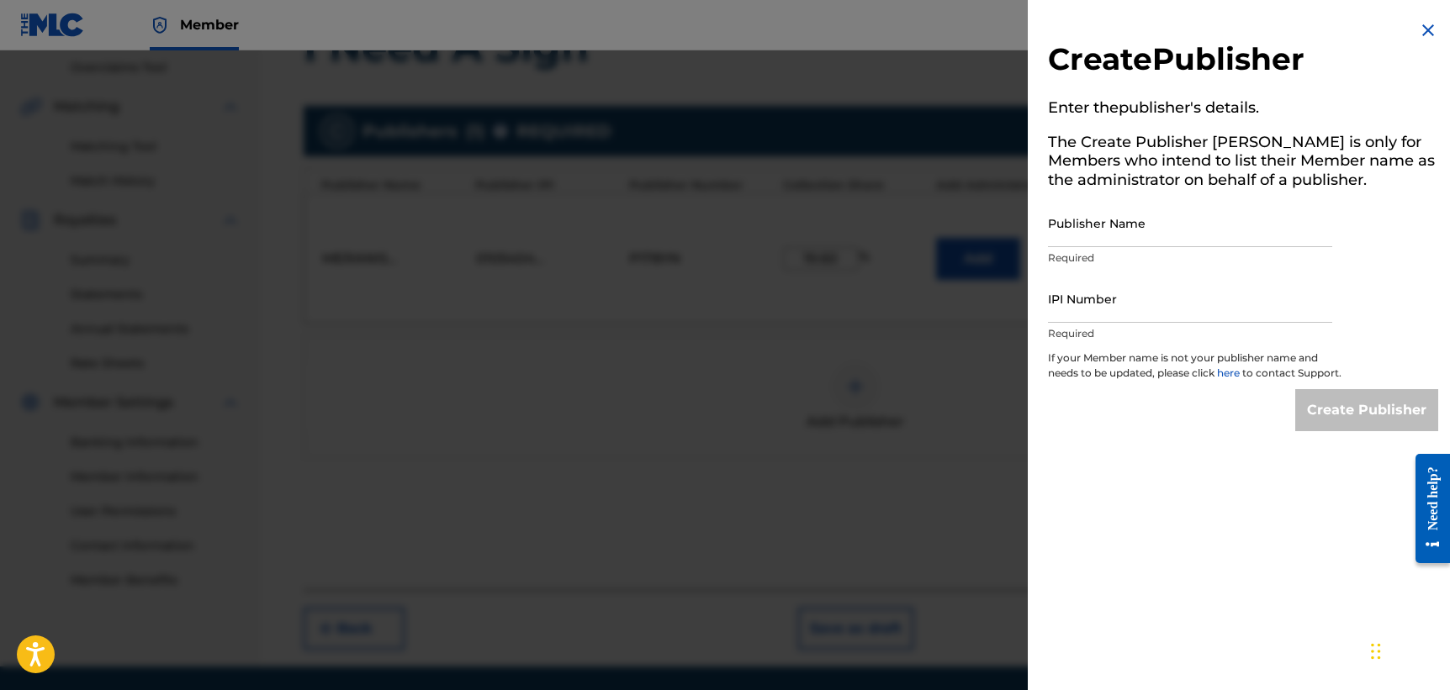
click at [1139, 230] on input "Publisher Name" at bounding box center [1190, 223] width 284 height 48
paste input "[PERSON_NAME] Enterprises LLC"
type input "[PERSON_NAME] Enterprises LLC"
click at [1093, 297] on input "IPI Number" at bounding box center [1190, 299] width 284 height 48
paste input "00698851277"
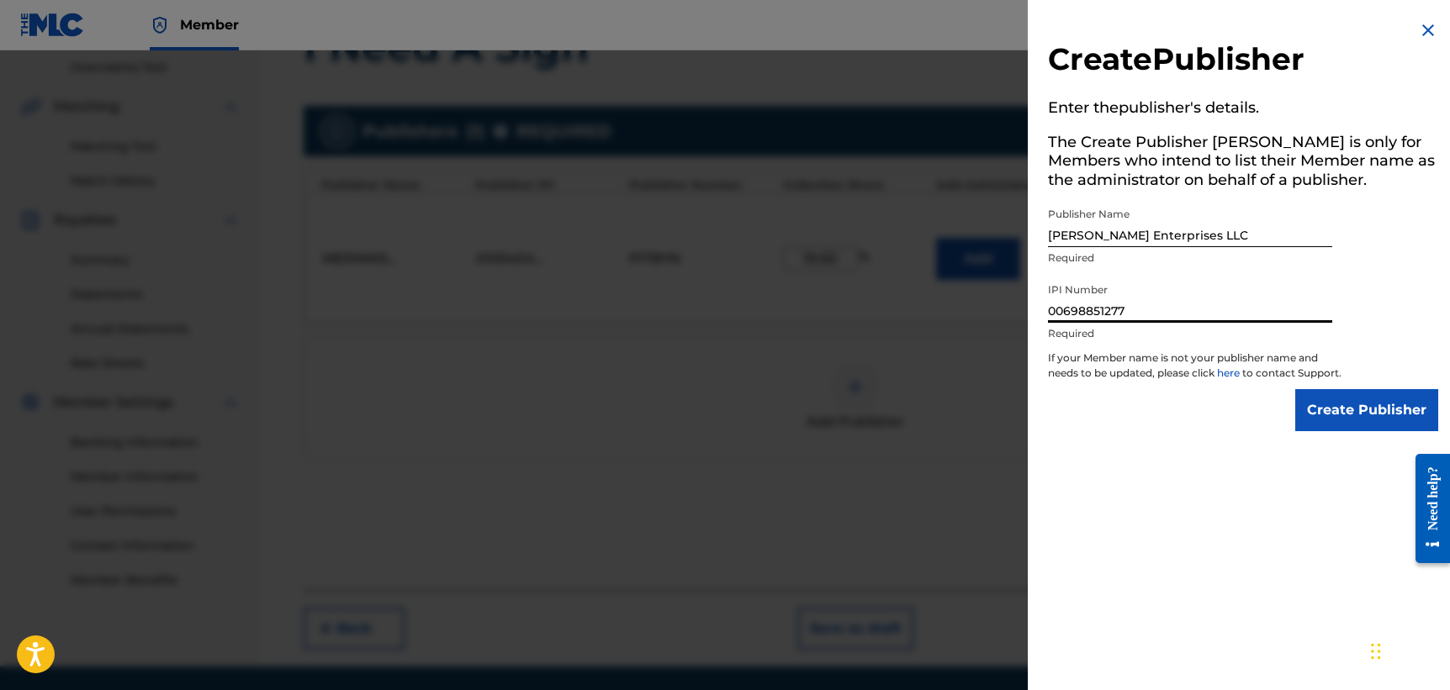
type input "00698851277"
click at [1340, 431] on input "Create Publisher" at bounding box center [1366, 410] width 143 height 42
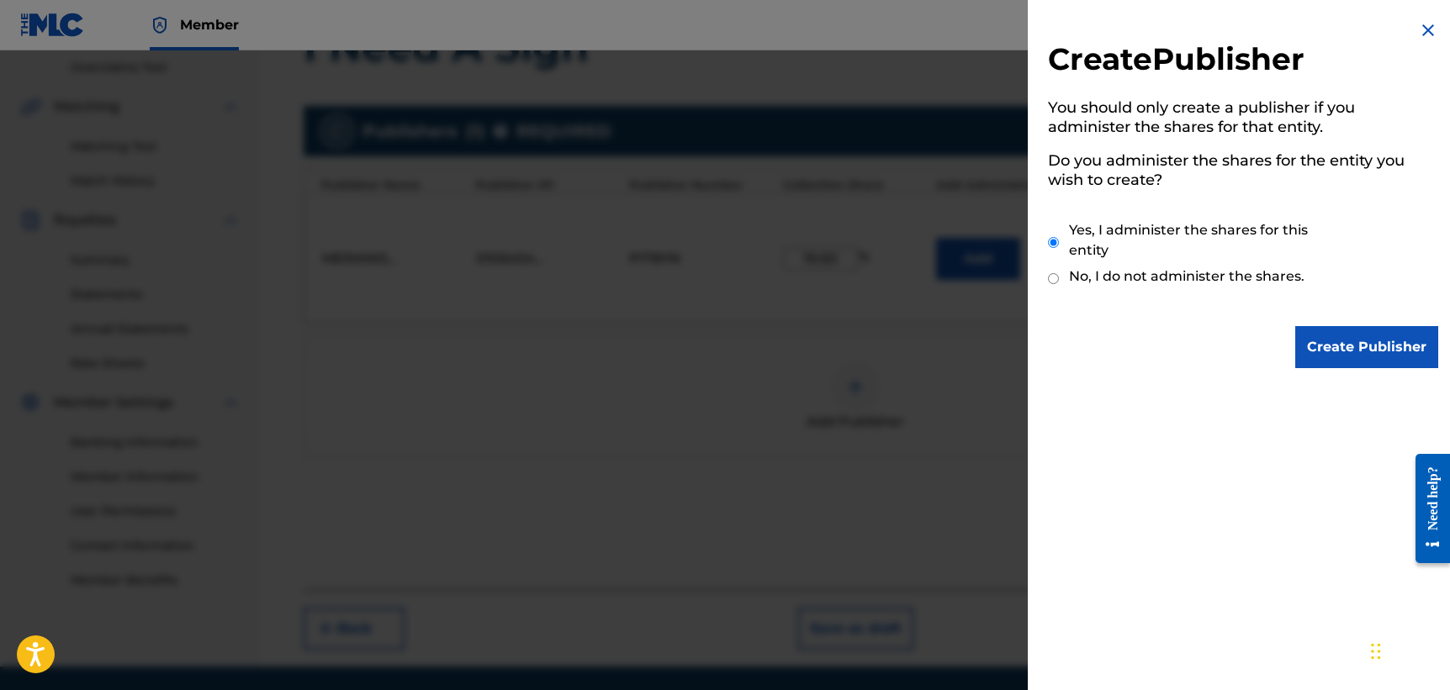
click at [1060, 267] on div "Yes, I administer the shares for this entity No, I do not administer the shares." at bounding box center [1243, 256] width 390 height 114
click at [1059, 271] on div "No, I do not administer the shares." at bounding box center [1195, 279] width 294 height 16
click at [1057, 276] on input "No, I do not administer the shares." at bounding box center [1053, 279] width 11 height 16
radio input "true"
click at [1331, 348] on input "Create Publisher" at bounding box center [1366, 347] width 143 height 42
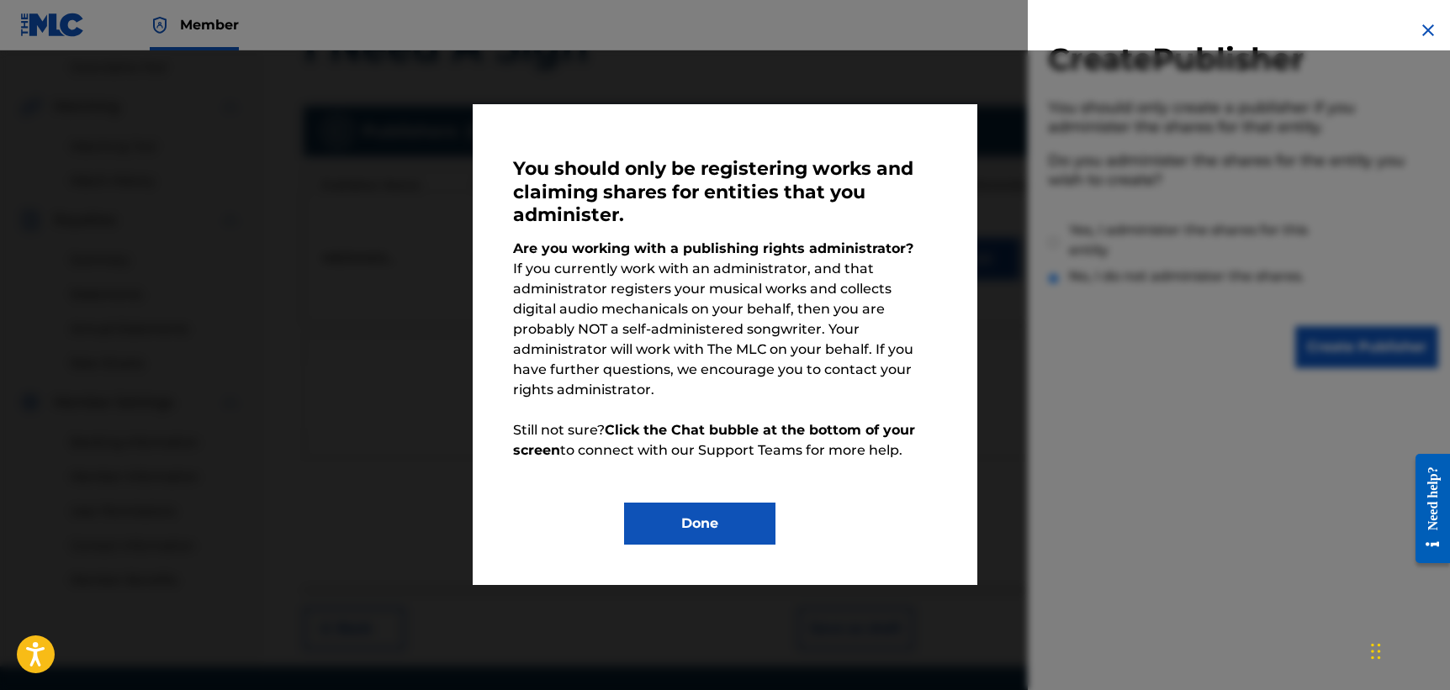
click at [741, 508] on button "Done" at bounding box center [699, 524] width 151 height 42
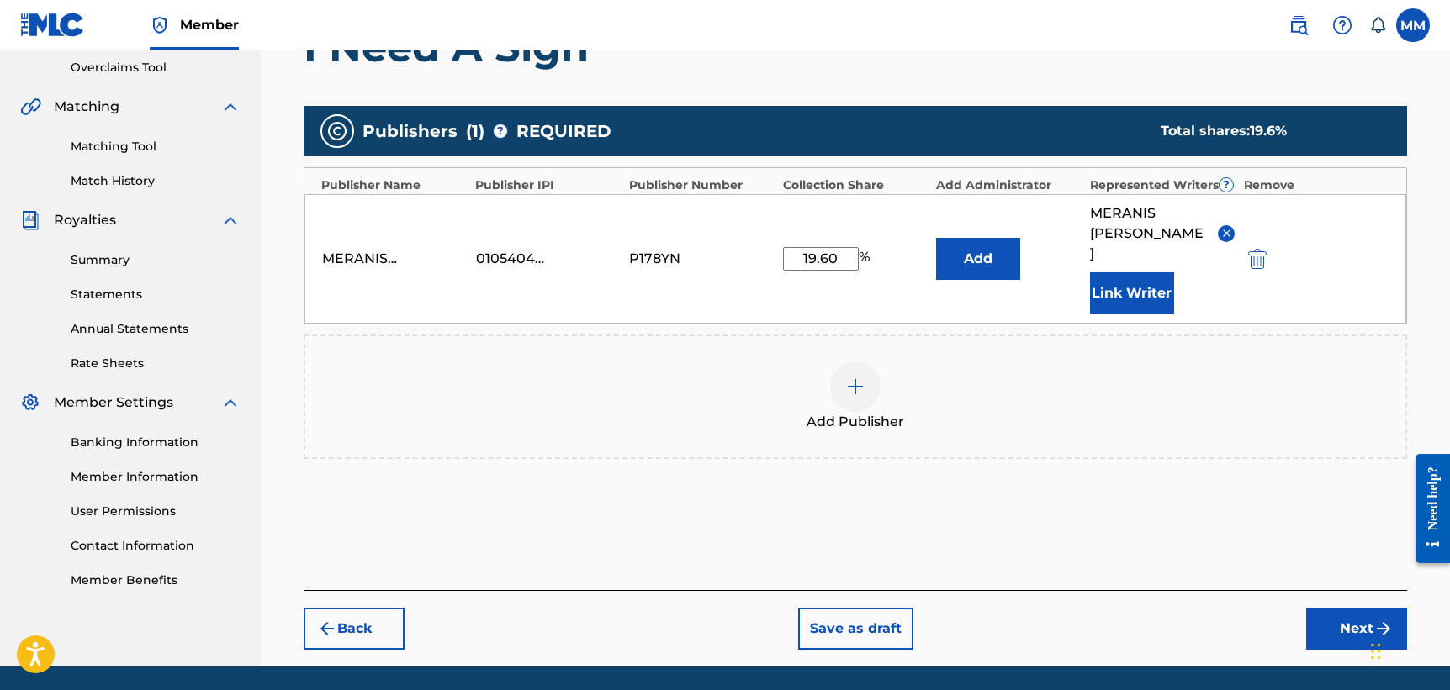
click at [861, 377] on img at bounding box center [855, 387] width 20 height 20
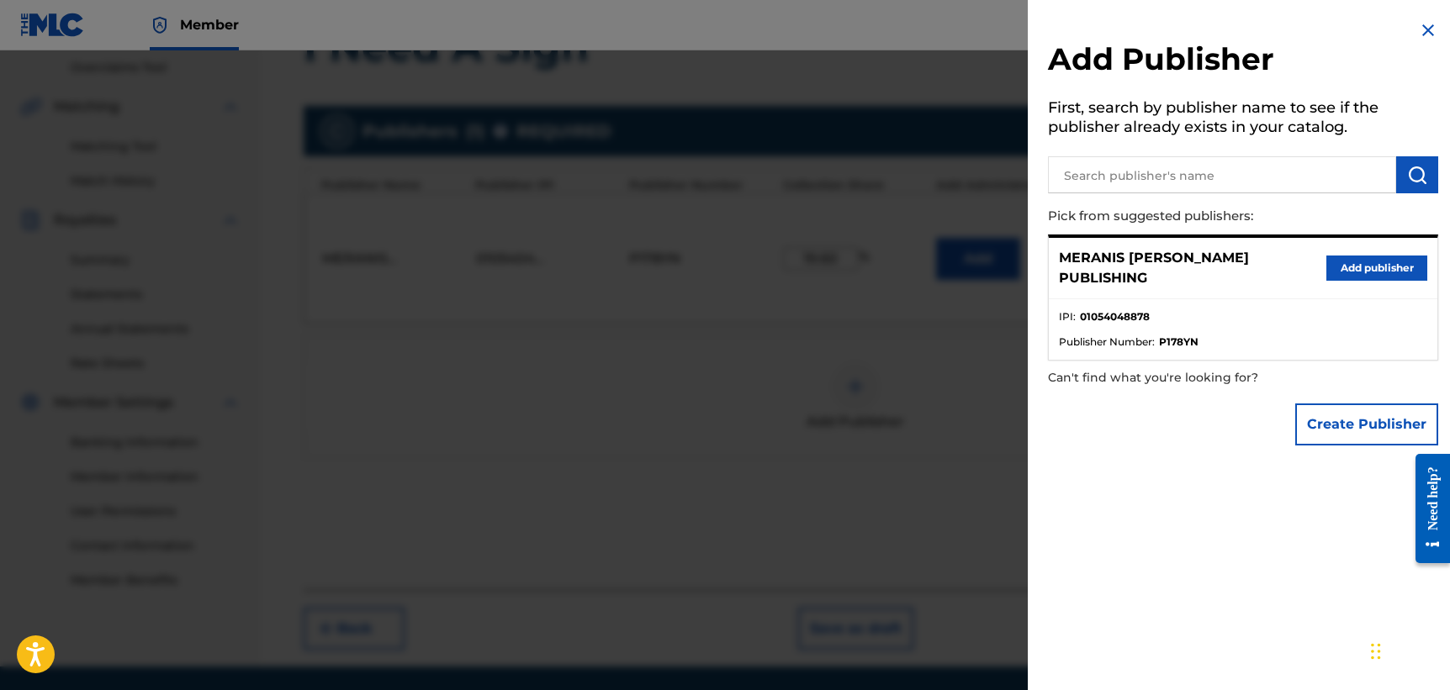
click at [1116, 183] on input "text" at bounding box center [1222, 174] width 348 height 37
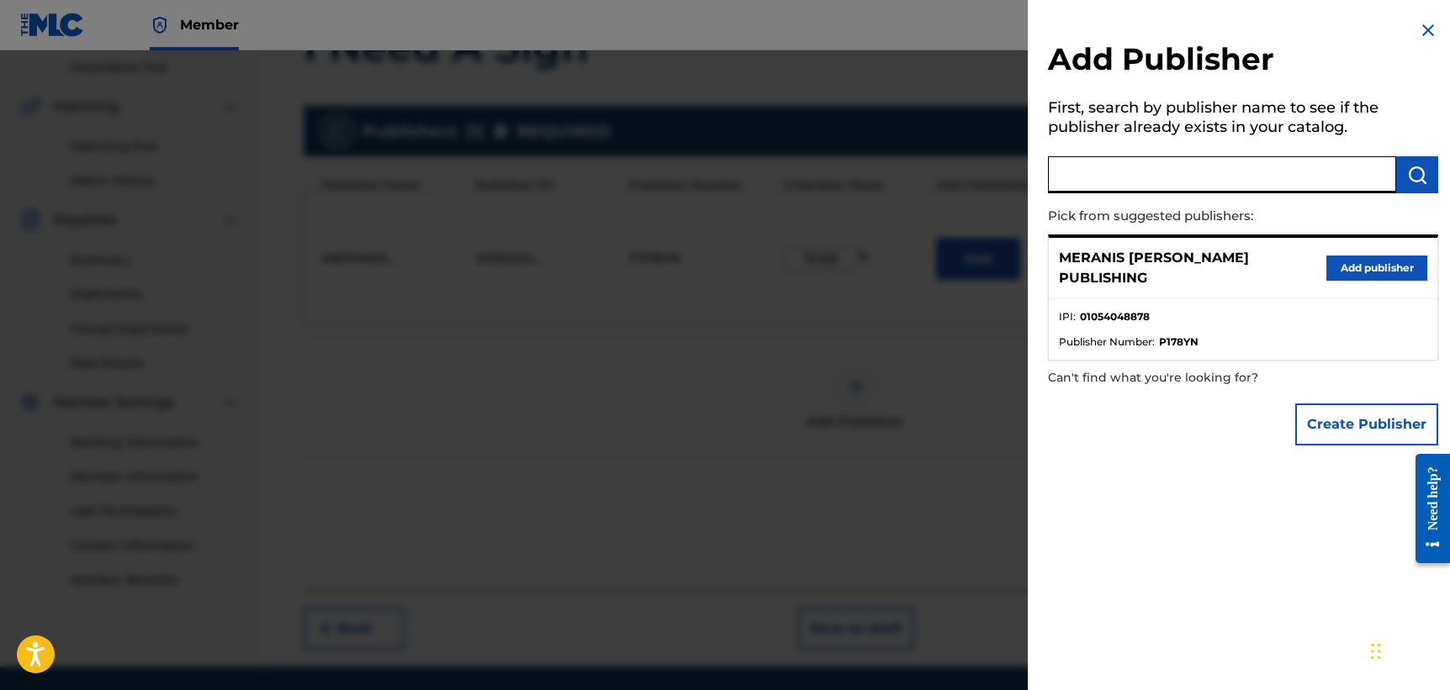
paste input "Playboy Poetry Publishing Co"
type input "Playboy Poetry Publishing Co"
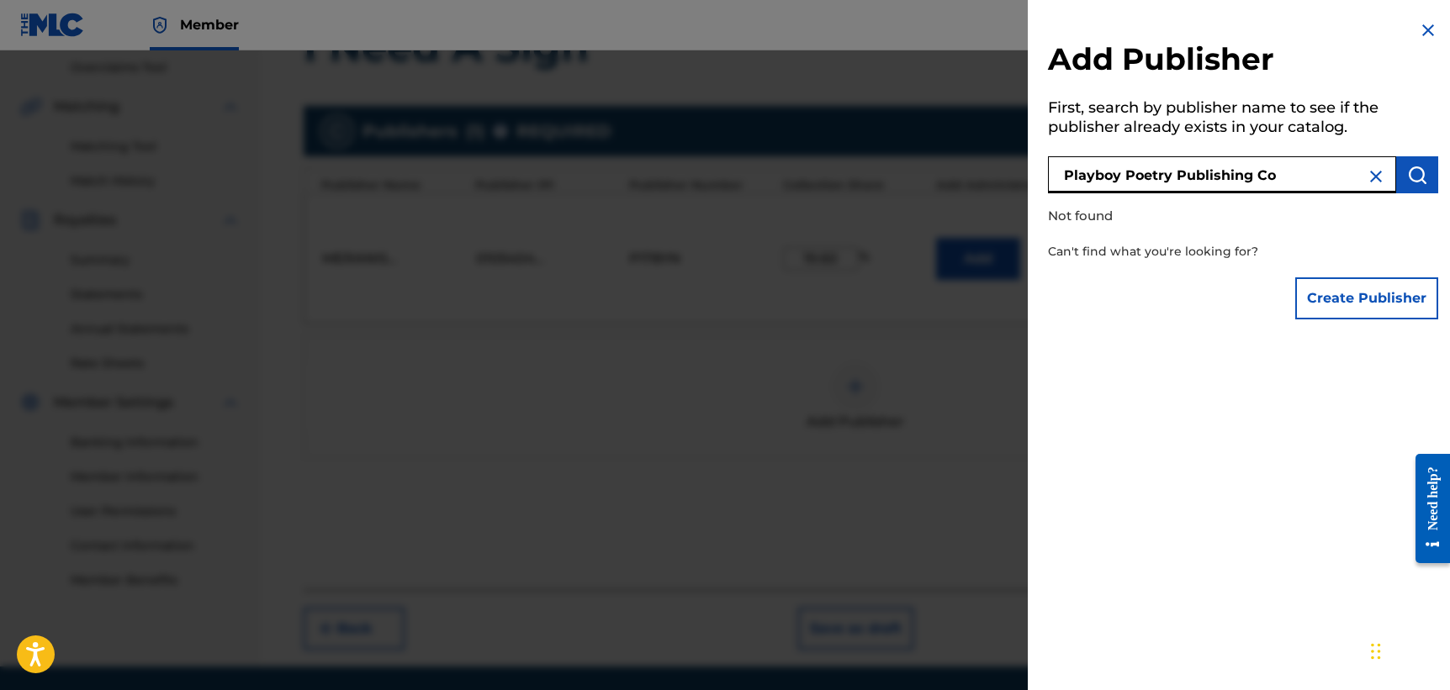
click at [1303, 177] on input "Playboy Poetry Publishing Co" at bounding box center [1222, 174] width 348 height 37
click at [1382, 177] on input "Playboy Poetry Publishing Co" at bounding box center [1222, 174] width 348 height 37
click at [1370, 177] on img at bounding box center [1376, 177] width 20 height 20
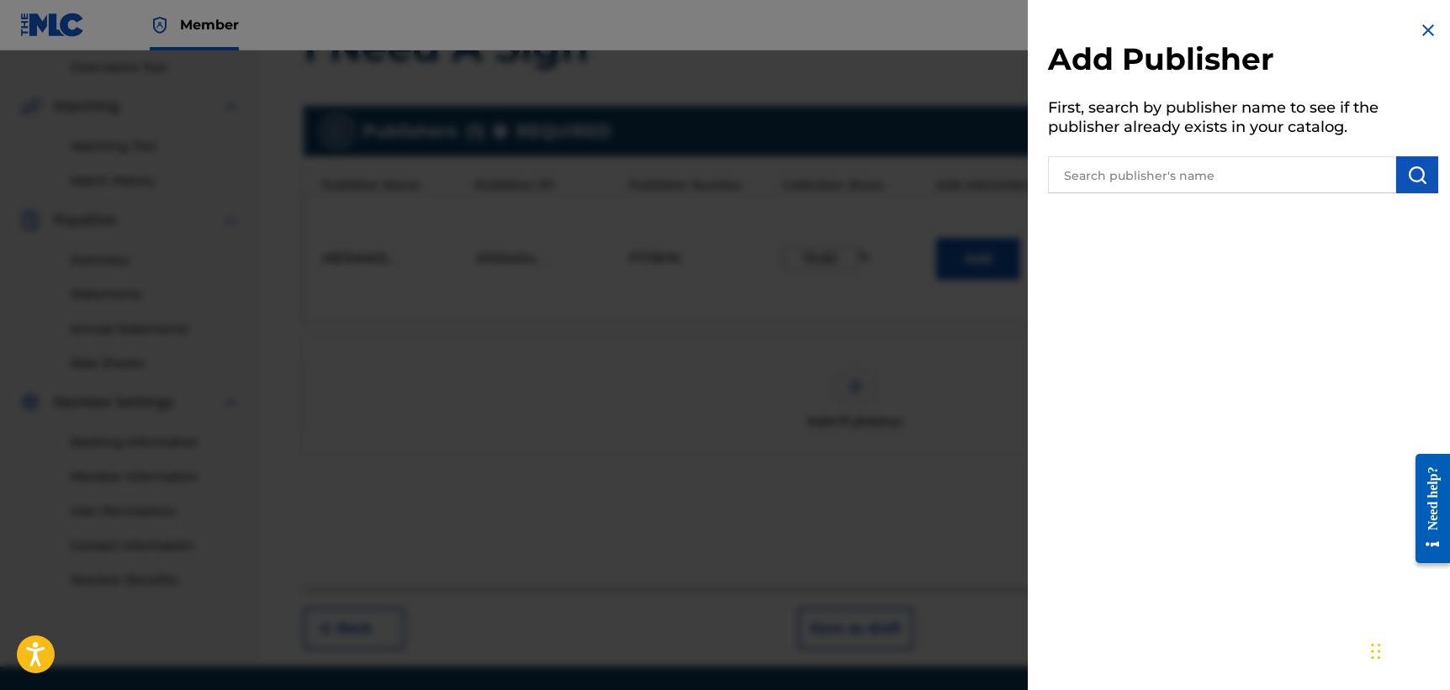
click at [1418, 24] on img at bounding box center [1428, 30] width 20 height 20
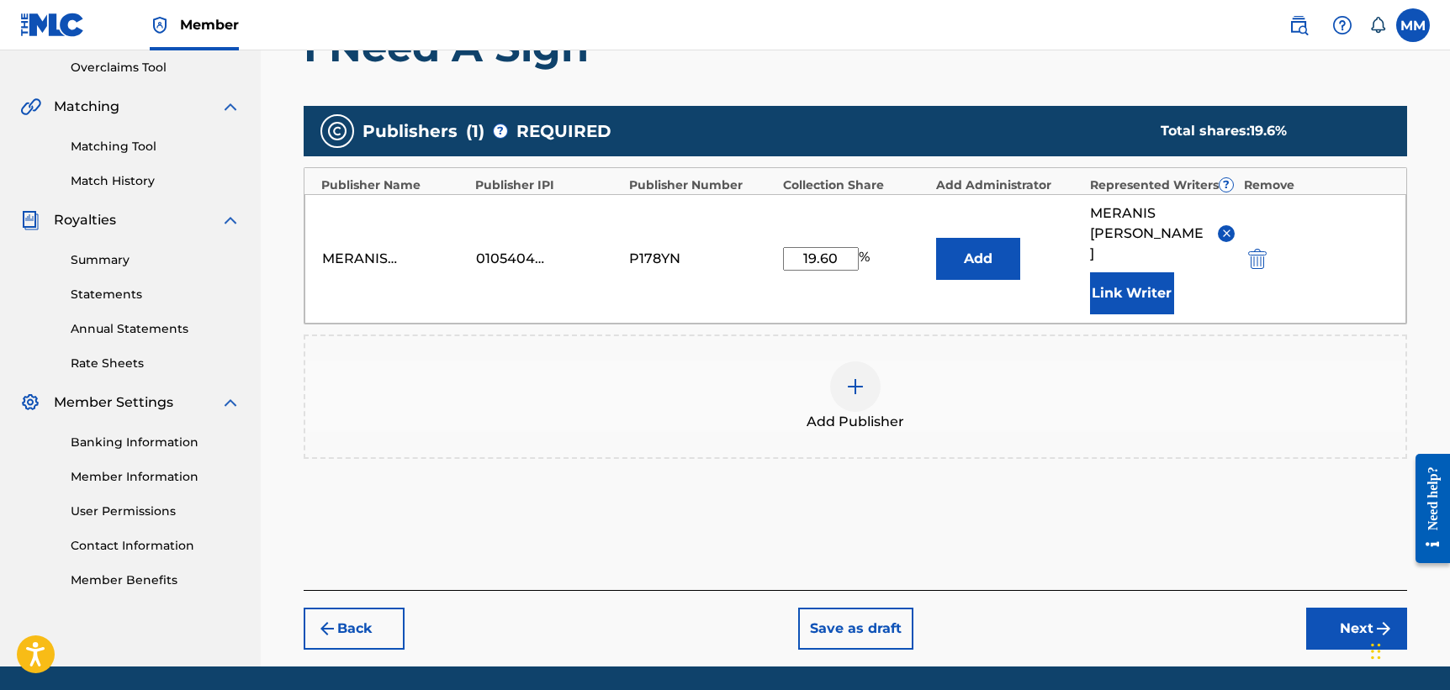
click at [1346, 608] on button "Next" at bounding box center [1356, 629] width 101 height 42
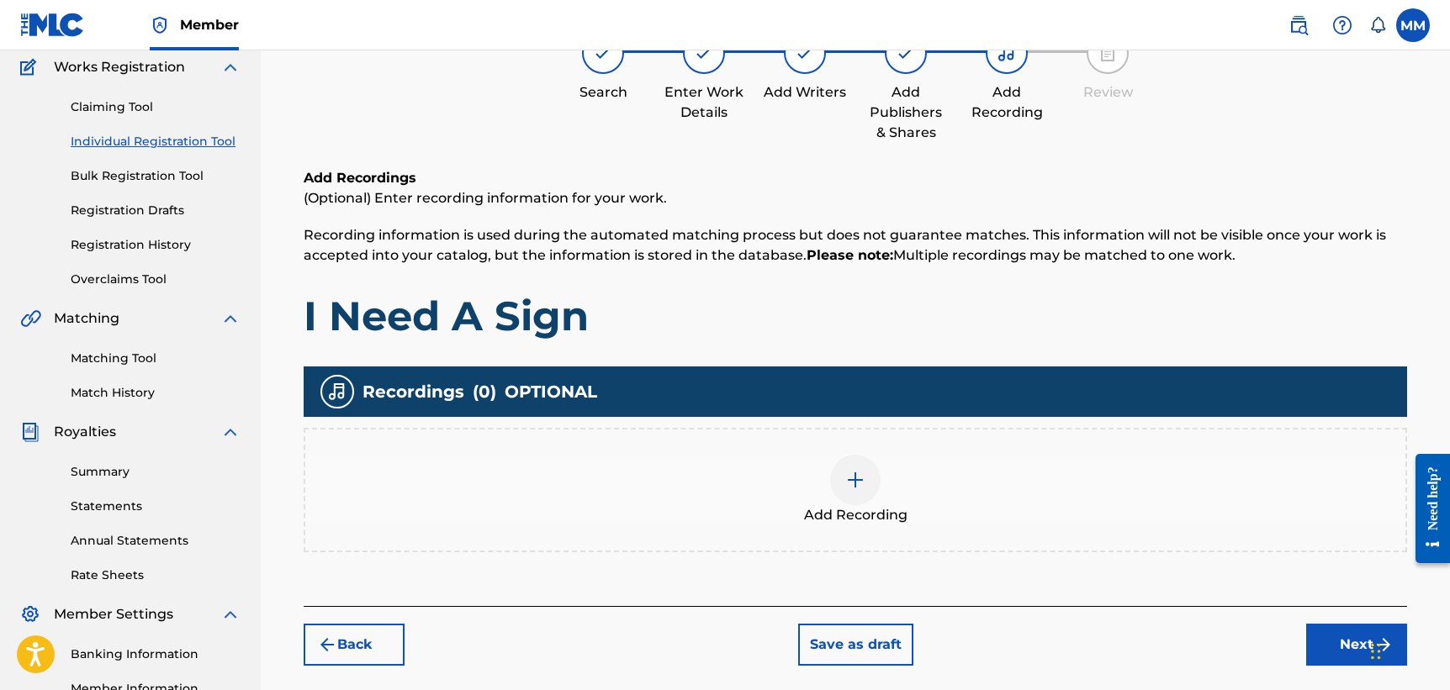
scroll to position [140, 0]
click at [870, 494] on div at bounding box center [855, 480] width 50 height 50
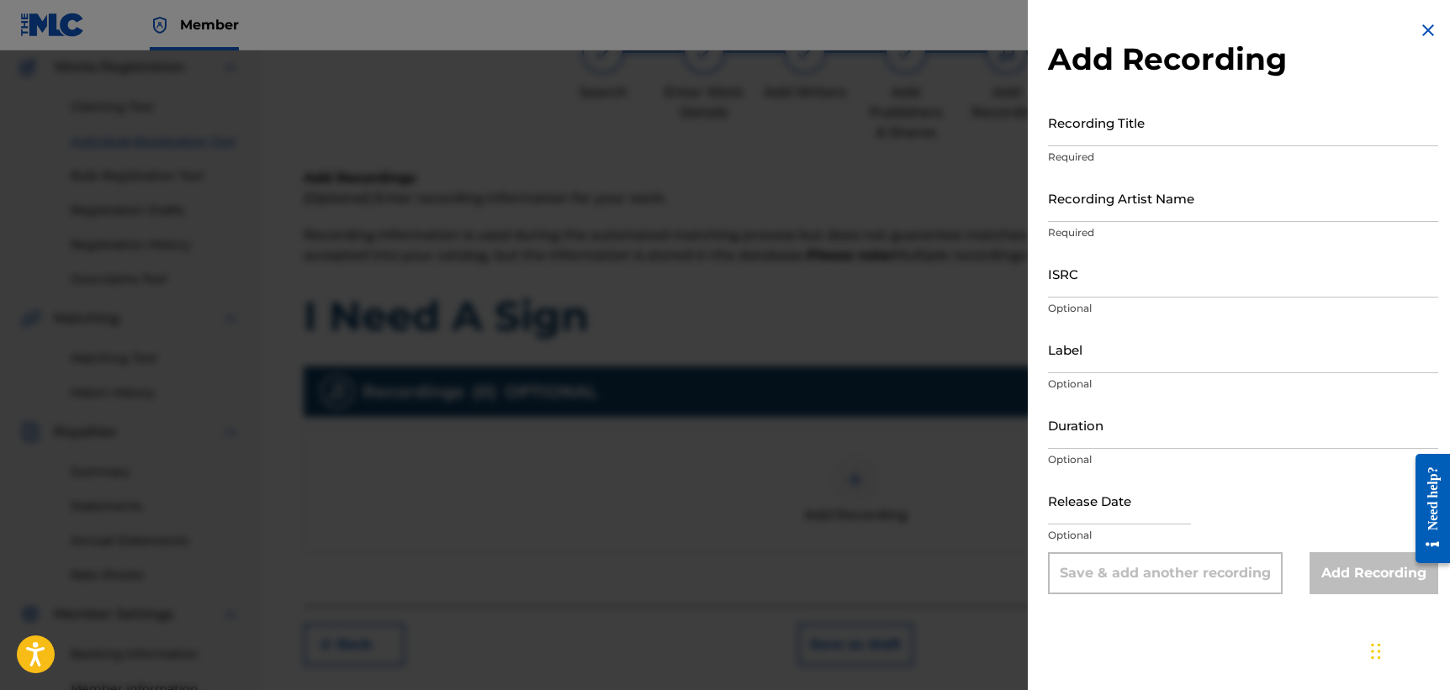
click at [1096, 136] on input "Recording Title" at bounding box center [1243, 122] width 390 height 48
type input "I Need A Sign"
click at [1076, 216] on input "Recording Artist Name" at bounding box center [1243, 198] width 390 height 48
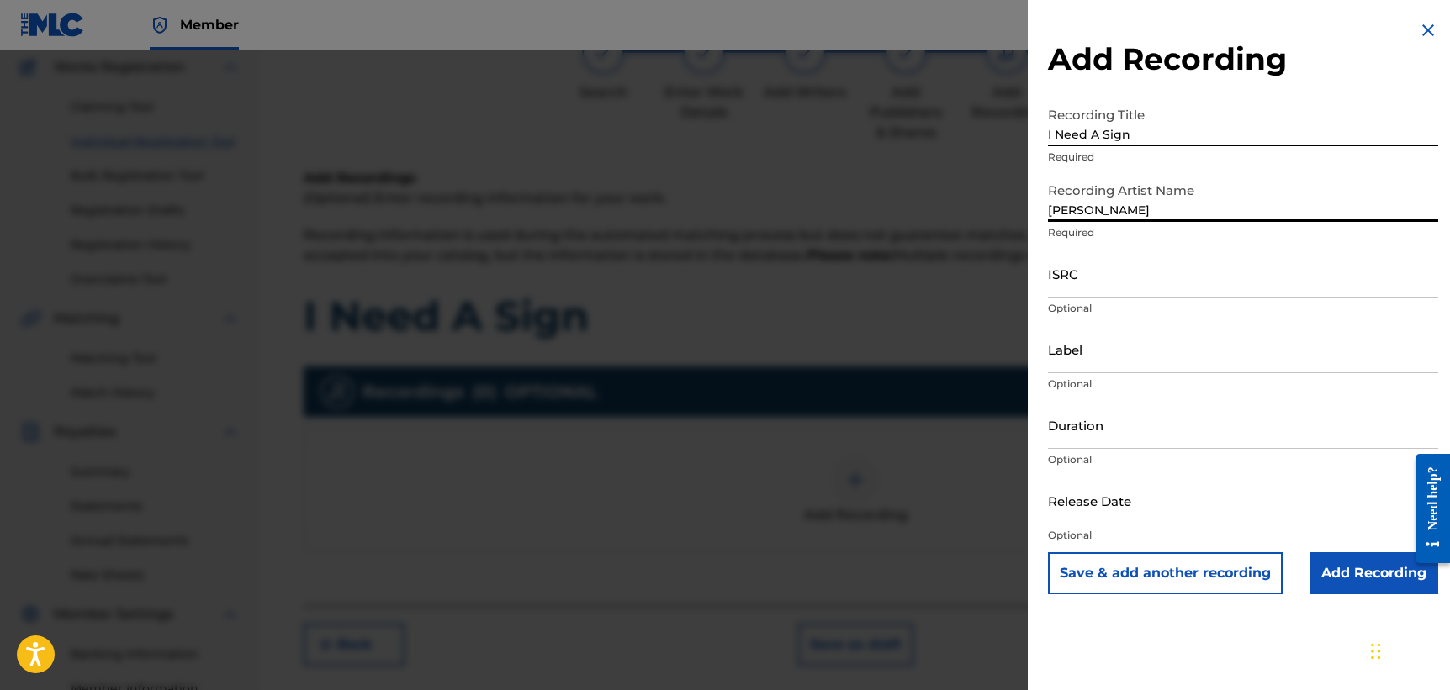
type input "[PERSON_NAME]"
click at [1069, 287] on input "ISRC" at bounding box center [1243, 274] width 390 height 48
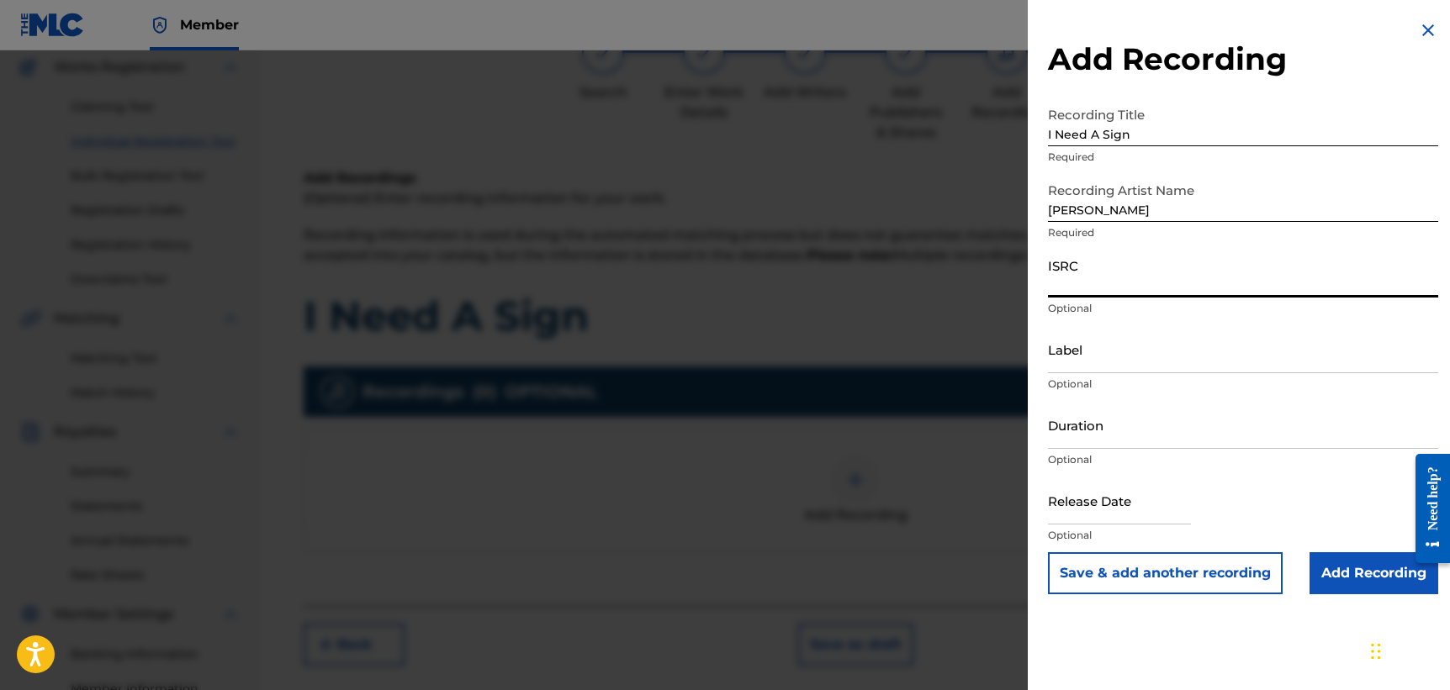
paste input "QZNMT2587539"
type input "QZNMT2587539"
click at [1141, 360] on input "Label" at bounding box center [1243, 349] width 390 height 48
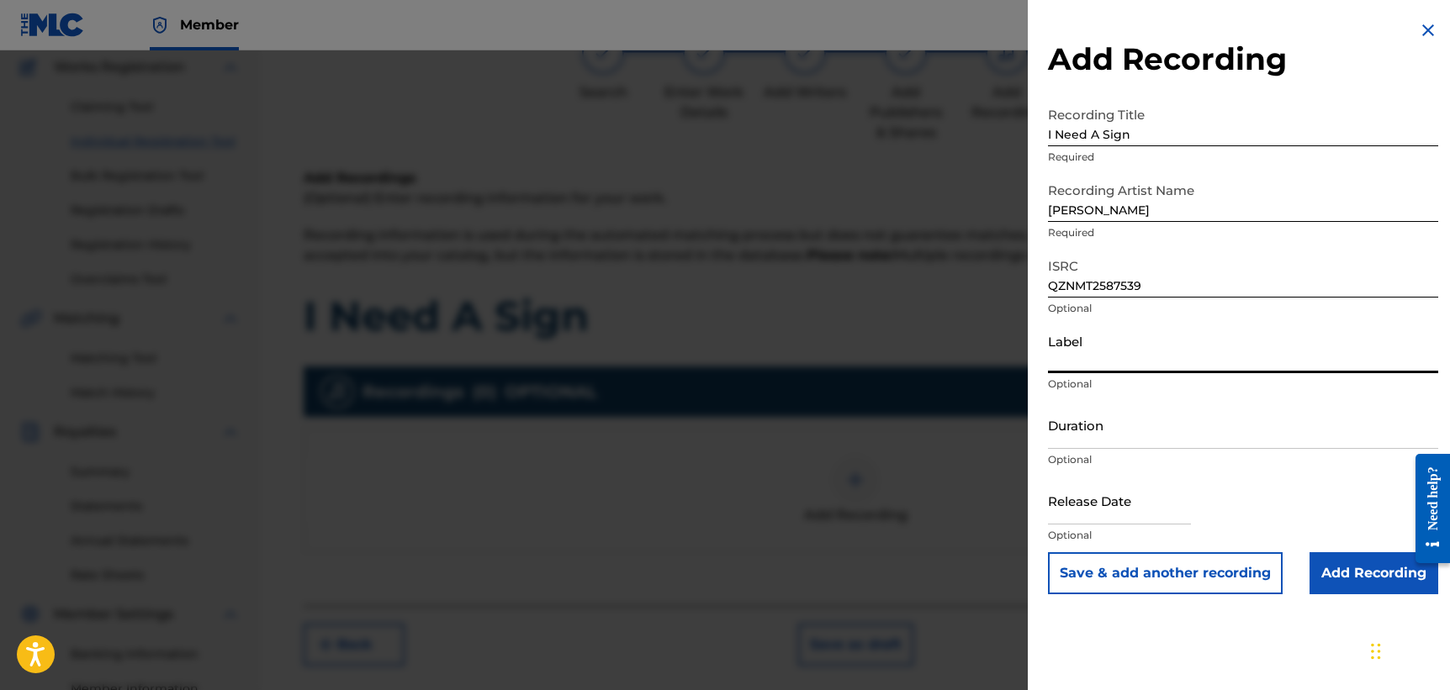
click at [1120, 430] on input "Duration" at bounding box center [1243, 425] width 390 height 48
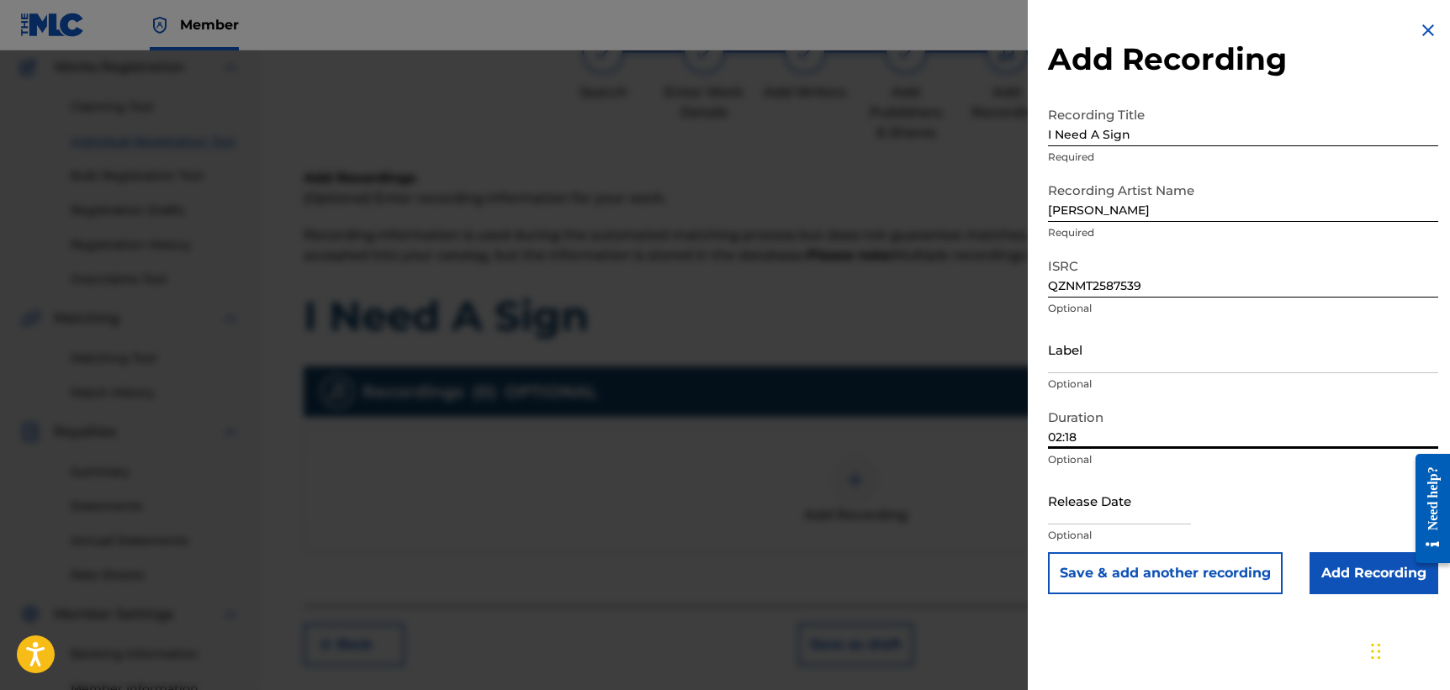
type input "02:18"
click at [1099, 515] on input "text" at bounding box center [1119, 501] width 143 height 48
select select "7"
select select "2025"
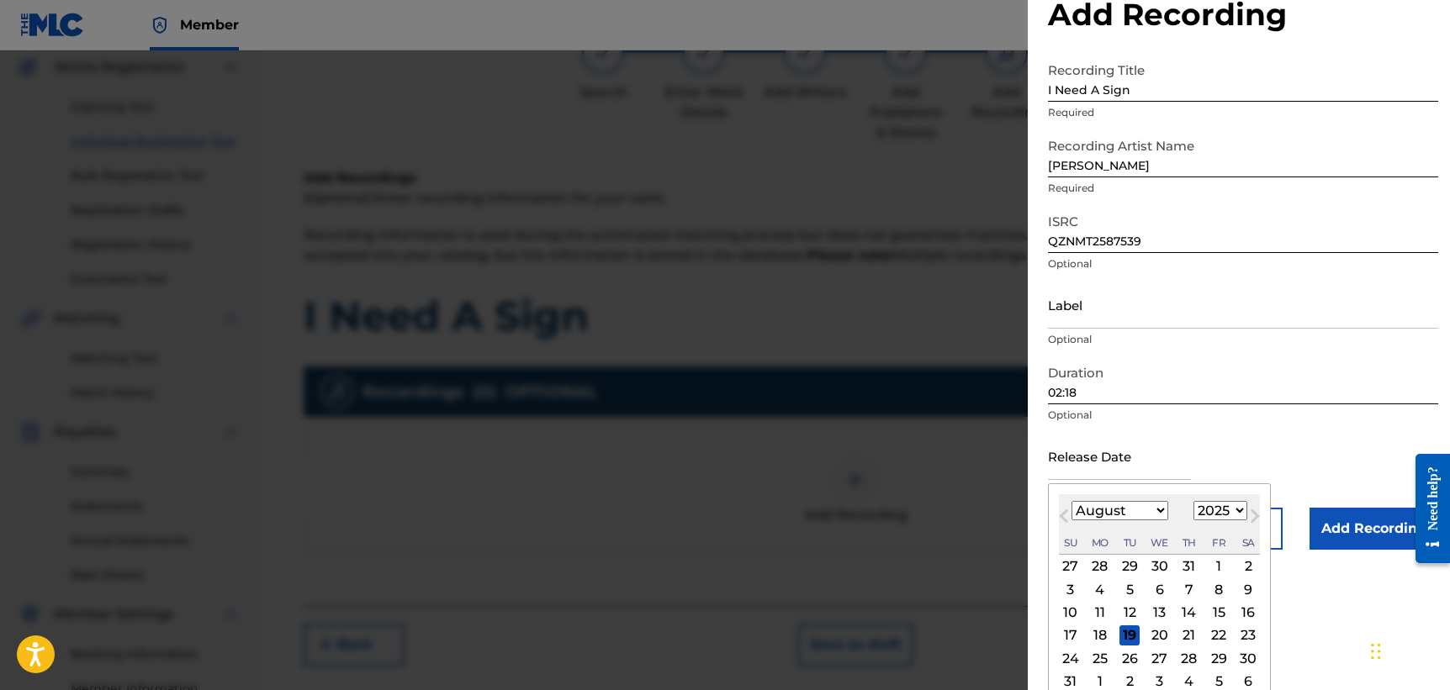
scroll to position [47, 0]
click at [1188, 662] on div "28" at bounding box center [1189, 656] width 20 height 20
type input "[DATE]"
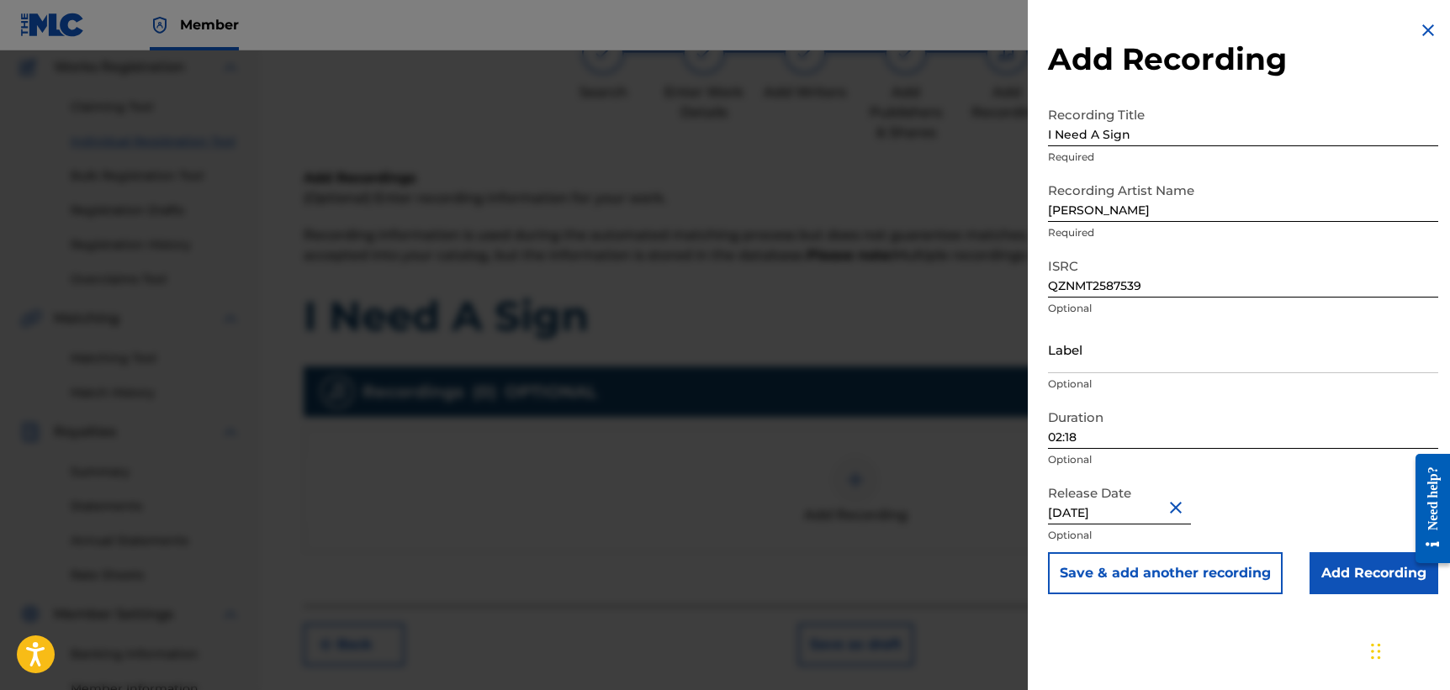
click at [1338, 503] on div "Release Date [DATE] Optional" at bounding box center [1243, 515] width 390 height 76
click at [1343, 570] on input "Add Recording" at bounding box center [1373, 573] width 129 height 42
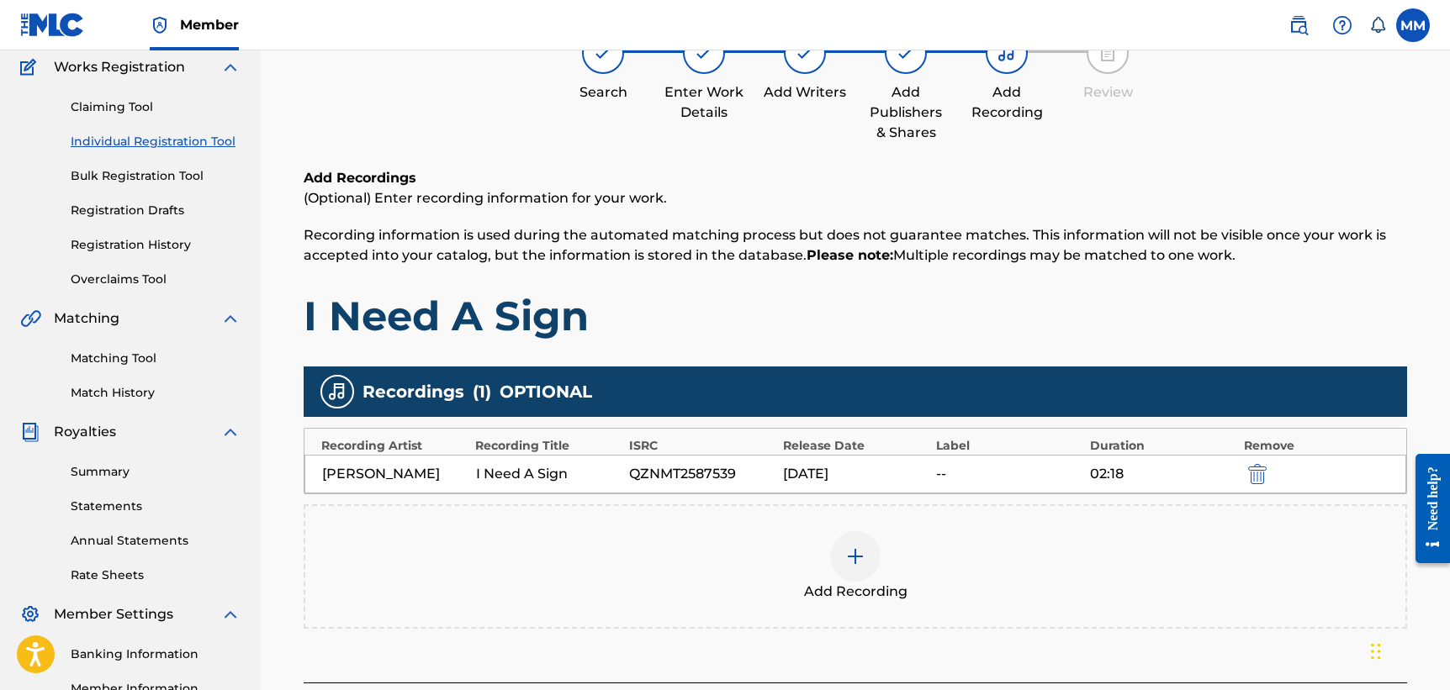
click at [1099, 544] on div "Add Recording" at bounding box center [855, 566] width 1100 height 71
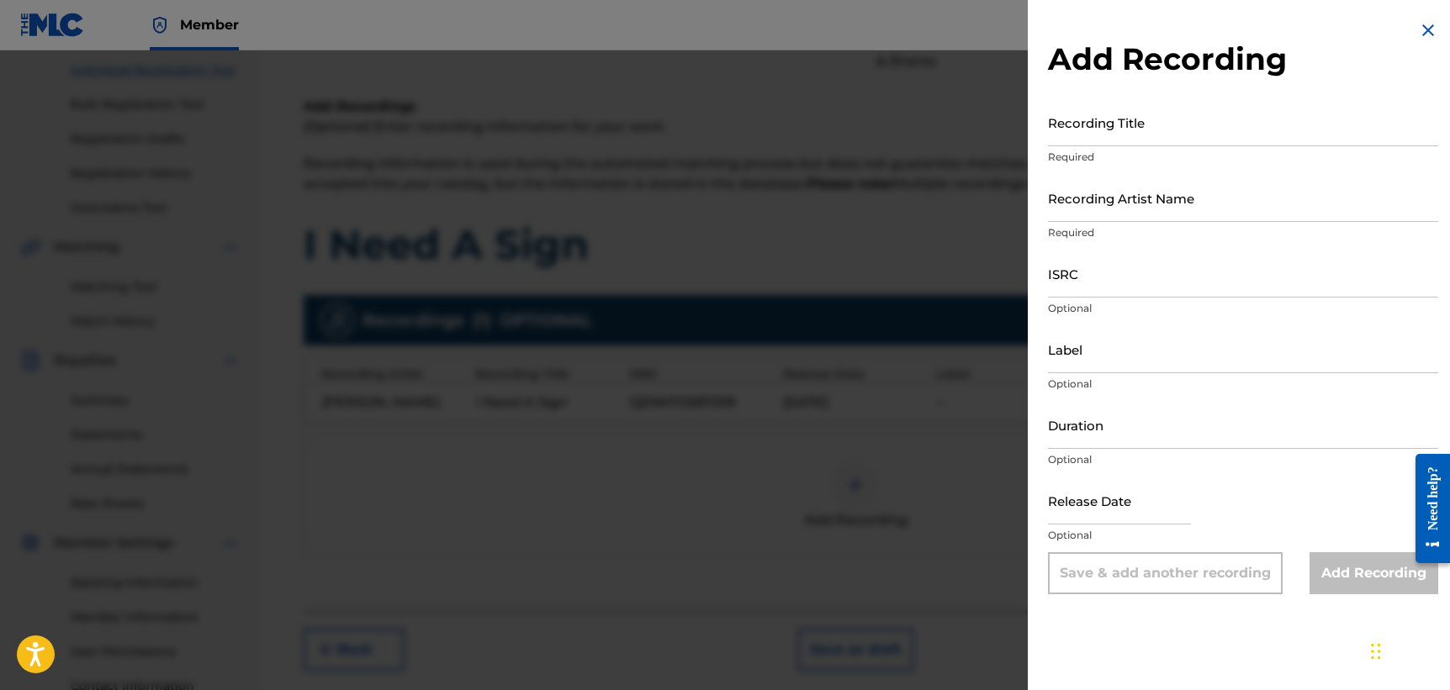
scroll to position [209, 0]
click at [935, 505] on div at bounding box center [725, 395] width 1450 height 690
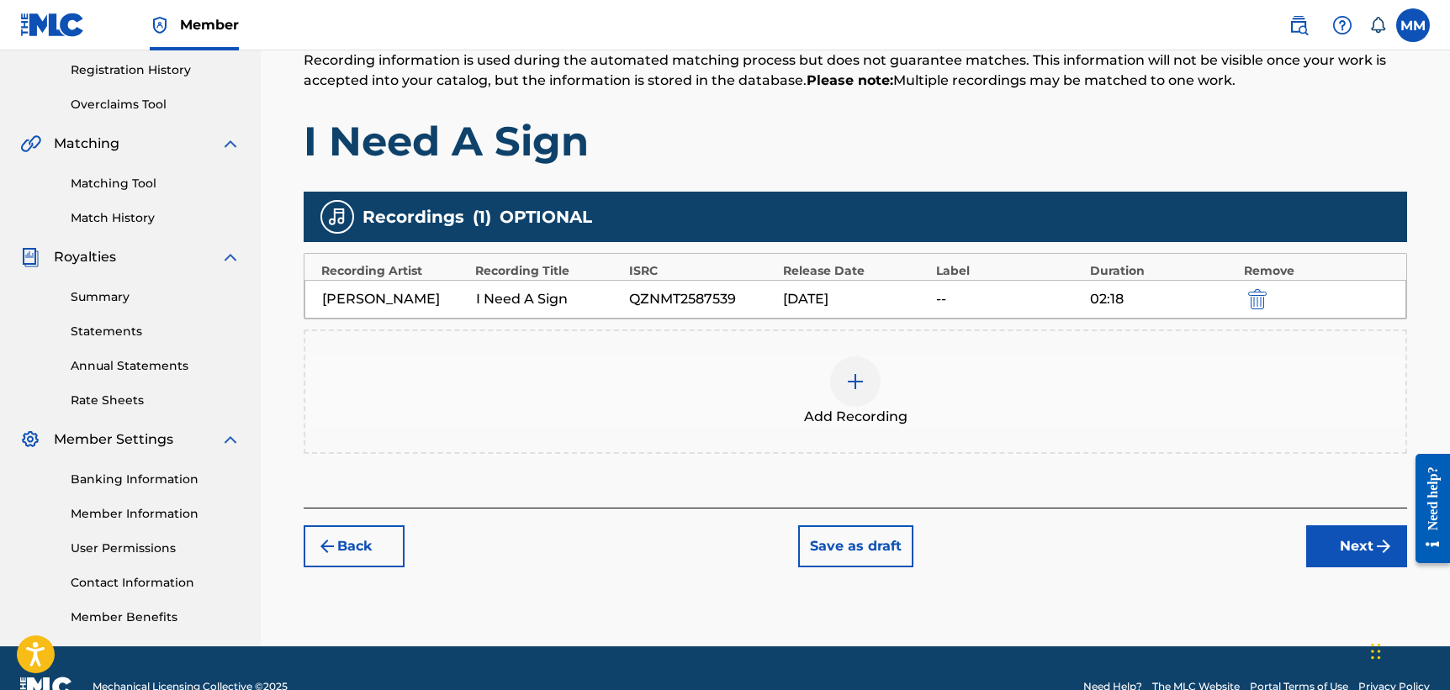
scroll to position [316, 0]
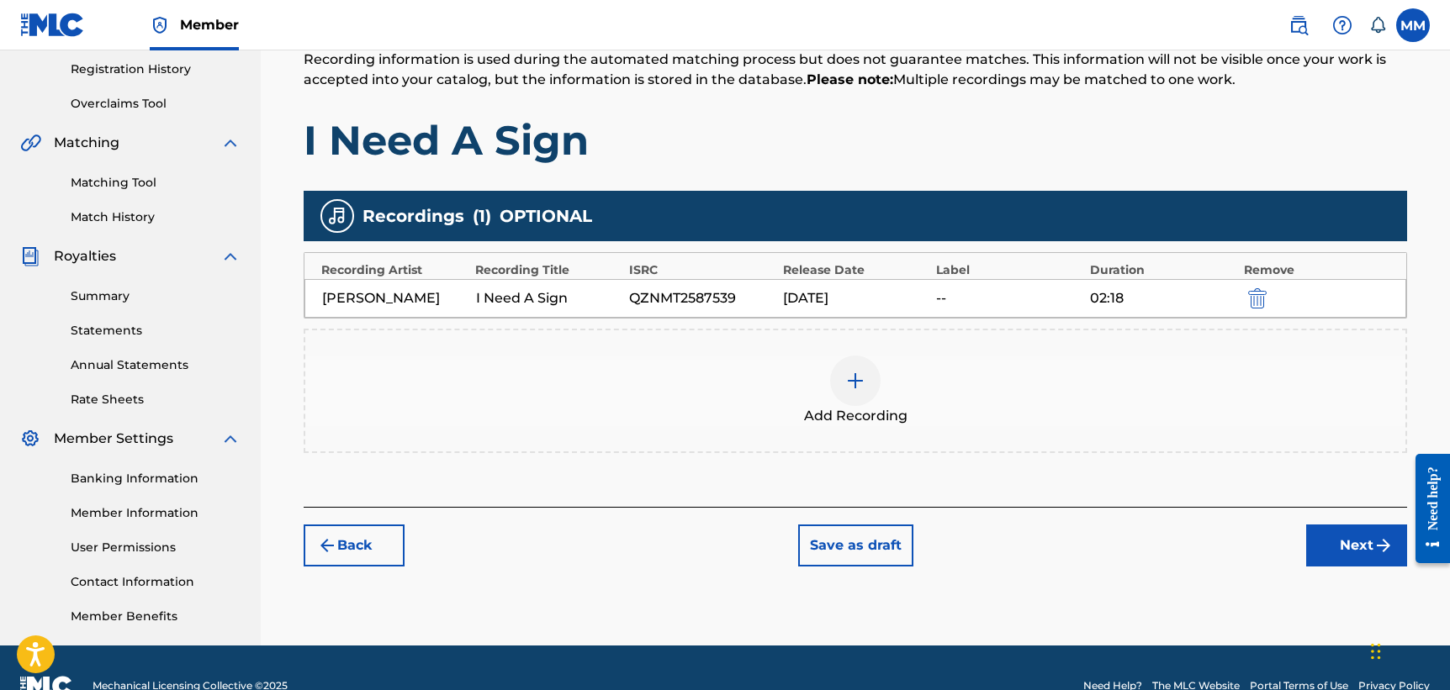
click at [1337, 534] on button "Next" at bounding box center [1356, 546] width 101 height 42
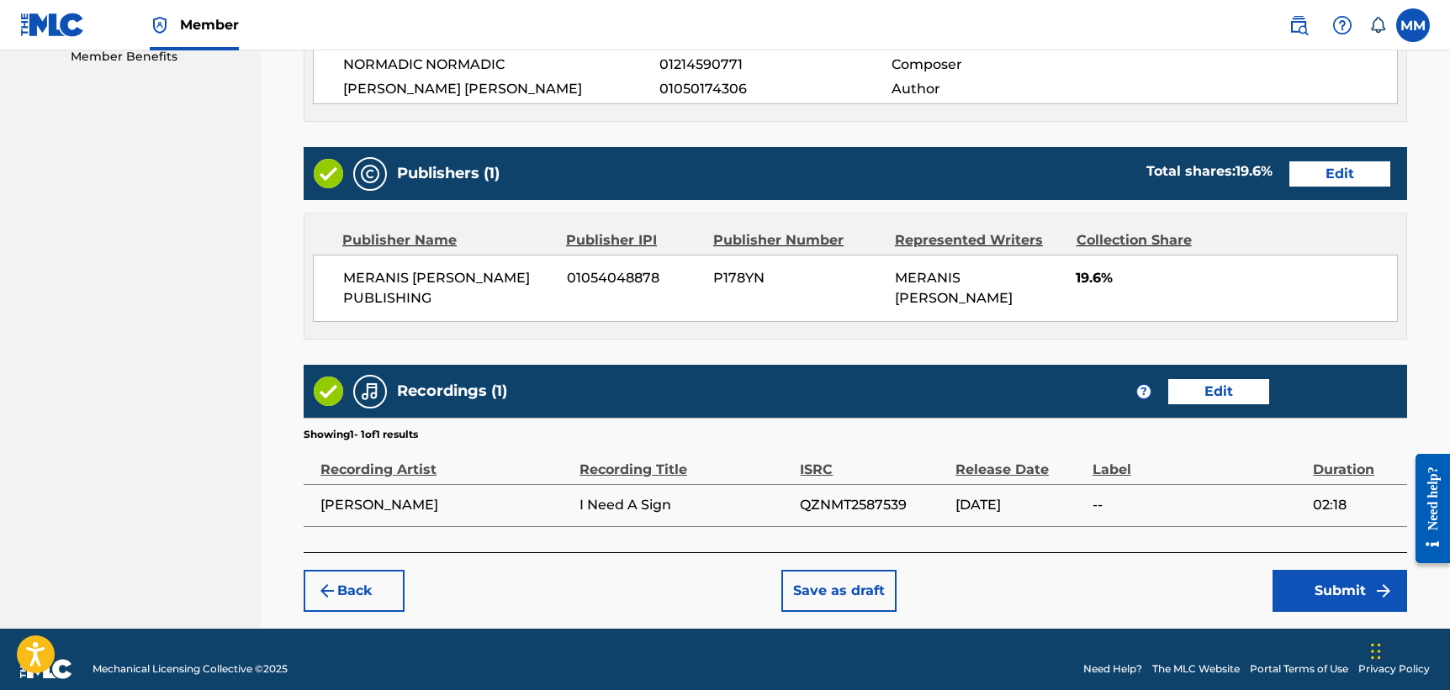
scroll to position [875, 0]
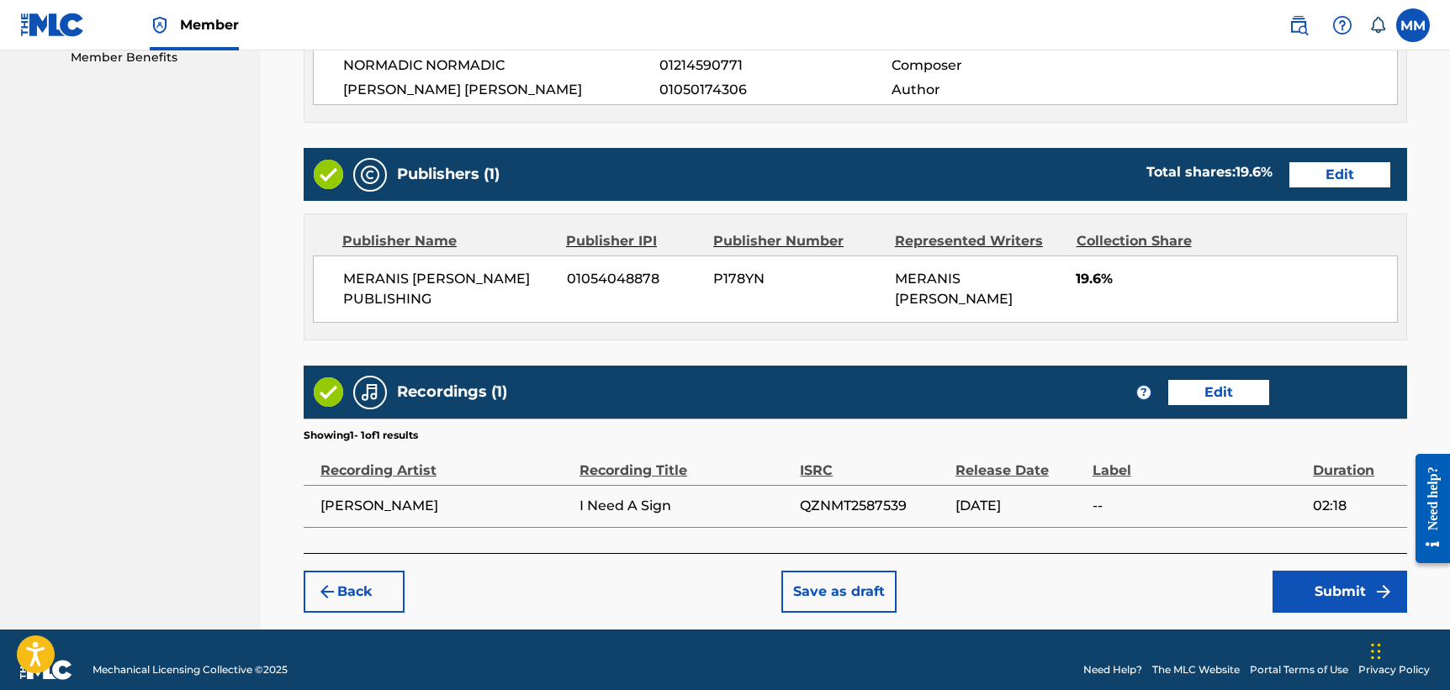
click at [1337, 571] on button "Submit" at bounding box center [1339, 592] width 135 height 42
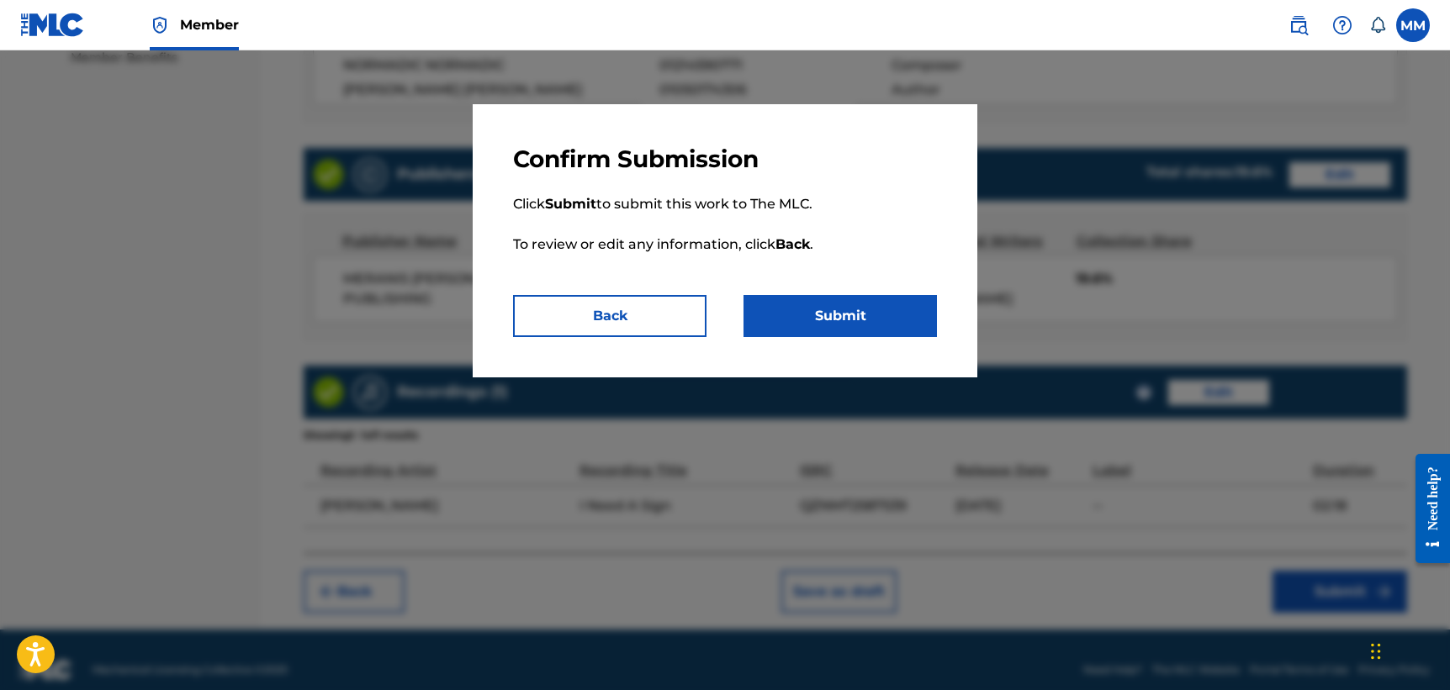
click at [880, 314] on button "Submit" at bounding box center [839, 316] width 193 height 42
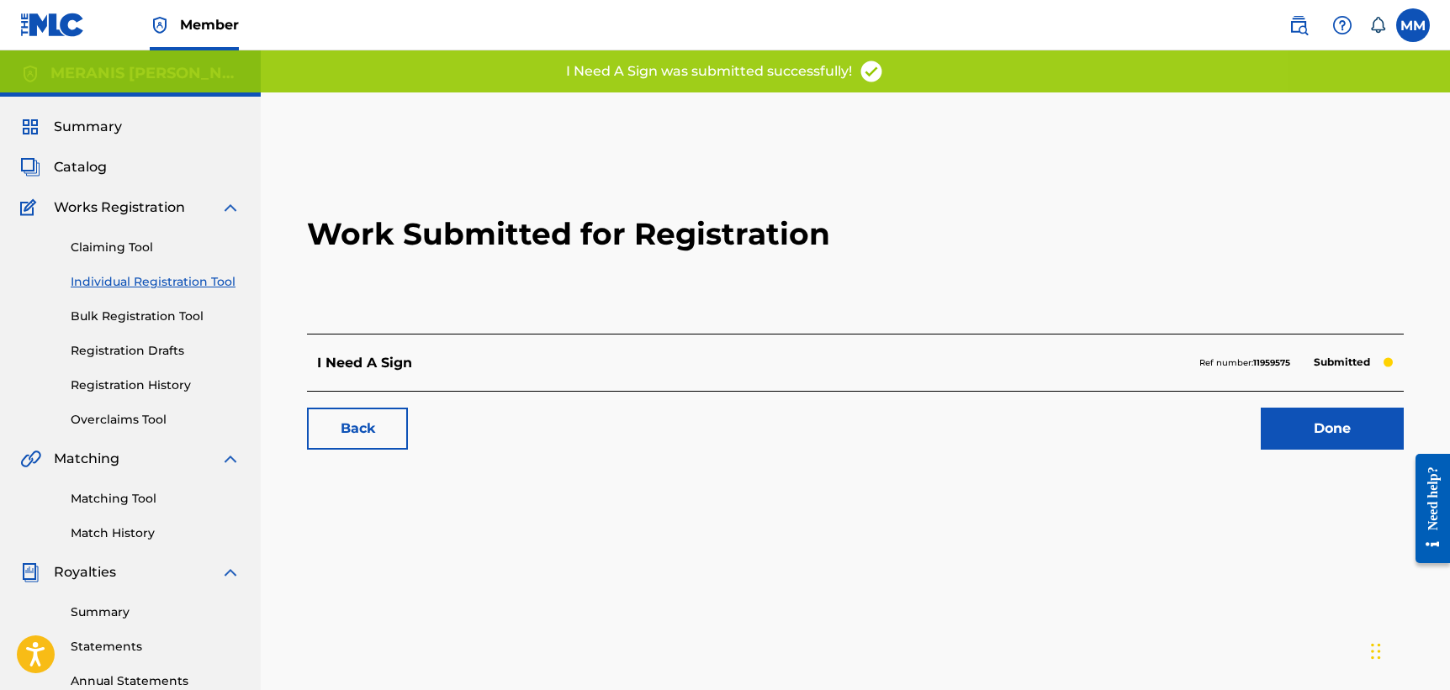
click at [142, 357] on link "Registration Drafts" at bounding box center [156, 351] width 170 height 18
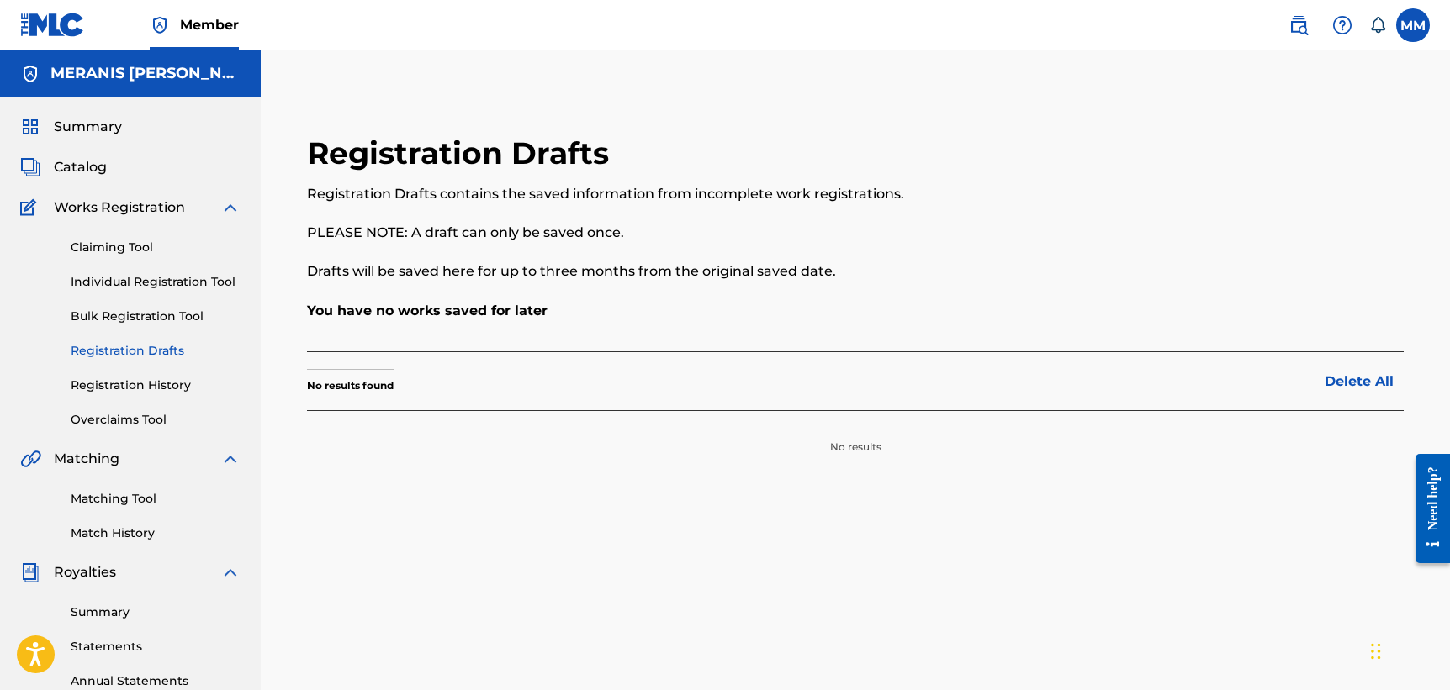
click at [140, 385] on link "Registration History" at bounding box center [156, 386] width 170 height 18
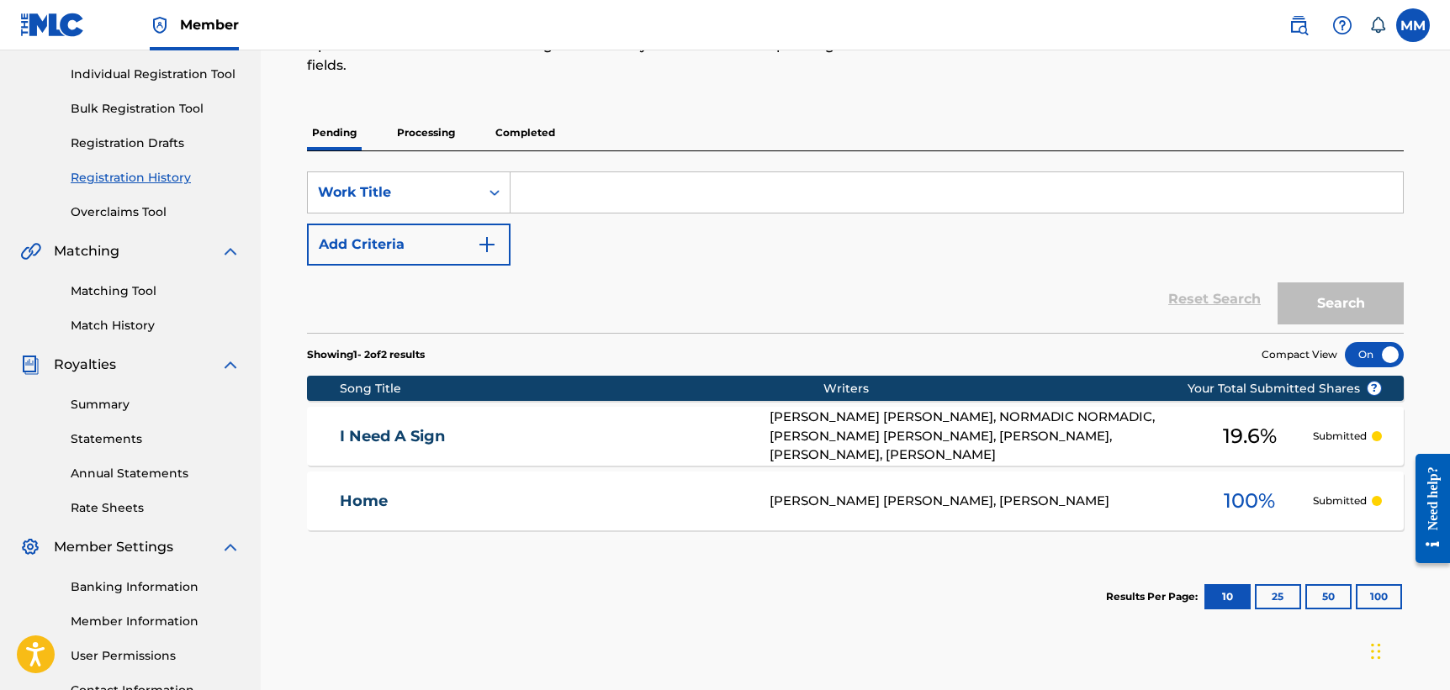
scroll to position [218, 0]
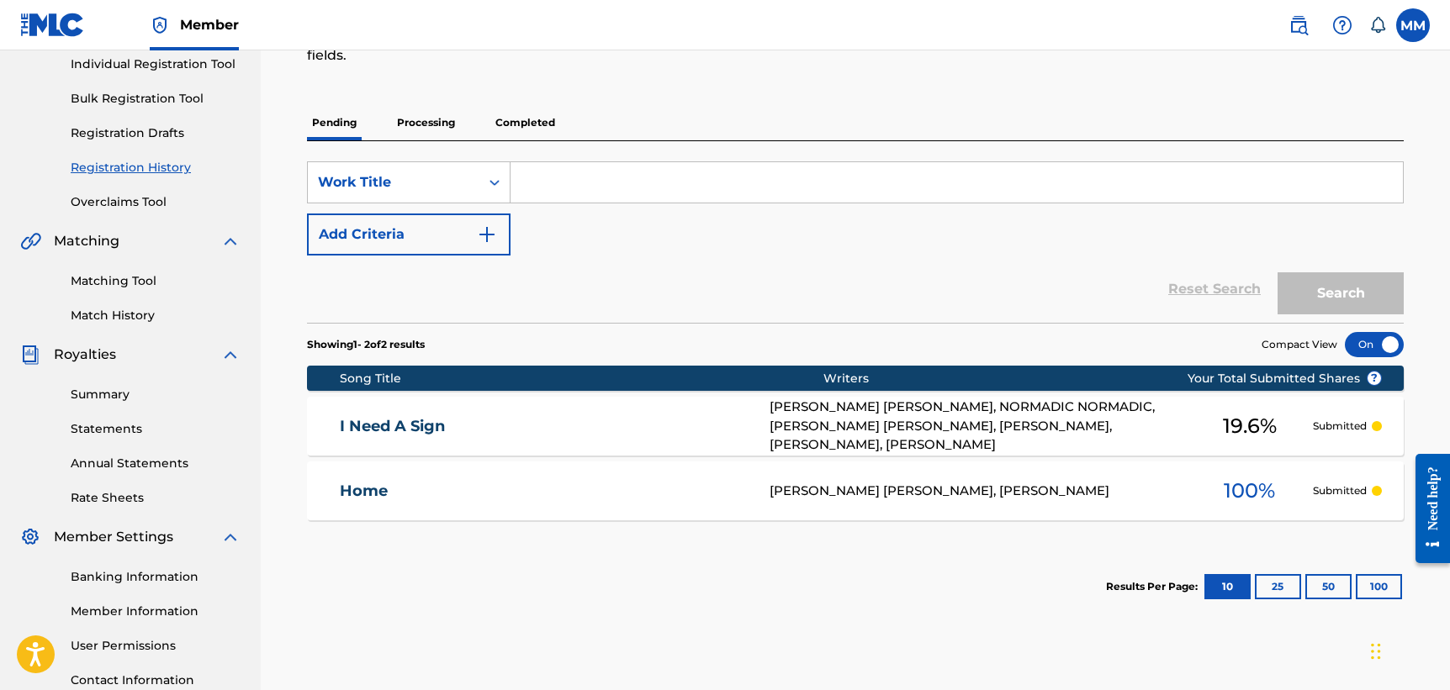
click at [1282, 590] on button "25" at bounding box center [1278, 586] width 46 height 25
click at [1312, 587] on button "50" at bounding box center [1328, 586] width 46 height 25
click at [418, 108] on p "Processing" at bounding box center [426, 122] width 68 height 35
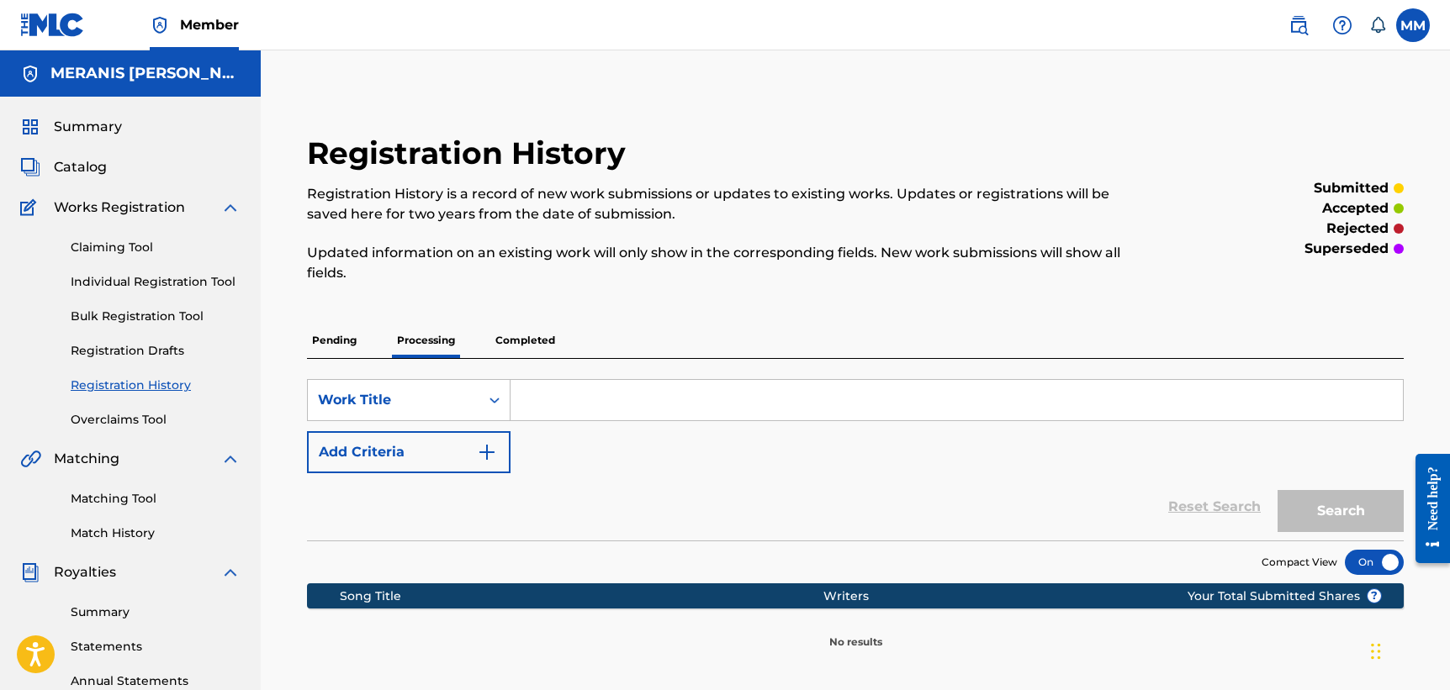
click at [510, 355] on p "Completed" at bounding box center [525, 340] width 70 height 35
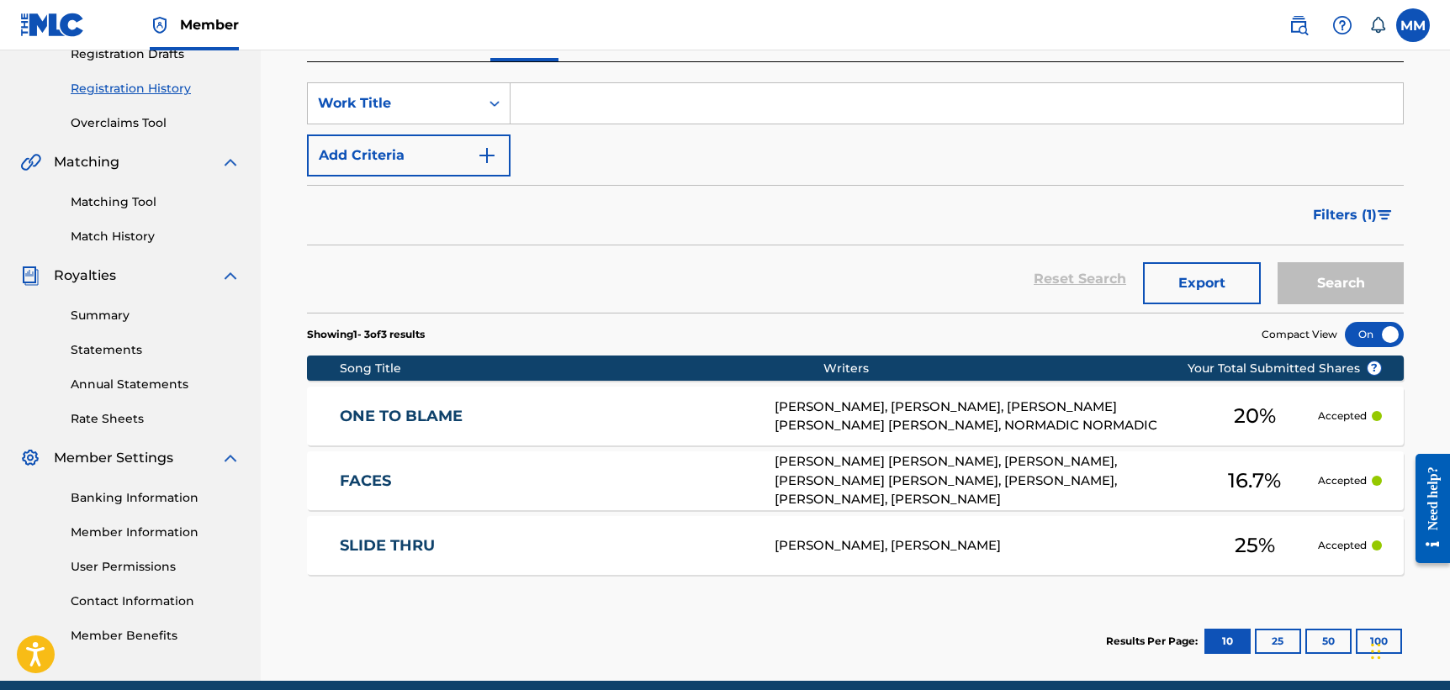
scroll to position [297, 0]
click at [479, 254] on div "Reset Search Export Search" at bounding box center [855, 279] width 1097 height 67
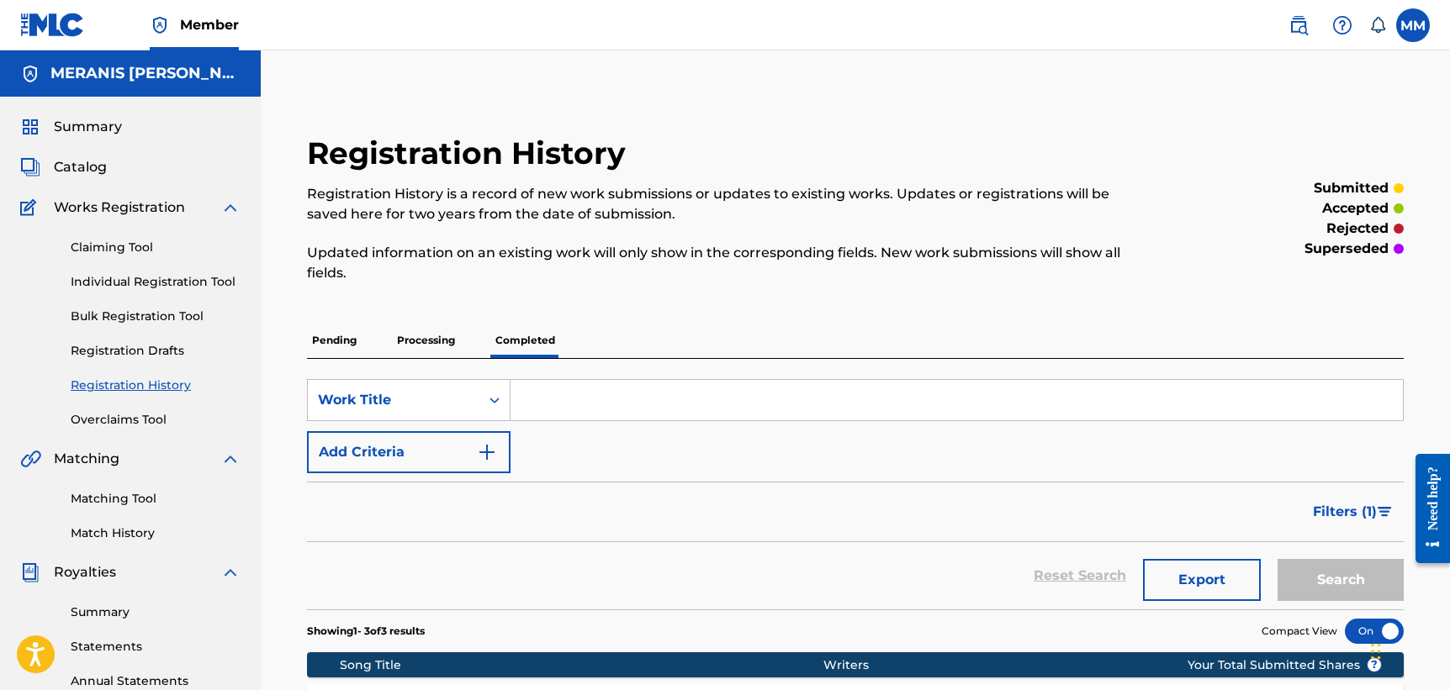
scroll to position [0, 0]
click at [87, 143] on div "Summary Catalog Works Registration Claiming Tool Individual Registration Tool B…" at bounding box center [130, 529] width 261 height 865
click at [87, 135] on span "Summary" at bounding box center [88, 127] width 68 height 20
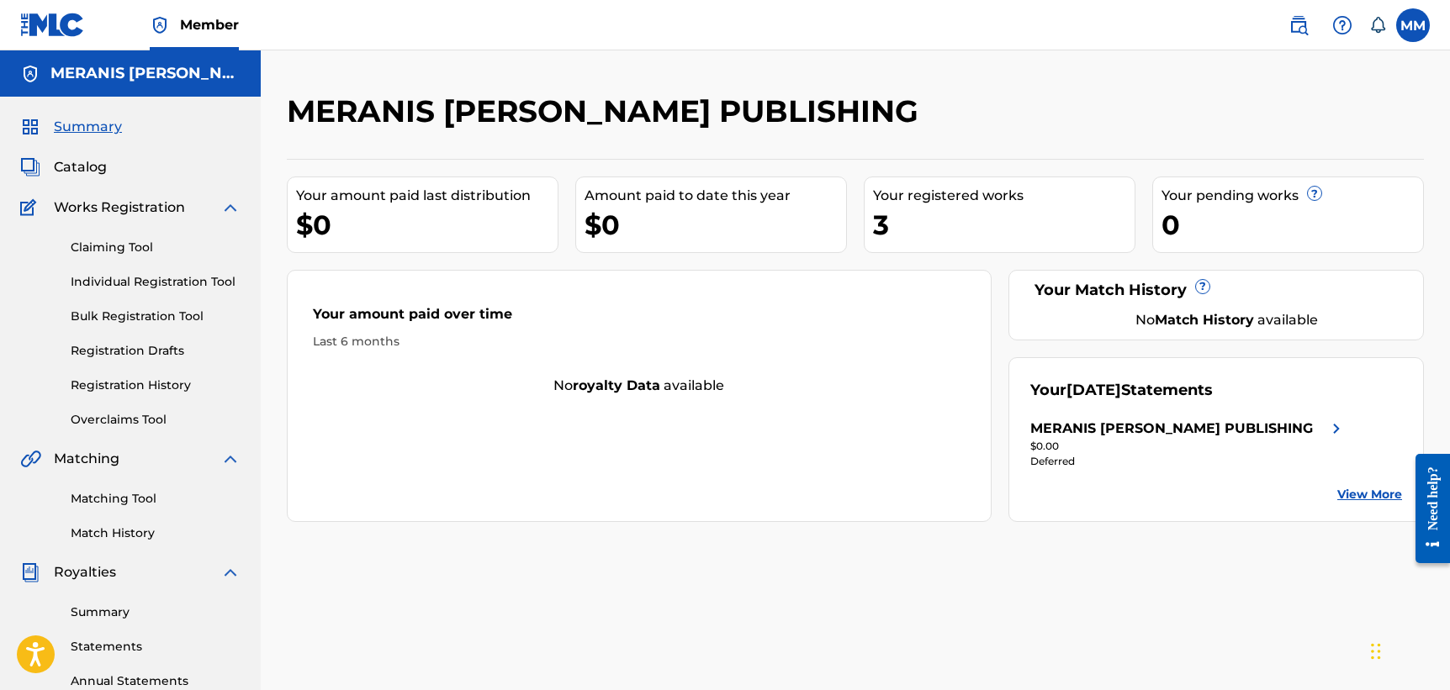
click at [1169, 309] on div "Your Match History ? No Match History available" at bounding box center [1216, 305] width 416 height 71
click at [1353, 494] on link "View More" at bounding box center [1369, 495] width 65 height 18
